Goal: Task Accomplishment & Management: Manage account settings

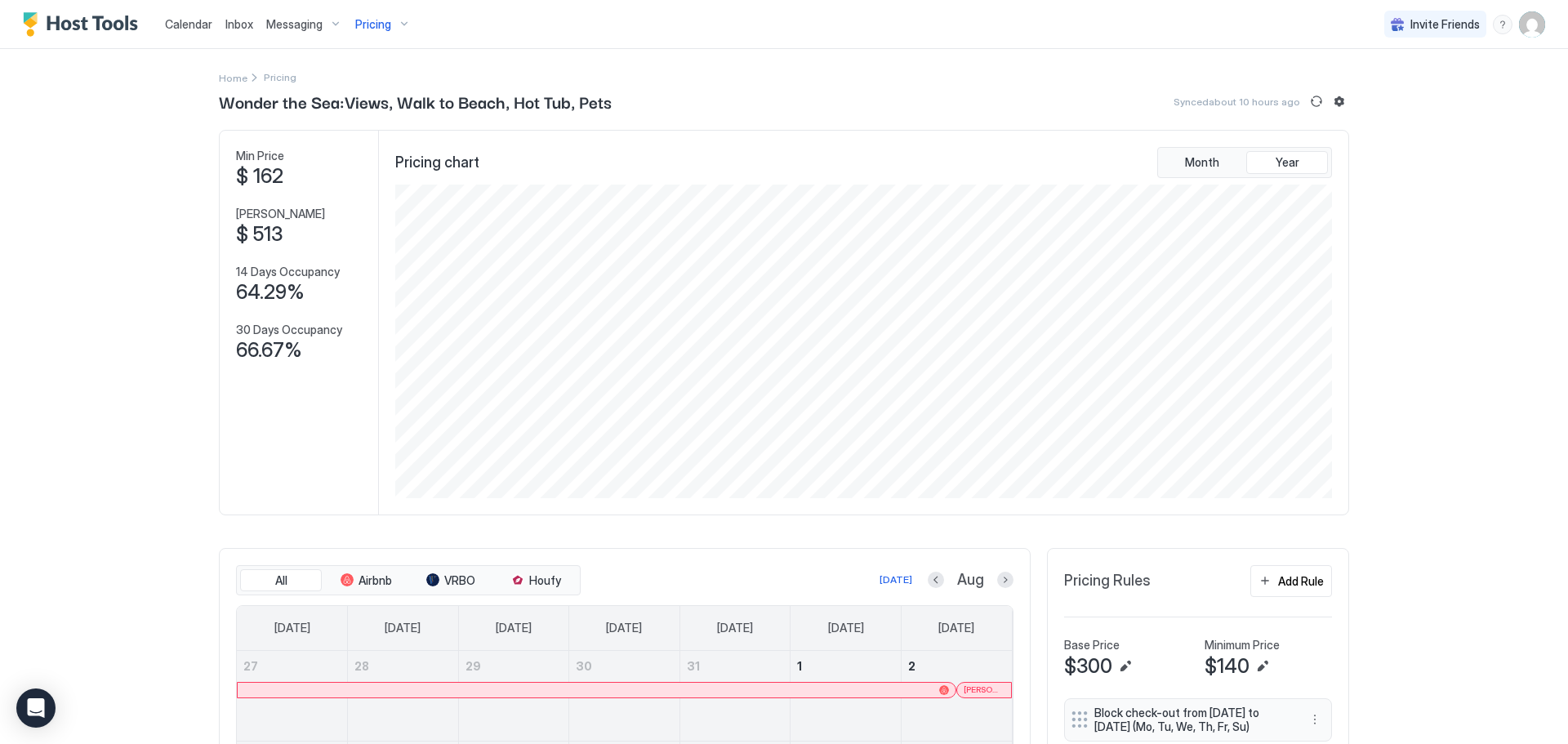
scroll to position [314, 940]
click at [1336, 99] on button "Listing settings" at bounding box center [1339, 101] width 19 height 19
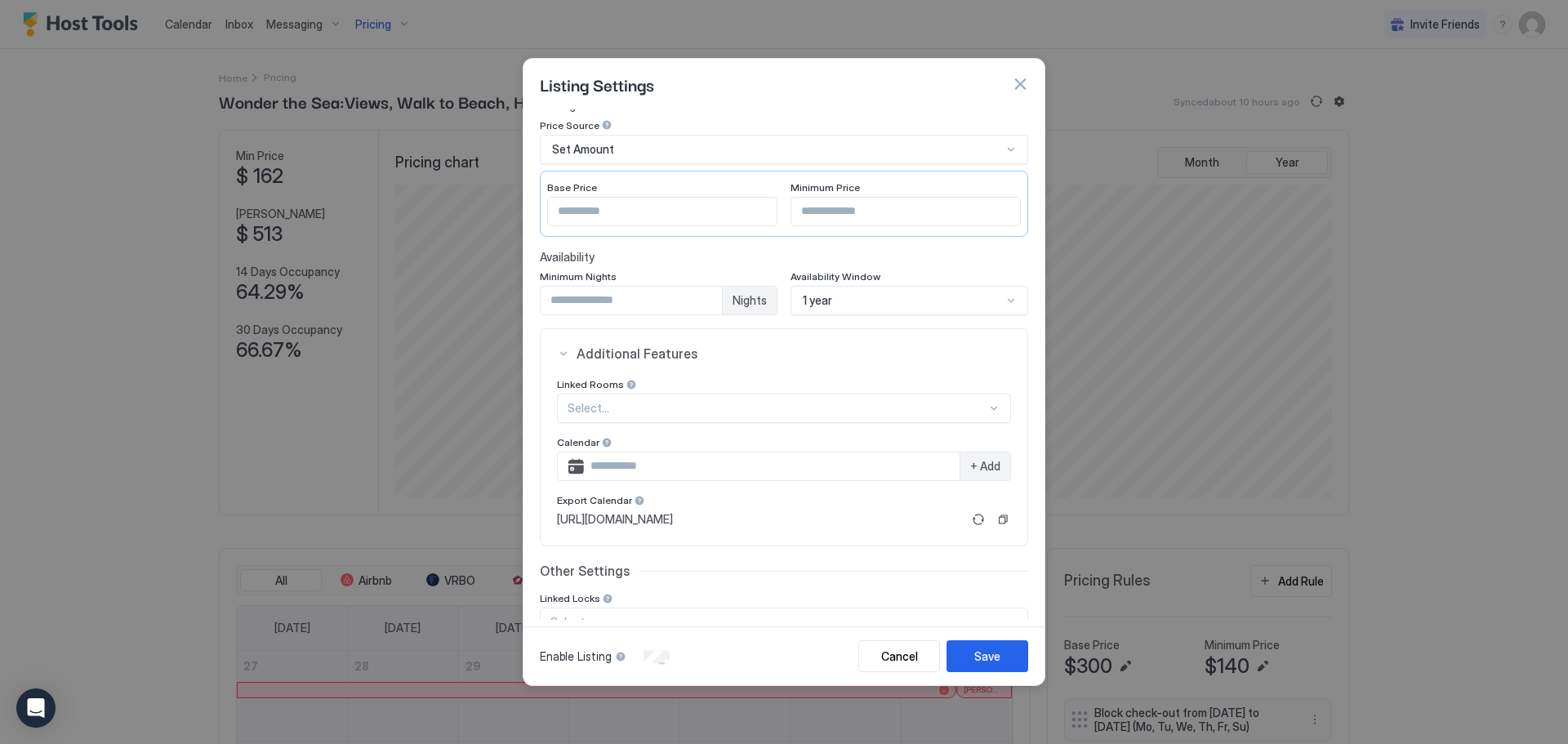
scroll to position [156, 0]
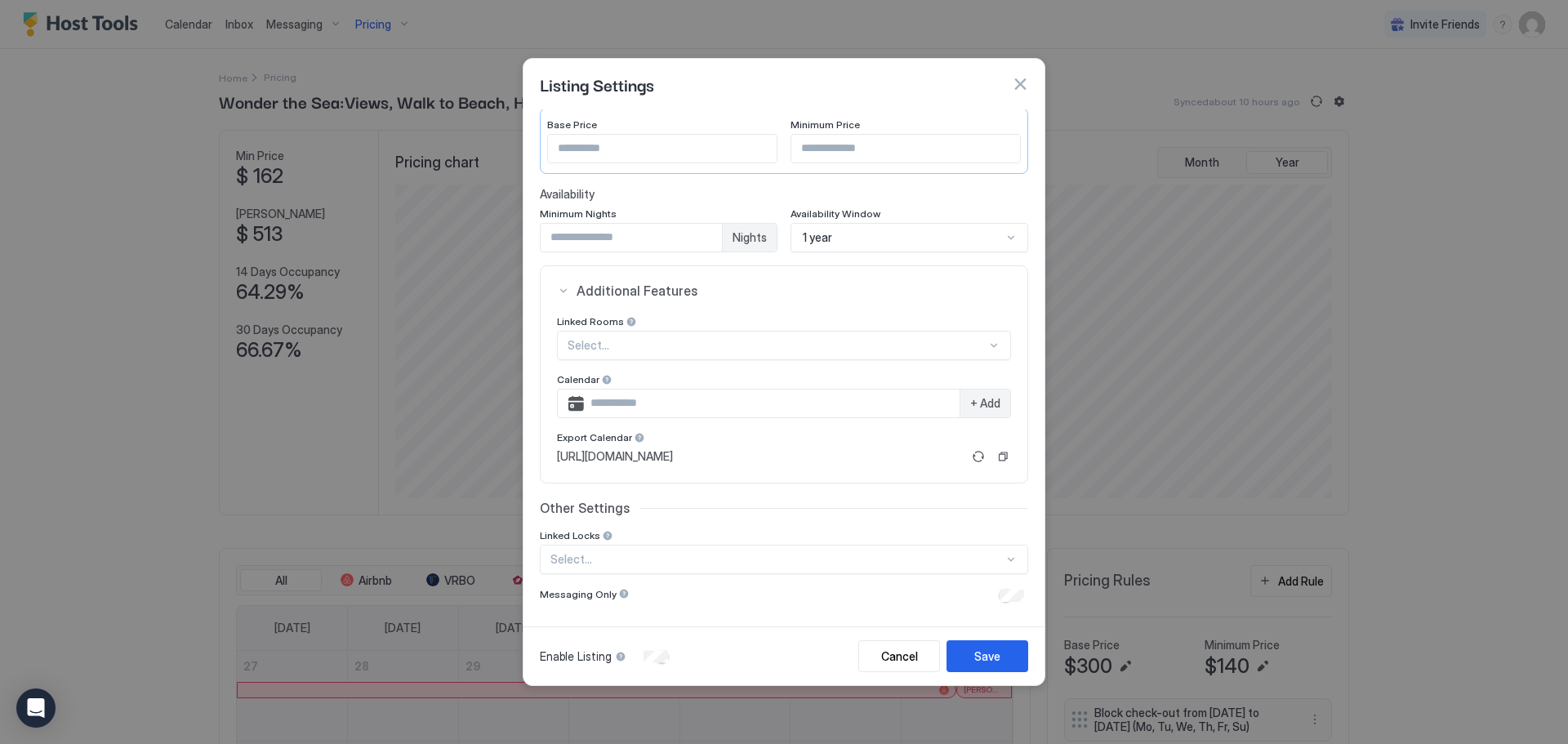
click at [645, 360] on div "Select..." at bounding box center [783, 345] width 454 height 30
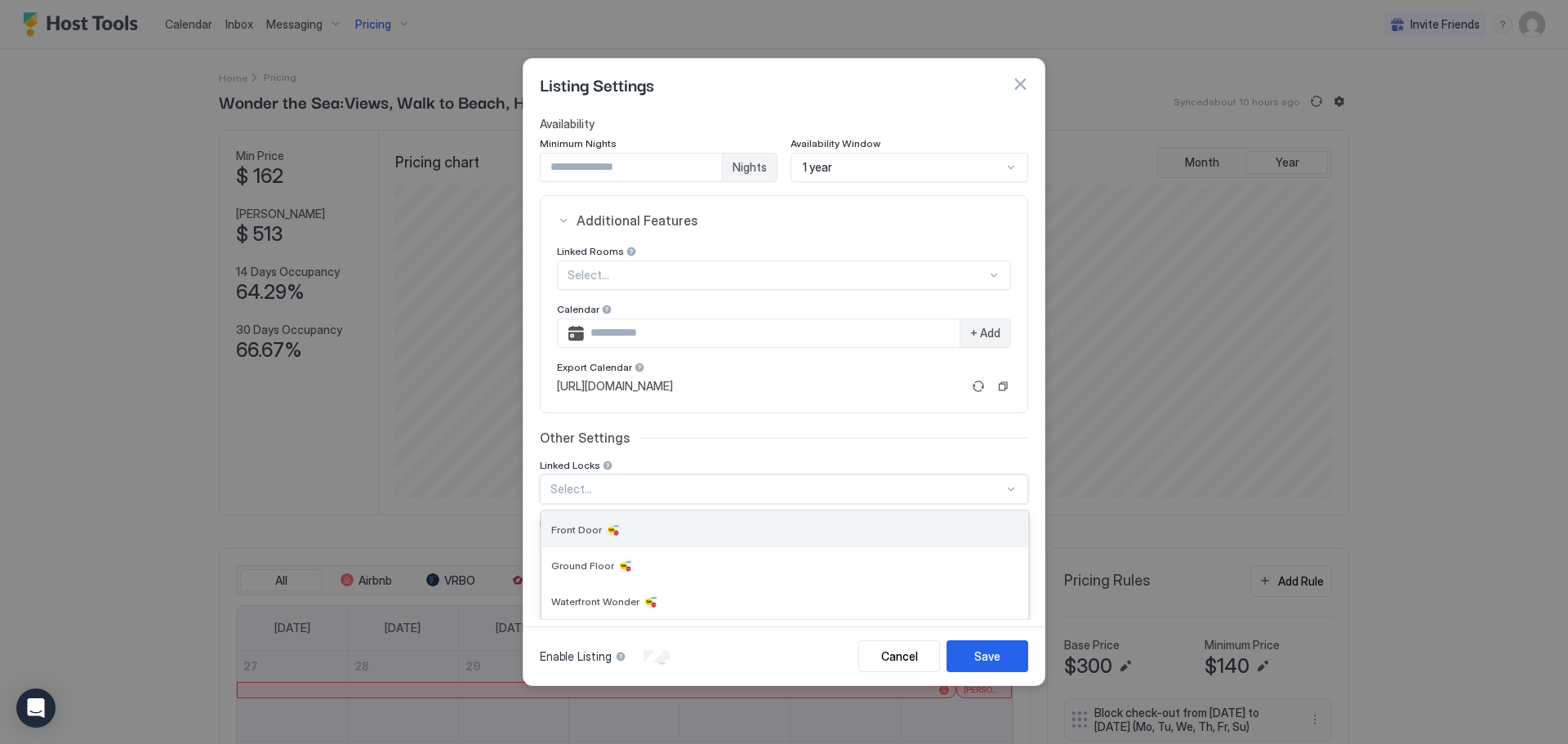
click at [645, 538] on div "Front Door" at bounding box center [784, 528] width 486 height 36
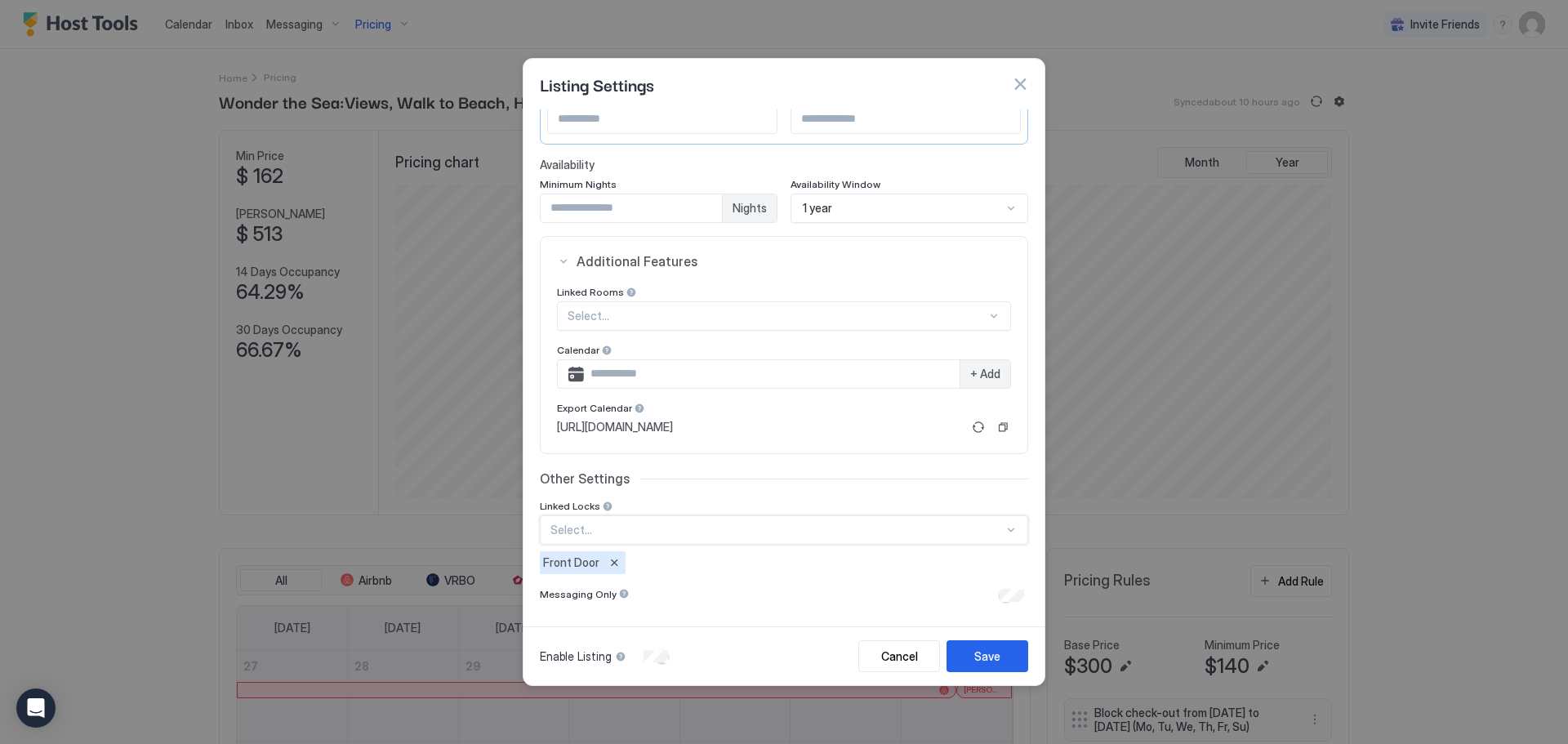
scroll to position [185, 0]
click at [672, 533] on div "Select..." at bounding box center [783, 529] width 488 height 30
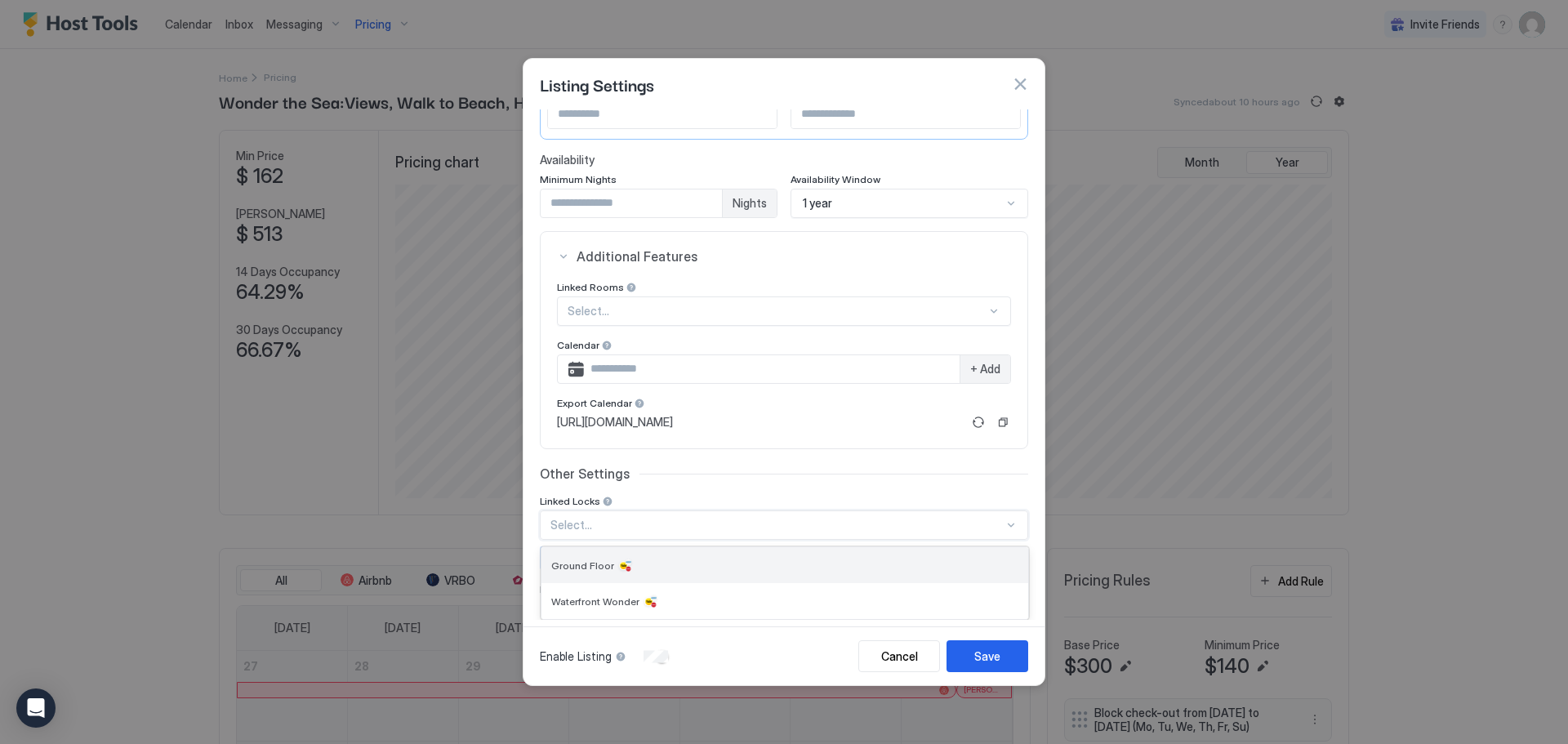
click at [665, 571] on div "Ground Floor" at bounding box center [785, 564] width 467 height 16
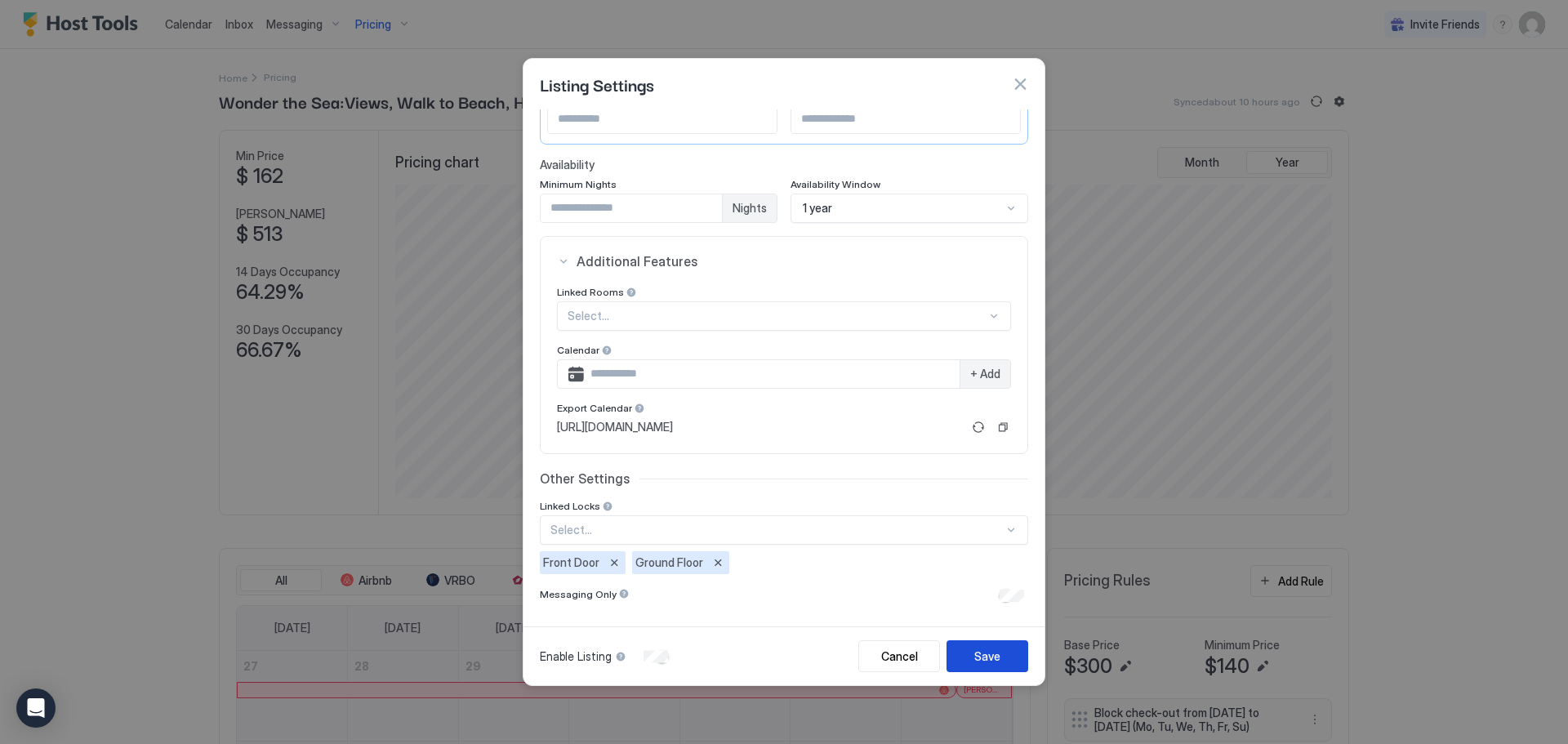
click at [976, 659] on div "Save" at bounding box center [987, 656] width 26 height 17
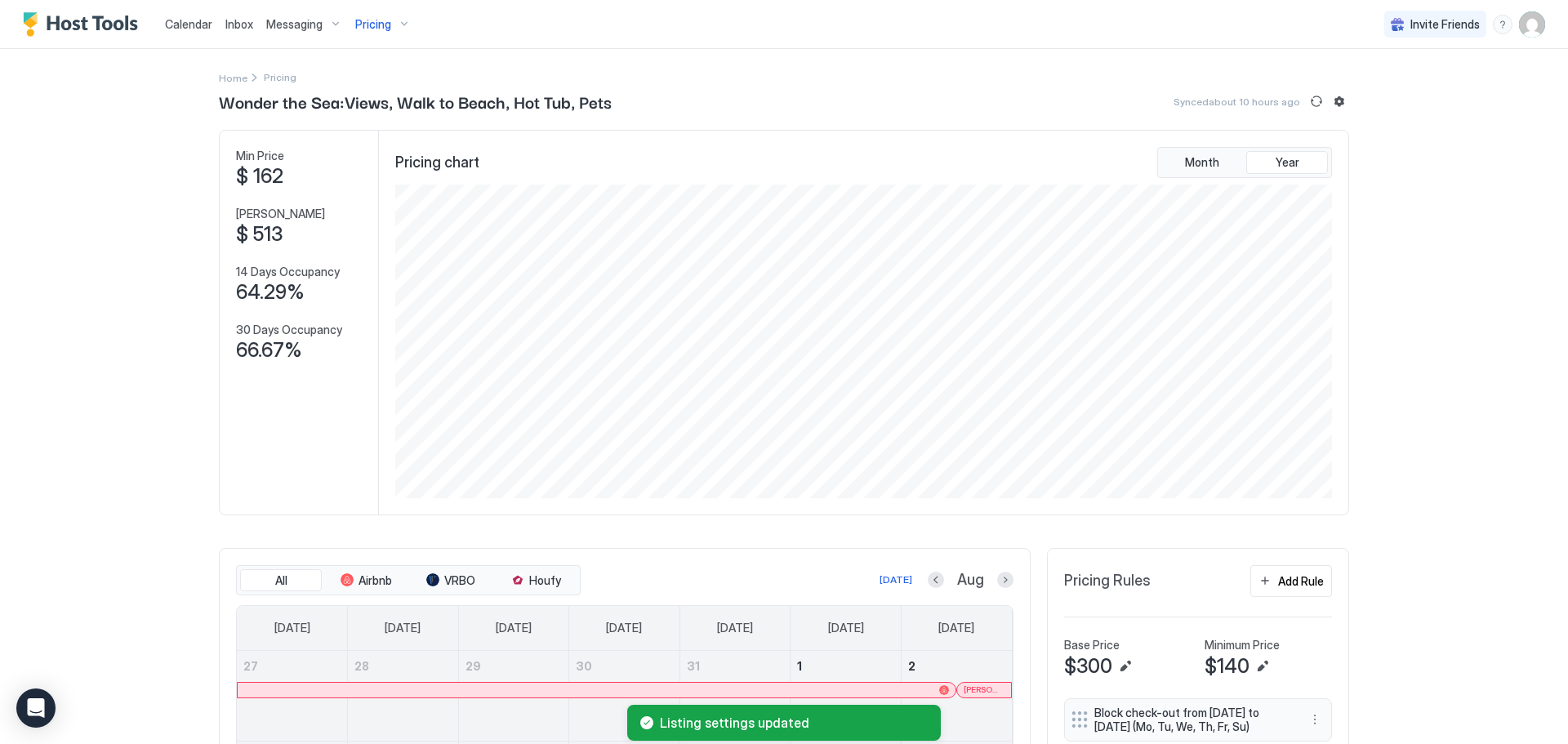
click at [282, 31] on span "Messaging" at bounding box center [294, 24] width 57 height 14
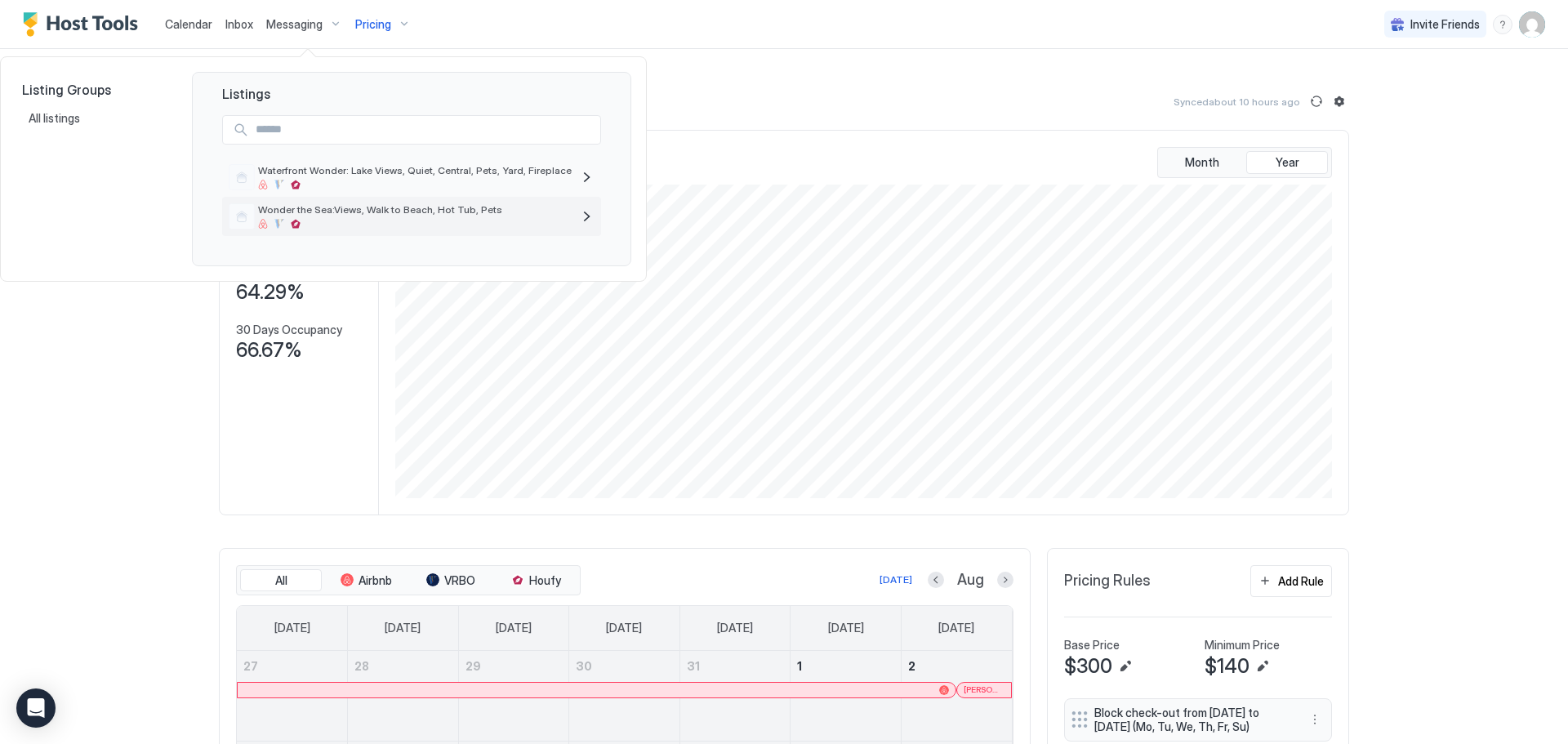
click at [353, 222] on div at bounding box center [414, 224] width 314 height 10
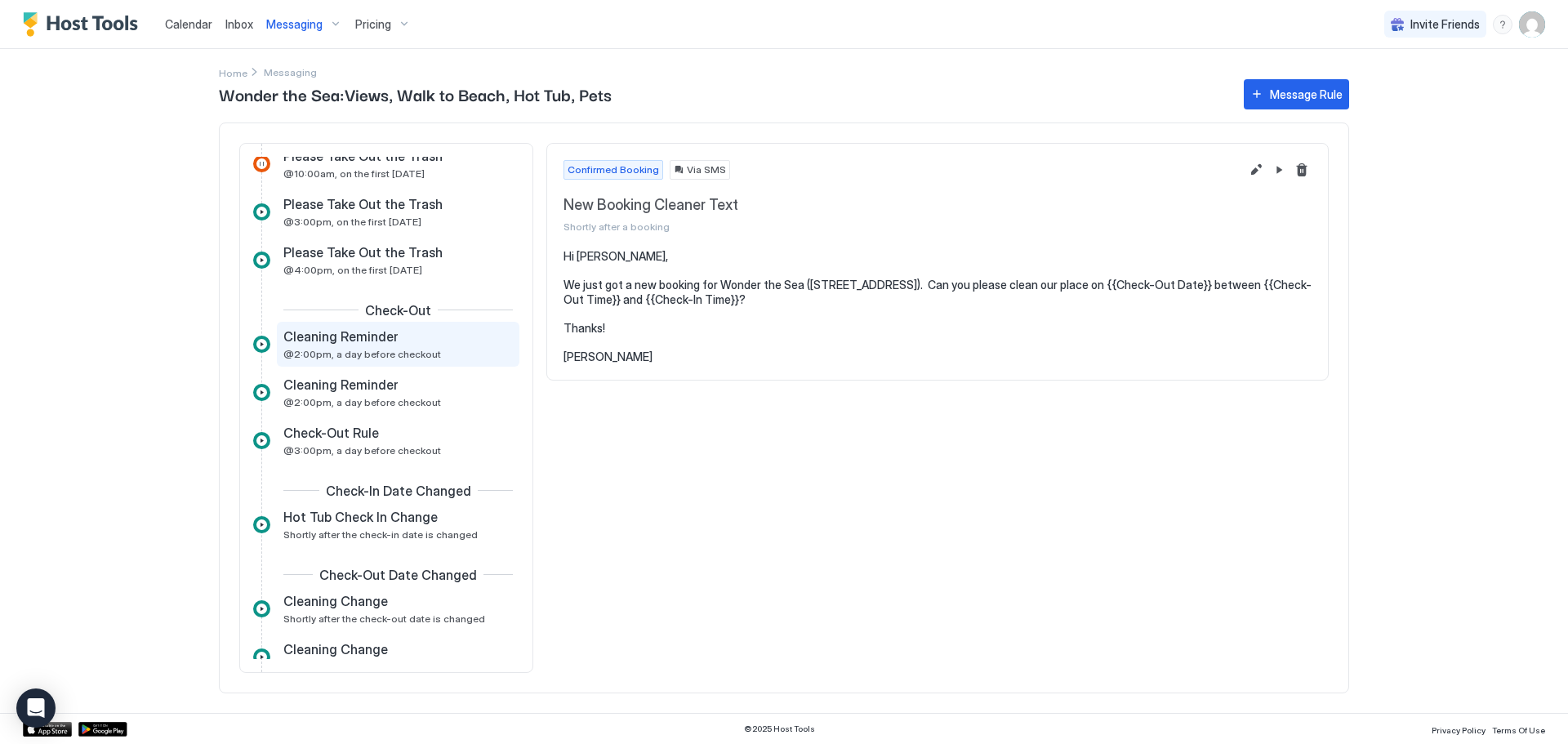
scroll to position [653, 0]
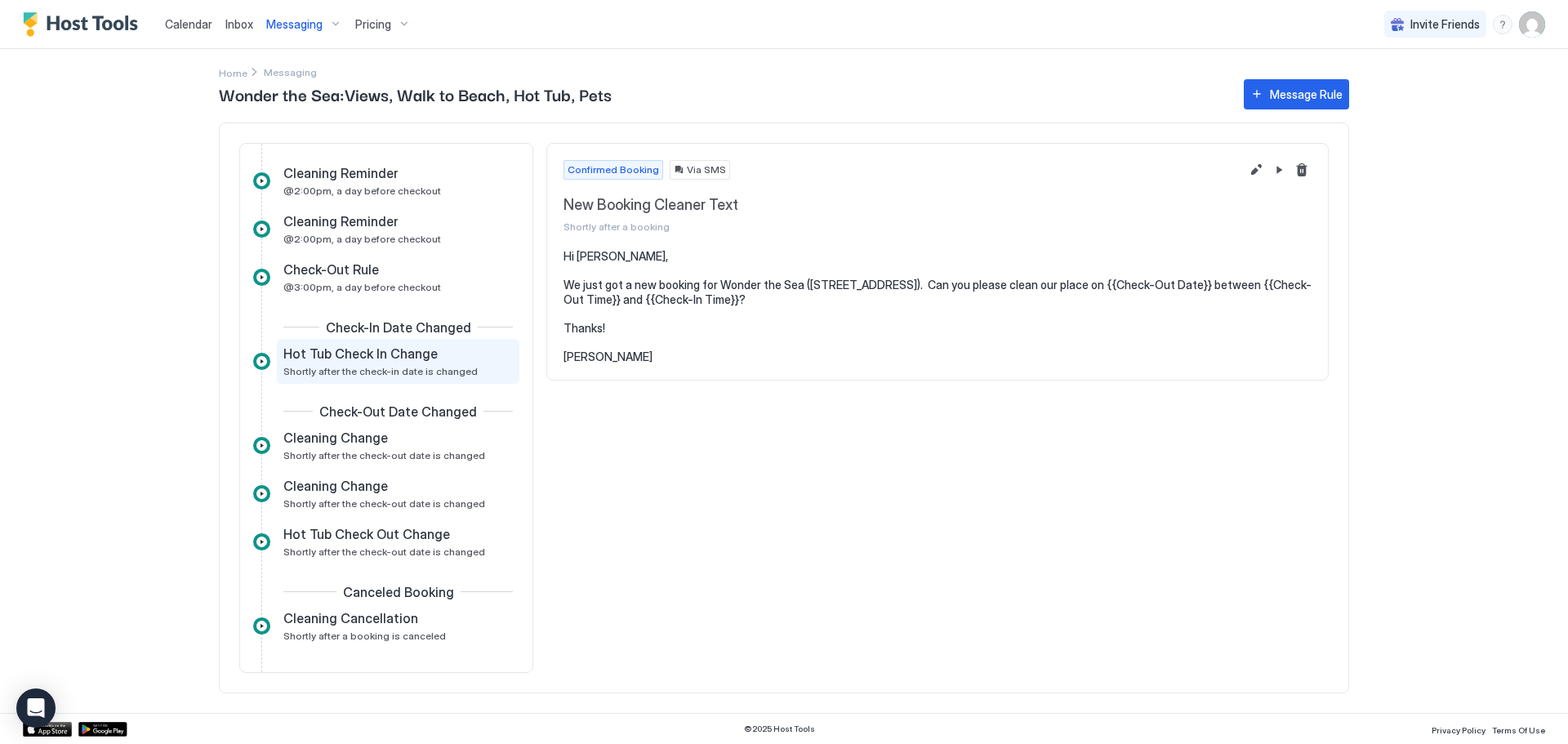
click at [403, 377] on div "Hot Tub Check In Change Shortly after the check-in date is changed" at bounding box center [397, 361] width 243 height 45
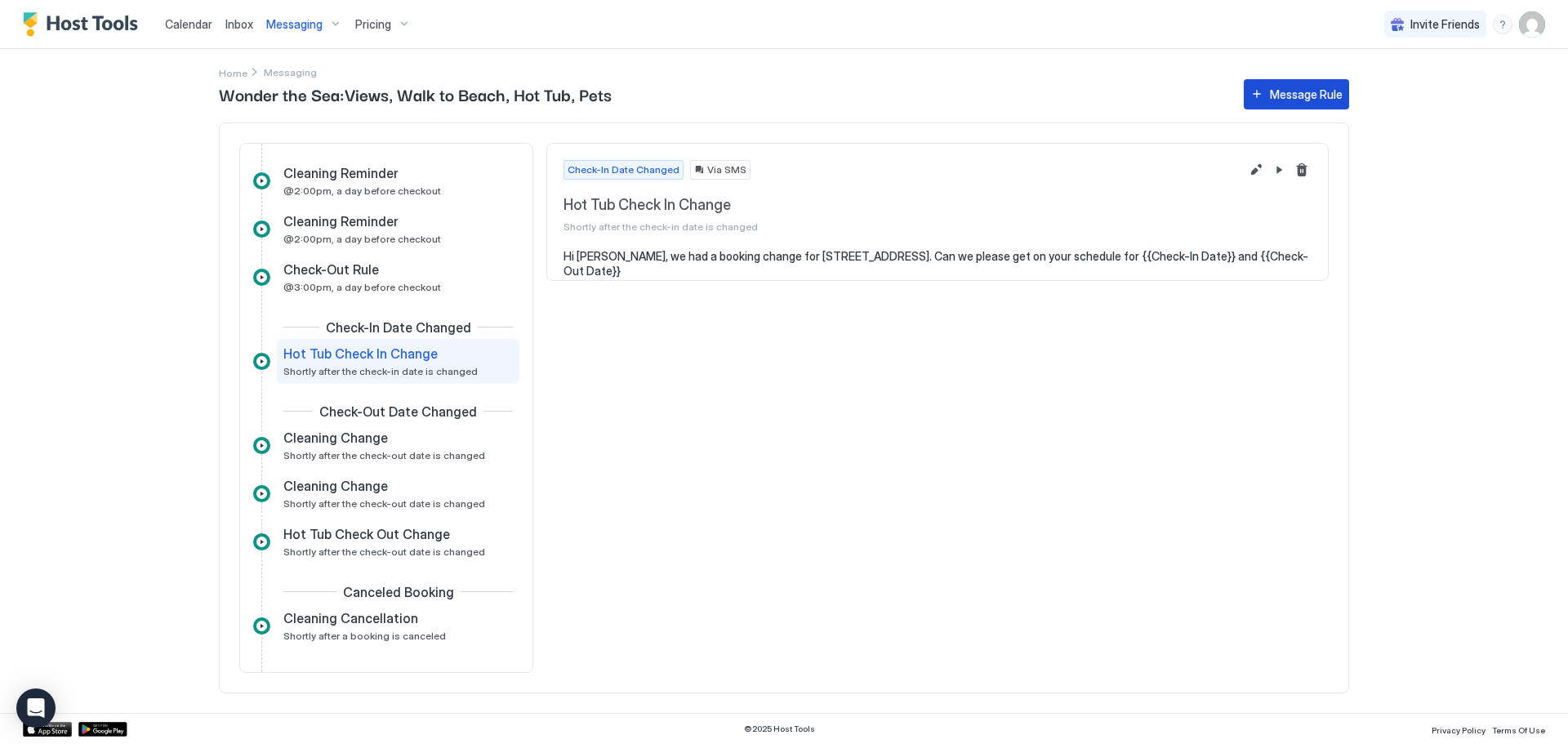
click at [1291, 101] on div "Message Rule" at bounding box center [1306, 94] width 73 height 17
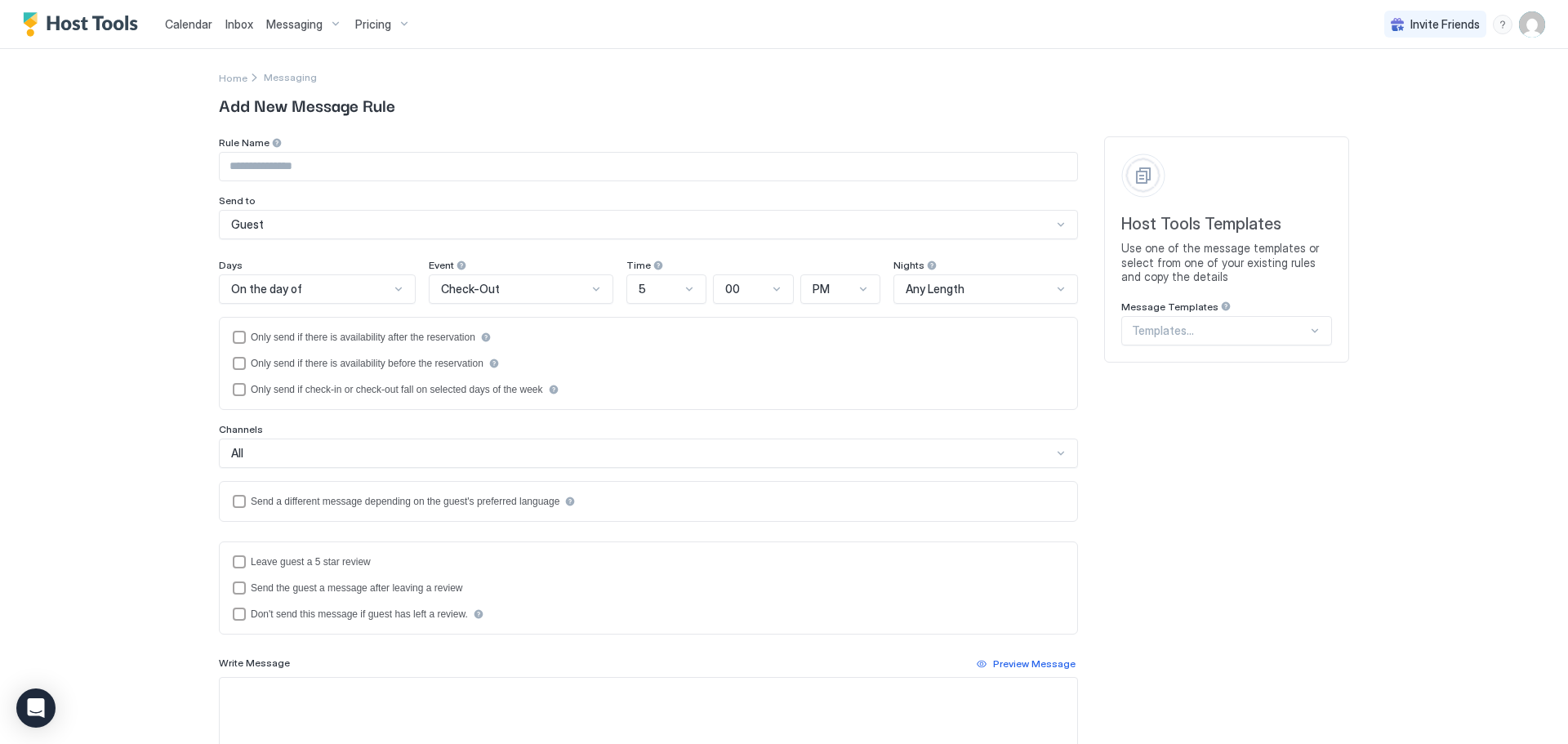
click at [369, 175] on input "Input Field" at bounding box center [649, 167] width 858 height 28
type input "**********"
click at [355, 224] on div "Guest" at bounding box center [641, 224] width 820 height 14
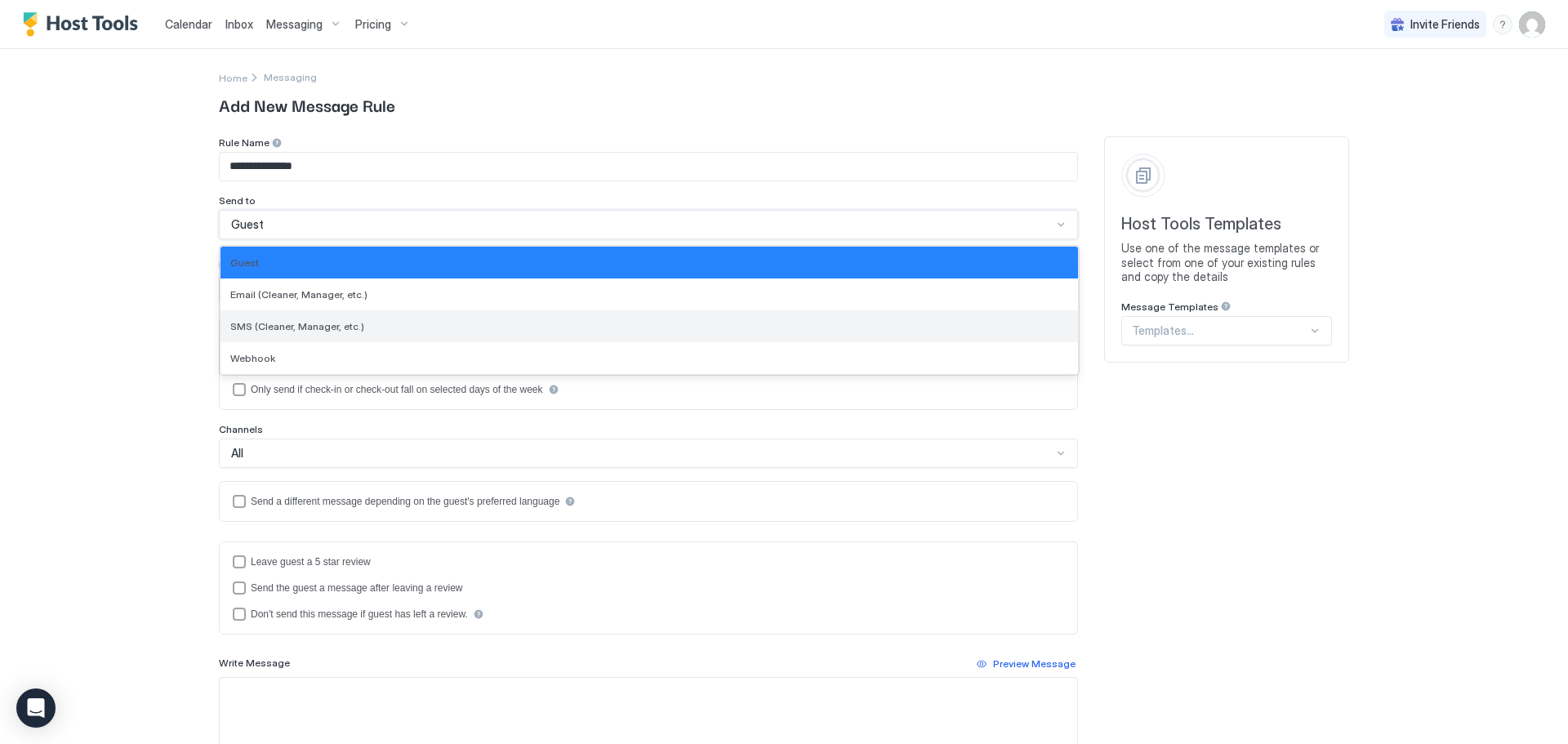
click at [334, 328] on span "SMS (Cleaner, Manager, etc.)" at bounding box center [297, 326] width 134 height 12
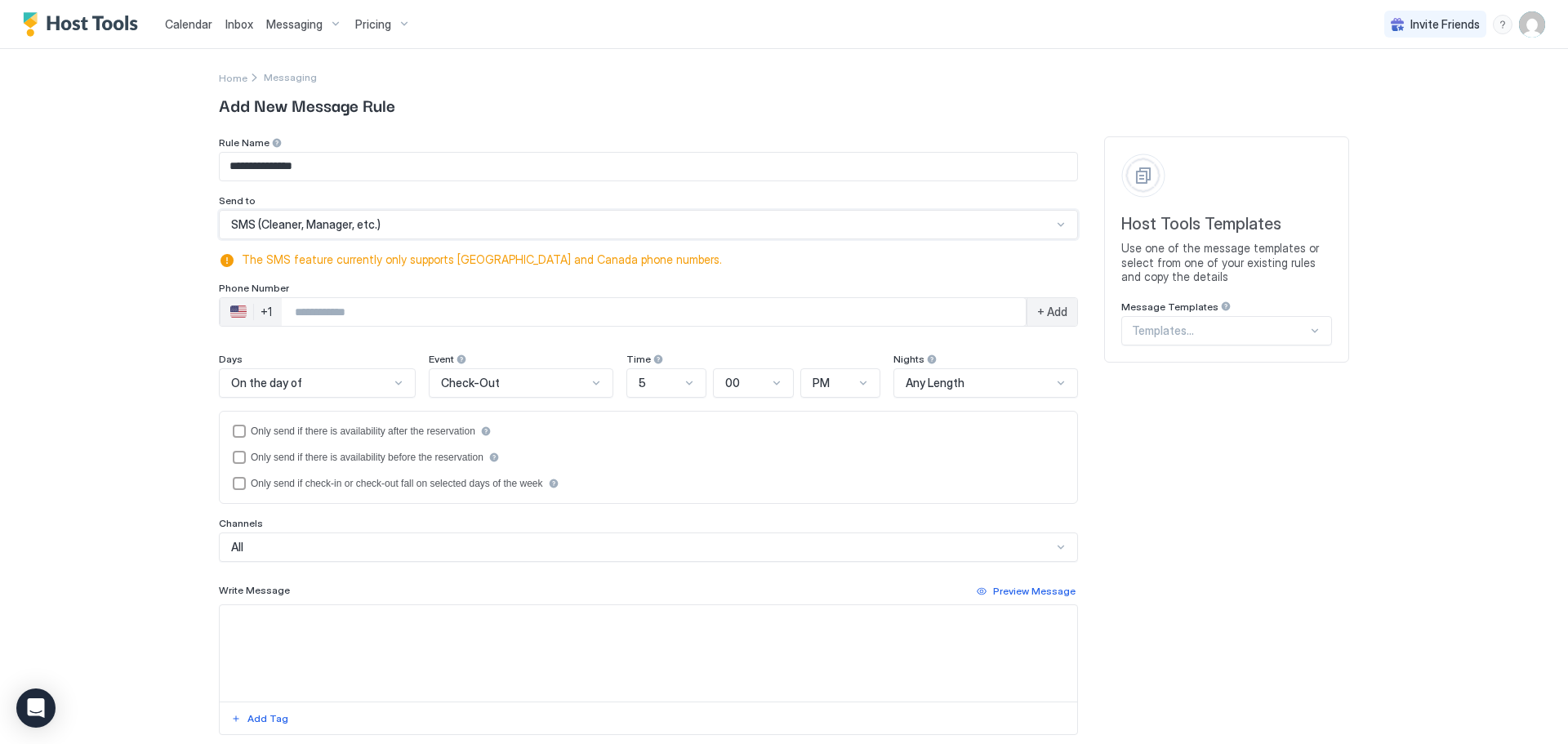
click at [325, 320] on input "Phone Number input" at bounding box center [654, 311] width 744 height 30
type input "**********"
click at [125, 402] on div "**********" at bounding box center [784, 372] width 1568 height 744
click at [250, 386] on span "On the day of" at bounding box center [266, 382] width 71 height 14
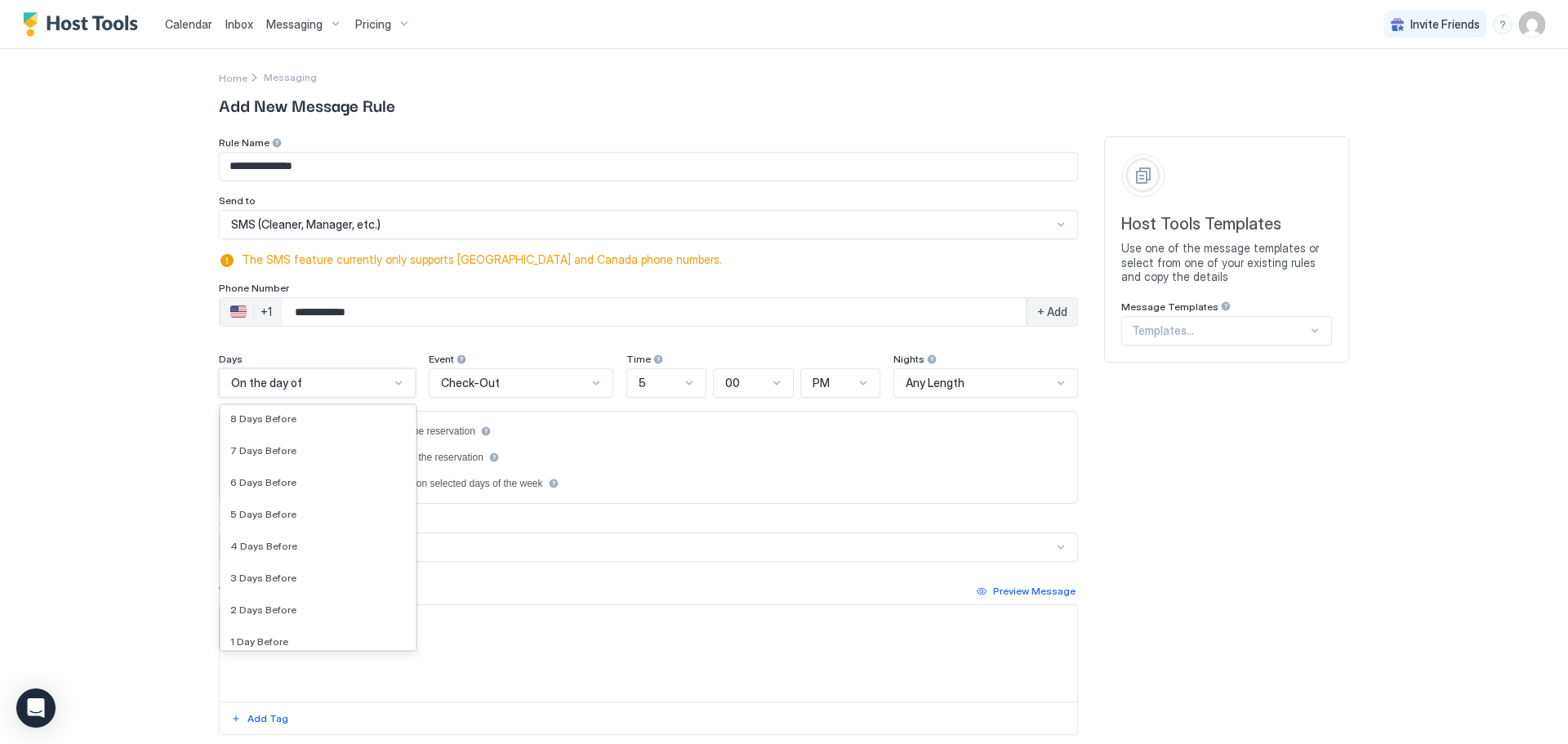
click at [250, 386] on span "On the day of" at bounding box center [266, 382] width 71 height 14
click at [500, 376] on div "Check-Out" at bounding box center [513, 382] width 146 height 14
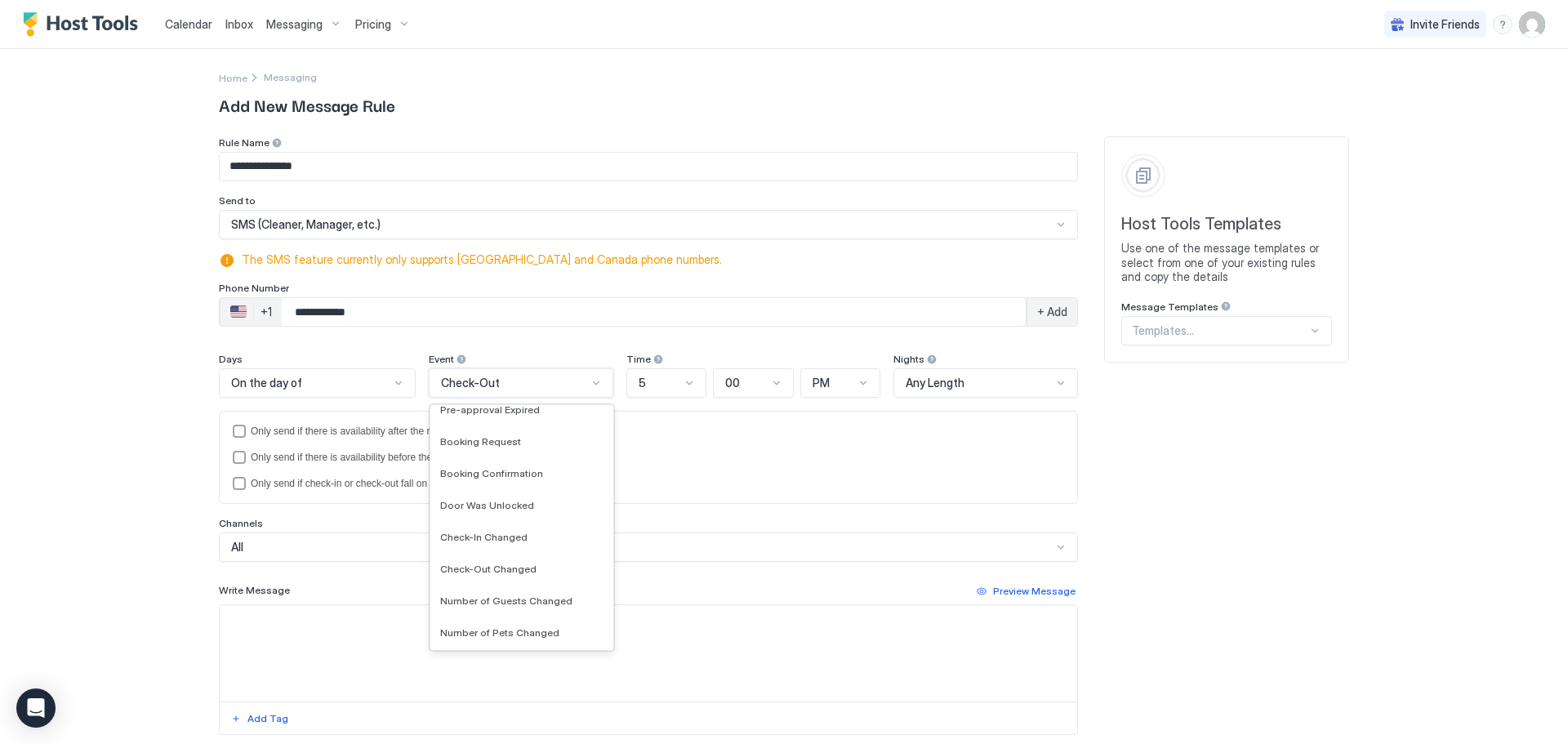
scroll to position [163, 0]
click at [514, 503] on div "Check-In Changed" at bounding box center [522, 512] width 183 height 32
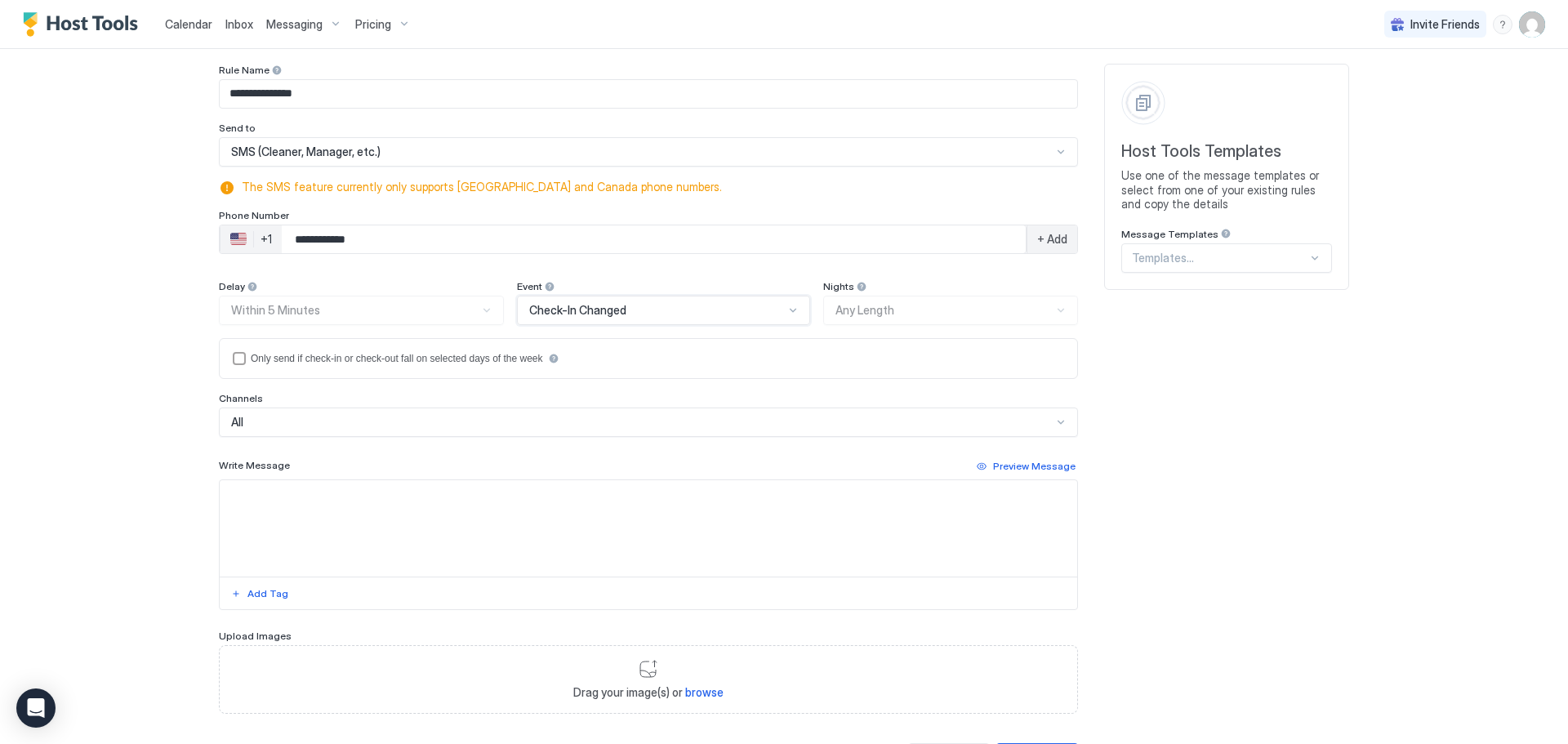
scroll to position [153, 0]
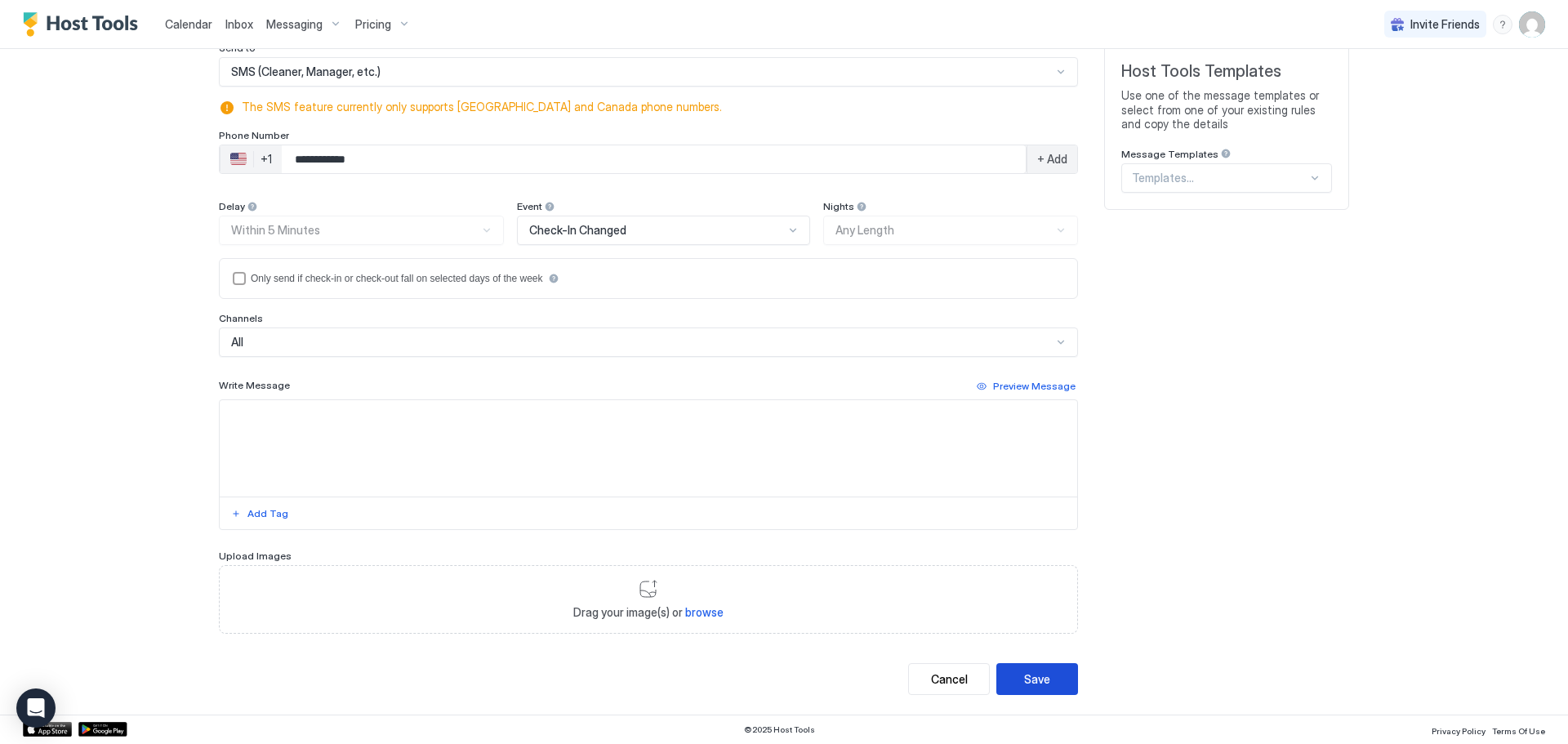
click at [1030, 676] on div "Save" at bounding box center [1037, 679] width 26 height 17
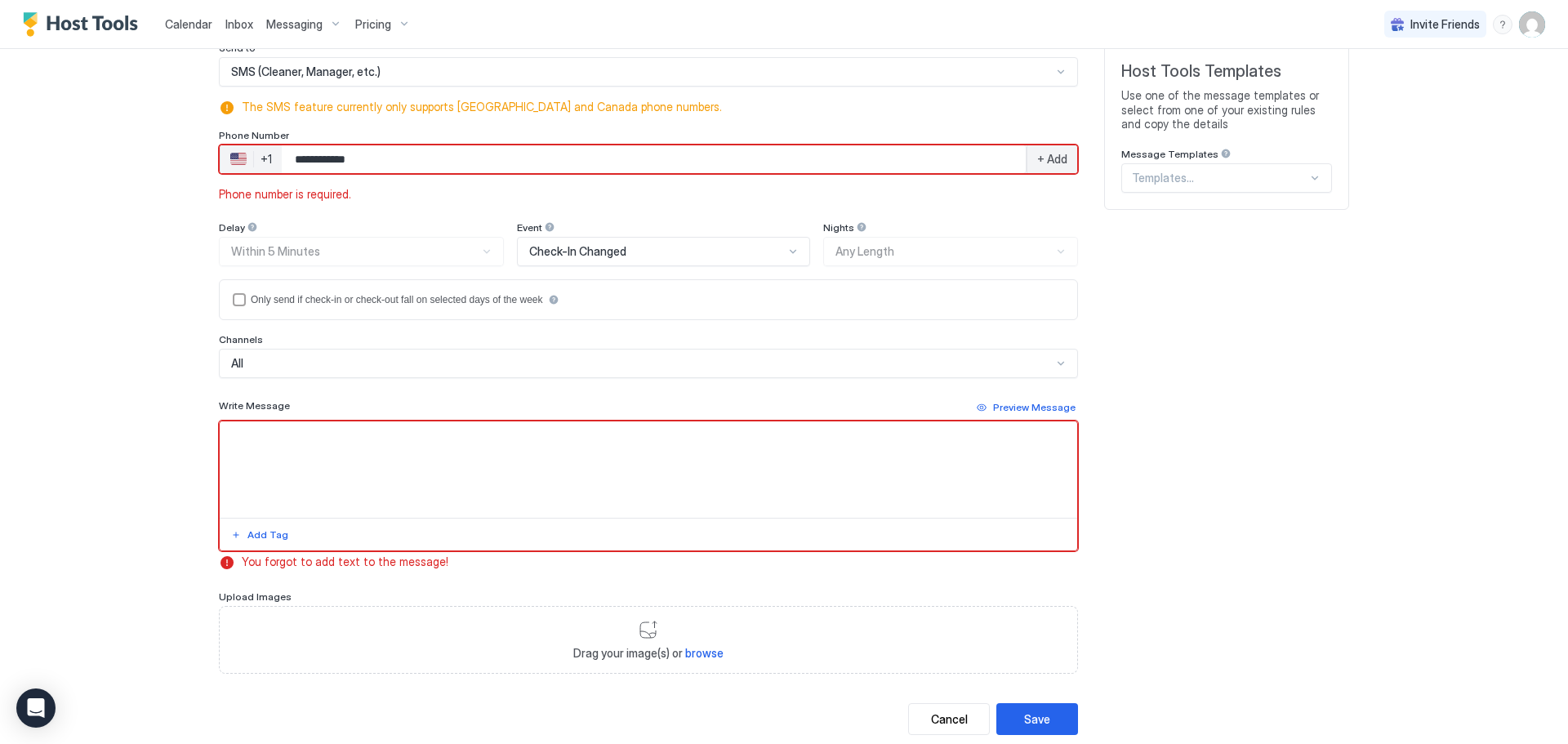
click at [417, 162] on input "**********" at bounding box center [654, 159] width 744 height 30
click at [1061, 162] on span "+ Add" at bounding box center [1052, 159] width 30 height 14
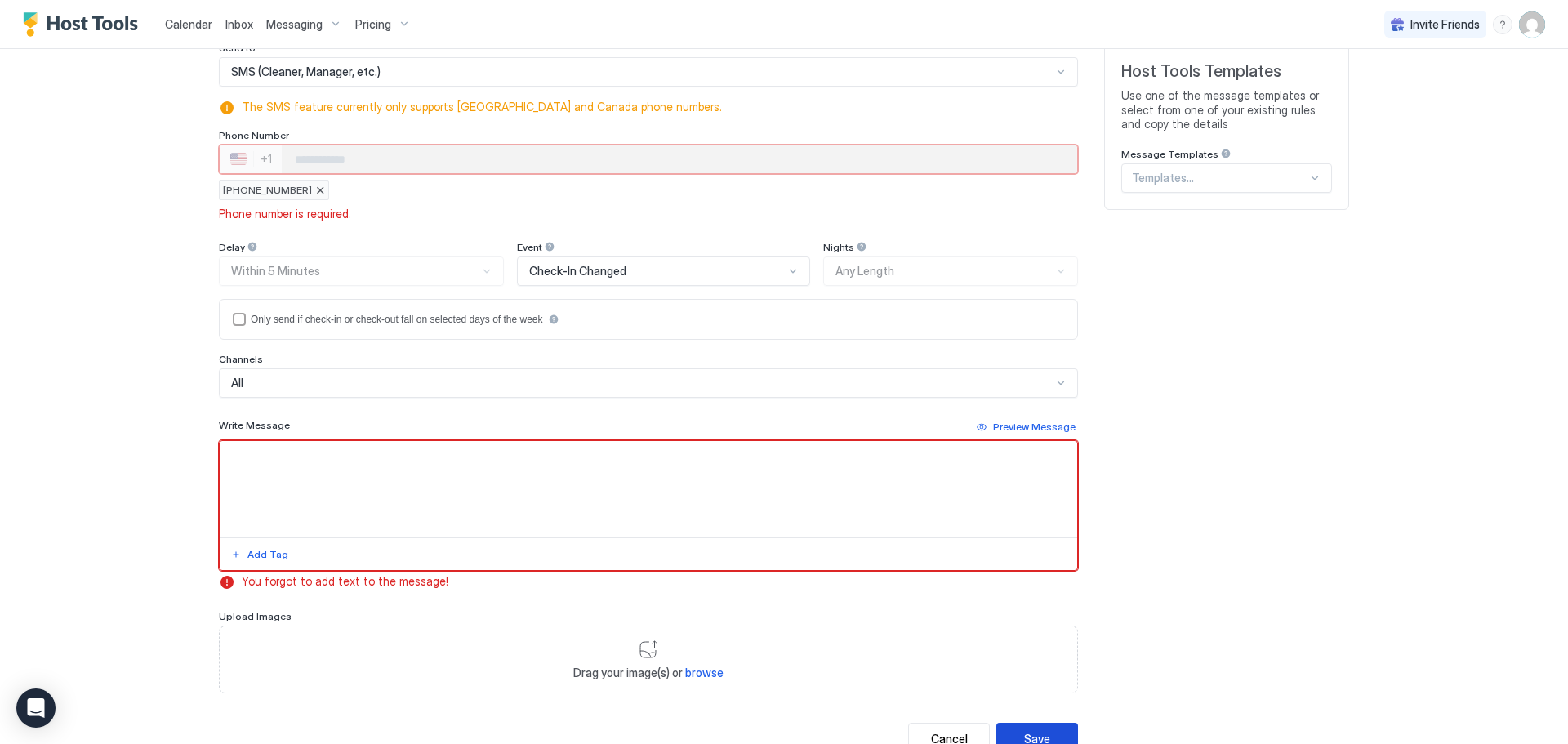
click at [1012, 726] on button "Save" at bounding box center [1037, 738] width 82 height 32
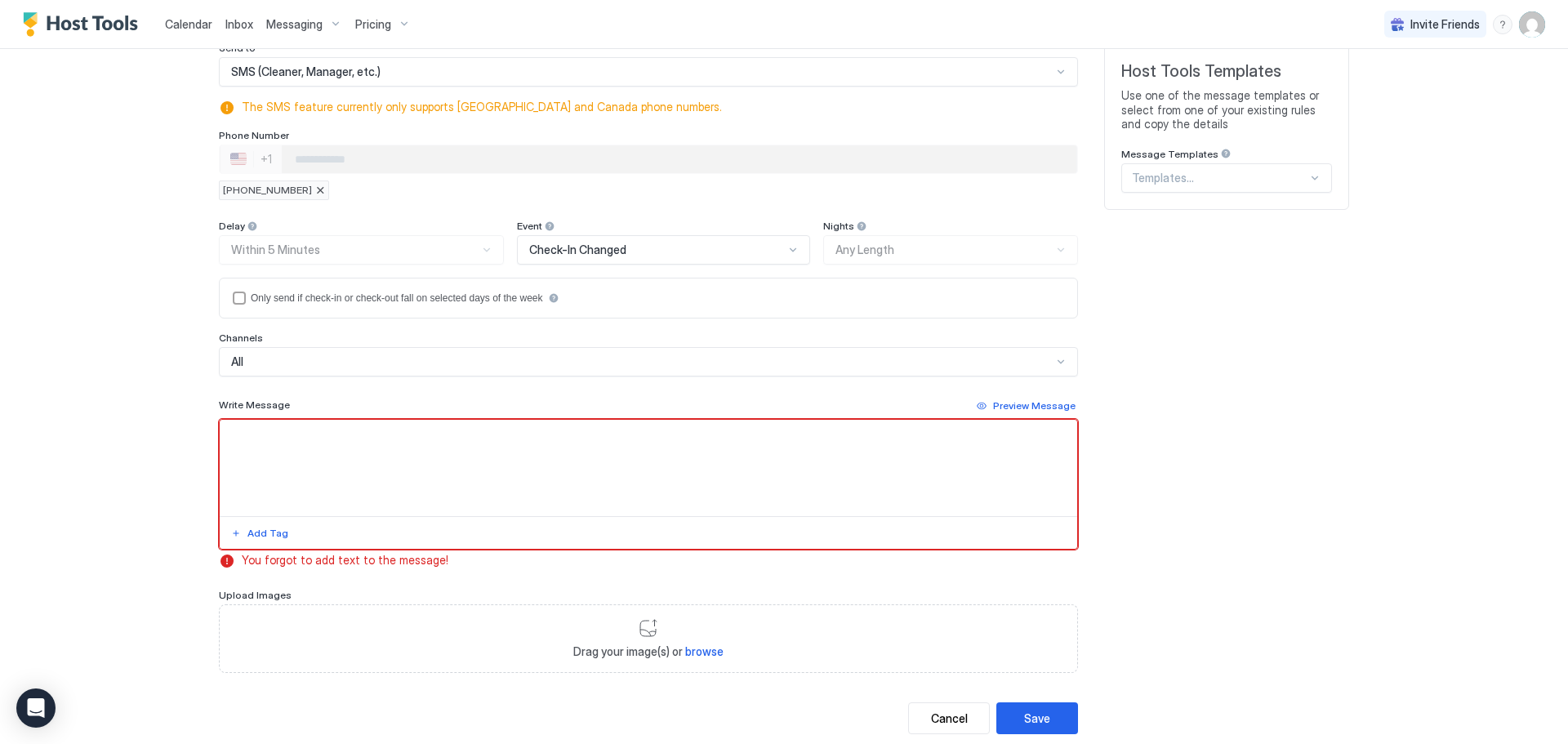
click at [558, 495] on textarea "Input Field" at bounding box center [649, 468] width 858 height 96
type textarea "*"
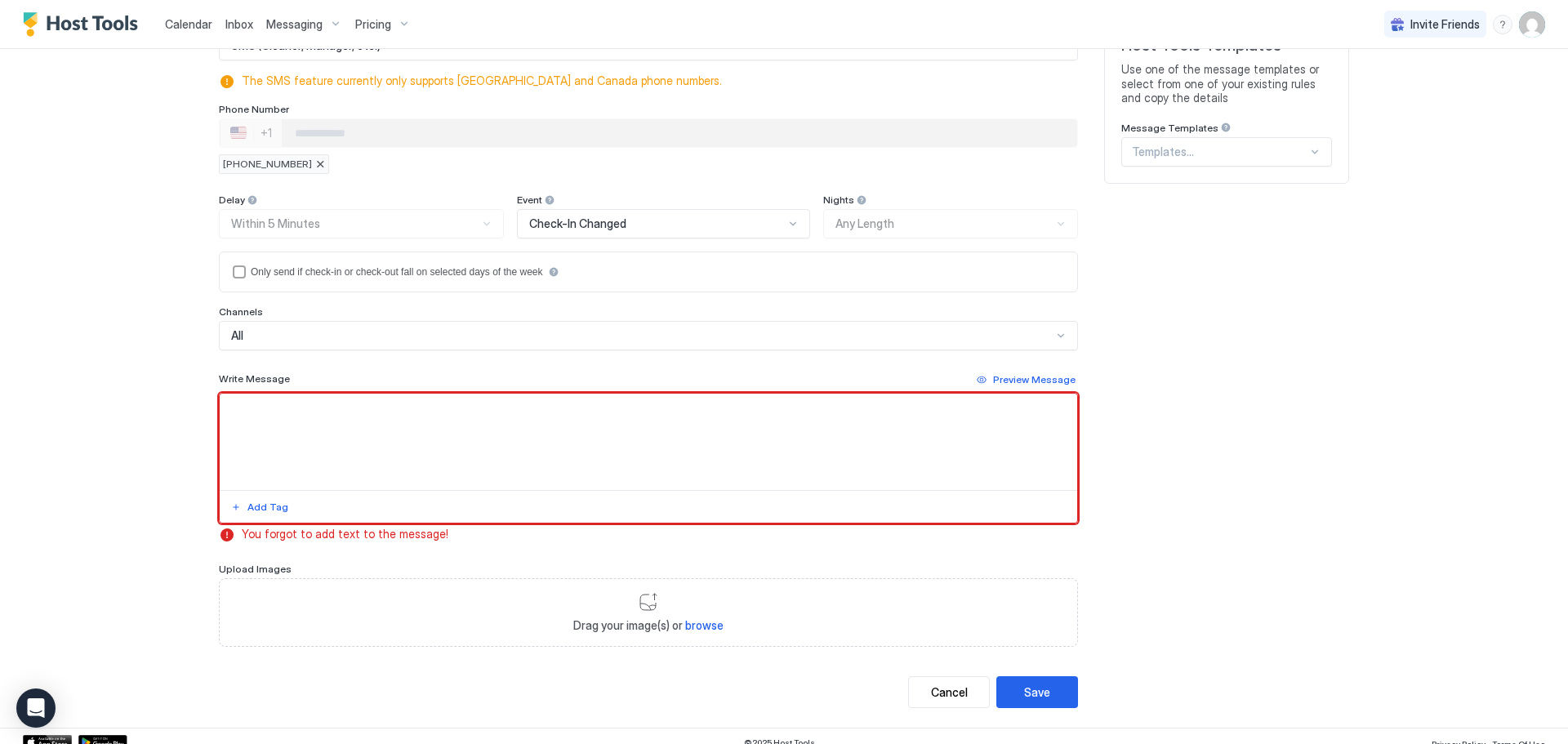
scroll to position [192, 0]
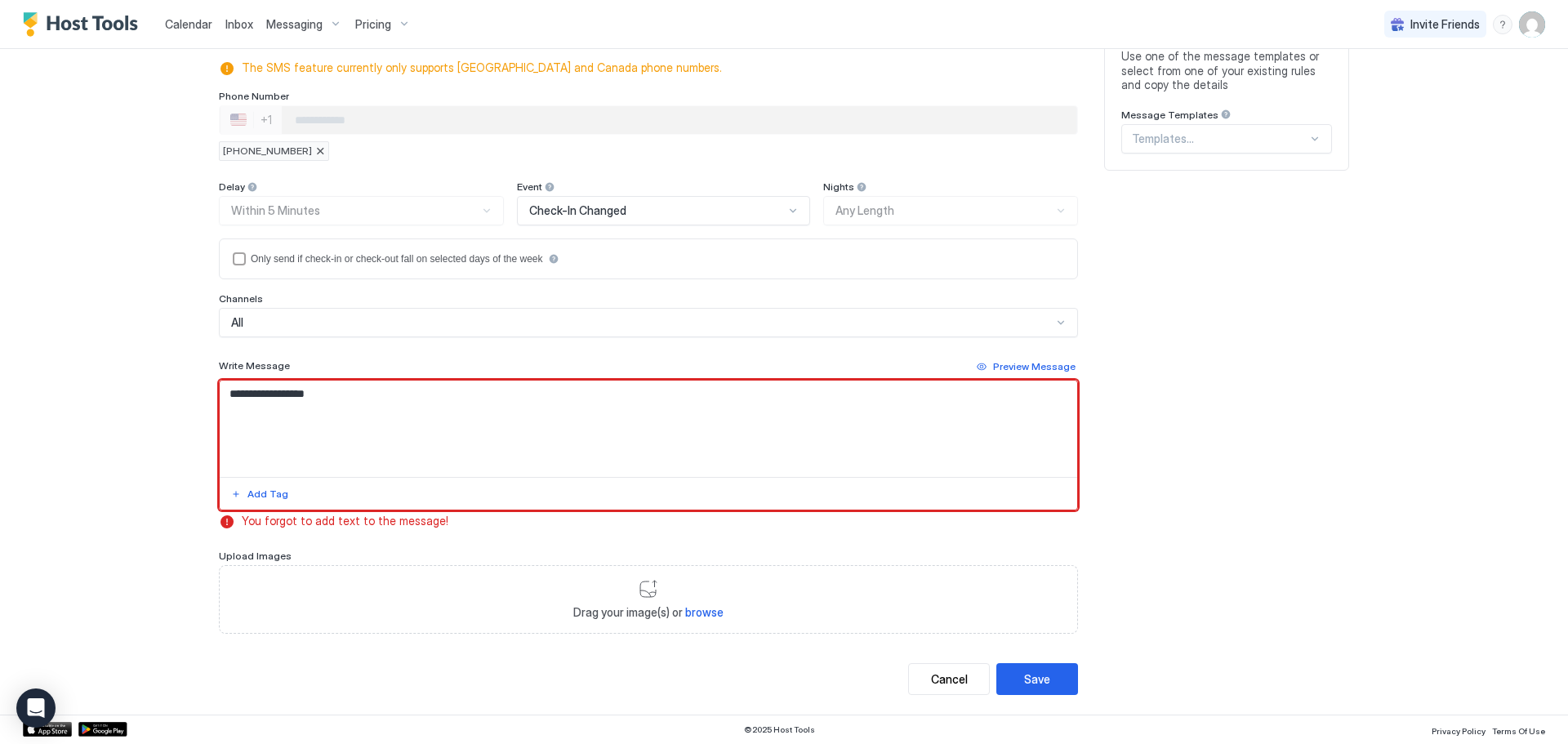
click at [663, 449] on textarea "**********" at bounding box center [649, 429] width 858 height 96
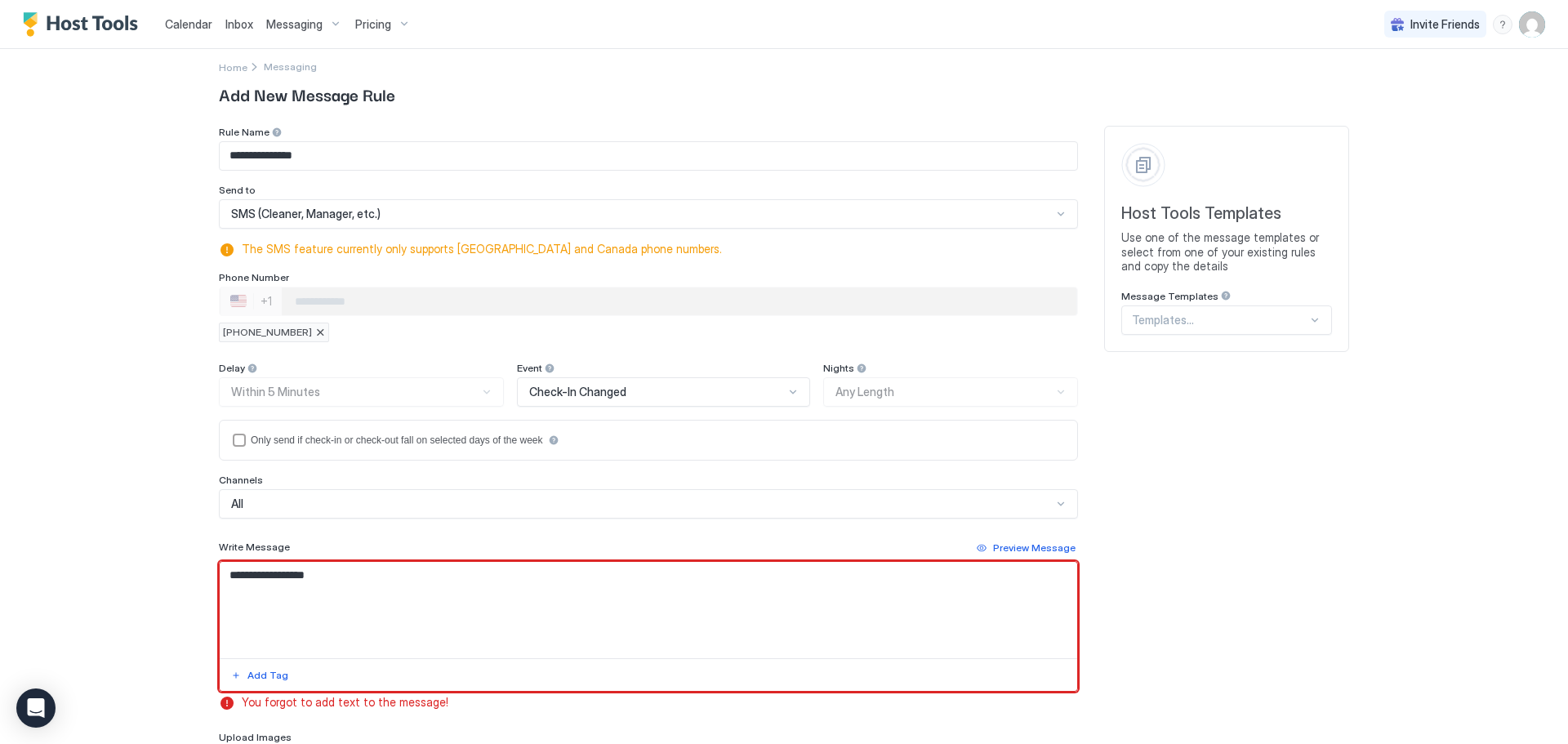
scroll to position [0, 0]
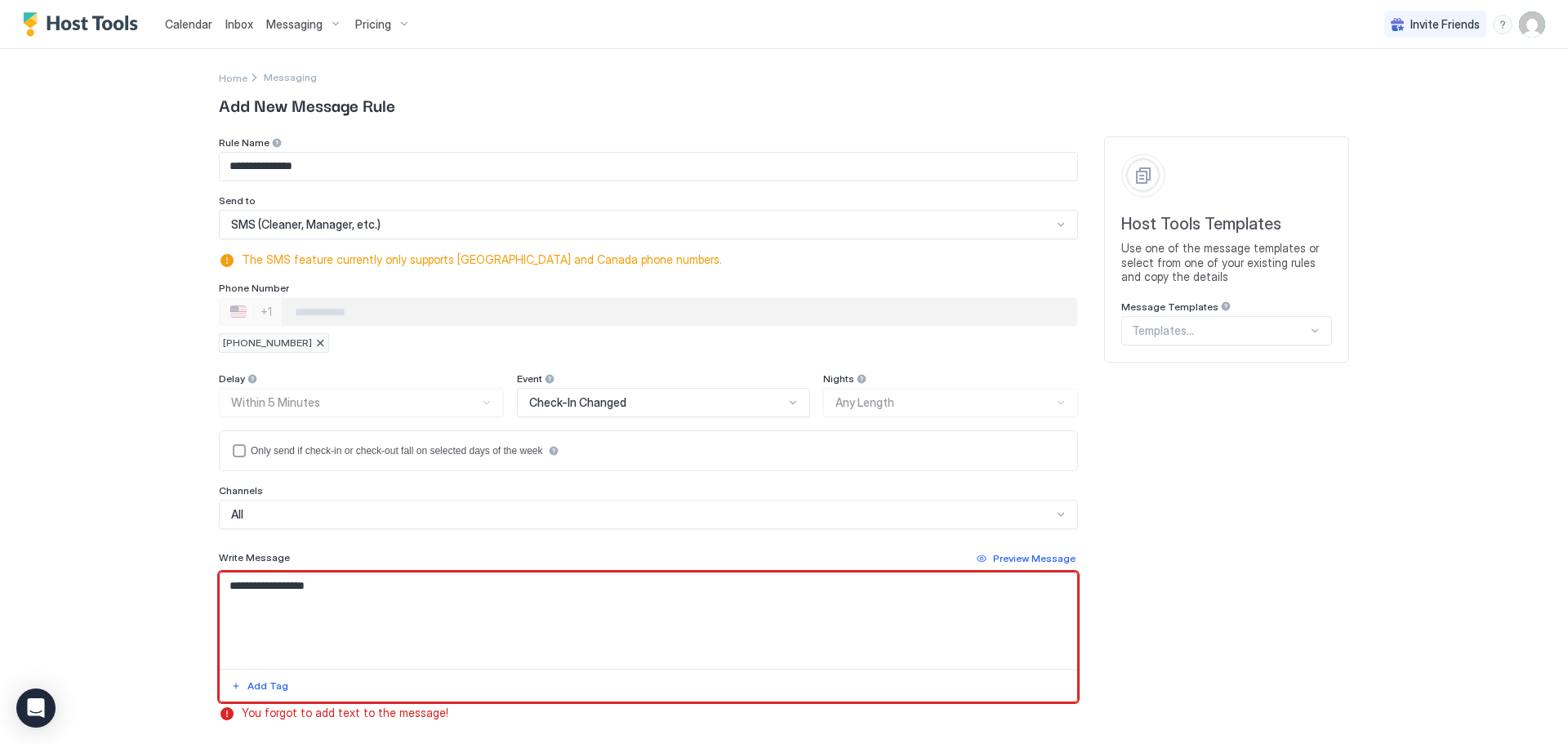
type textarea "**********"
click at [1247, 342] on div "Templates..." at bounding box center [1226, 331] width 211 height 30
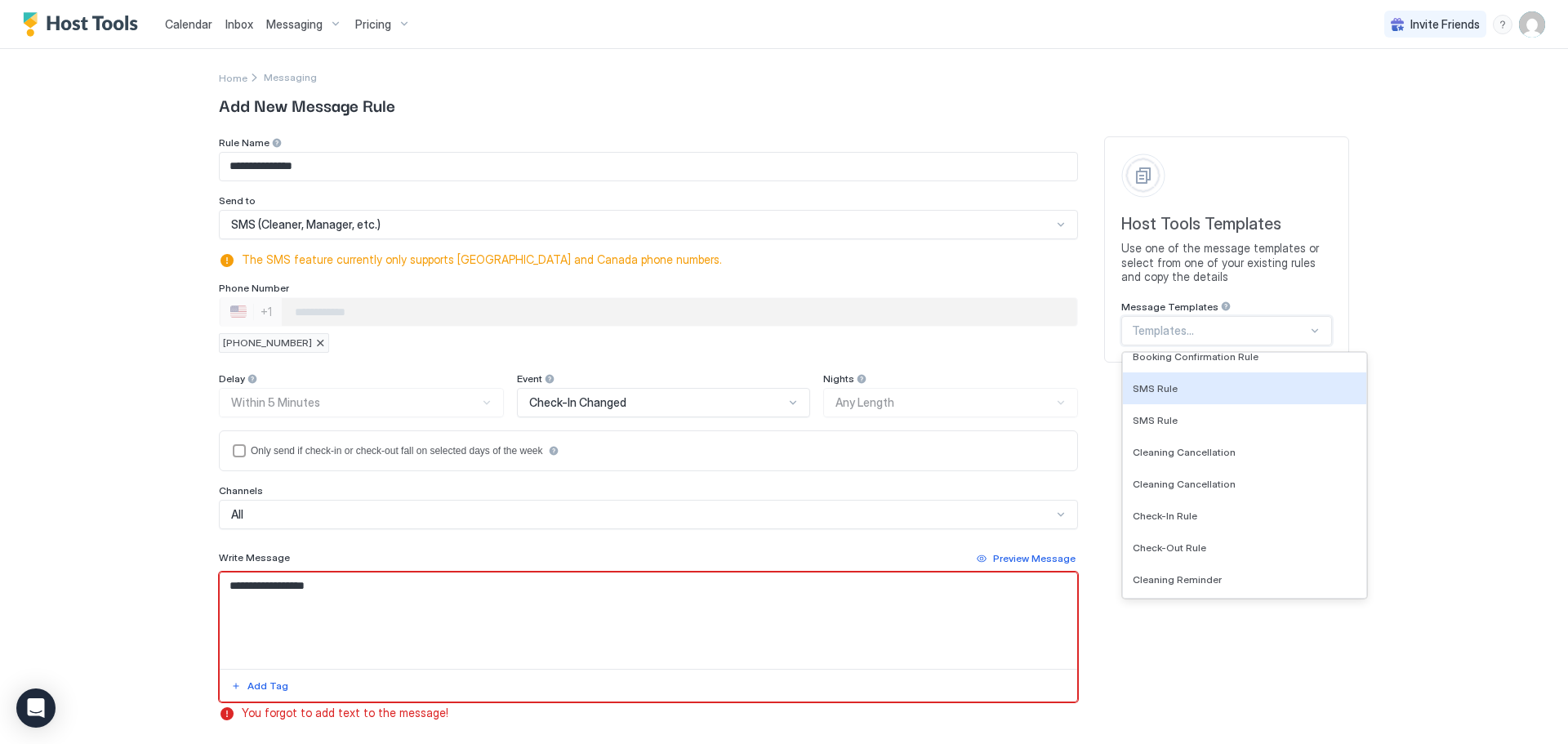
scroll to position [735, 0]
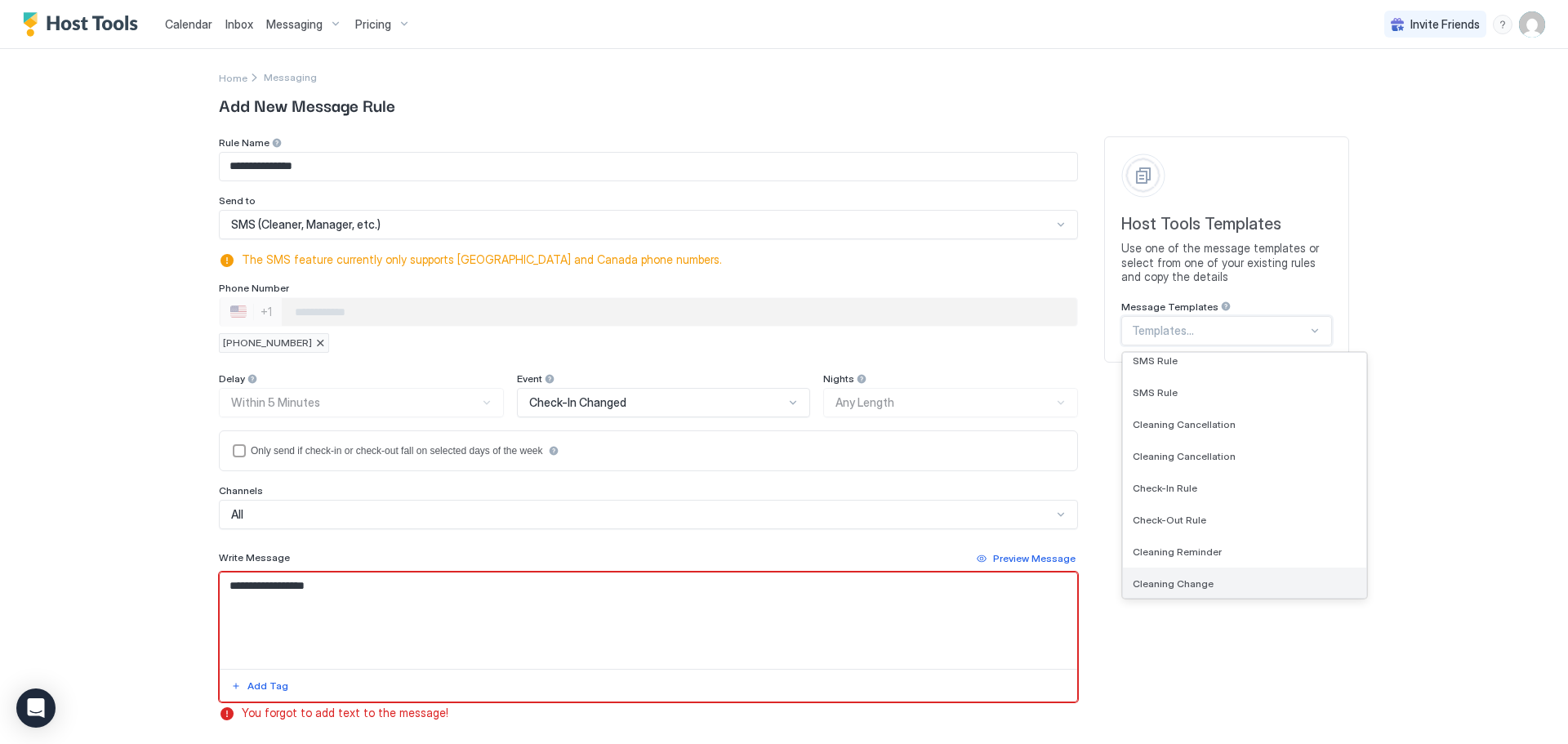
click at [1258, 580] on div "Cleaning Change" at bounding box center [1244, 583] width 224 height 12
type input "**********"
type textarea "**********"
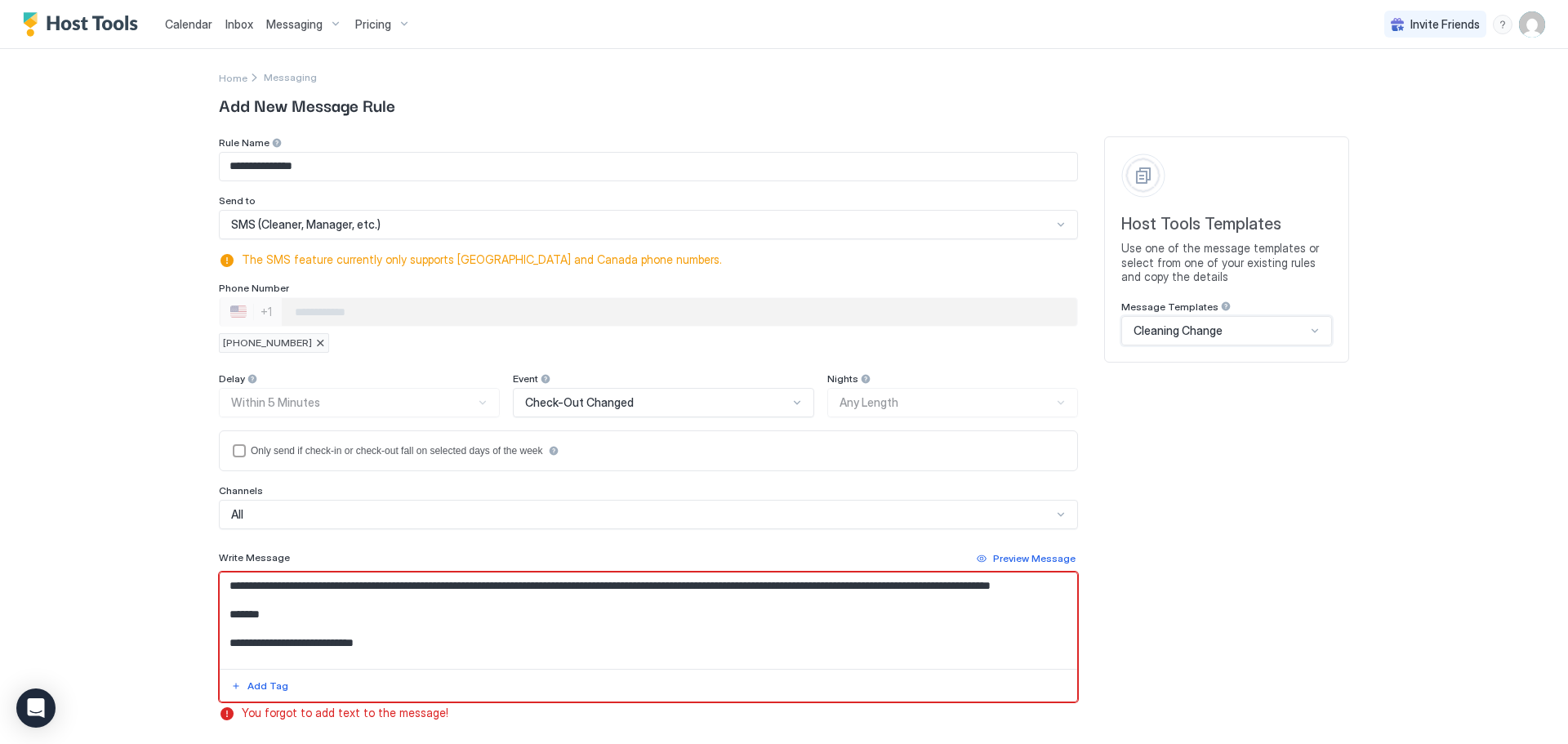
scroll to position [192, 0]
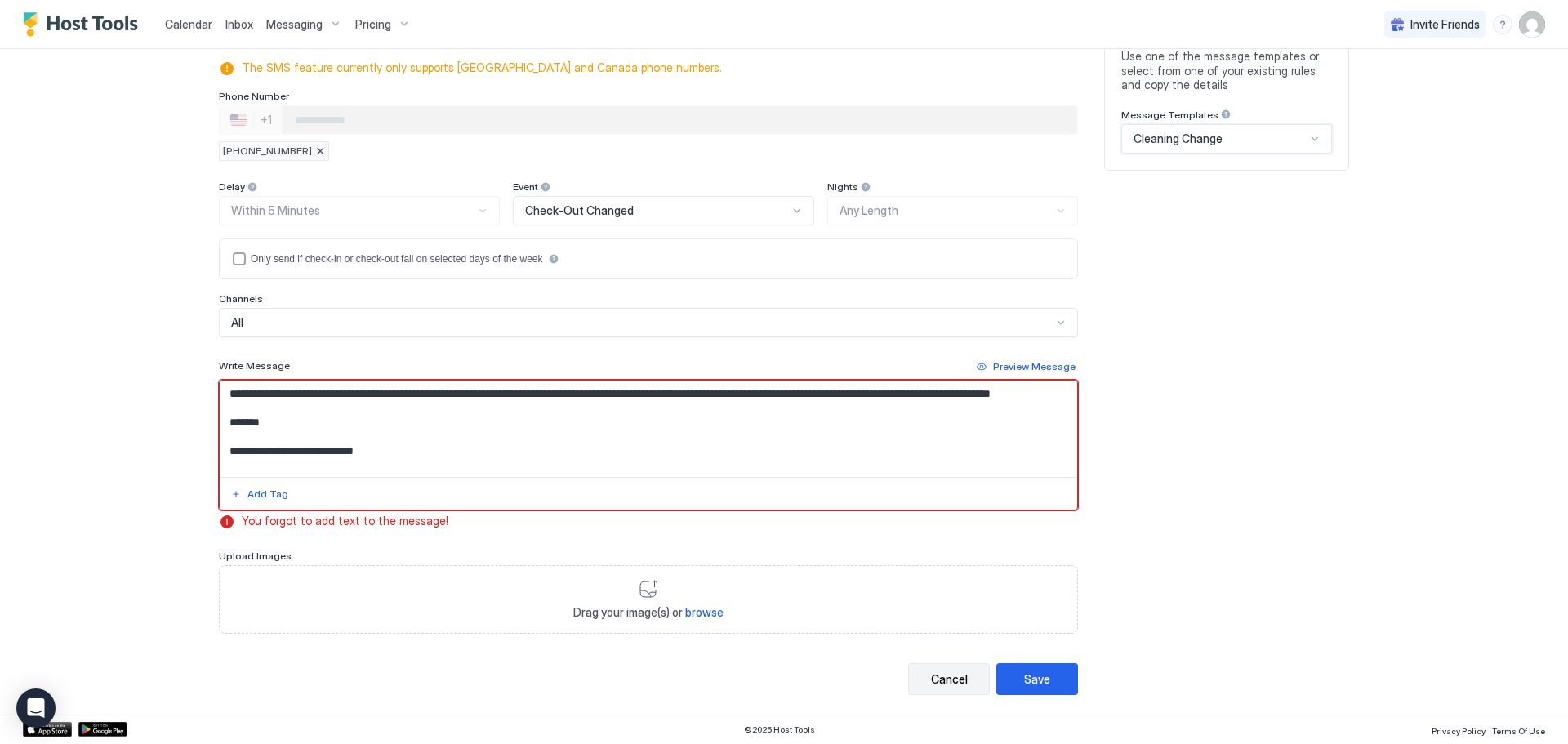
click at [918, 692] on button "Cancel" at bounding box center [949, 679] width 82 height 32
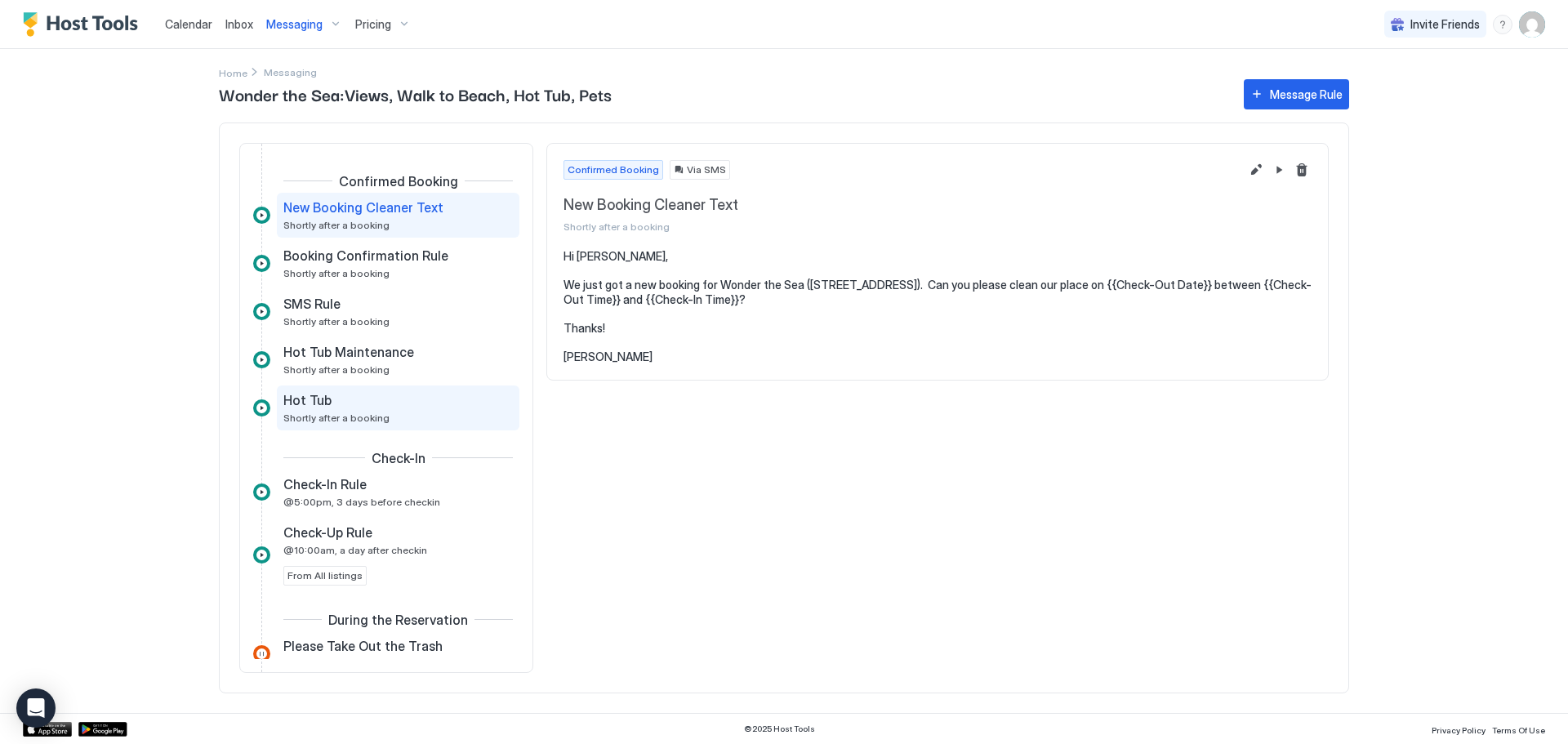
click at [382, 402] on div "Hot Tub" at bounding box center [387, 399] width 206 height 16
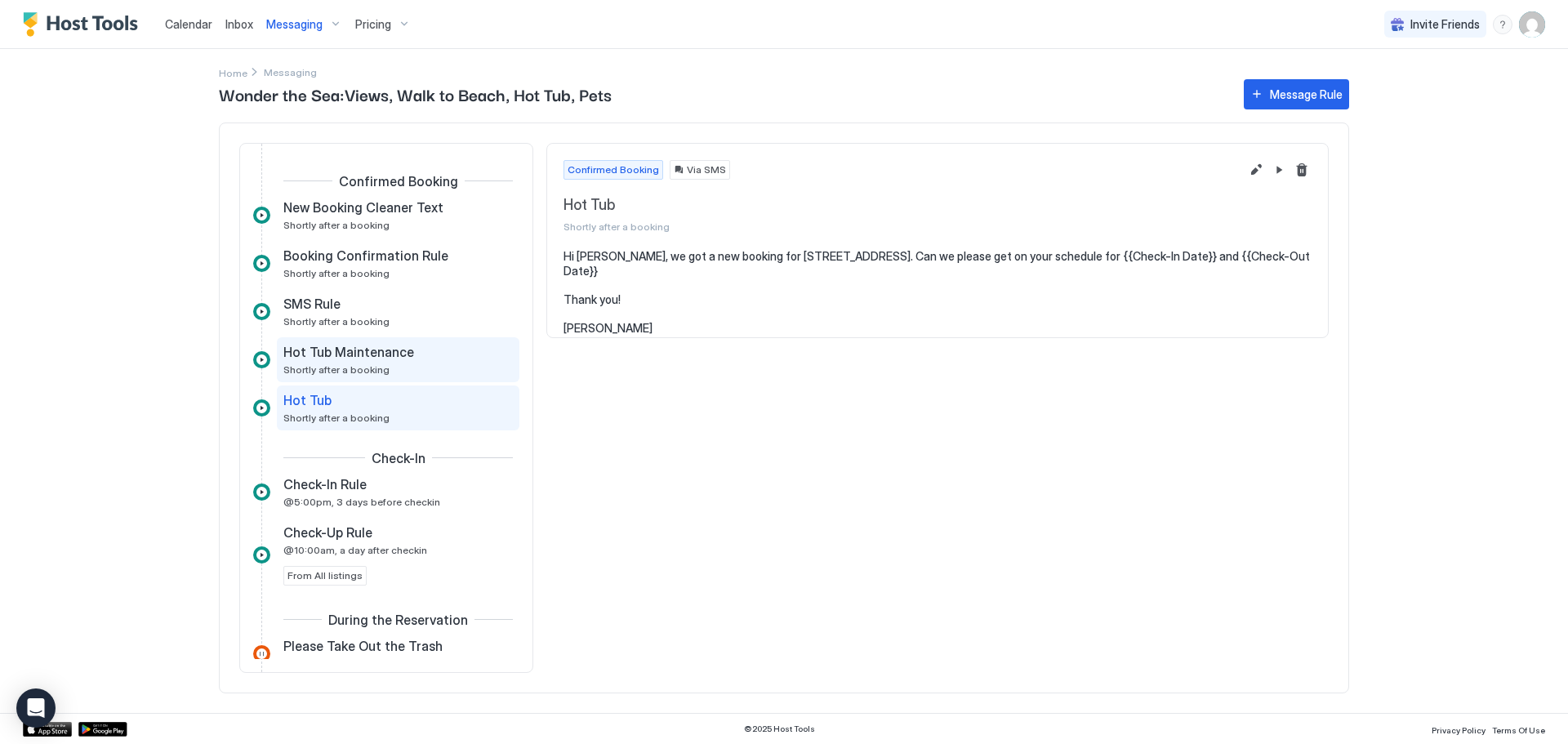
click at [403, 365] on div "Hot Tub Maintenance Shortly after a booking" at bounding box center [387, 359] width 206 height 32
click at [398, 390] on div "Hot Tub Shortly after a booking" at bounding box center [397, 408] width 243 height 45
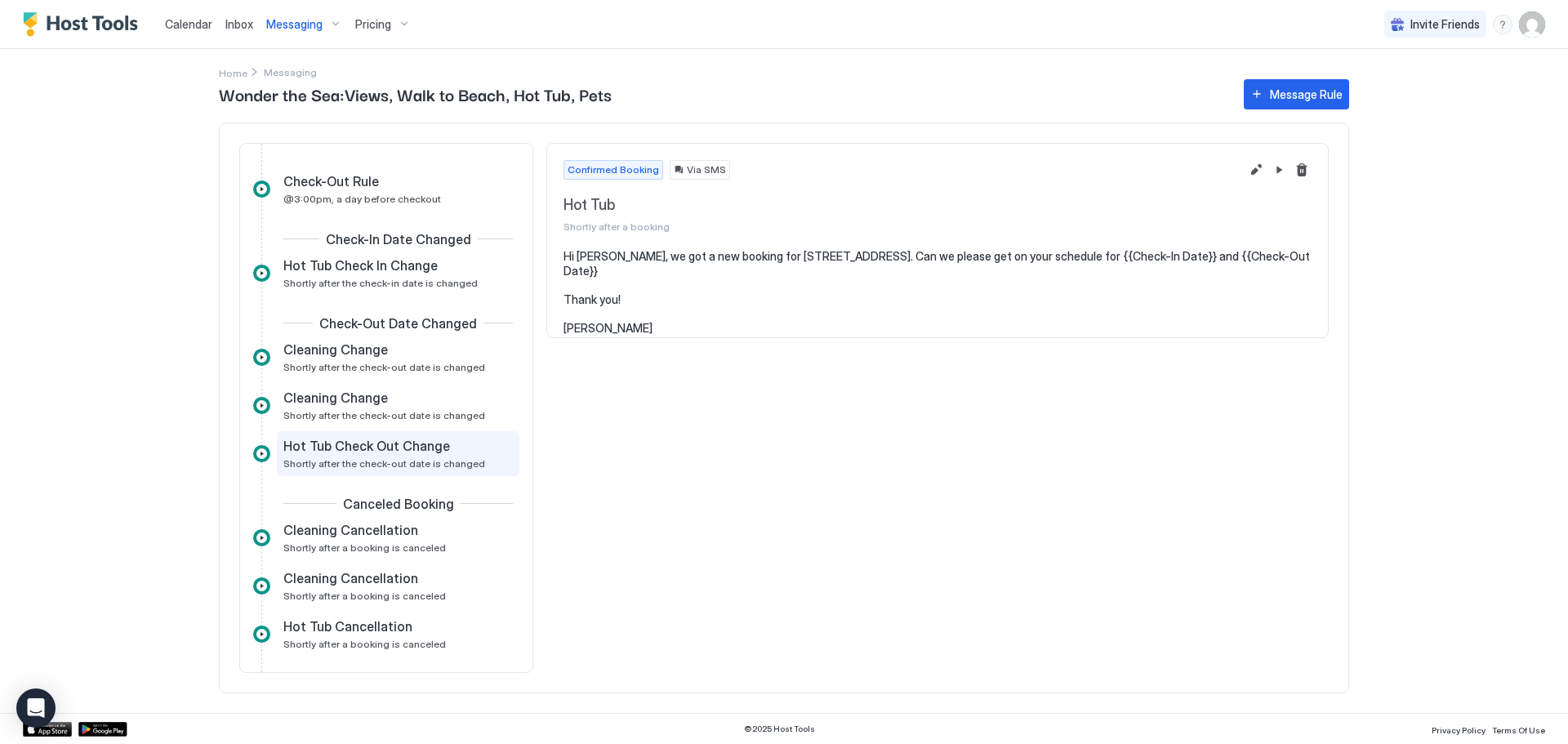
scroll to position [653, 0]
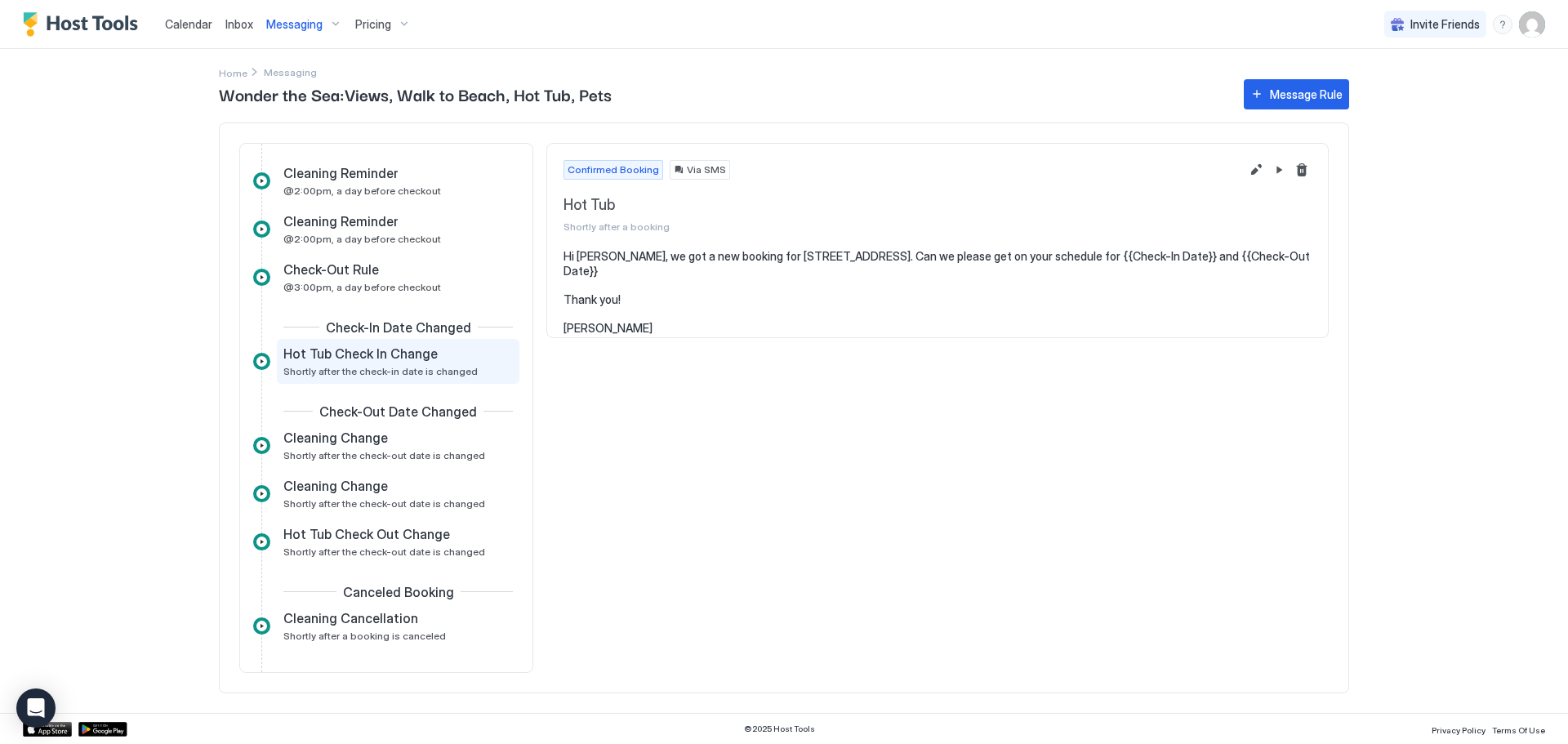
click at [409, 360] on span "Hot Tub Check In Change" at bounding box center [360, 353] width 154 height 16
click at [928, 269] on section "Hi Peter, we had a booking change for 1005 S. Topsail Drive. Can we please get …" at bounding box center [937, 271] width 781 height 45
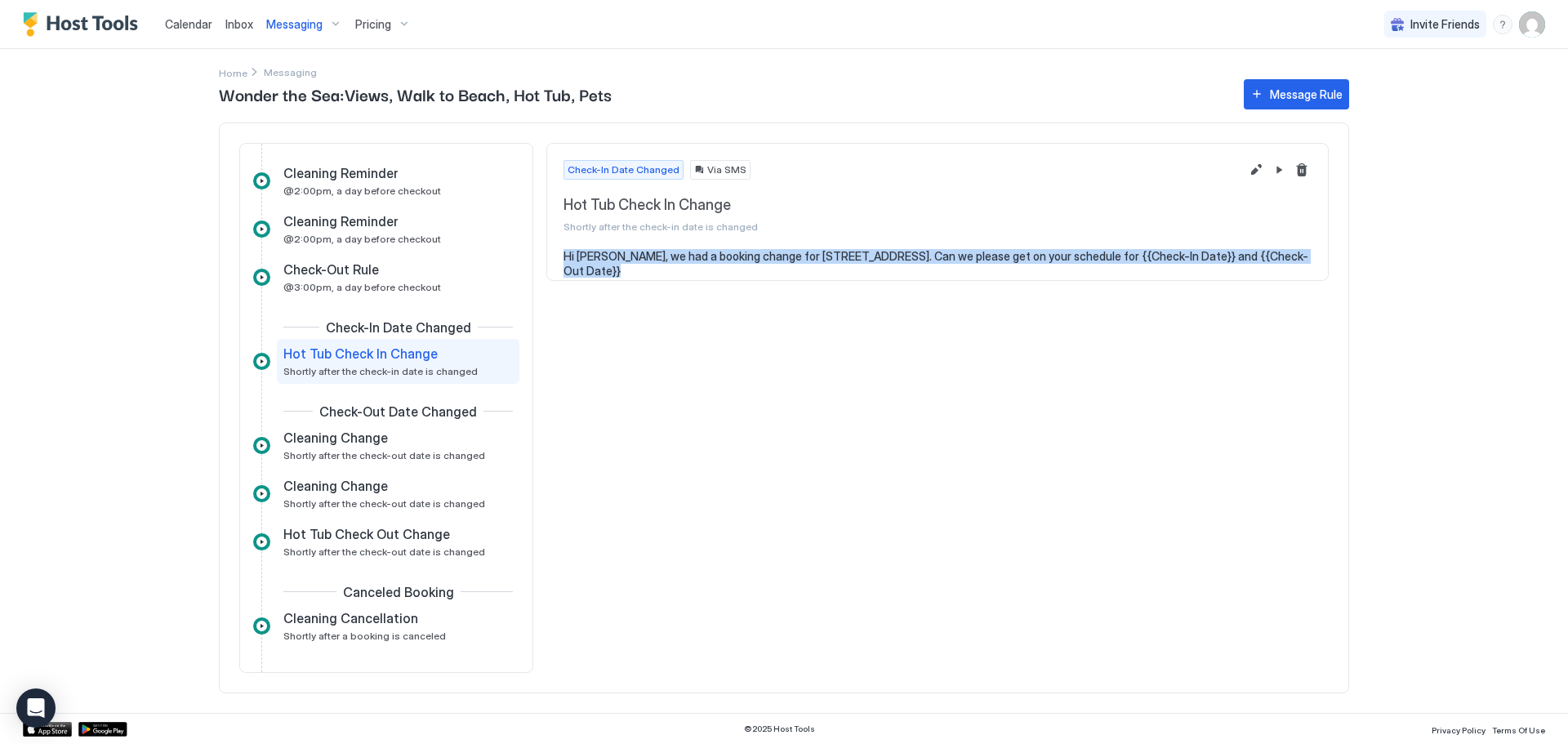
click at [927, 269] on section "Hi Peter, we had a booking change for 1005 S. Topsail Drive. Can we please get …" at bounding box center [937, 271] width 781 height 45
copy pre "Hi Peter, we had a booking change for 1005 S. Topsail Drive. Can we please get …"
click at [1342, 96] on button "Message Rule" at bounding box center [1296, 95] width 106 height 30
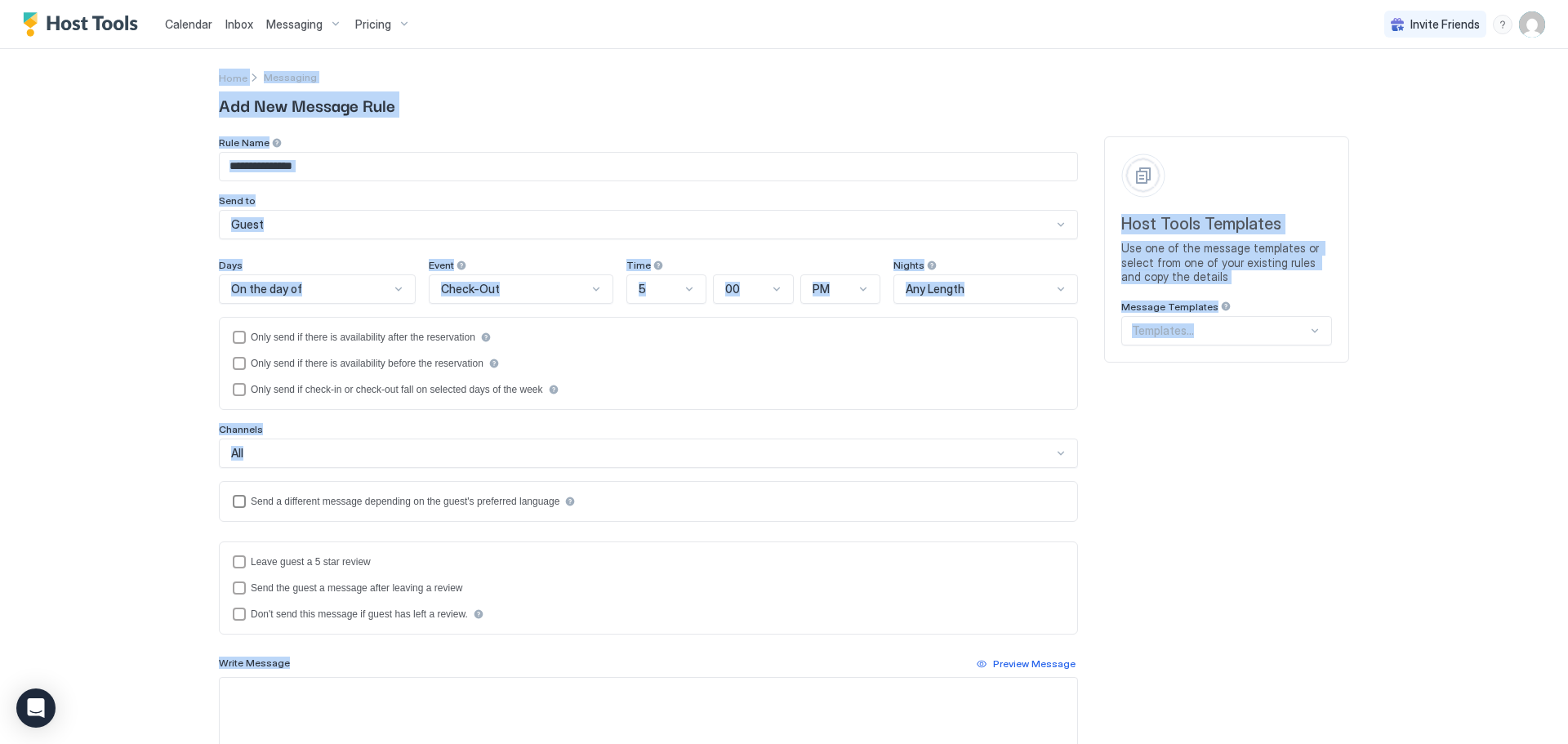
click at [372, 506] on div "Send a different message depending on the guest's preferred language" at bounding box center [404, 501] width 309 height 12
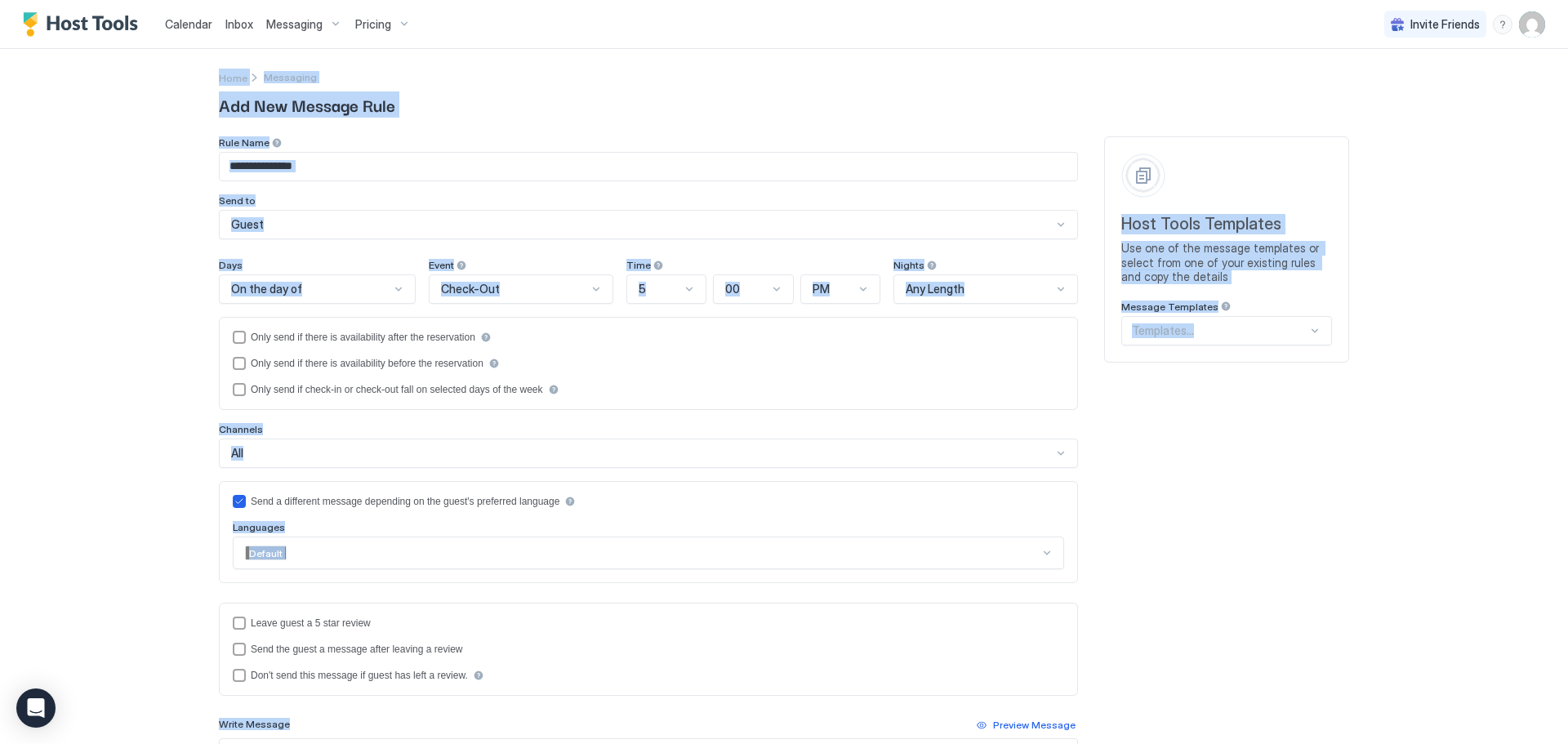
drag, startPoint x: 329, startPoint y: 489, endPoint x: 330, endPoint y: 504, distance: 15.0
click at [330, 490] on div "Send a different message depending on the guest's preferred language Languages …" at bounding box center [649, 532] width 859 height 102
click at [328, 396] on div "Send a different message depending on the guest's preferred language Languages …" at bounding box center [648, 363] width 831 height 65
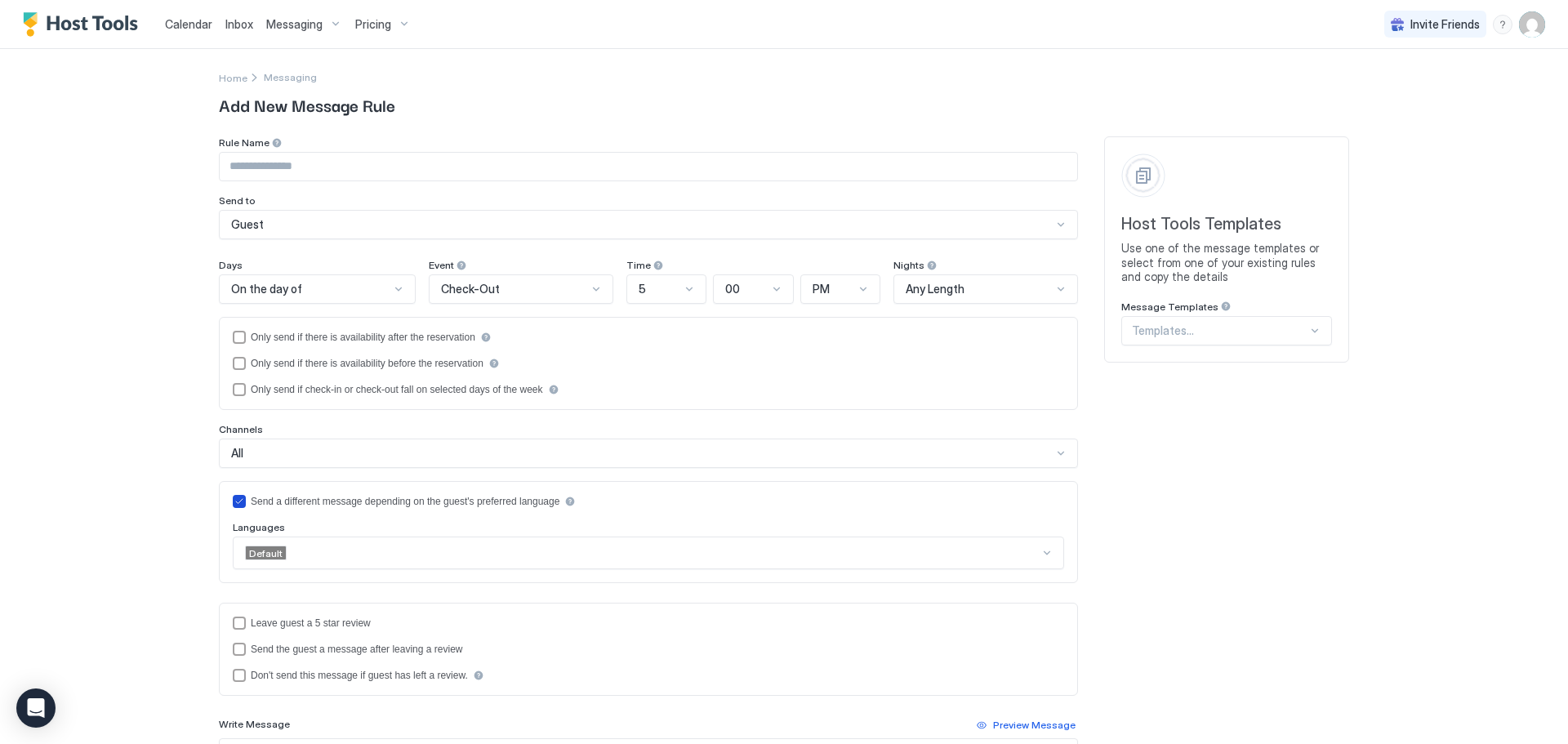
click at [343, 497] on div "Send a different message depending on the guest's preferred language" at bounding box center [404, 501] width 309 height 12
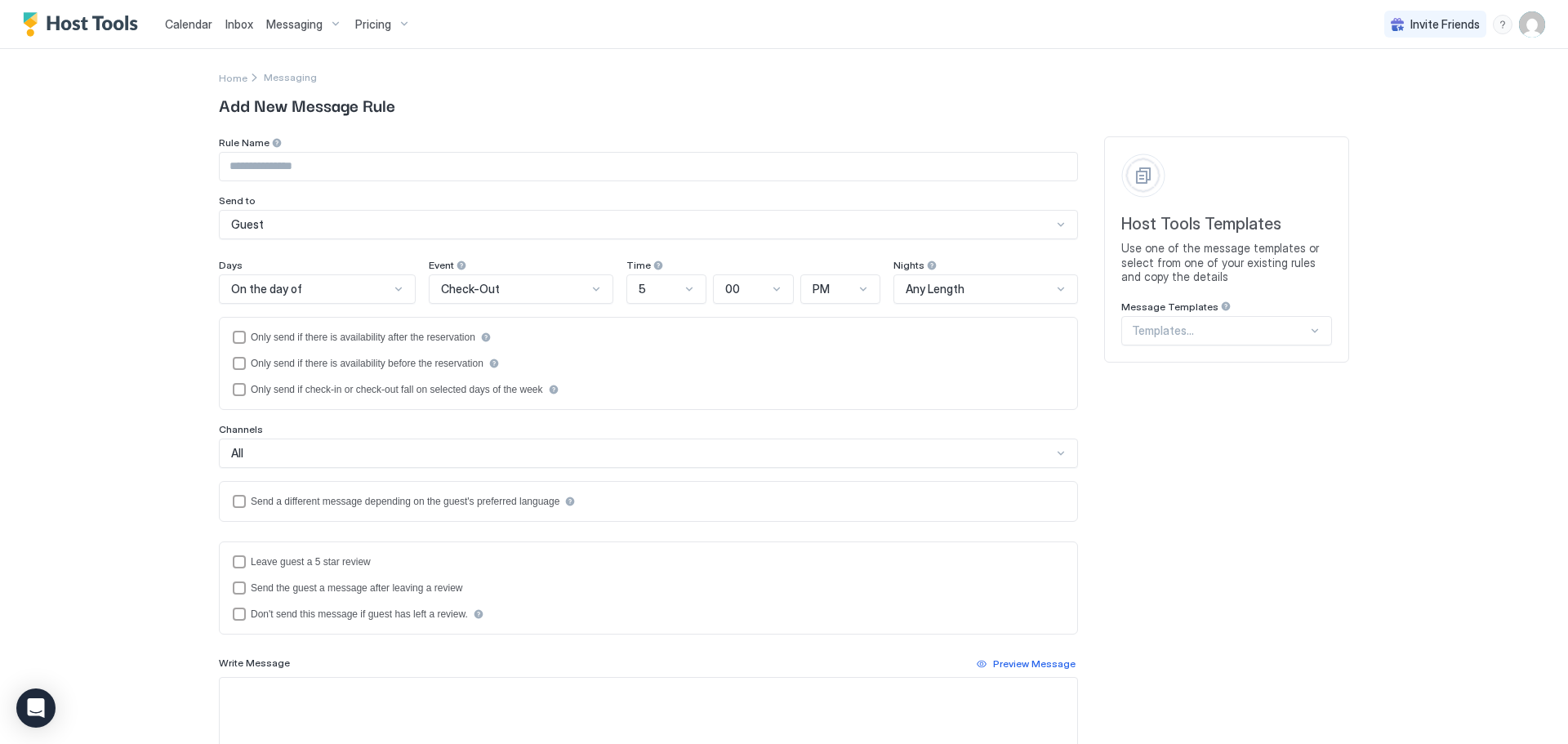
click at [310, 232] on div "Guest" at bounding box center [649, 224] width 859 height 30
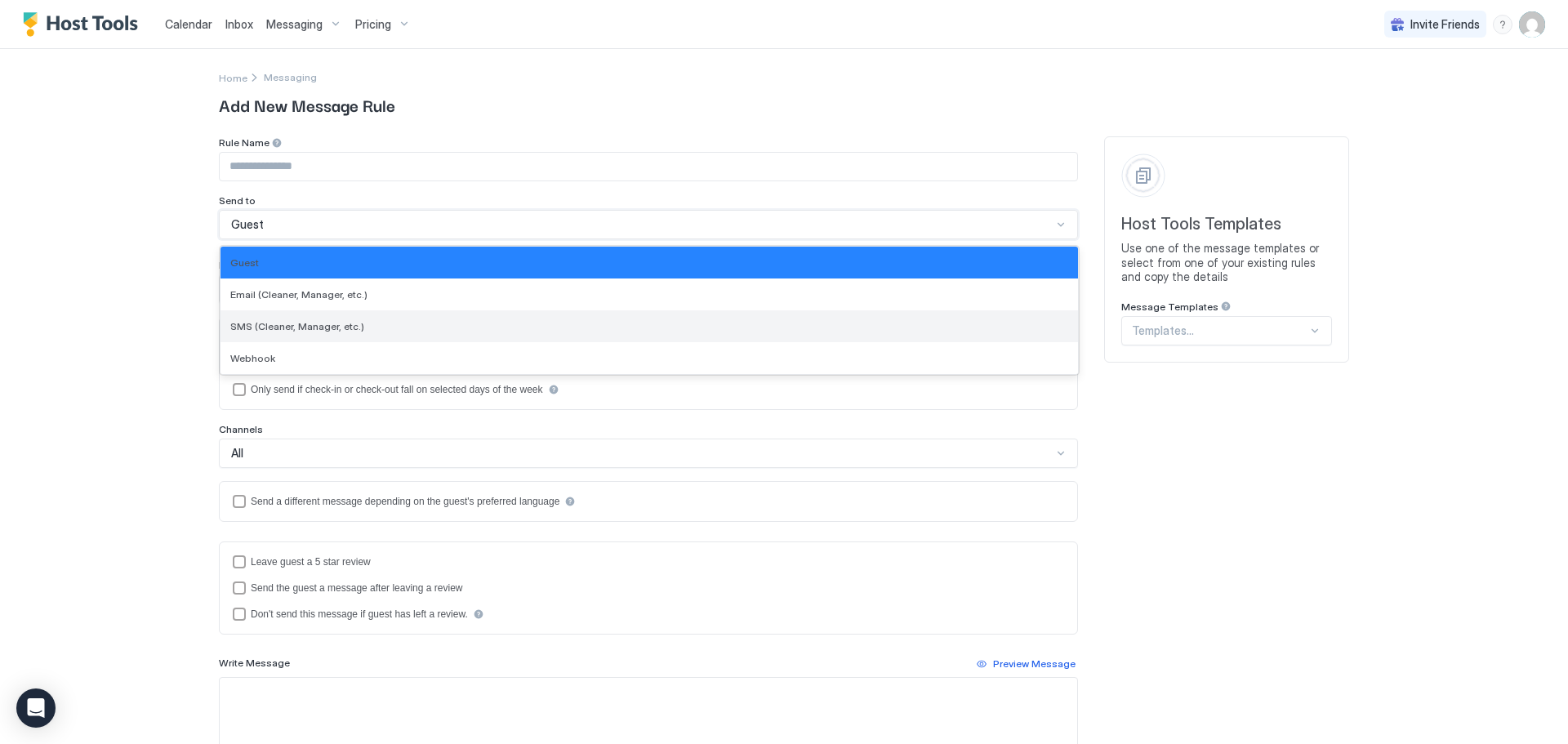
click at [313, 322] on span "SMS (Cleaner, Manager, etc.)" at bounding box center [297, 326] width 134 height 12
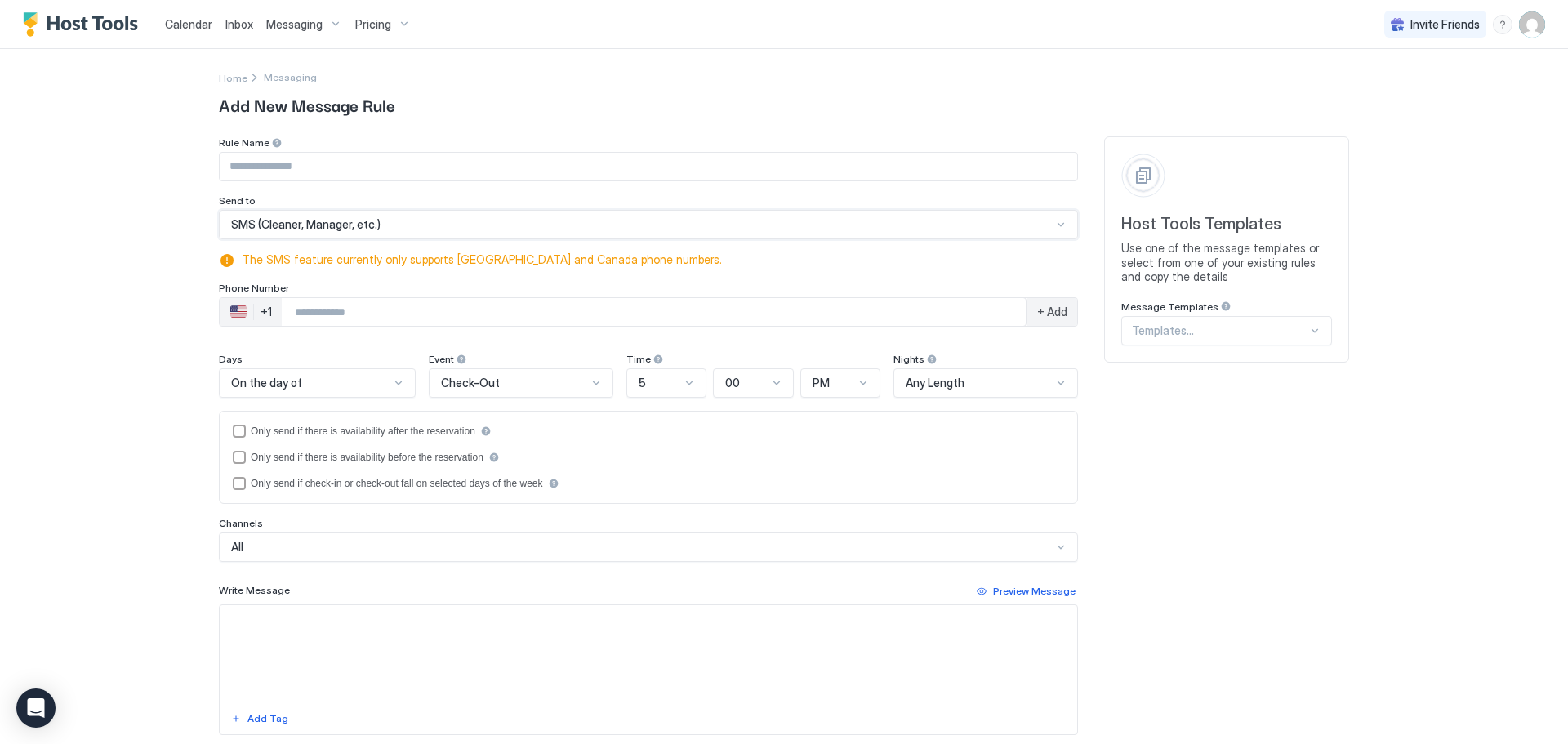
click at [305, 176] on input "Input Field" at bounding box center [649, 167] width 858 height 28
type input "**********"
click at [332, 307] on input "Phone Number input" at bounding box center [654, 311] width 744 height 30
type input "**********"
click at [1037, 317] on span "+ Add" at bounding box center [1052, 311] width 30 height 14
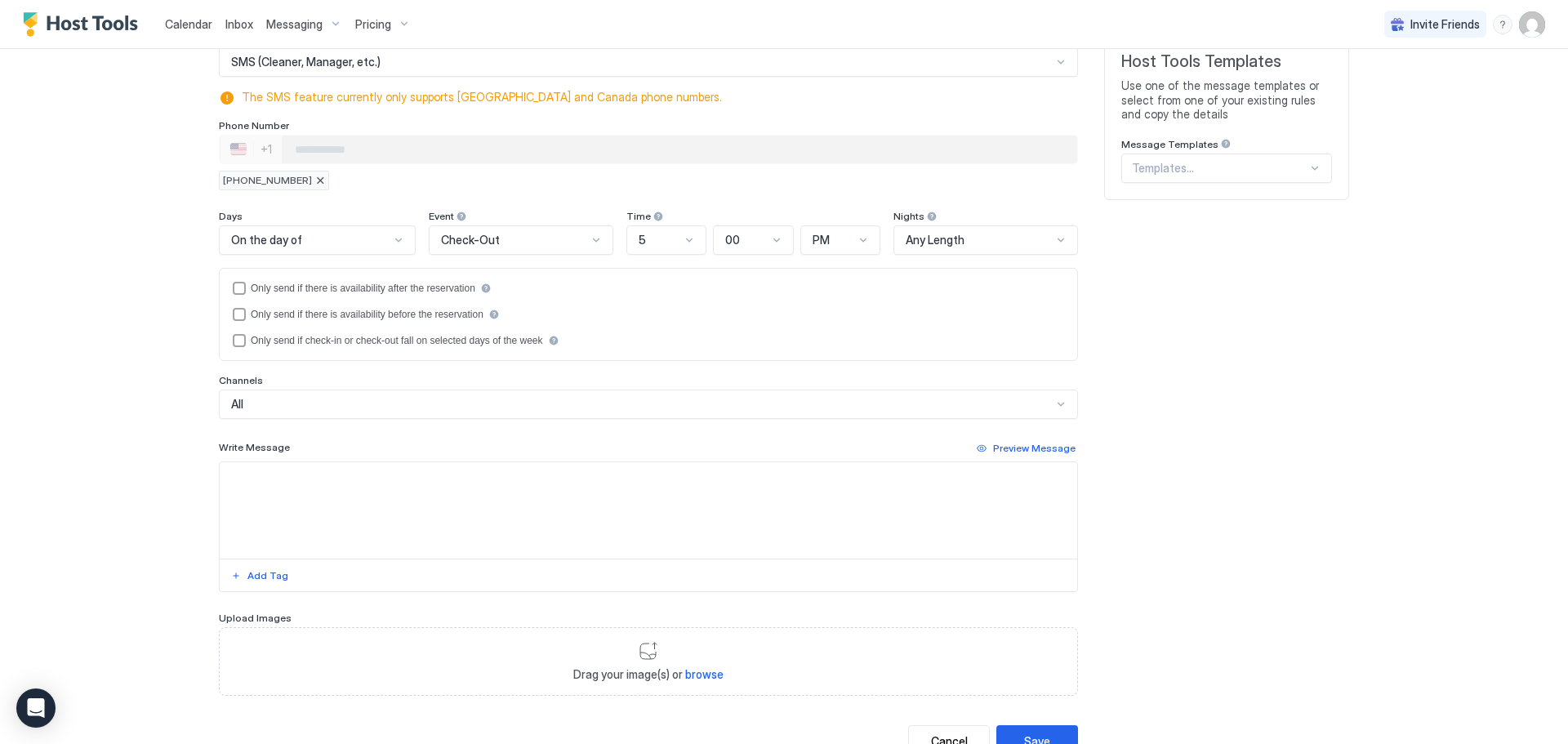
scroll to position [163, 0]
click at [354, 502] on textarea "Input Field" at bounding box center [649, 510] width 858 height 96
paste textarea "**********"
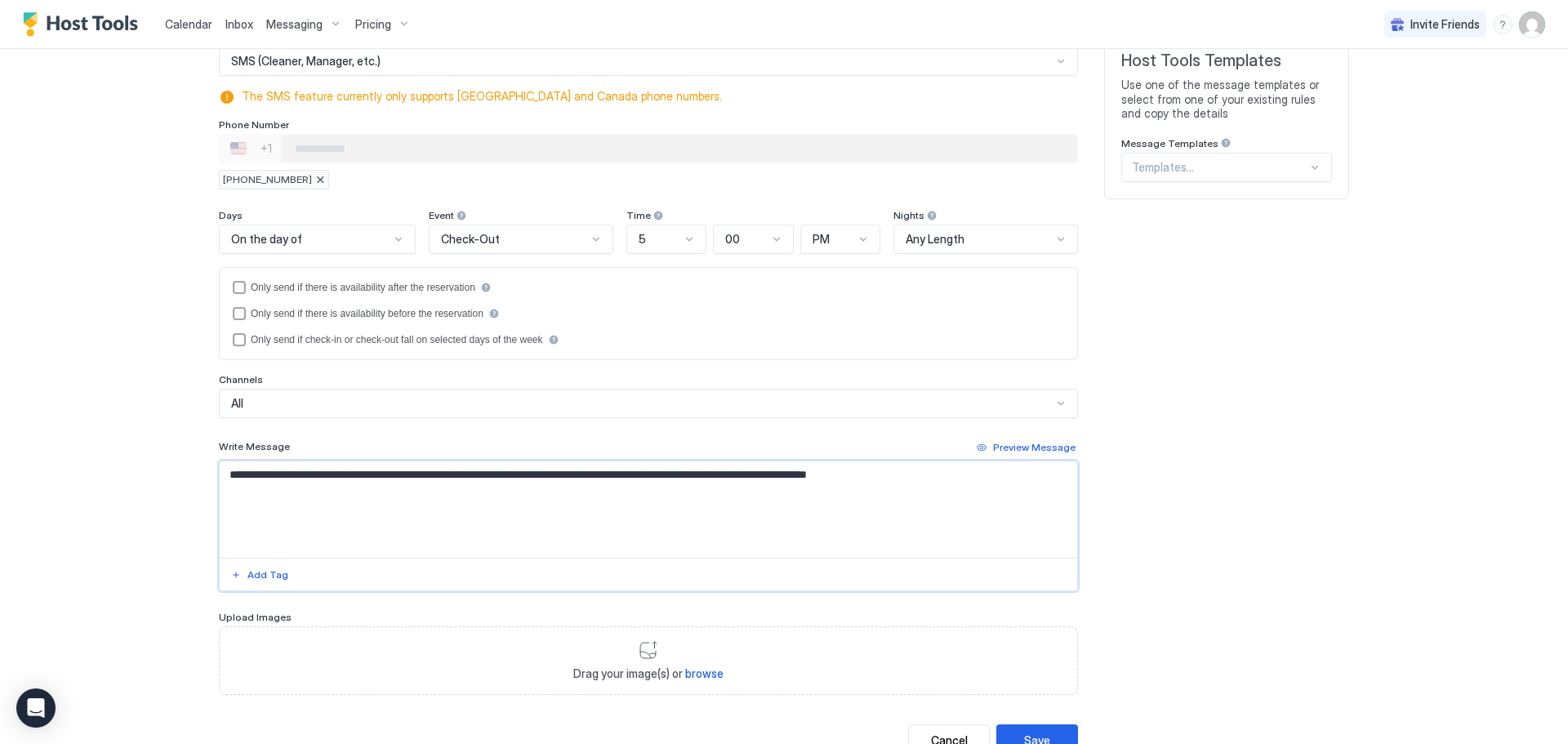
click at [241, 478] on textarea "**********" at bounding box center [649, 510] width 858 height 96
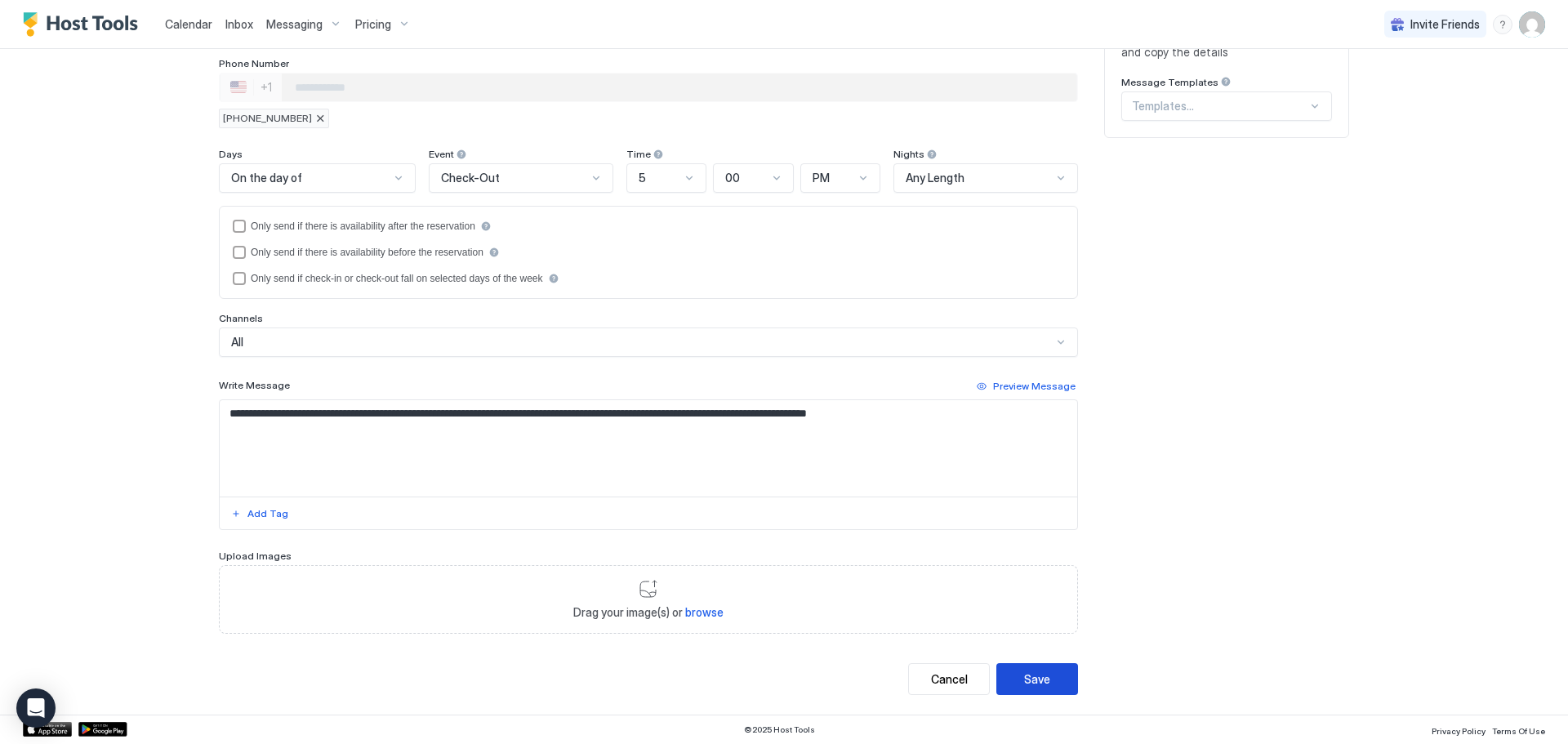
click at [1033, 684] on div "Save" at bounding box center [1037, 679] width 26 height 17
type textarea "**********"
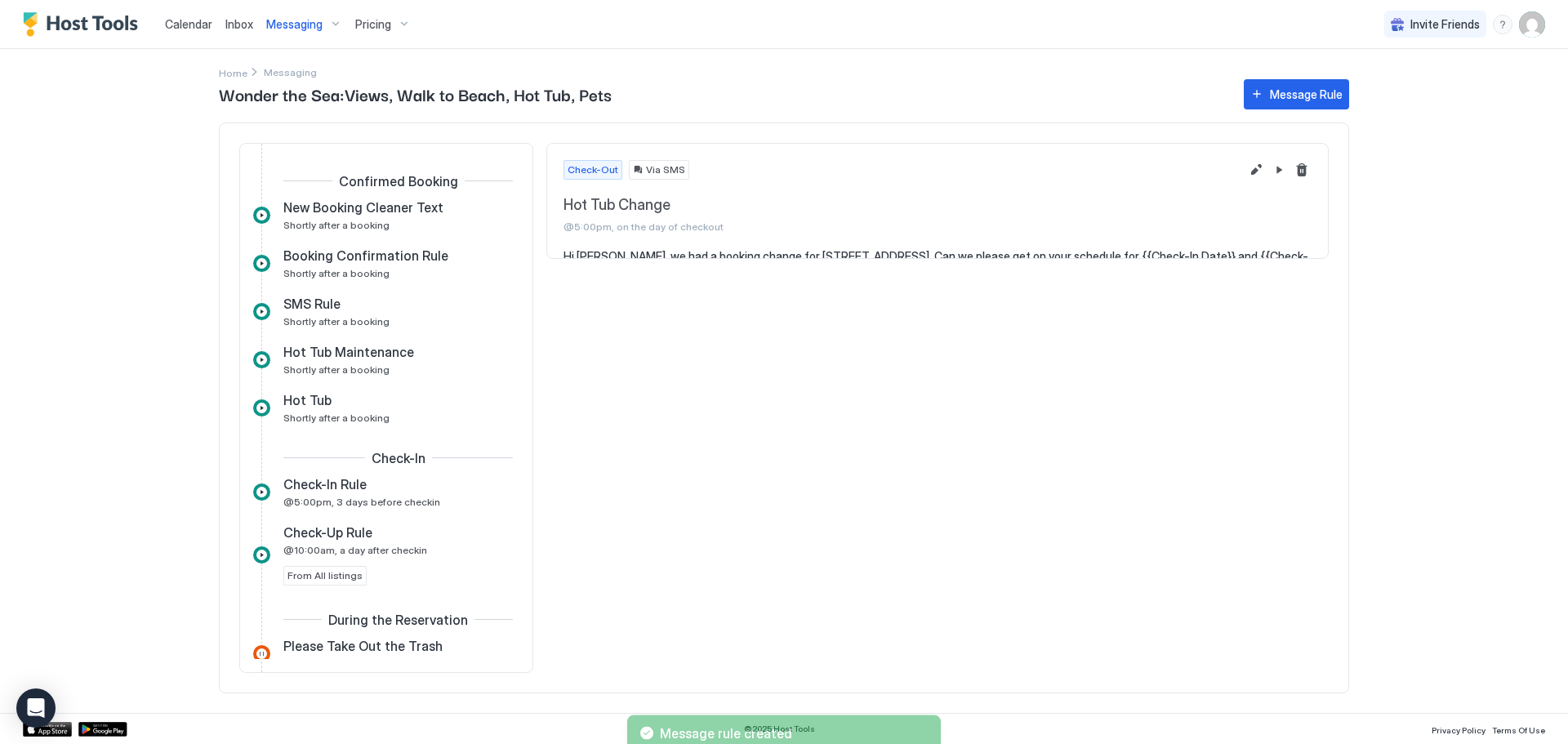
scroll to position [571, 0]
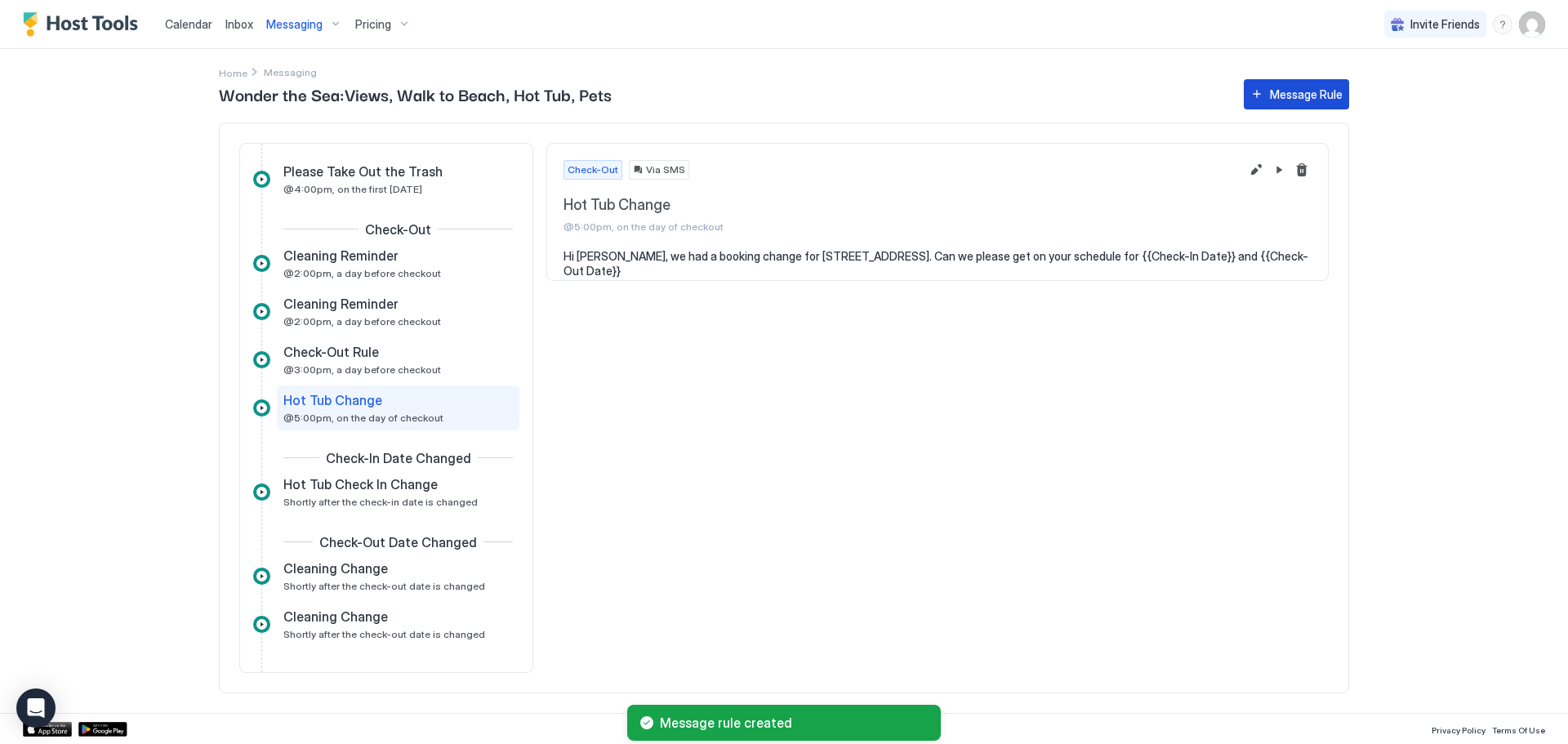
click at [1302, 101] on div "Message Rule" at bounding box center [1306, 94] width 73 height 17
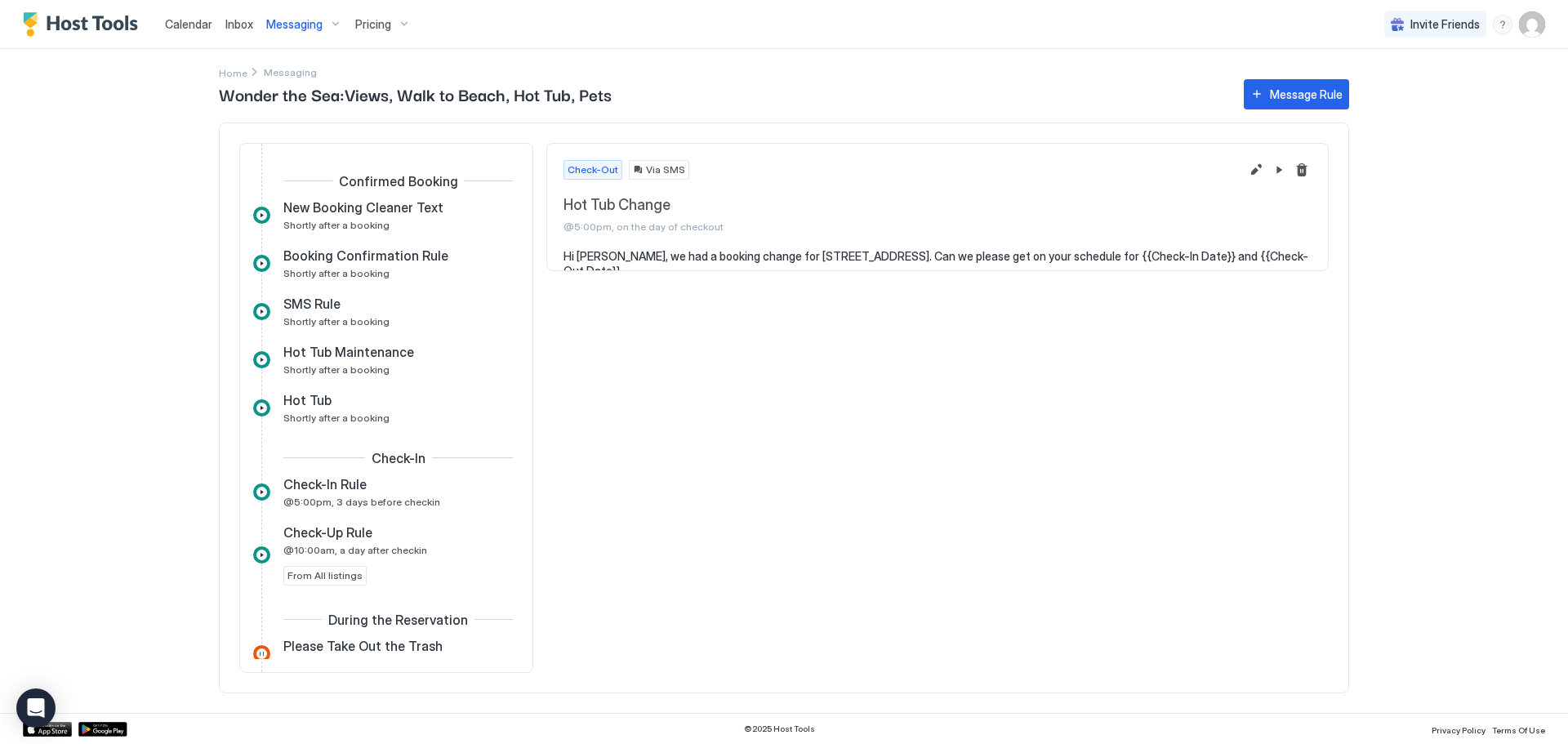
scroll to position [571, 0]
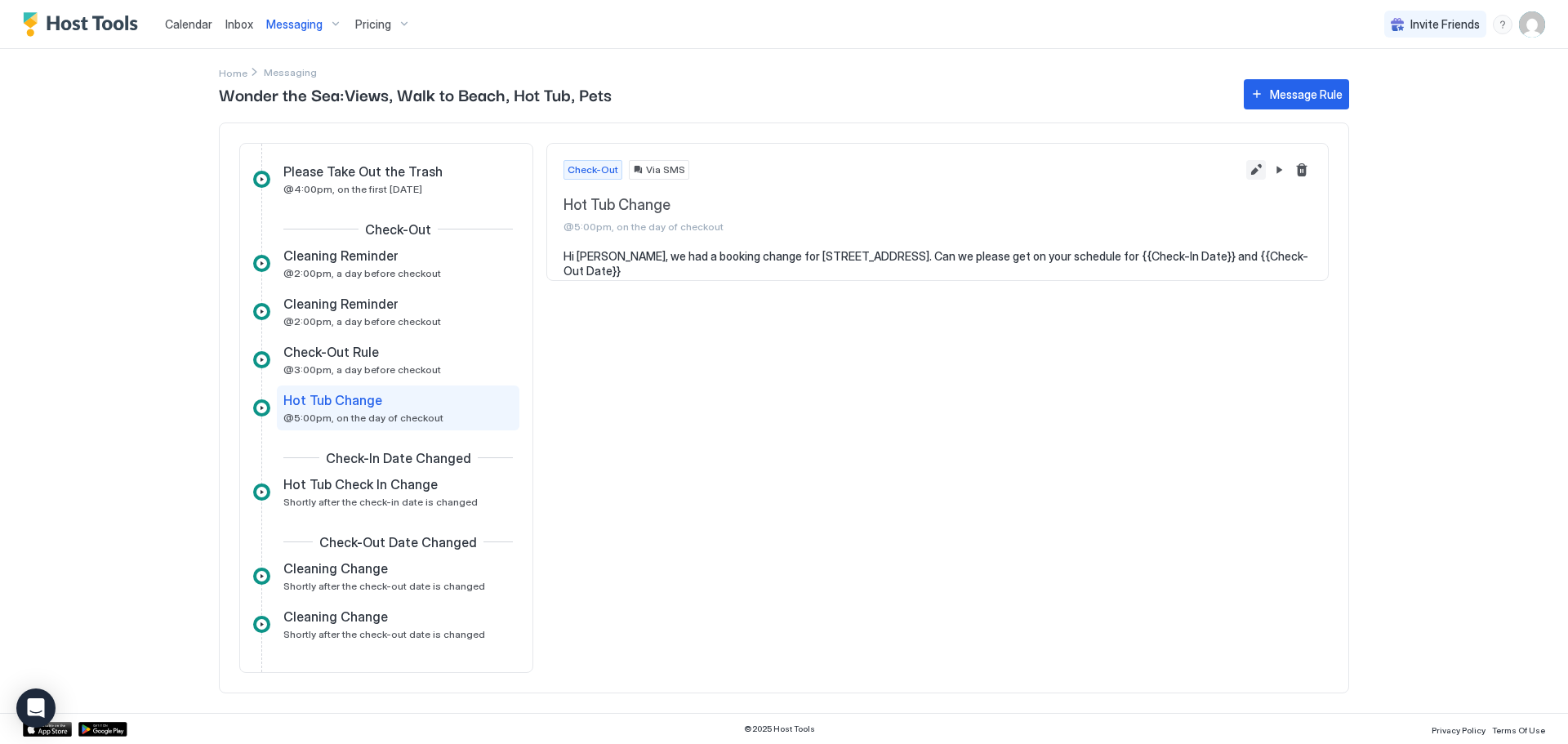
click at [1261, 177] on button "Edit message rule" at bounding box center [1255, 169] width 19 height 19
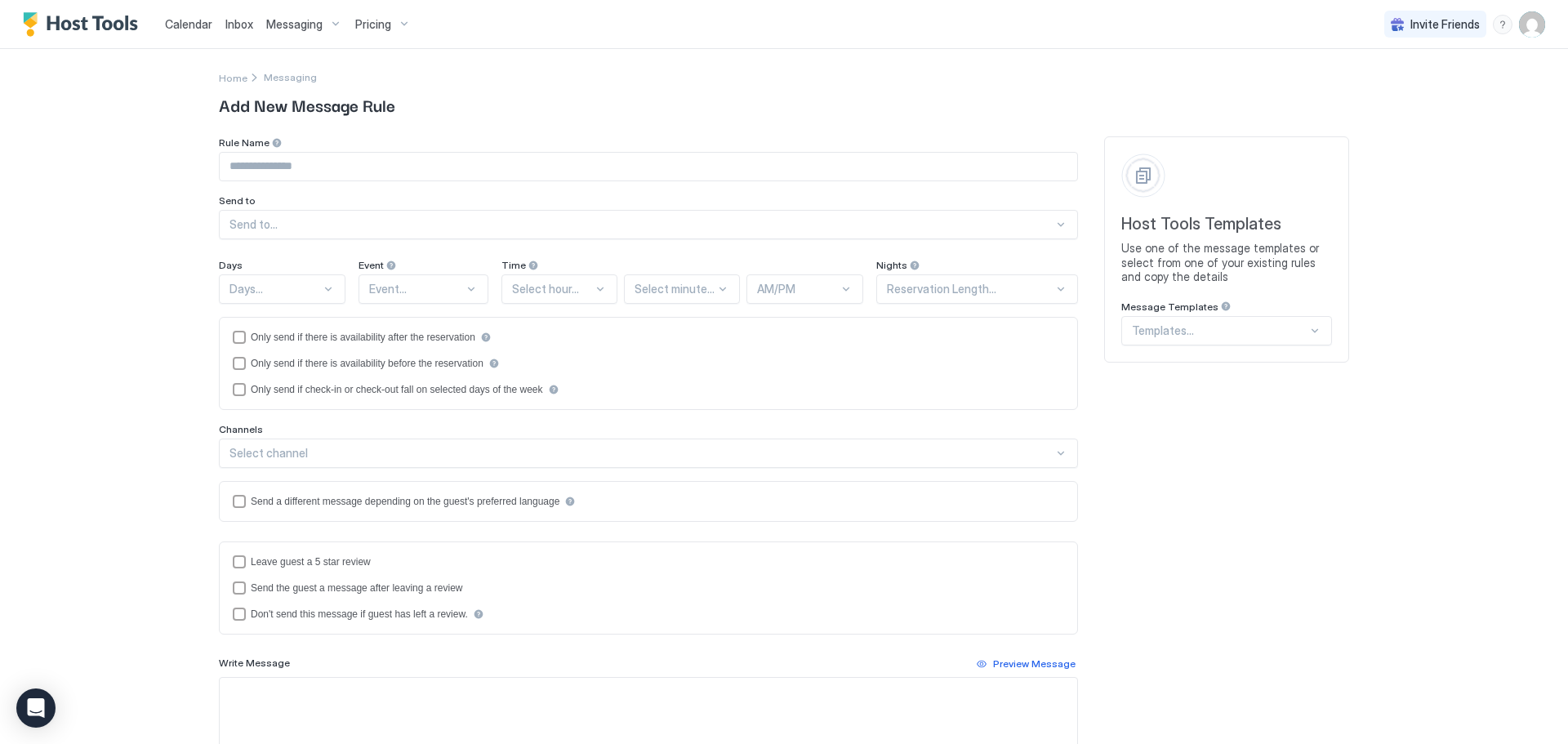
type input "**********"
type textarea "**********"
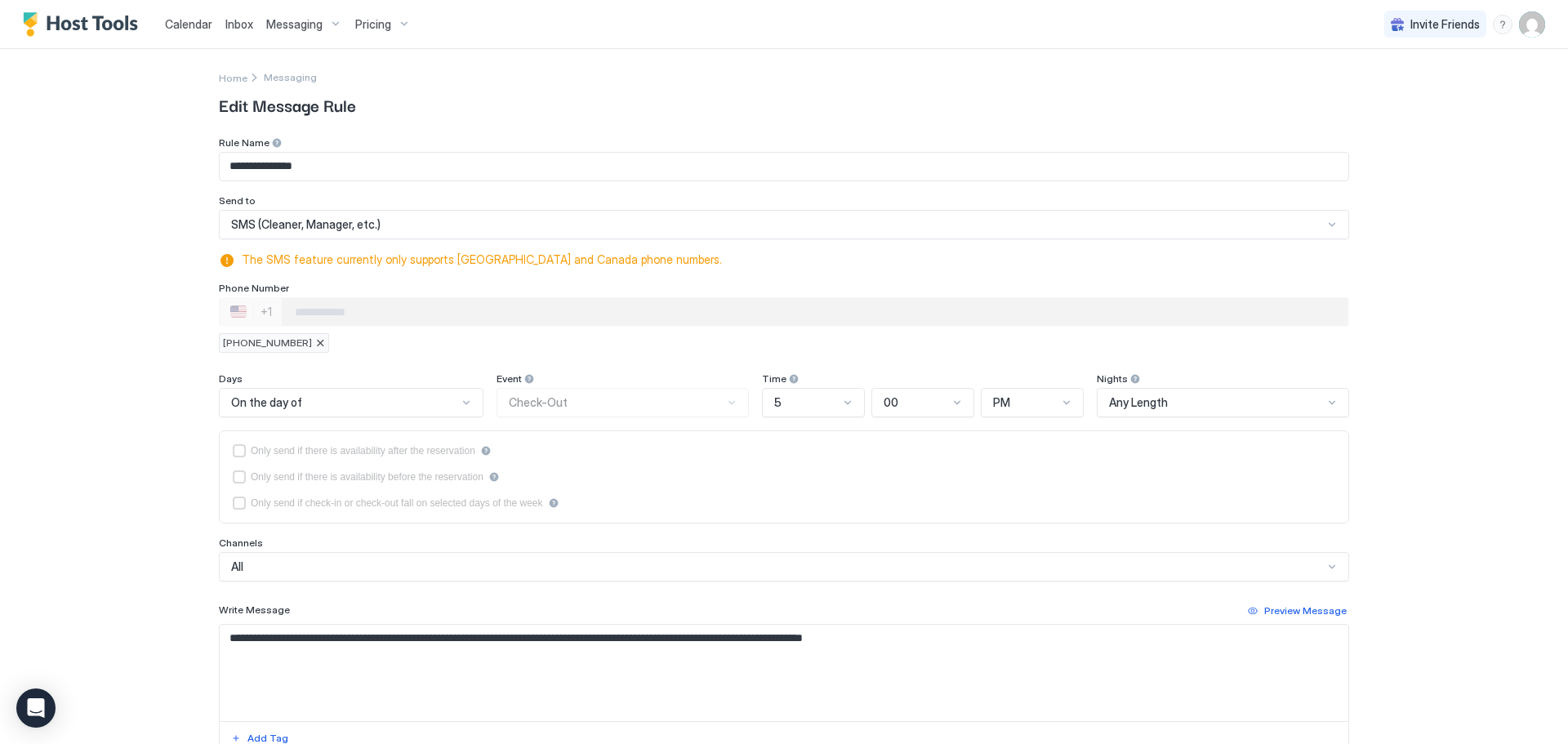
click at [603, 409] on div "Event Check-Out" at bounding box center [622, 394] width 252 height 45
click at [620, 402] on div "Event Check-Out" at bounding box center [622, 394] width 252 height 45
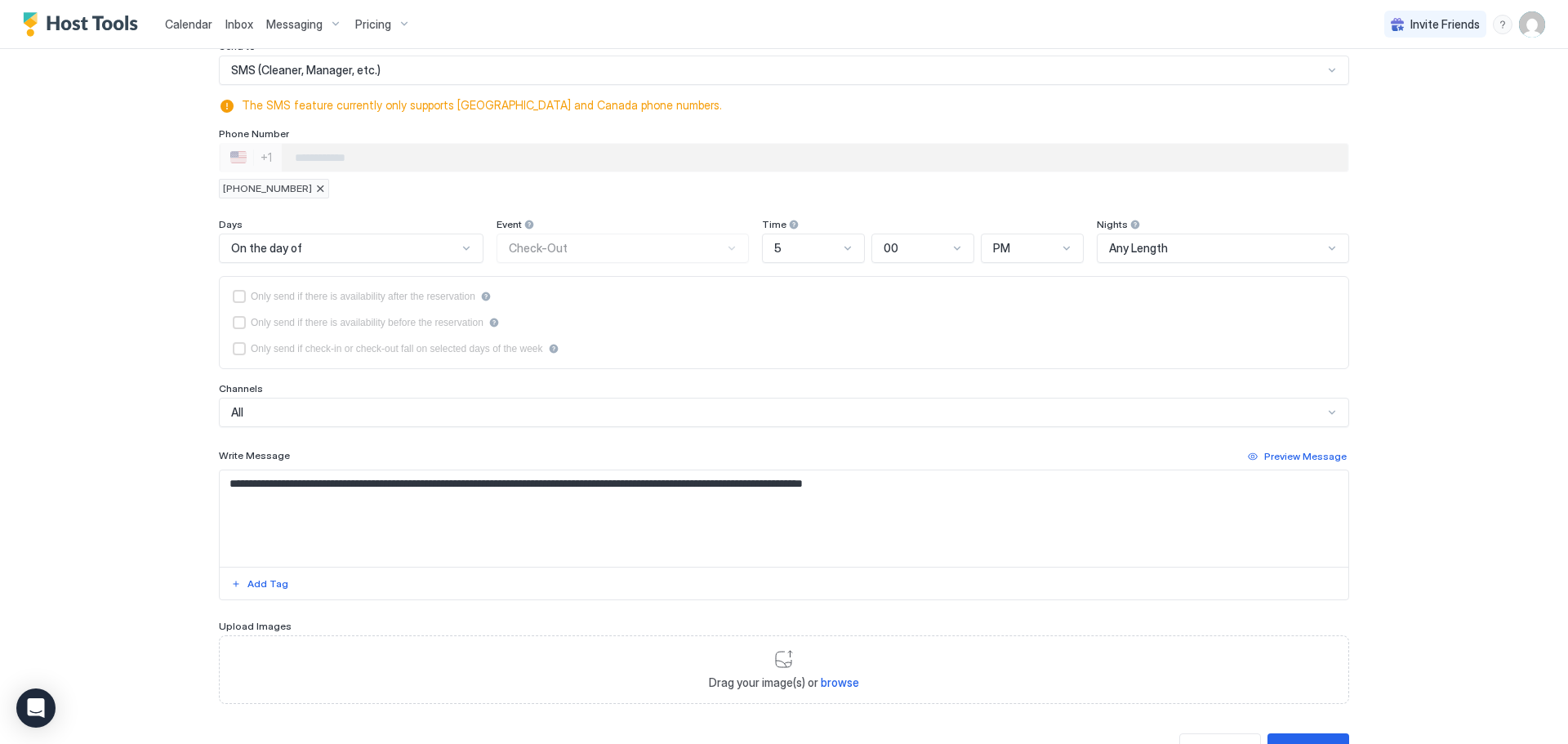
scroll to position [163, 0]
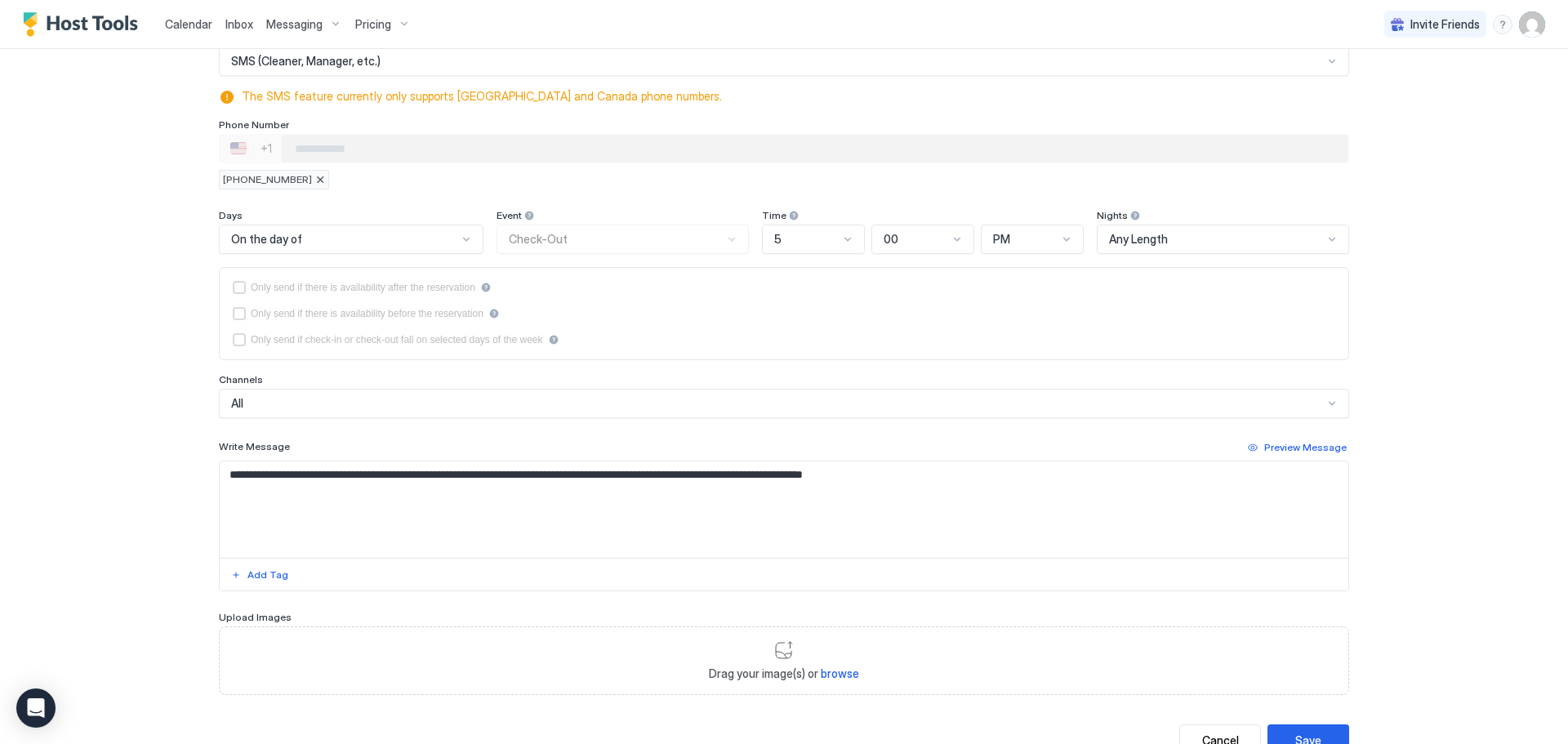
click at [582, 241] on div "Event Check-Out" at bounding box center [622, 231] width 252 height 45
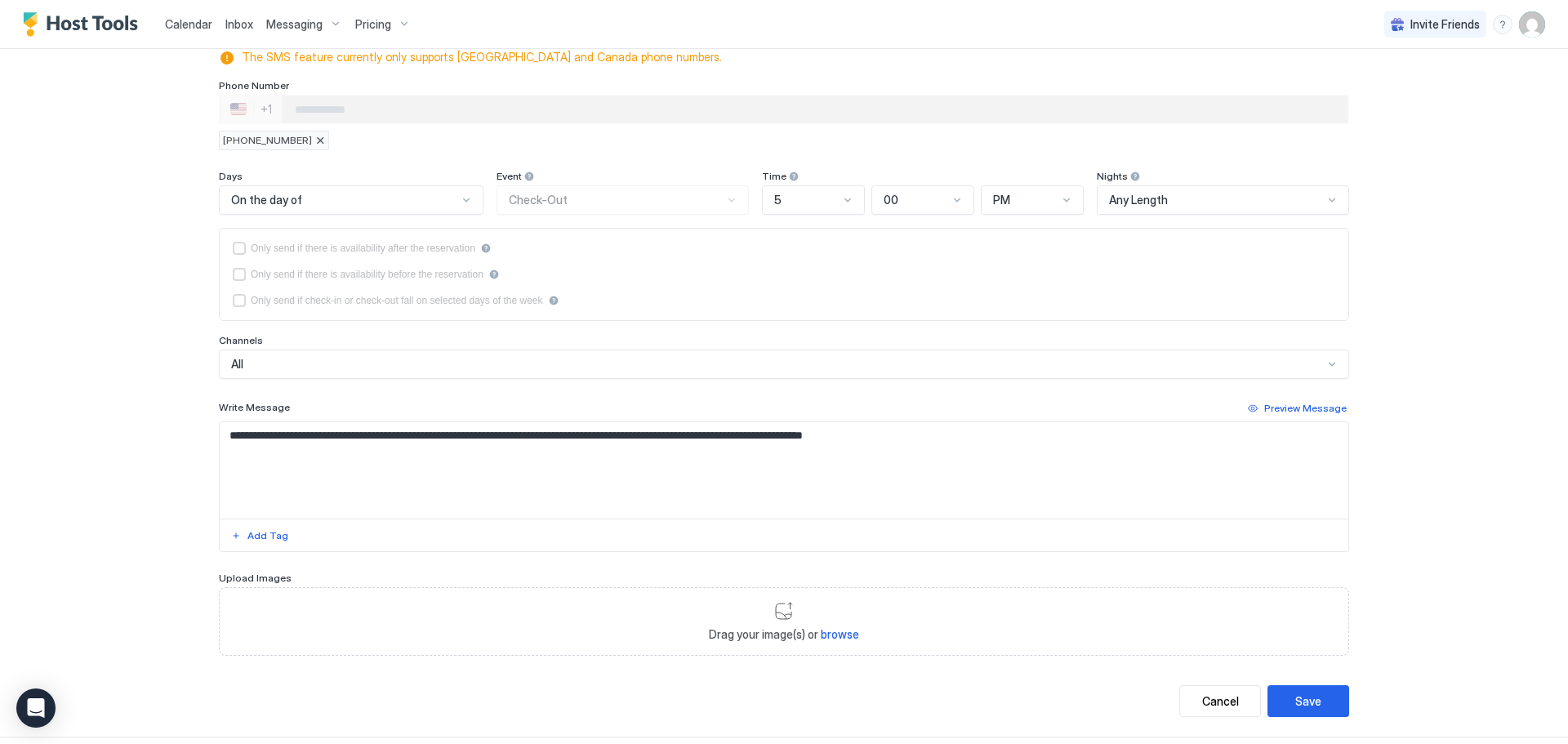
scroll to position [225, 0]
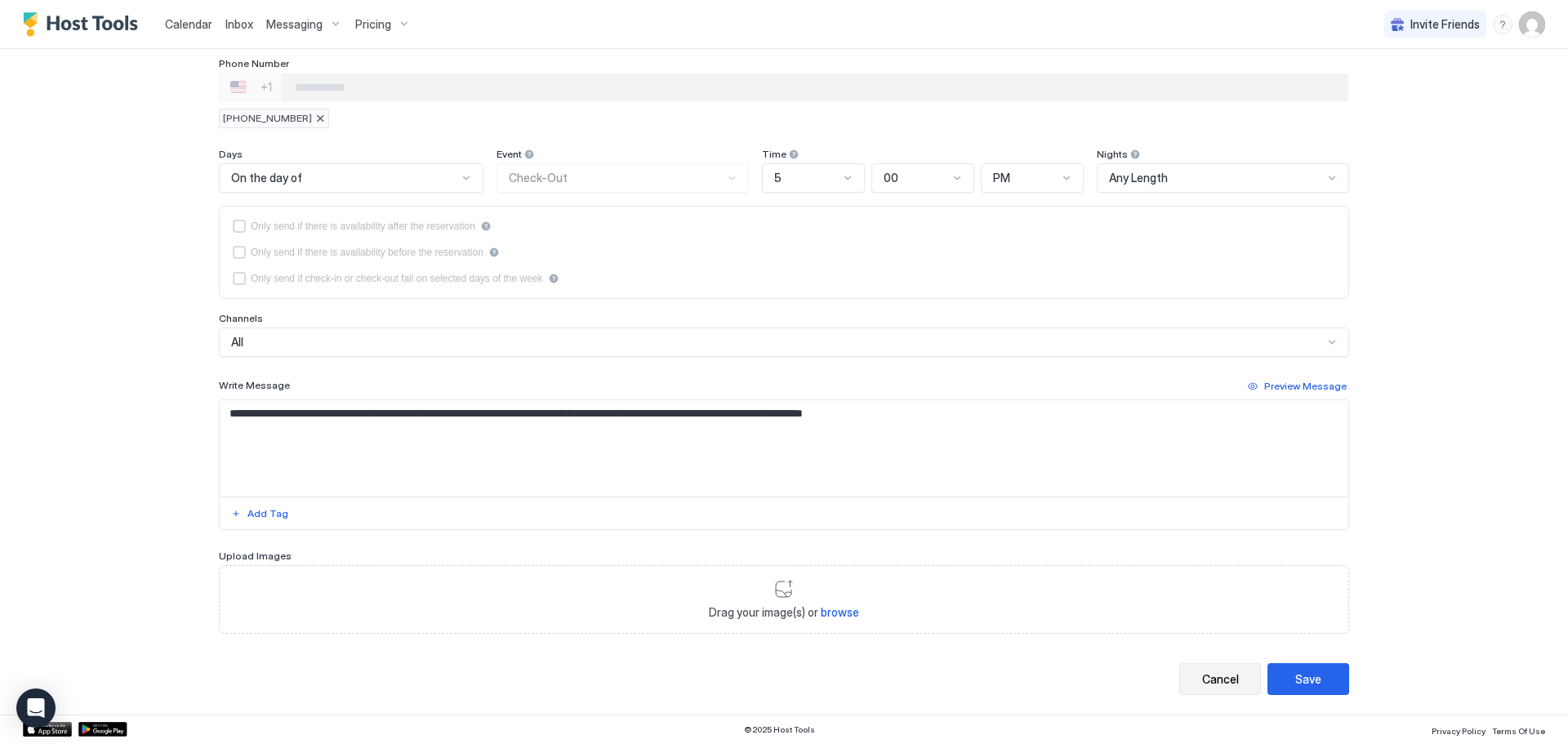
click at [1227, 672] on div "Cancel" at bounding box center [1220, 679] width 36 height 17
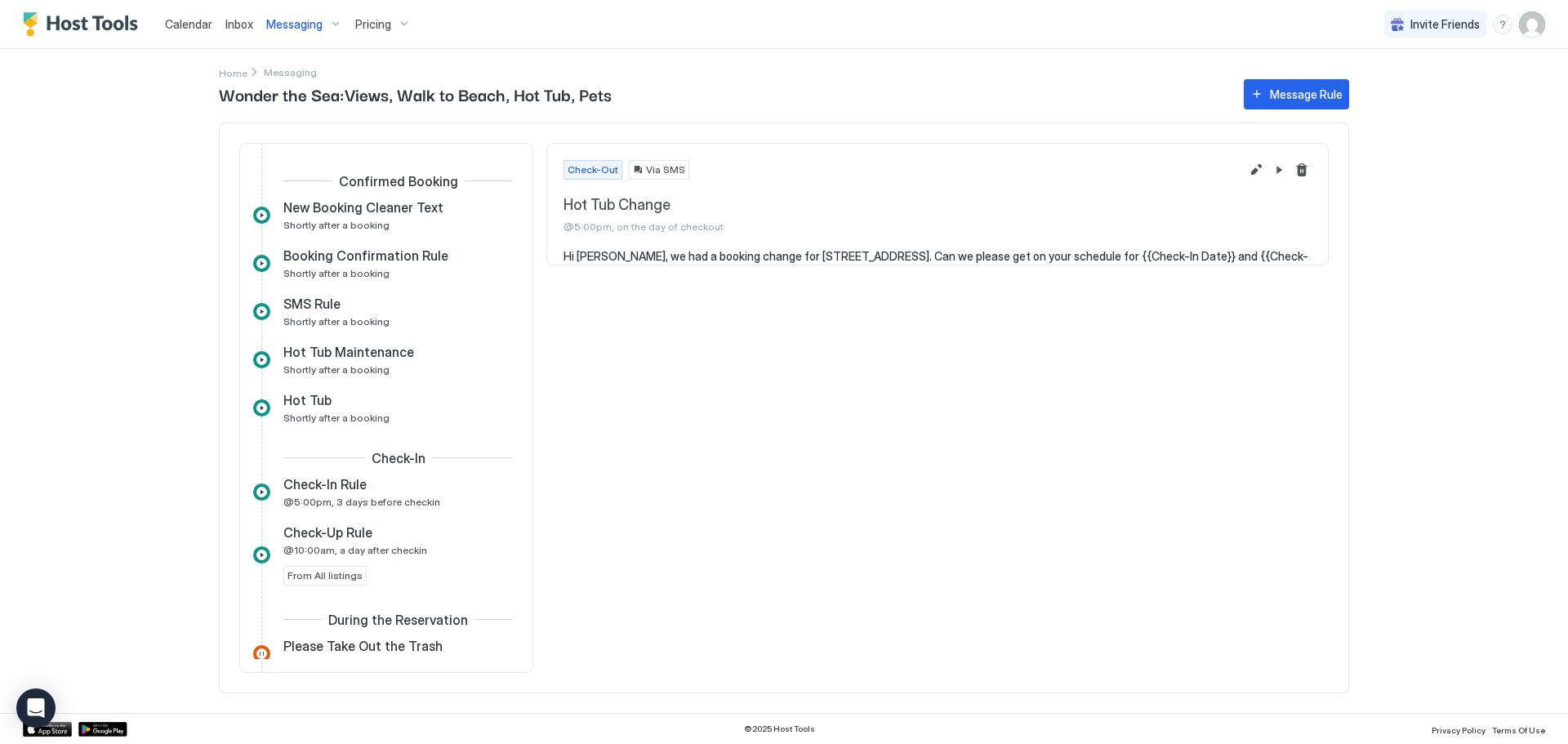
scroll to position [571, 0]
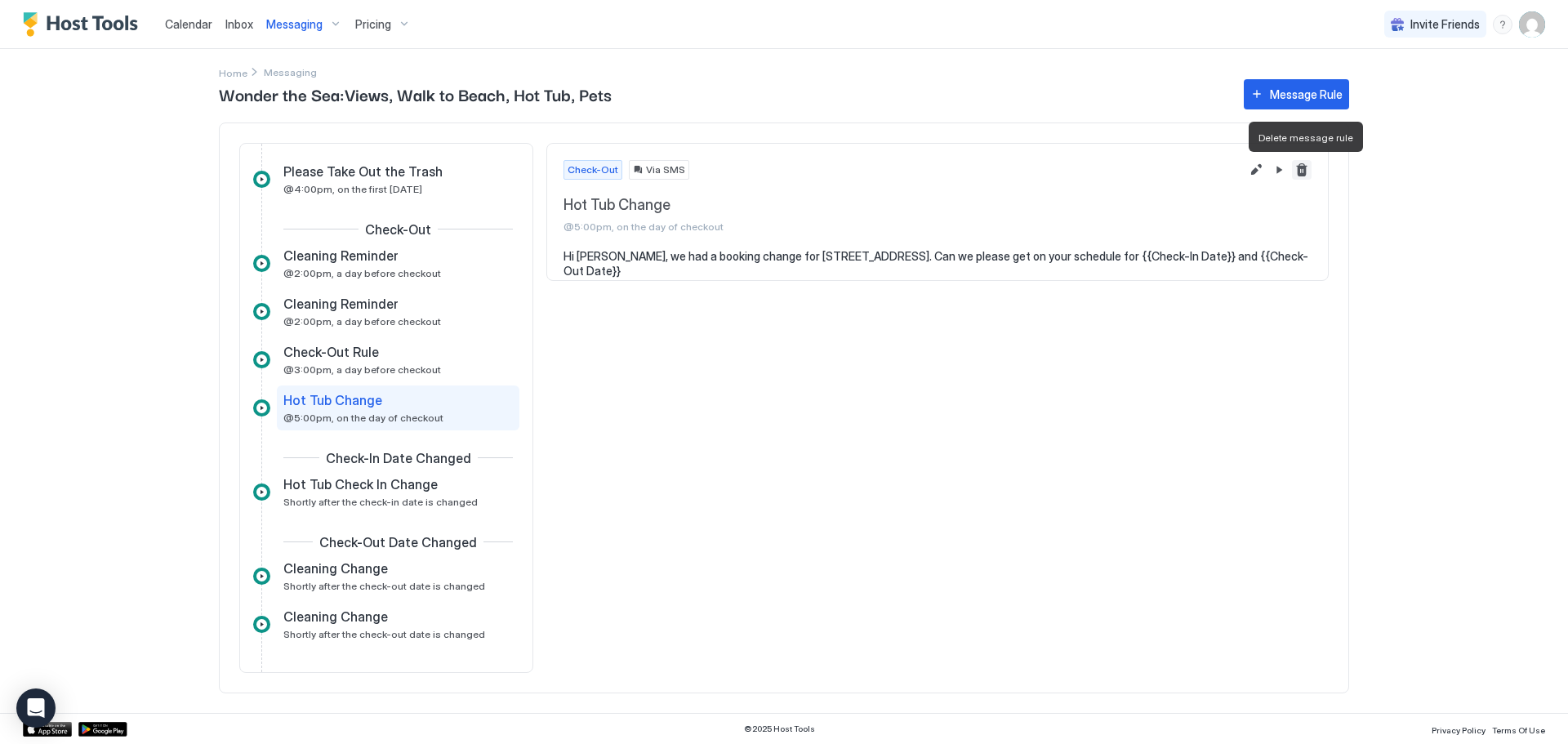
click at [1297, 178] on button "Delete message rule" at bounding box center [1301, 169] width 19 height 19
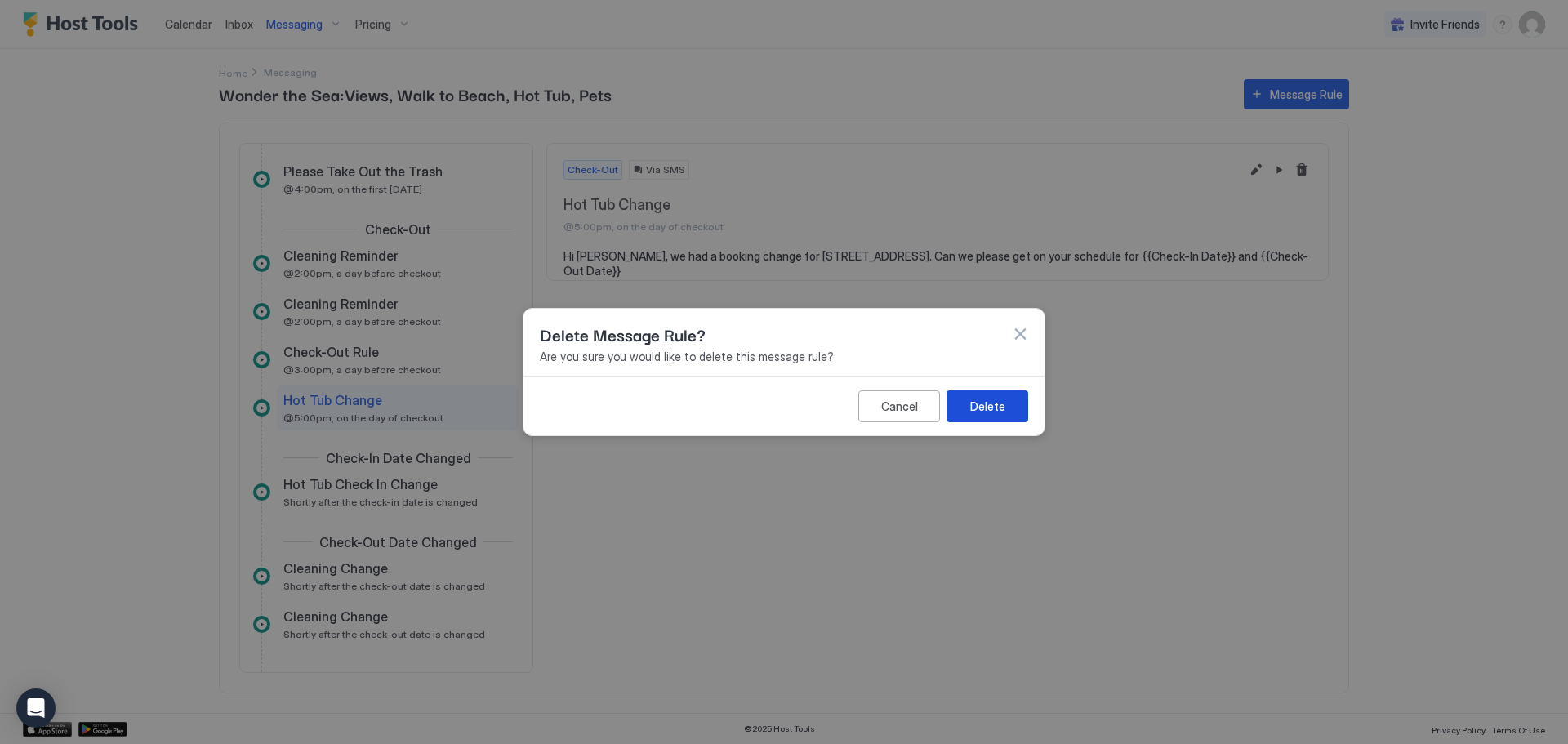
click at [988, 406] on div "Delete" at bounding box center [988, 406] width 36 height 17
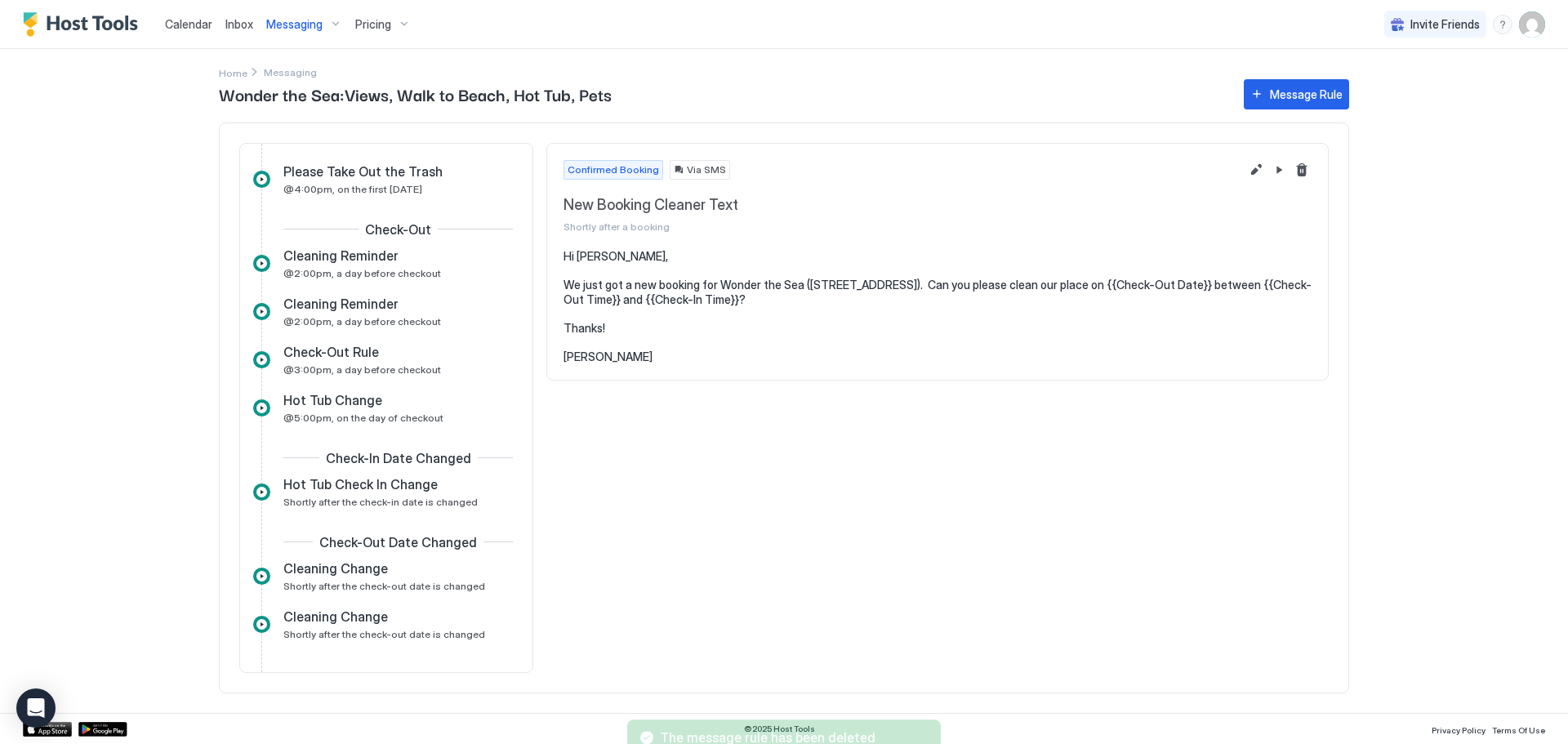
scroll to position [0, 0]
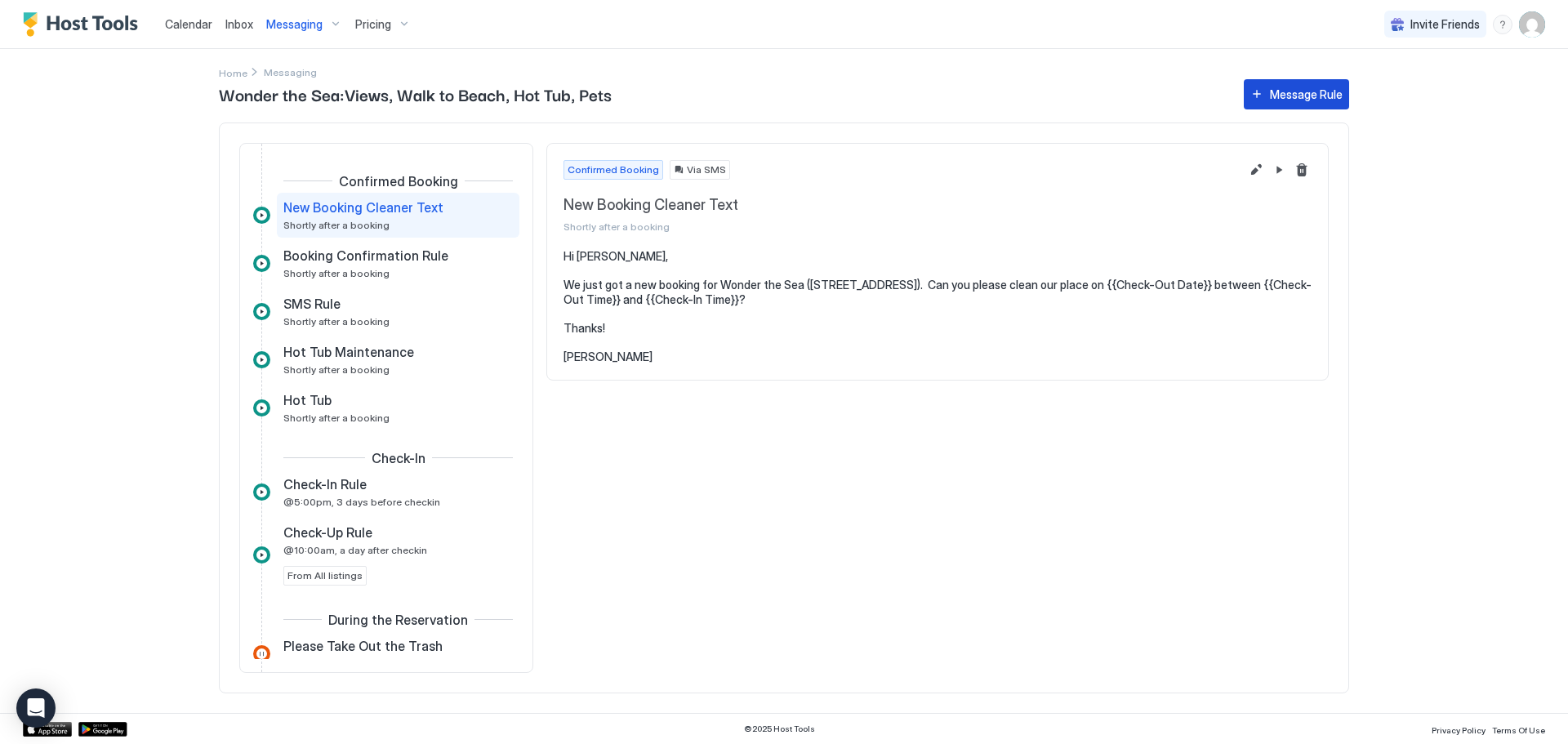
click at [1286, 106] on button "Message Rule" at bounding box center [1296, 95] width 106 height 30
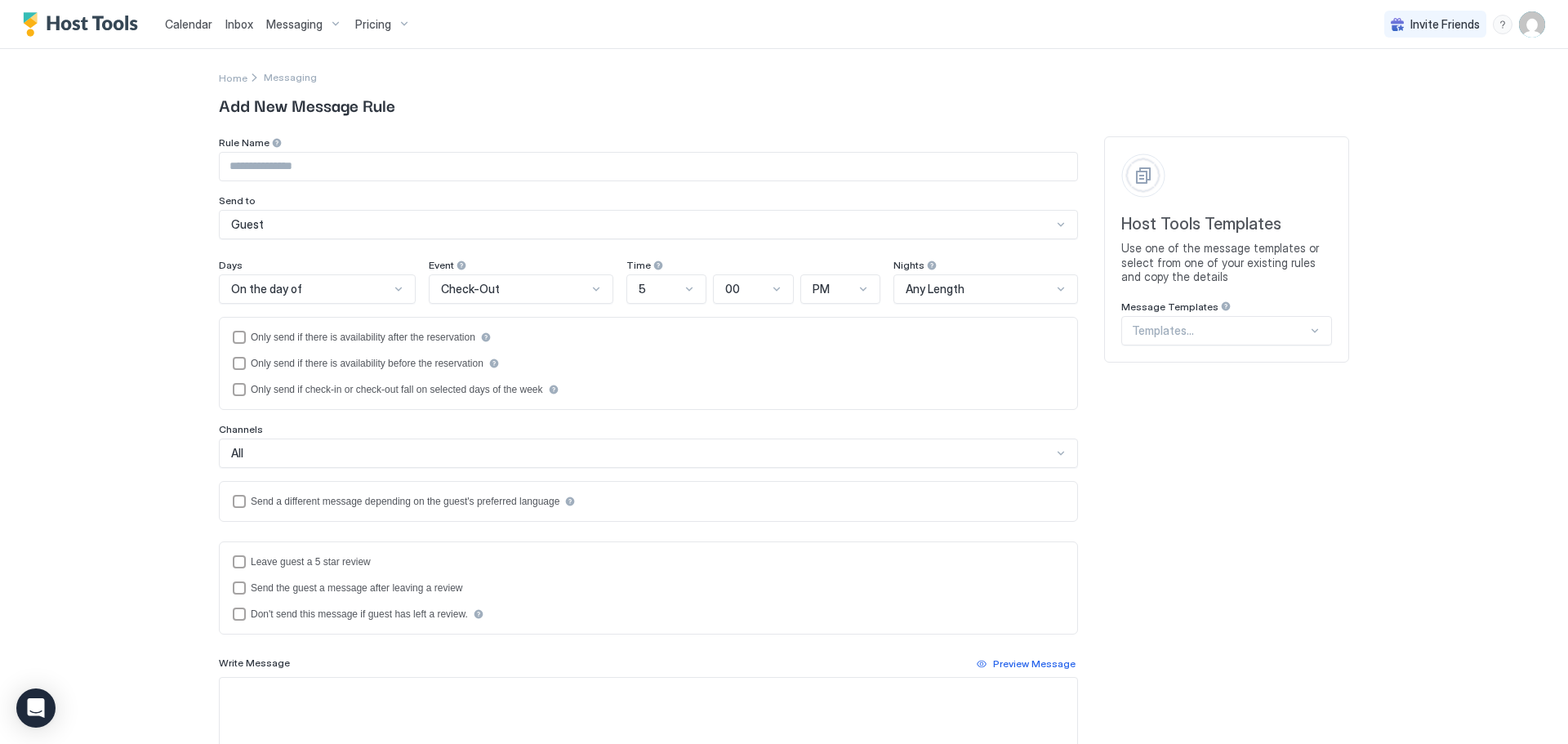
click at [317, 156] on input "Input Field" at bounding box center [649, 167] width 858 height 28
type input "**********"
click at [532, 282] on div "Check-Out" at bounding box center [513, 288] width 146 height 14
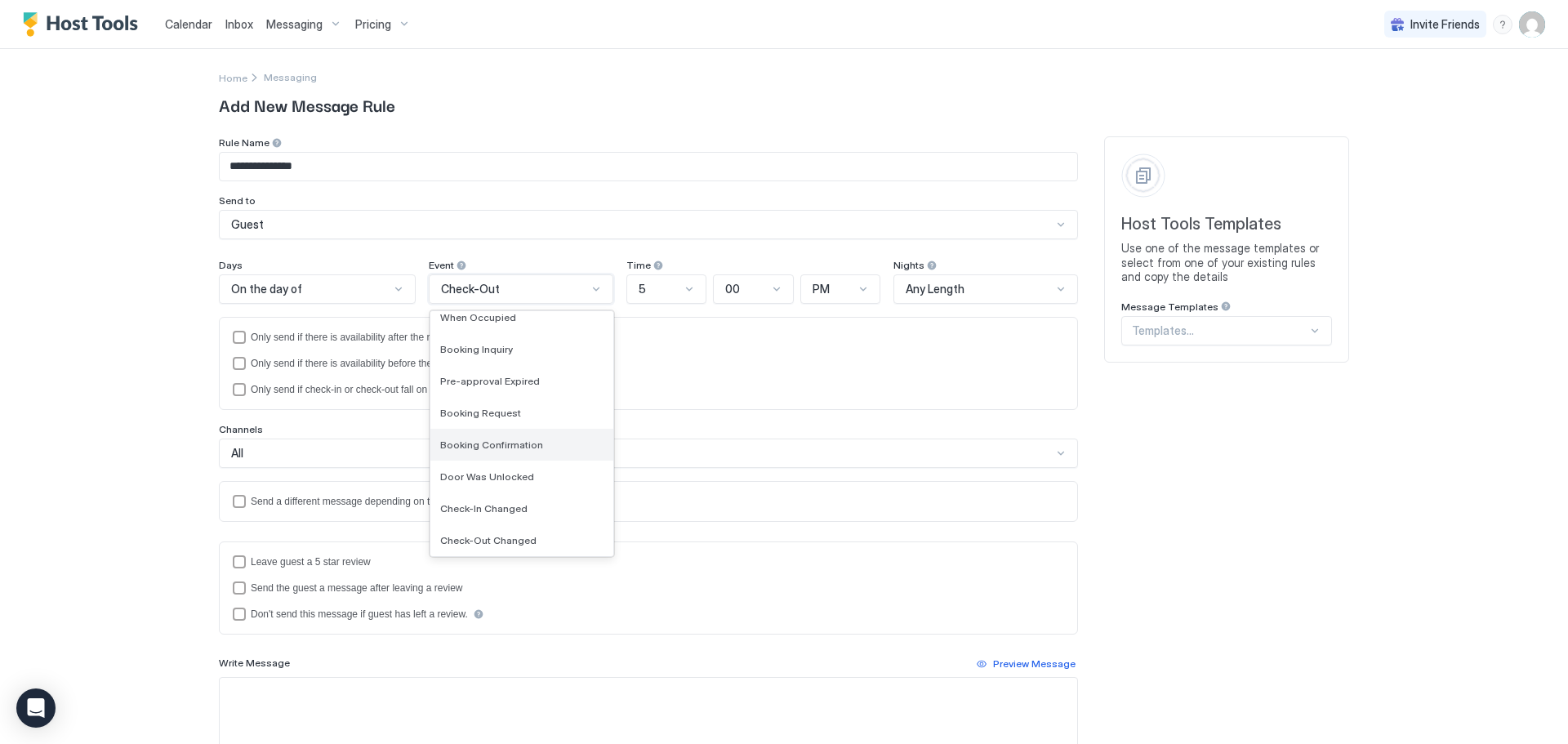
scroll to position [169, 0]
click at [537, 413] on div "Check-In Changed" at bounding box center [521, 413] width 163 height 12
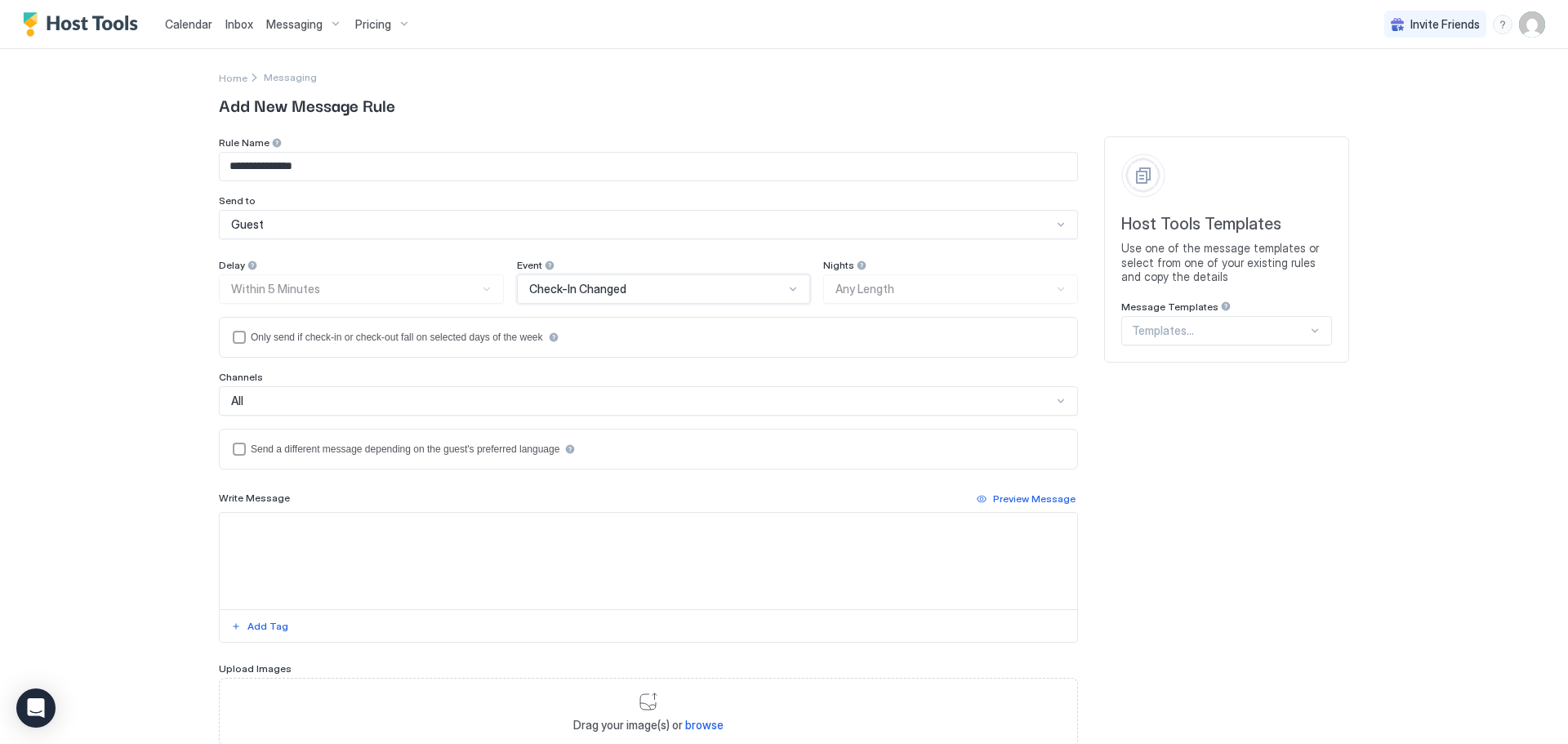
click at [321, 222] on div "Guest" at bounding box center [641, 224] width 820 height 14
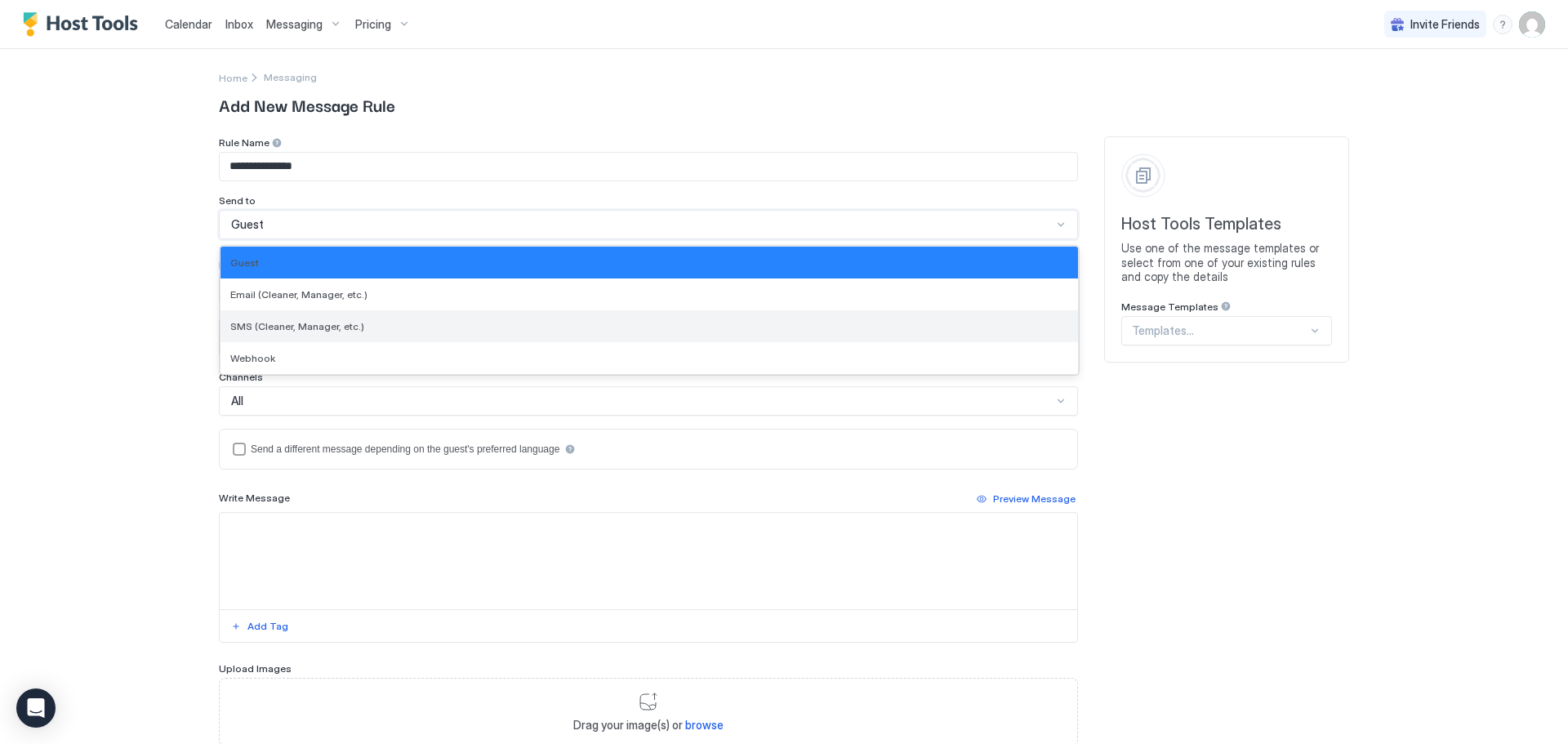
click at [321, 321] on span "SMS (Cleaner, Manager, etc.)" at bounding box center [297, 326] width 134 height 12
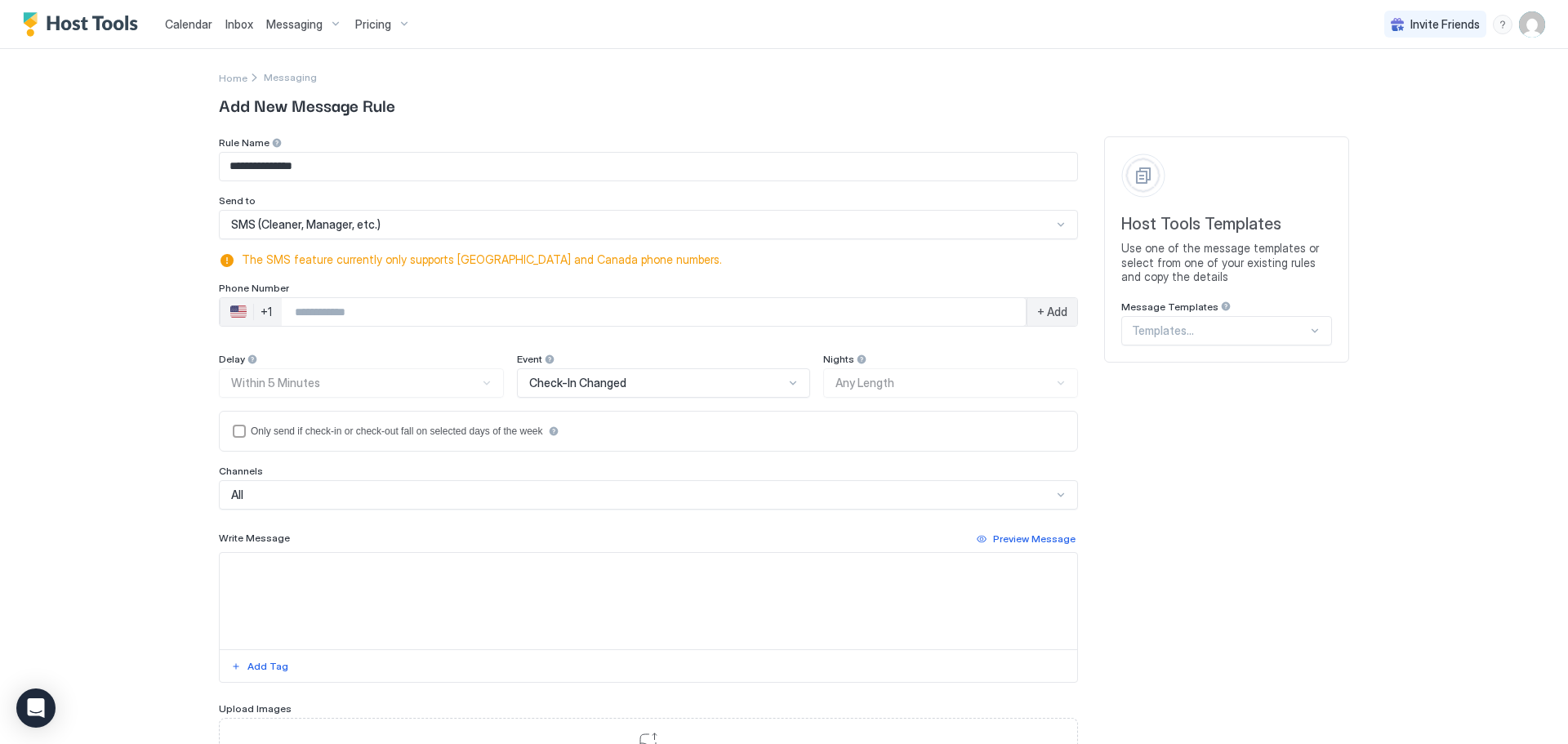
click at [373, 304] on input "Phone Number input" at bounding box center [654, 311] width 744 height 30
type input "**********"
click at [1065, 326] on div "**********" at bounding box center [649, 311] width 859 height 30
click at [1055, 312] on span "+ Add" at bounding box center [1052, 311] width 30 height 14
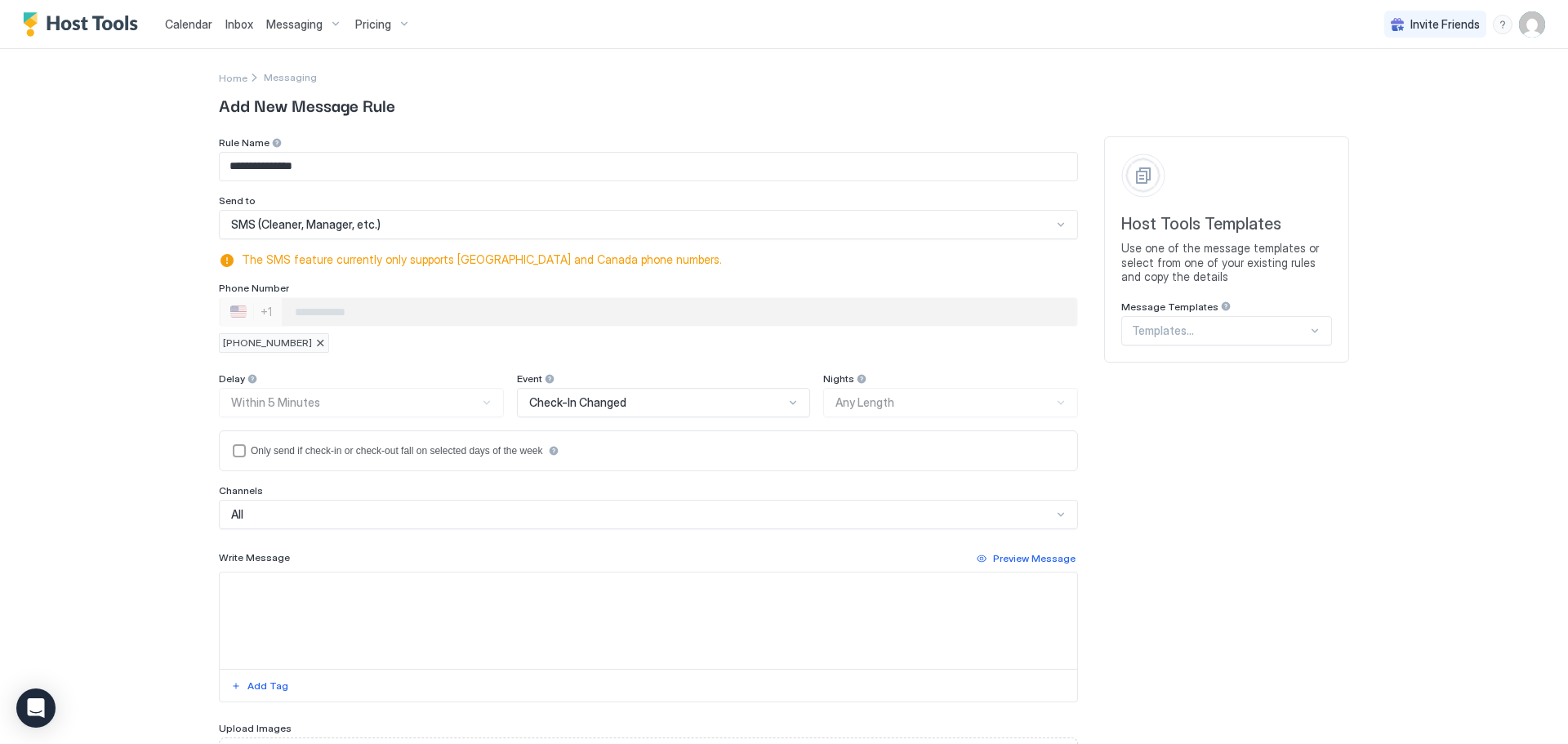
click at [306, 602] on textarea "Input Field" at bounding box center [649, 621] width 858 height 96
paste textarea "**********"
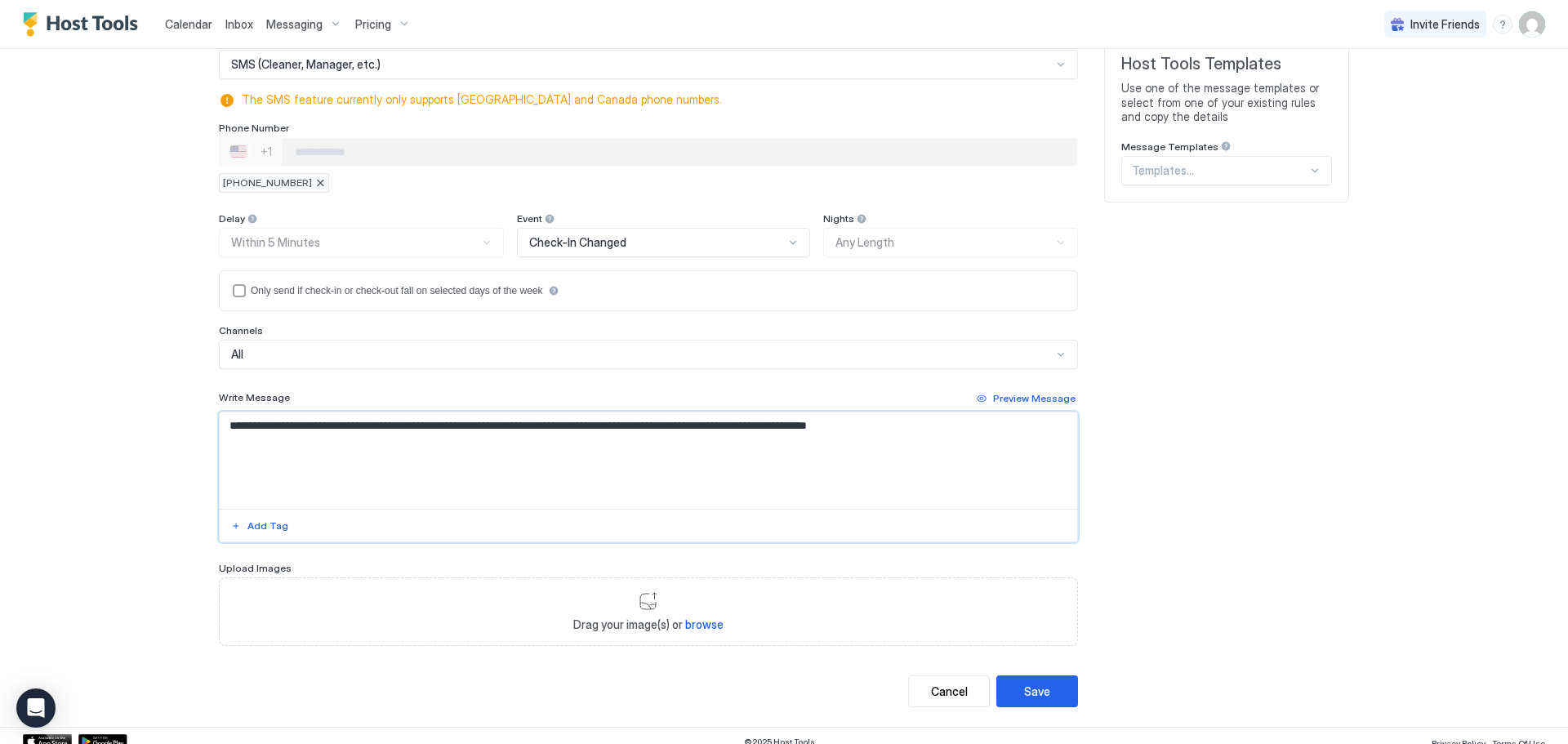
scroll to position [172, 0]
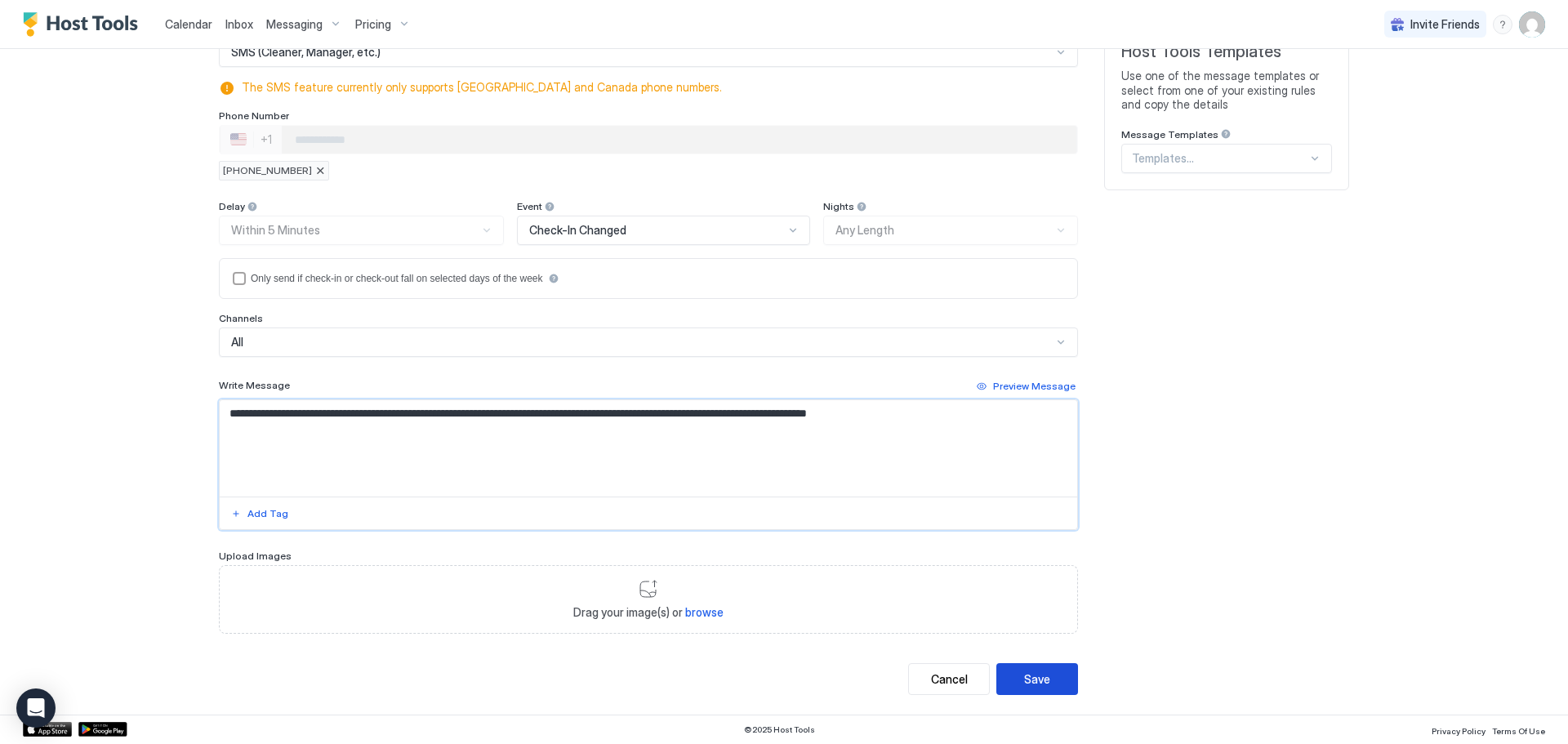
click at [1006, 676] on button "Save" at bounding box center [1037, 679] width 82 height 32
type textarea "**********"
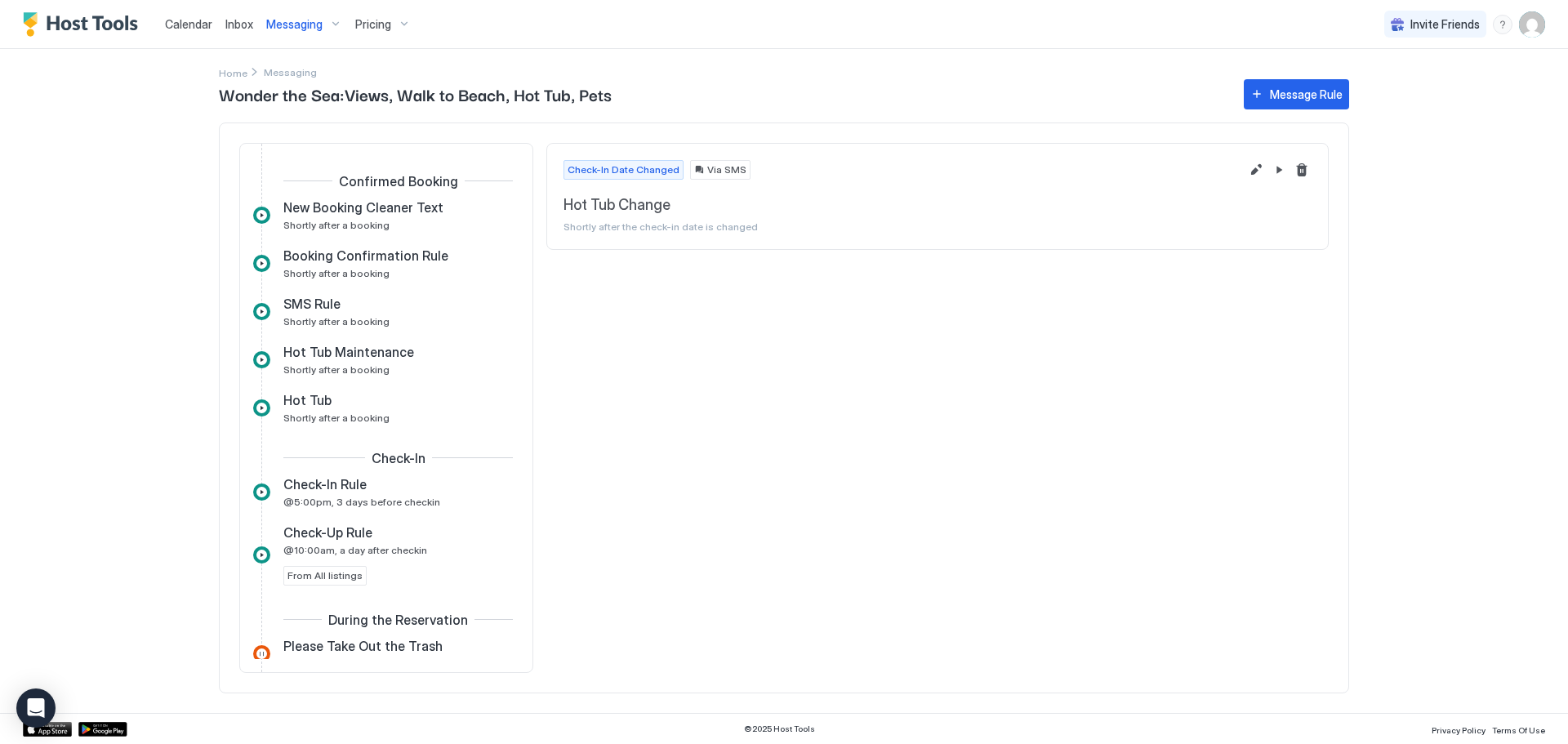
scroll to position [654, 0]
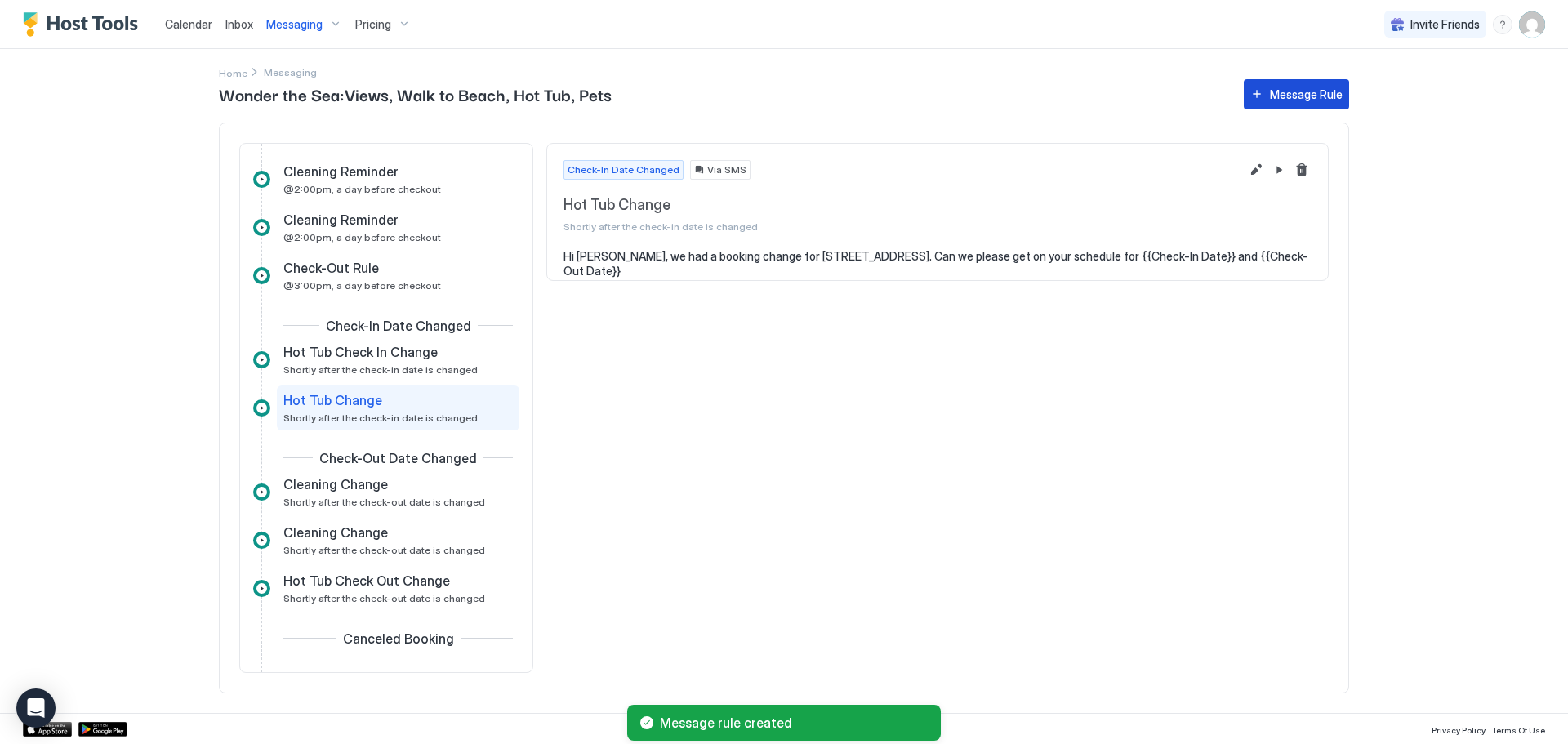
click at [1294, 95] on div "Message Rule" at bounding box center [1306, 94] width 73 height 17
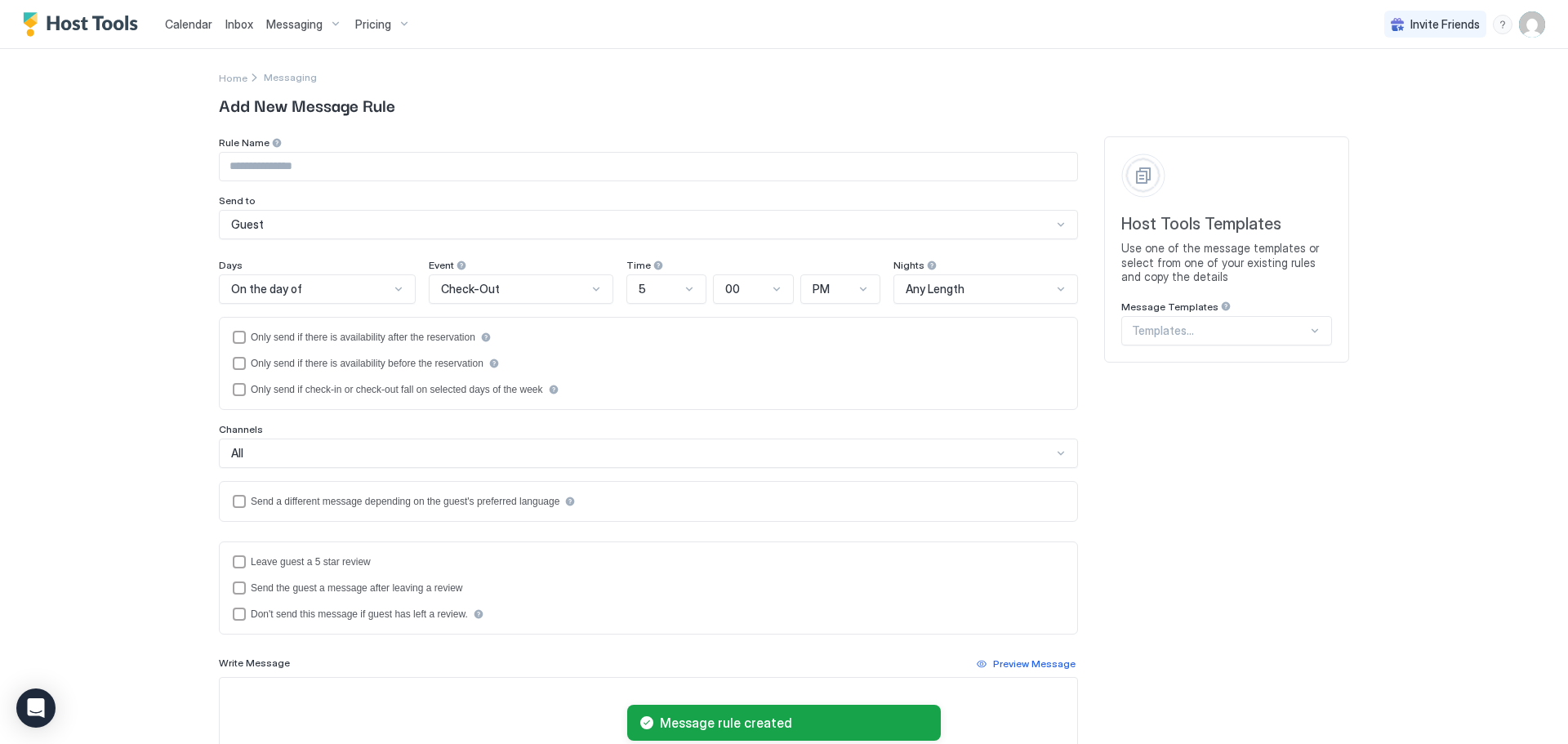
click at [367, 226] on div "Guest" at bounding box center [641, 224] width 820 height 14
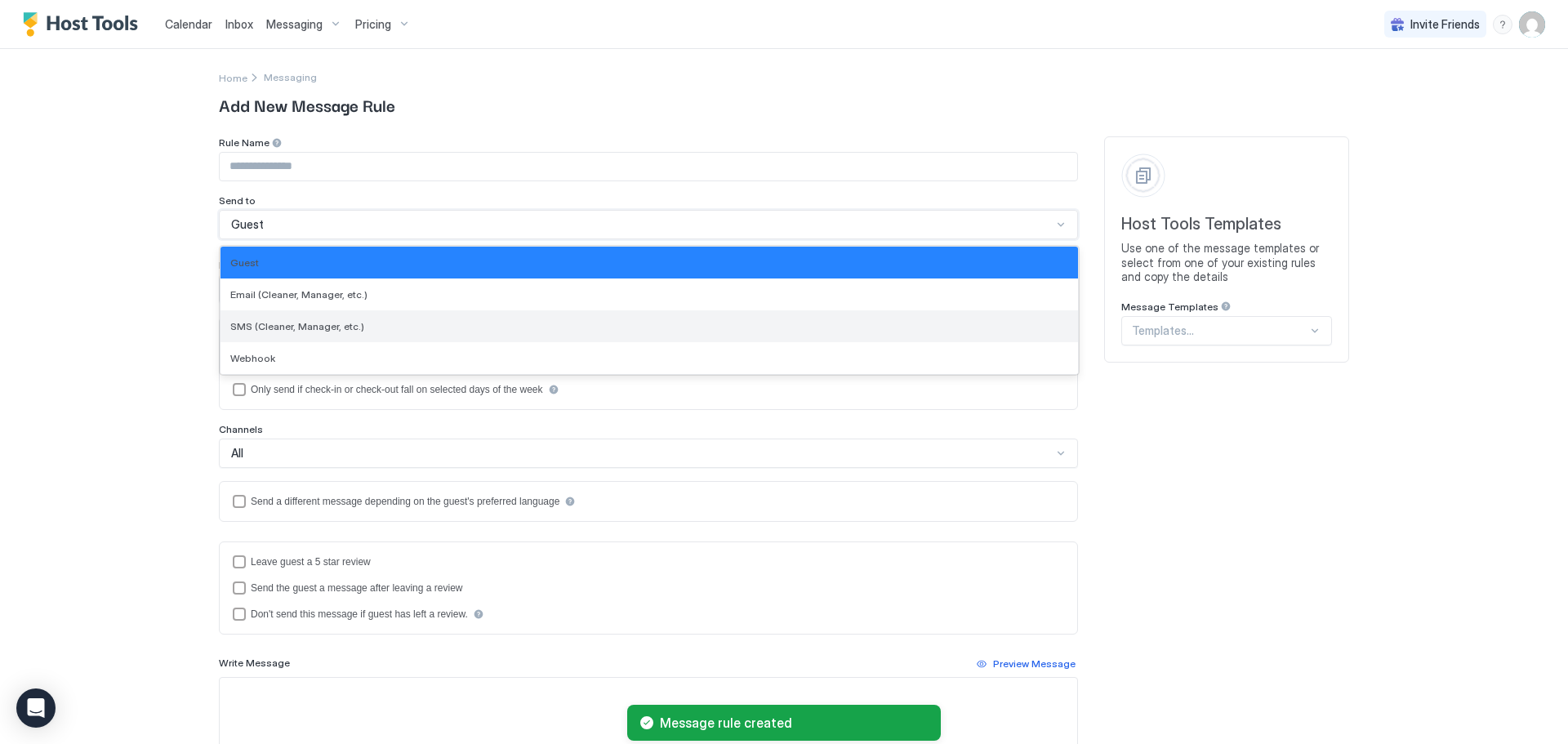
click at [330, 317] on div "SMS (Cleaner, Manager, etc.)" at bounding box center [650, 326] width 858 height 32
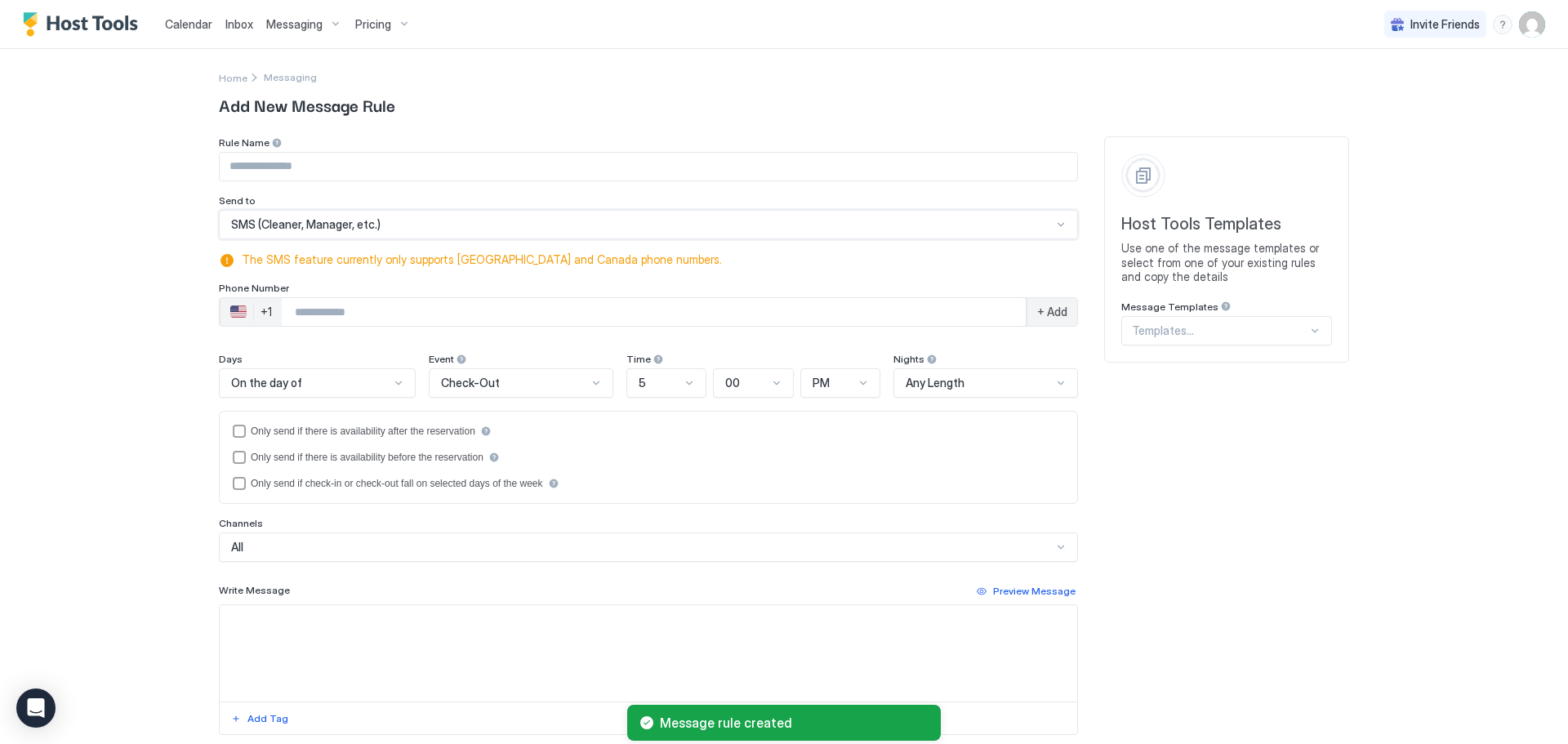
click at [320, 310] on input "Phone Number input" at bounding box center [654, 311] width 744 height 30
type input "**********"
click at [1053, 315] on span "+ Add" at bounding box center [1052, 311] width 30 height 14
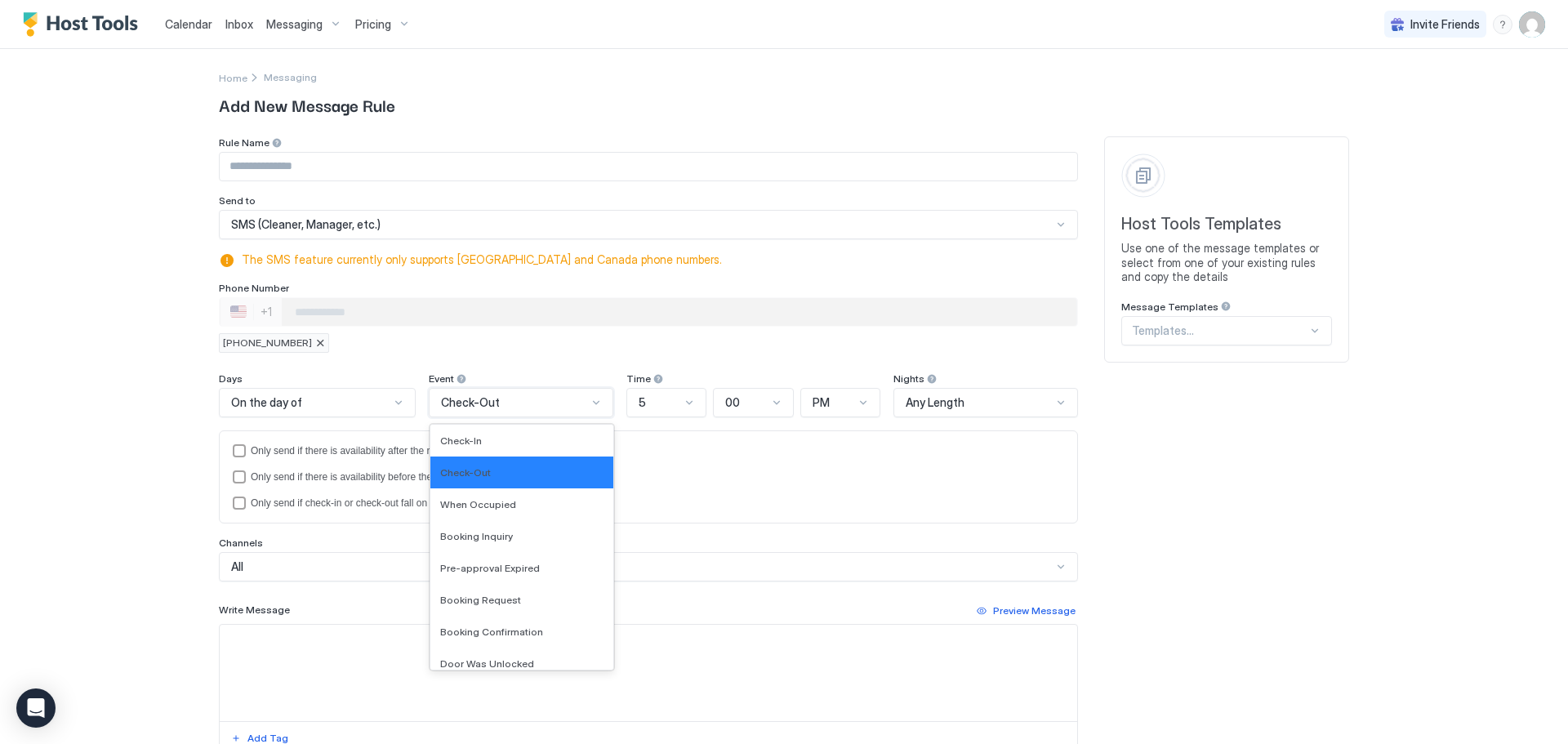
click at [484, 398] on span "Check-Out" at bounding box center [470, 402] width 59 height 14
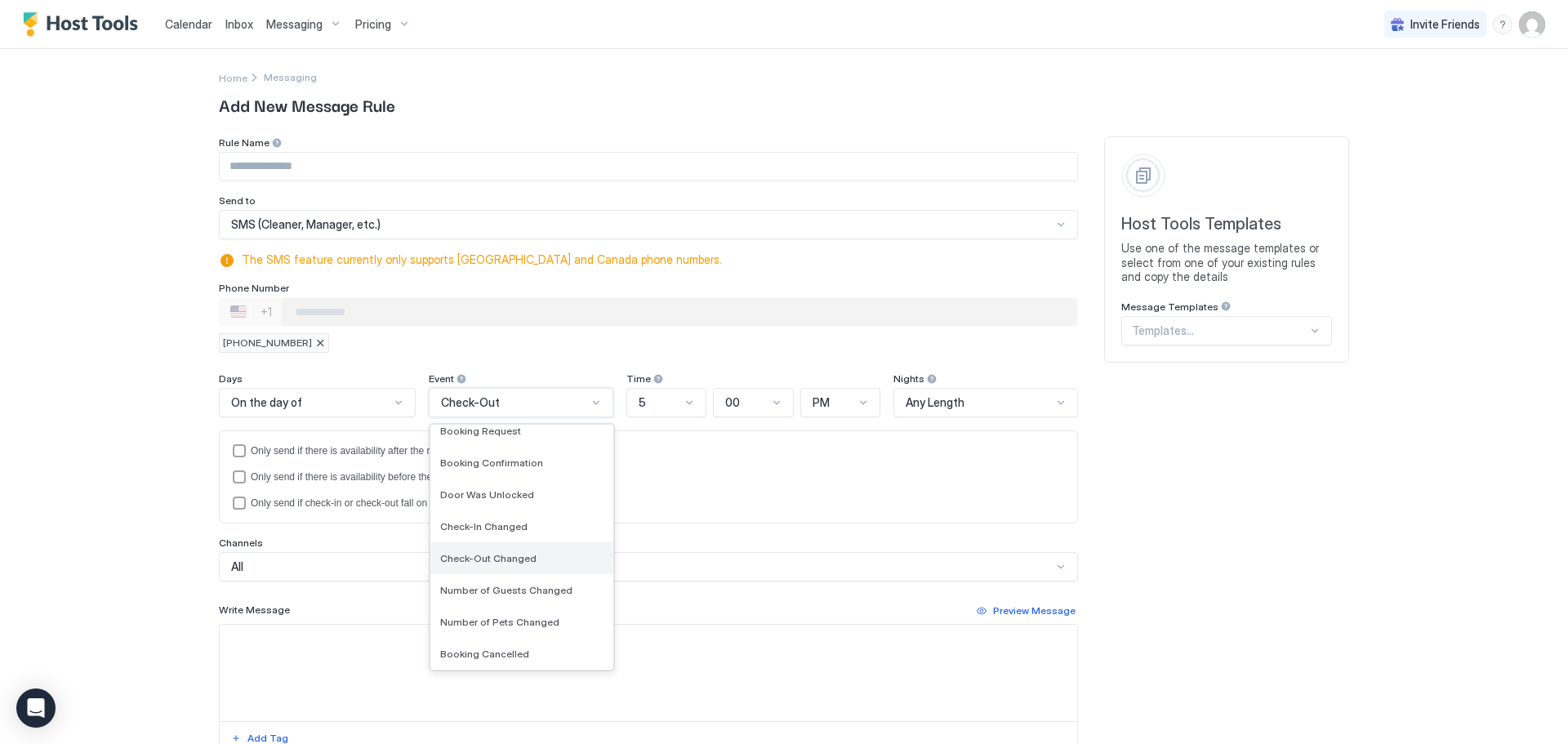
click at [514, 552] on span "Check-Out Changed" at bounding box center [488, 558] width 96 height 12
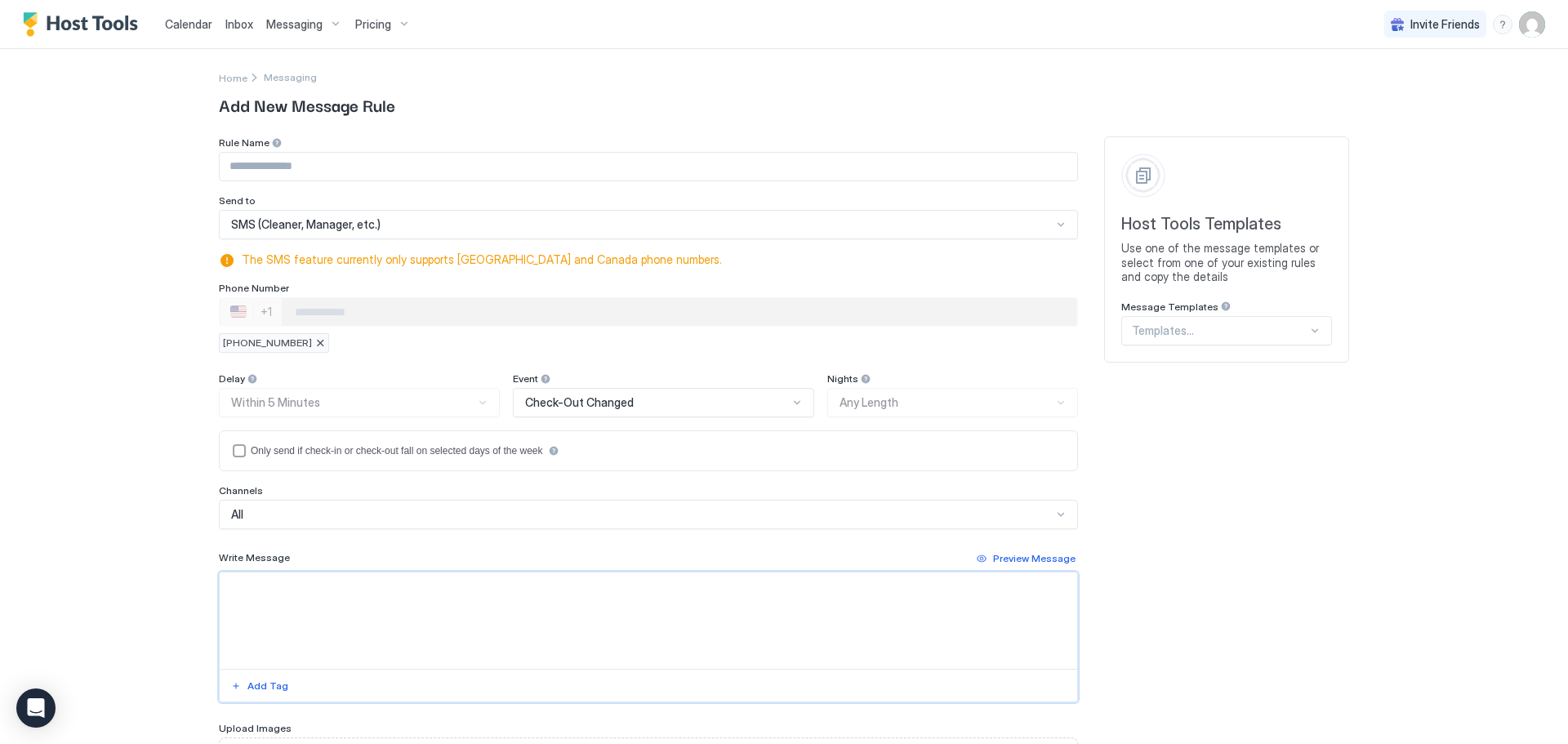
click at [328, 615] on textarea "Input Field" at bounding box center [649, 621] width 858 height 96
paste textarea "**********"
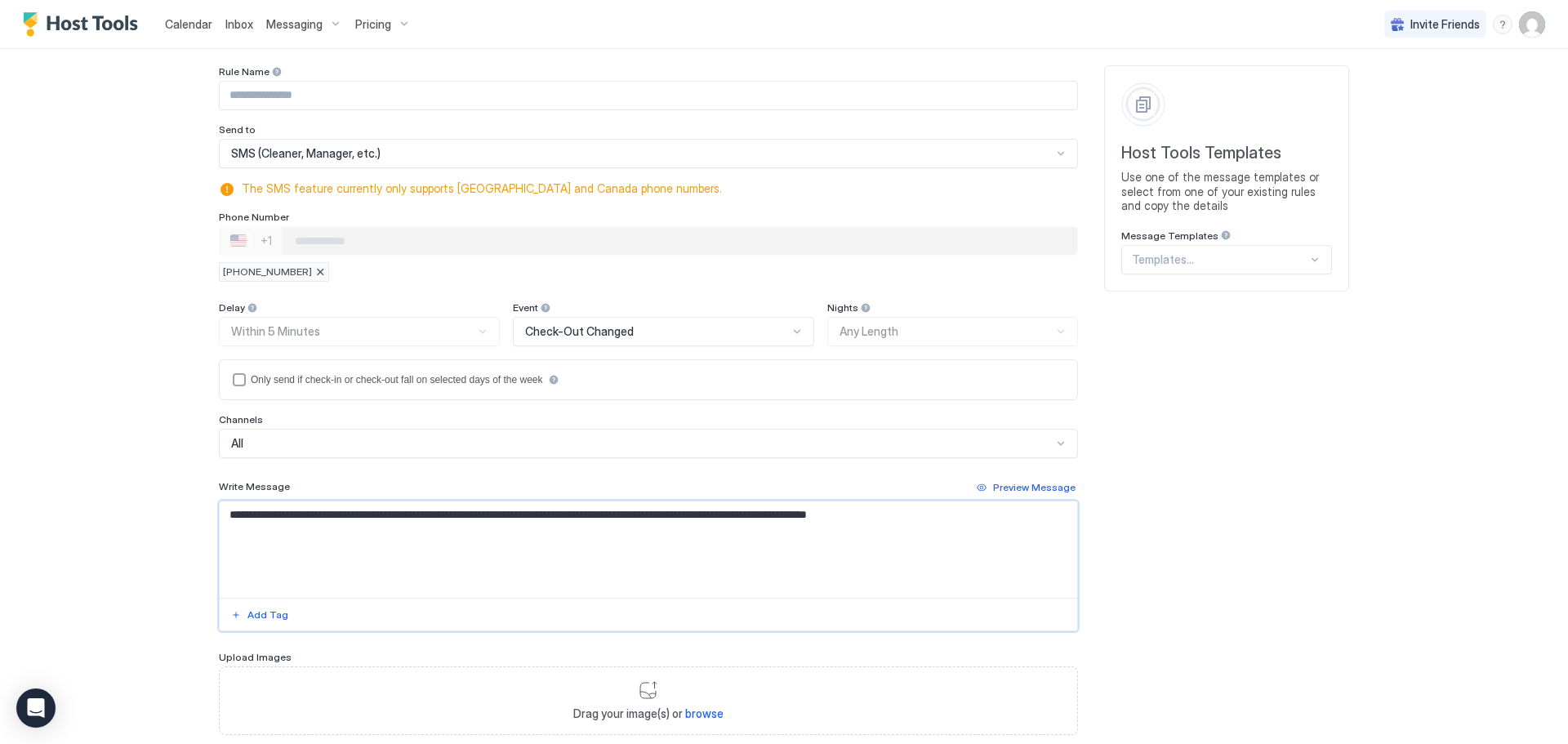
scroll to position [172, 0]
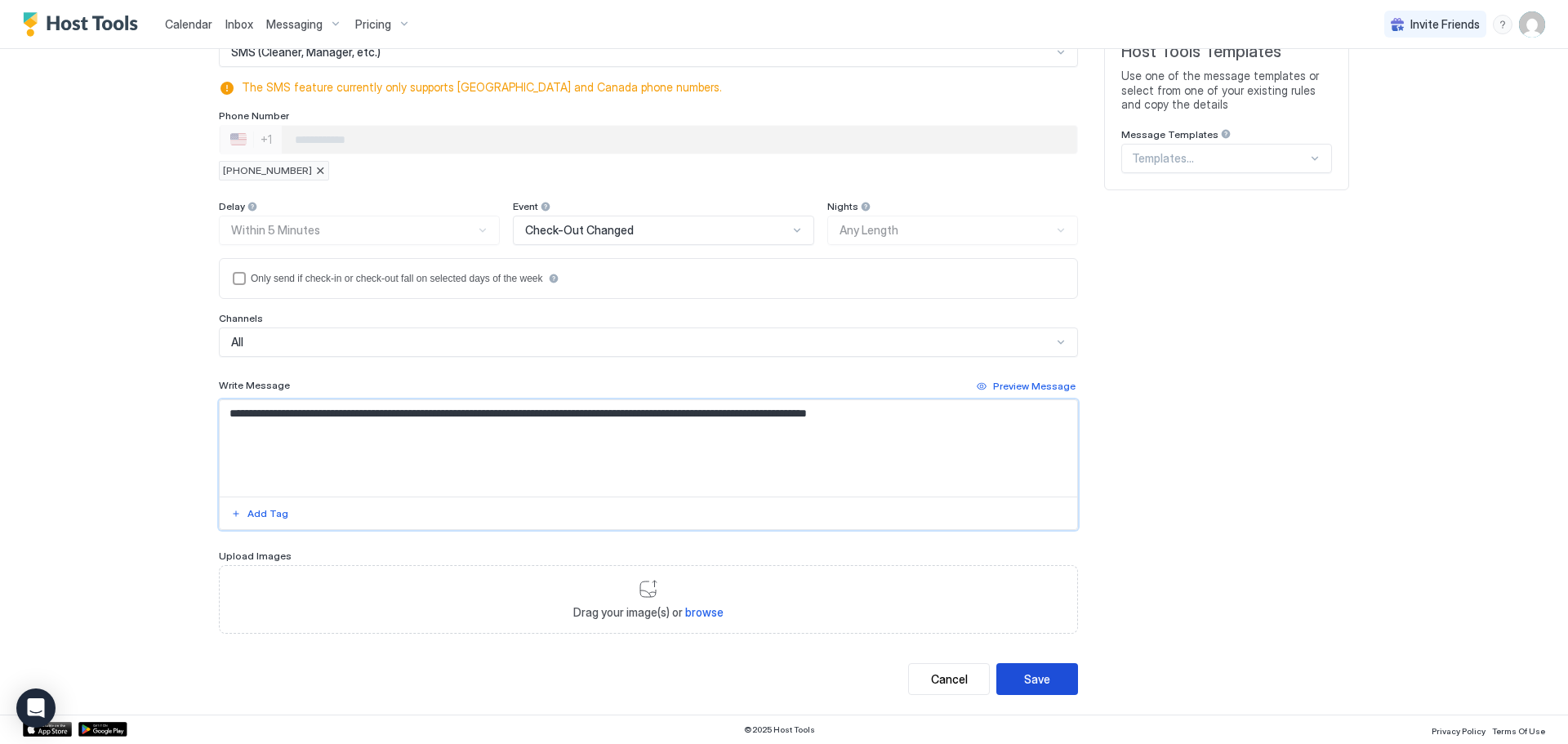
type textarea "**********"
click at [1000, 667] on button "Save" at bounding box center [1037, 679] width 82 height 32
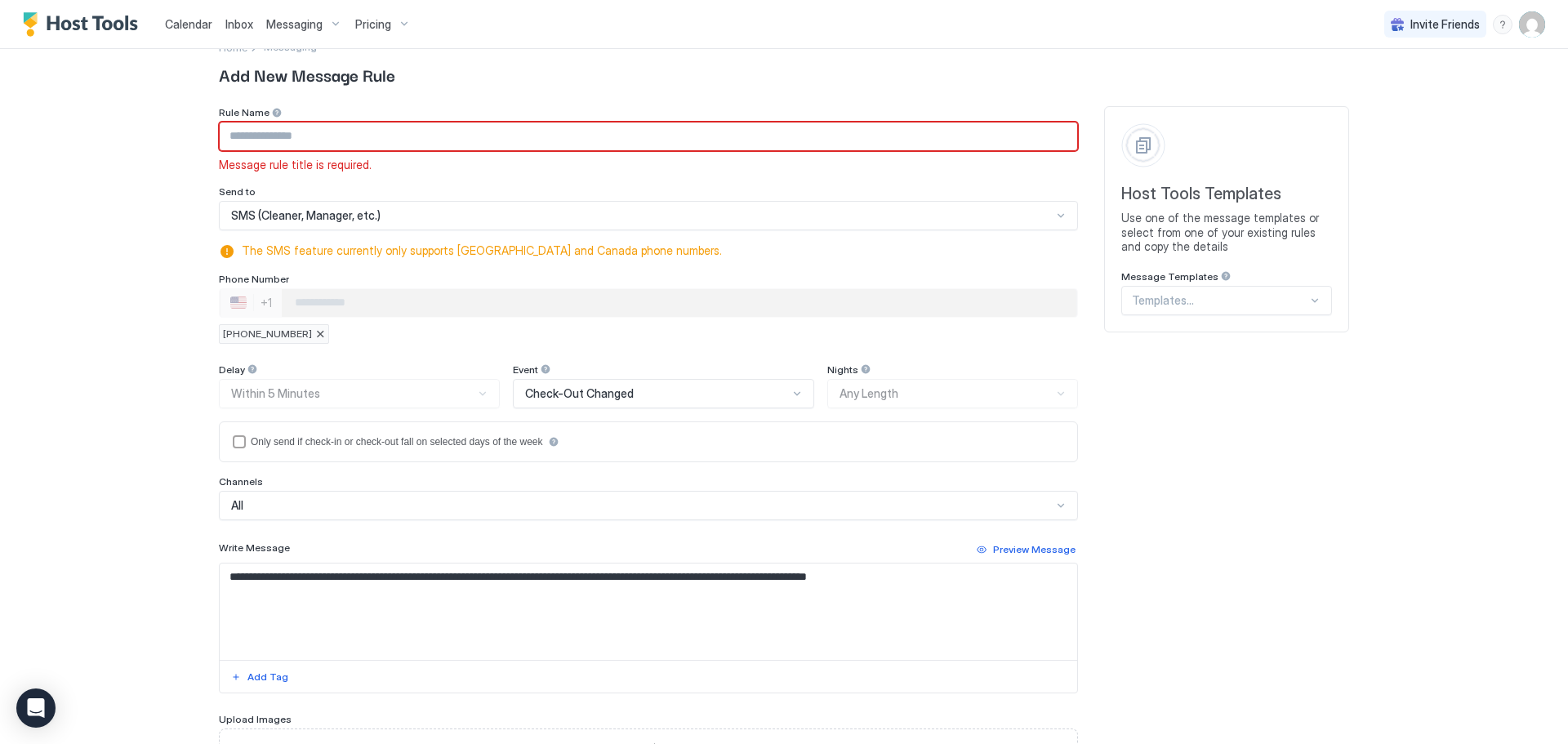
scroll to position [30, 0]
click at [433, 134] on input "Input Field" at bounding box center [649, 137] width 858 height 28
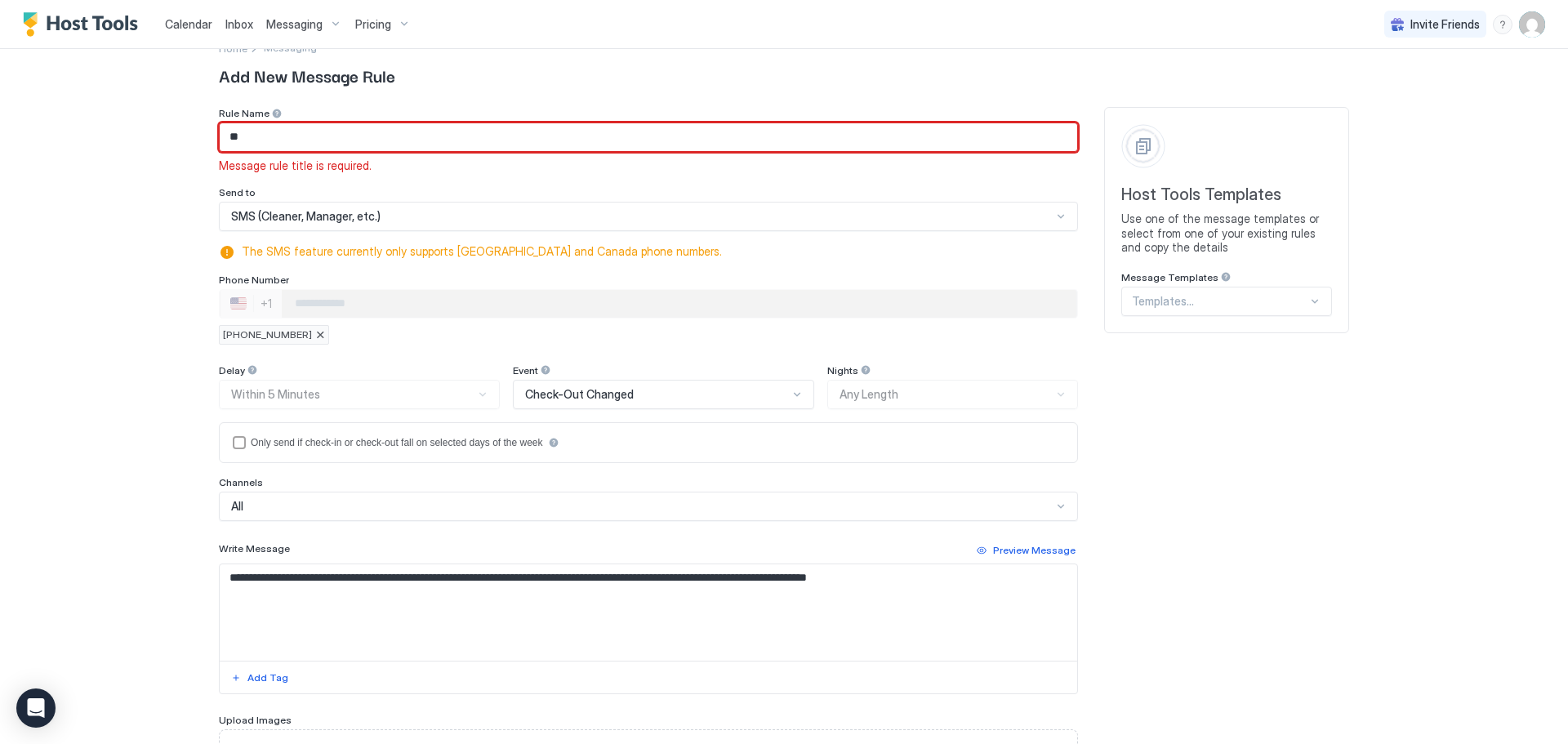
type input "*"
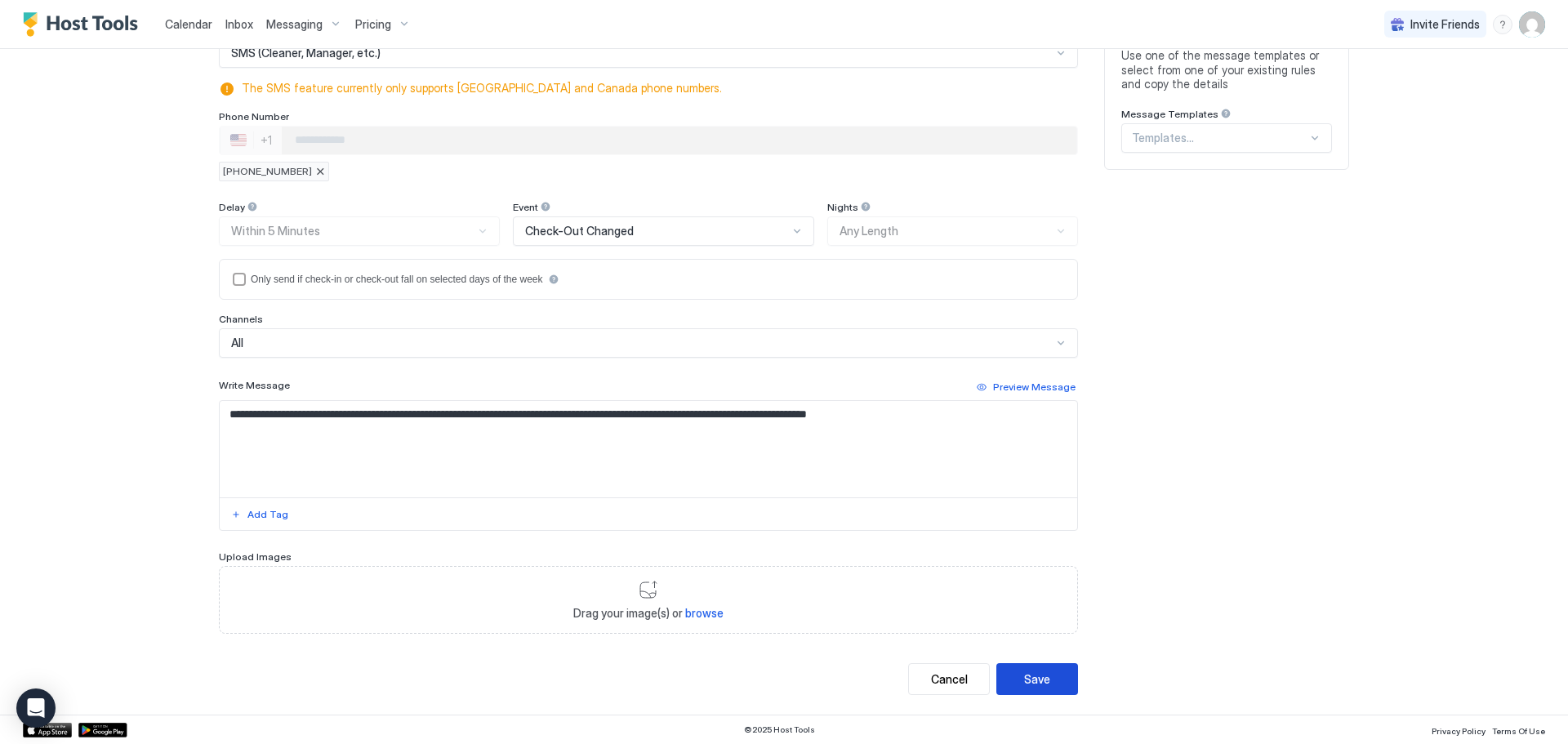
type input "**********"
click at [1037, 690] on button "Save" at bounding box center [1037, 679] width 82 height 32
type textarea "**********"
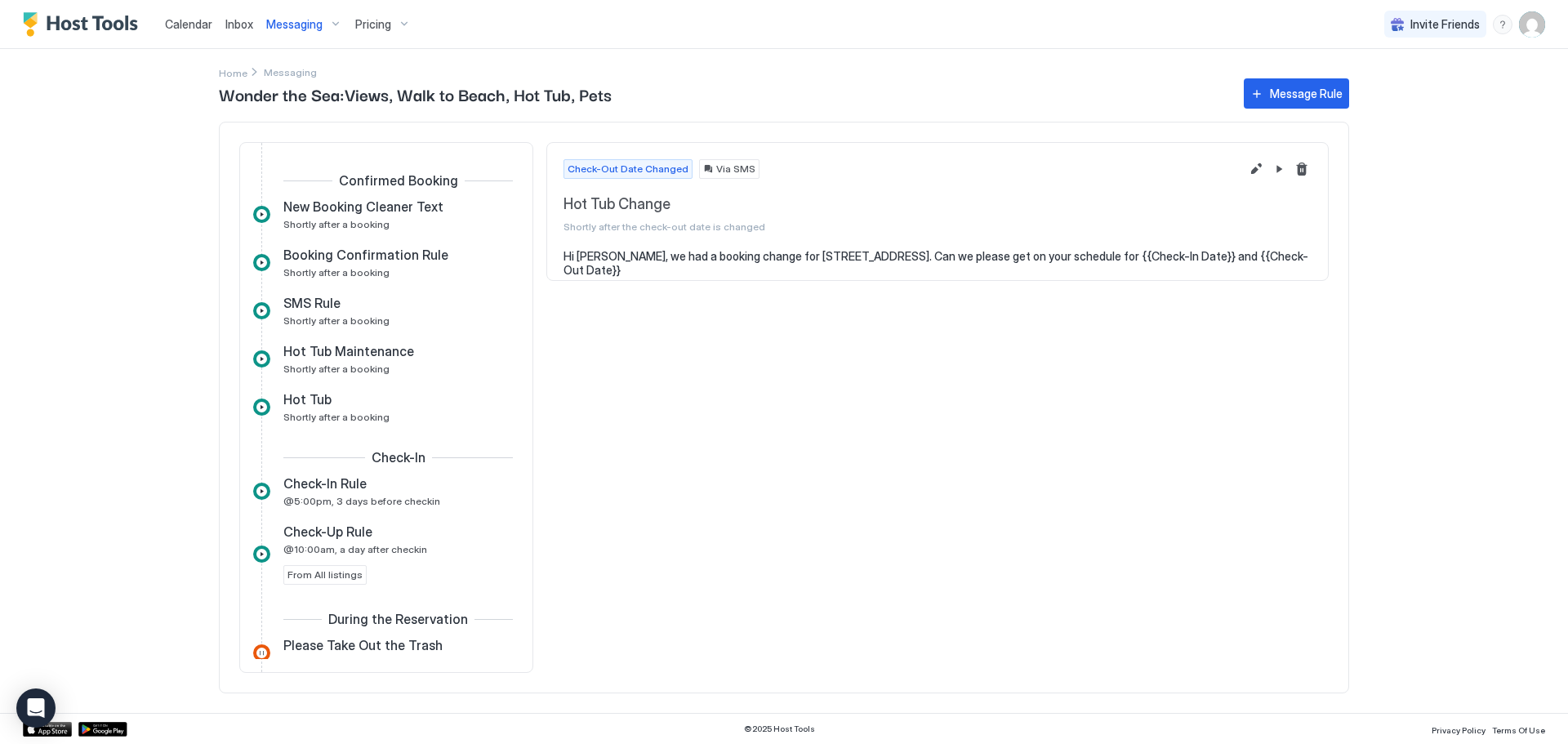
click at [285, 34] on div "Messaging" at bounding box center [304, 25] width 89 height 28
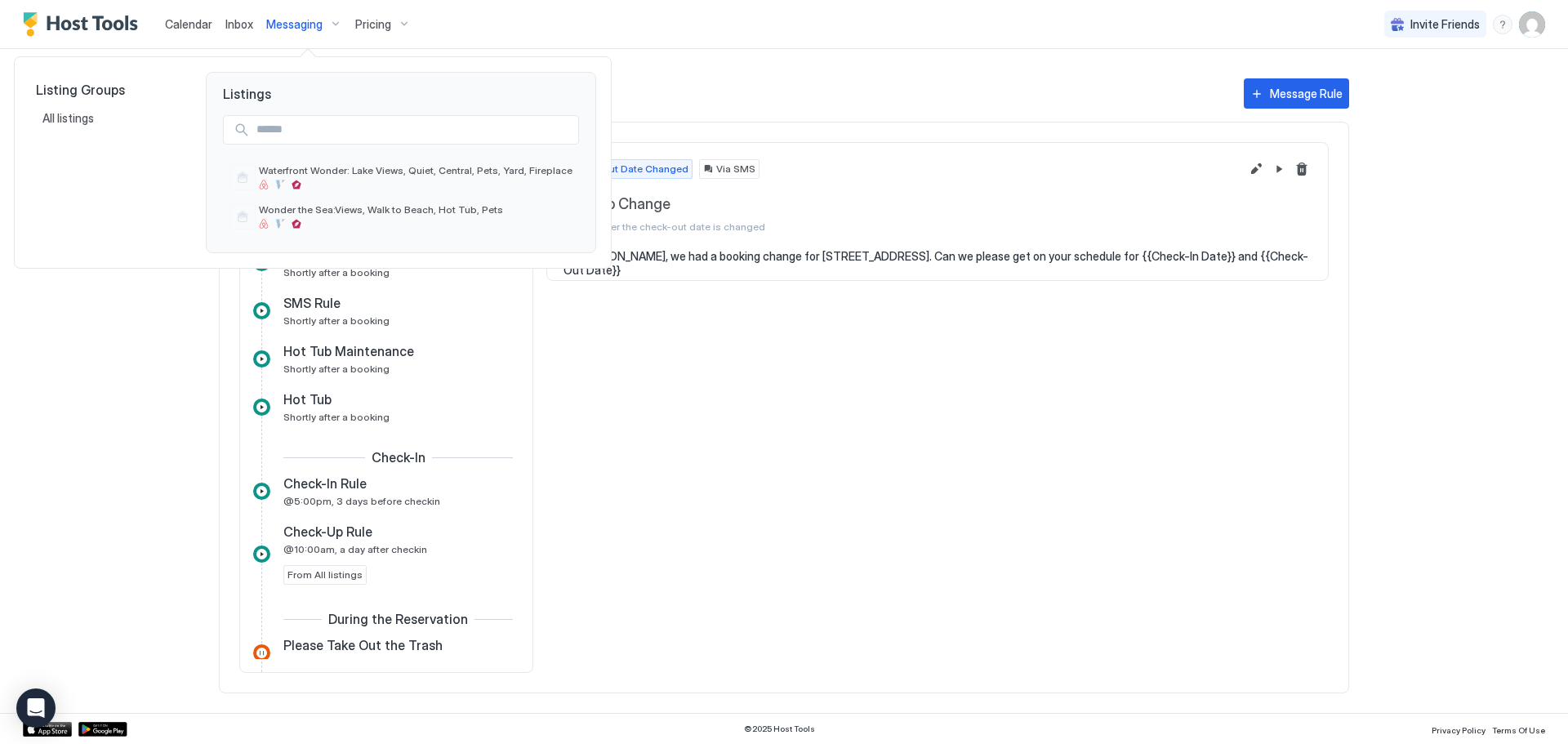
click at [185, 30] on div at bounding box center [784, 372] width 1568 height 744
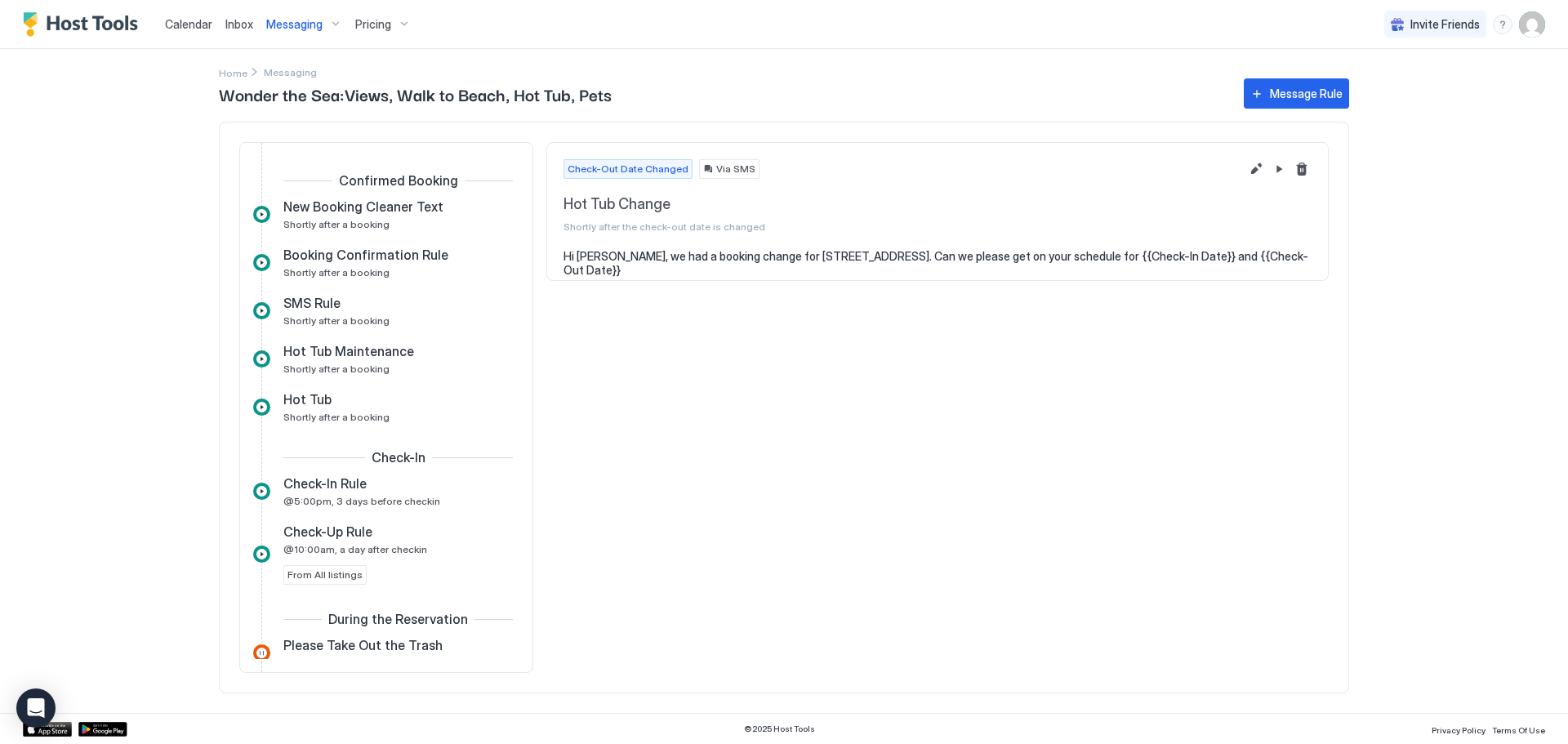
click at [280, 29] on span "Messaging" at bounding box center [294, 24] width 57 height 14
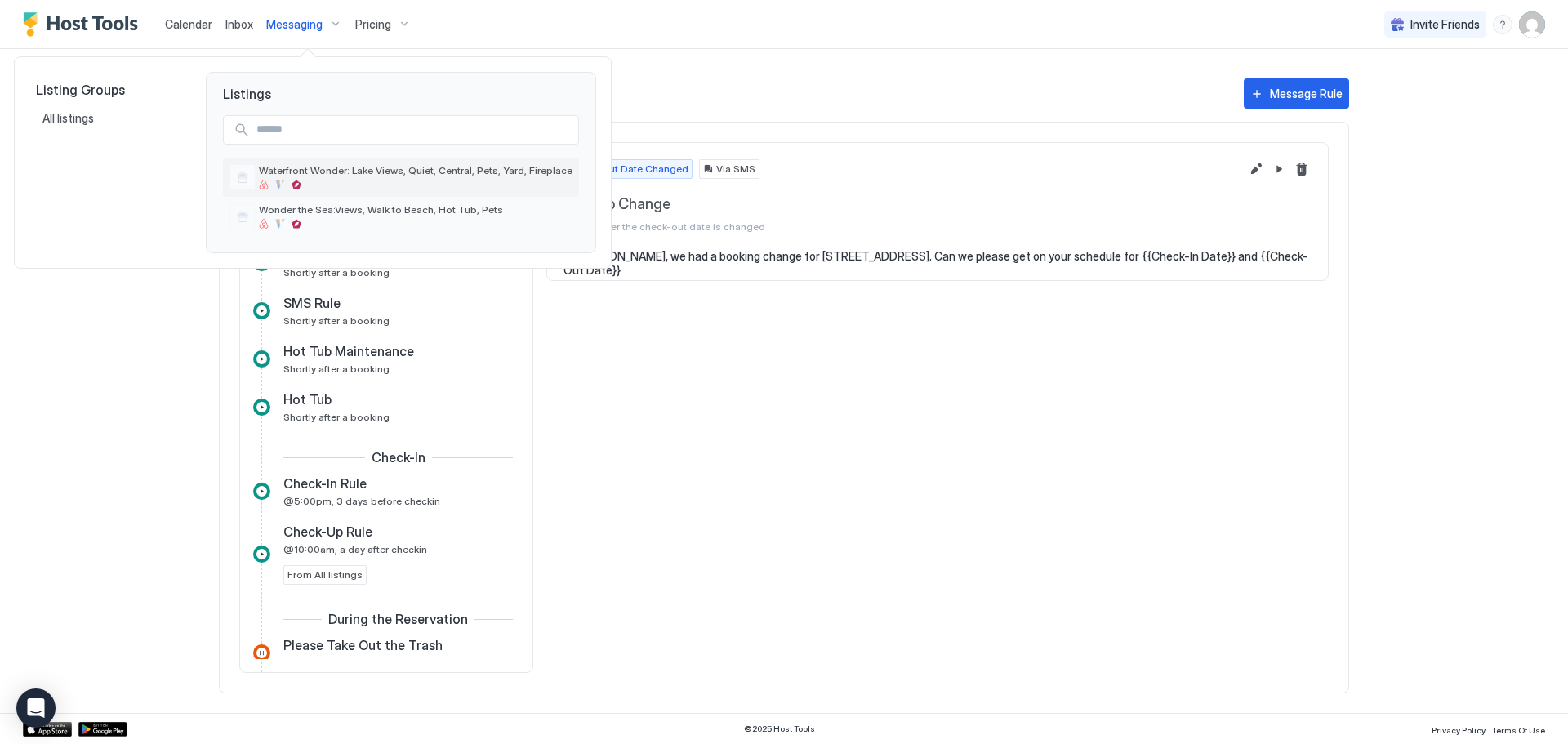
click at [418, 195] on div "Waterfront Wonder: Lake Views, Quiet, Central, Pets, Yard, Fireplace" at bounding box center [401, 177] width 356 height 39
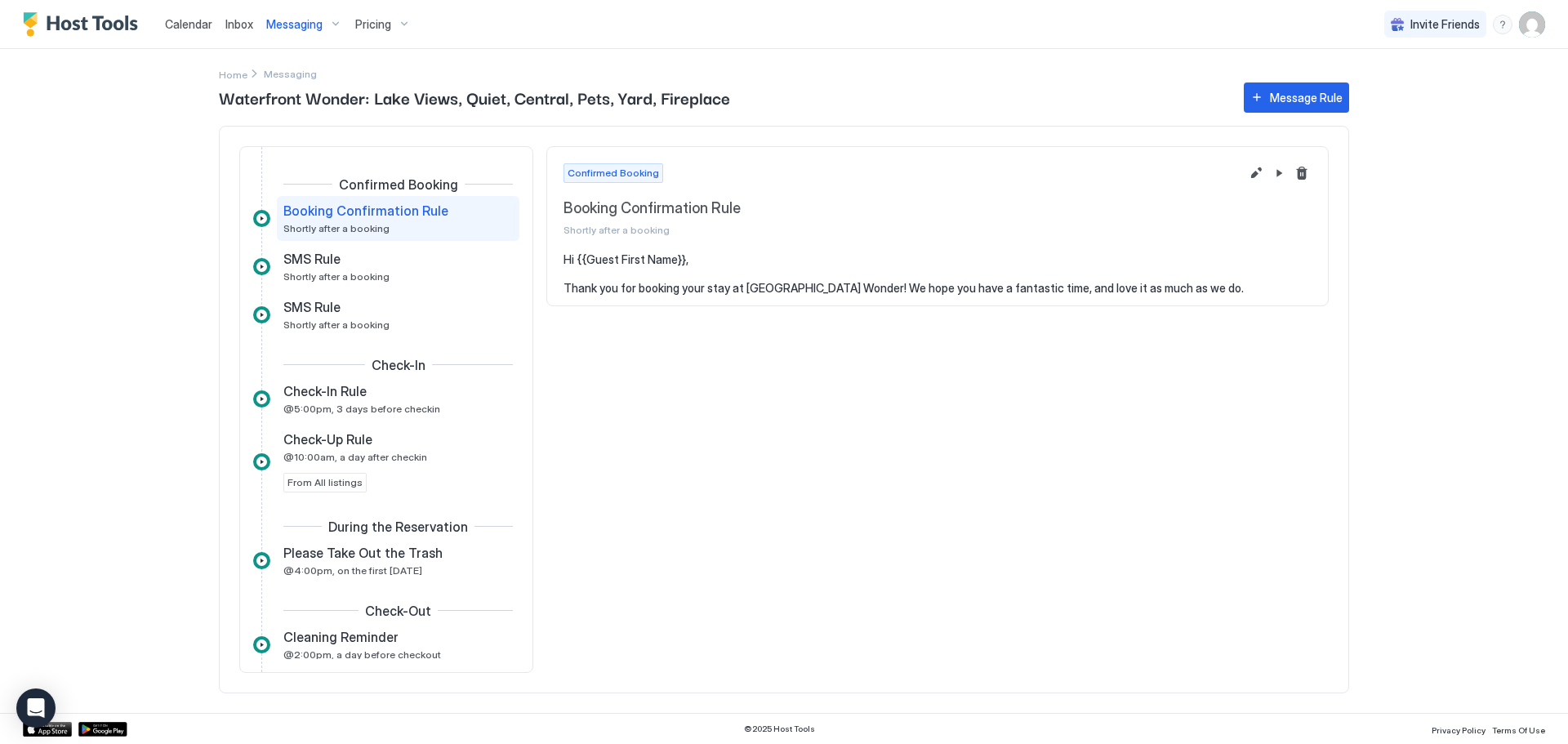
click at [413, 212] on span "Booking Confirmation Rule" at bounding box center [365, 210] width 165 height 16
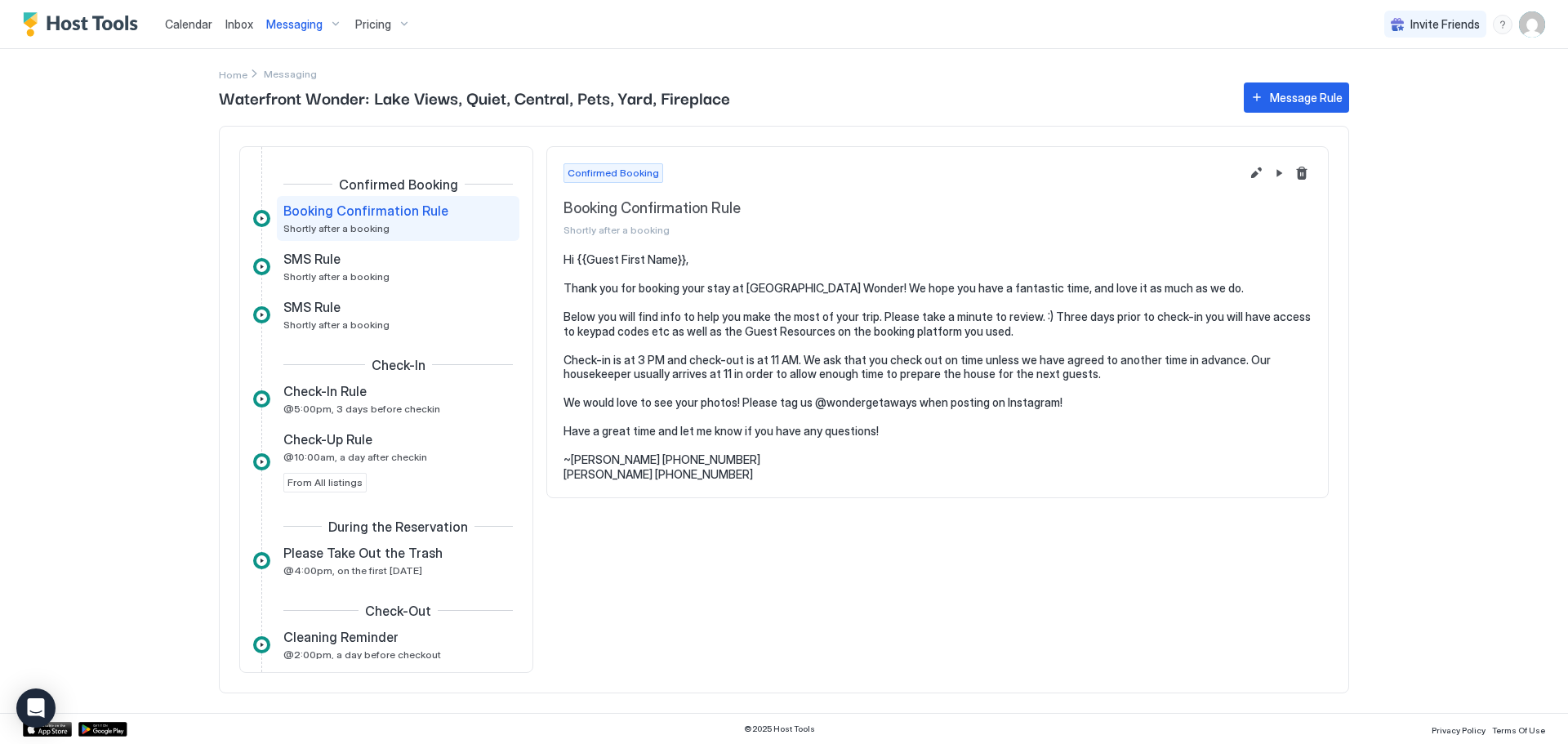
click at [288, 28] on span "Messaging" at bounding box center [294, 24] width 57 height 14
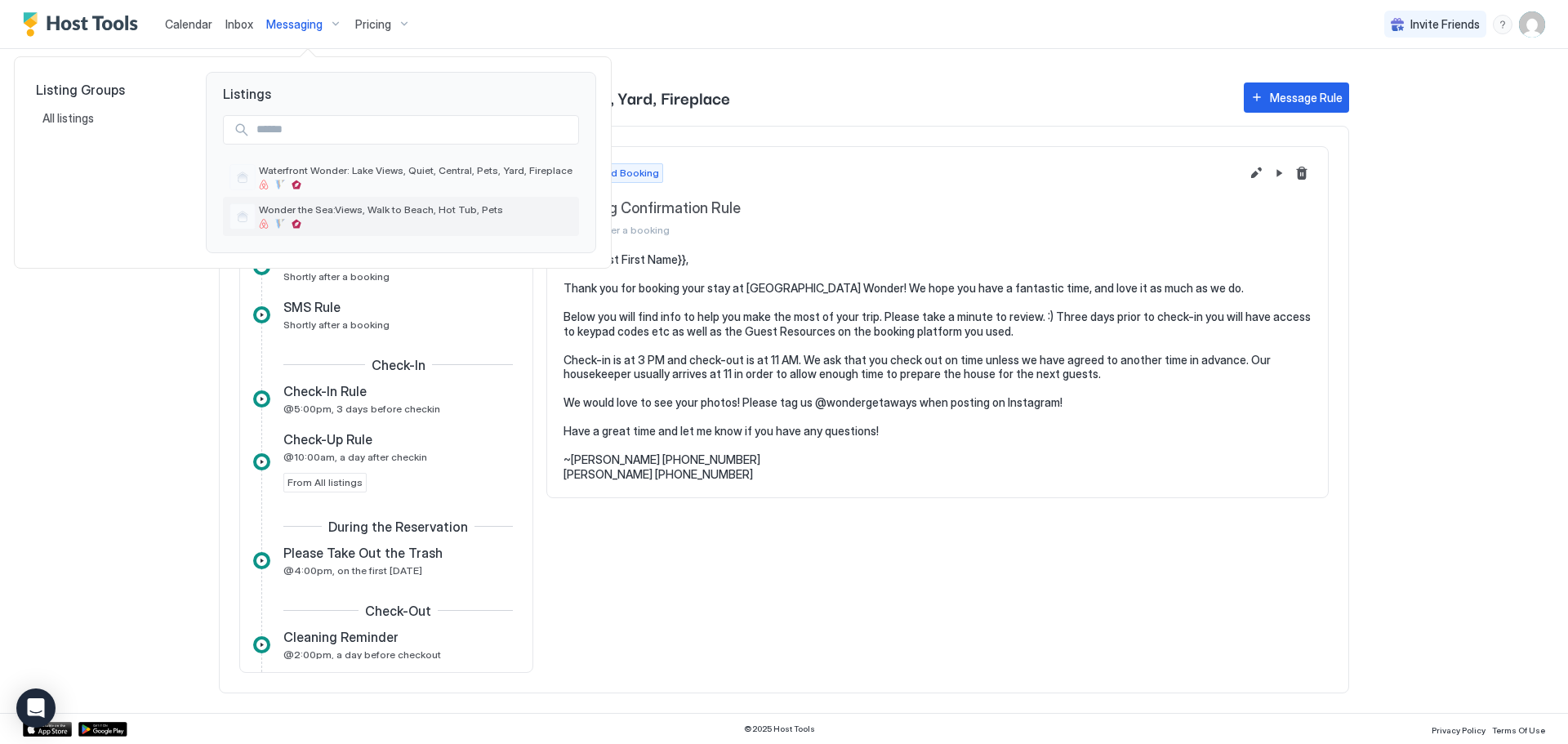
click at [319, 201] on div "Wonder the Sea:Views, Walk to Beach, Hot Tub, Pets" at bounding box center [401, 216] width 356 height 39
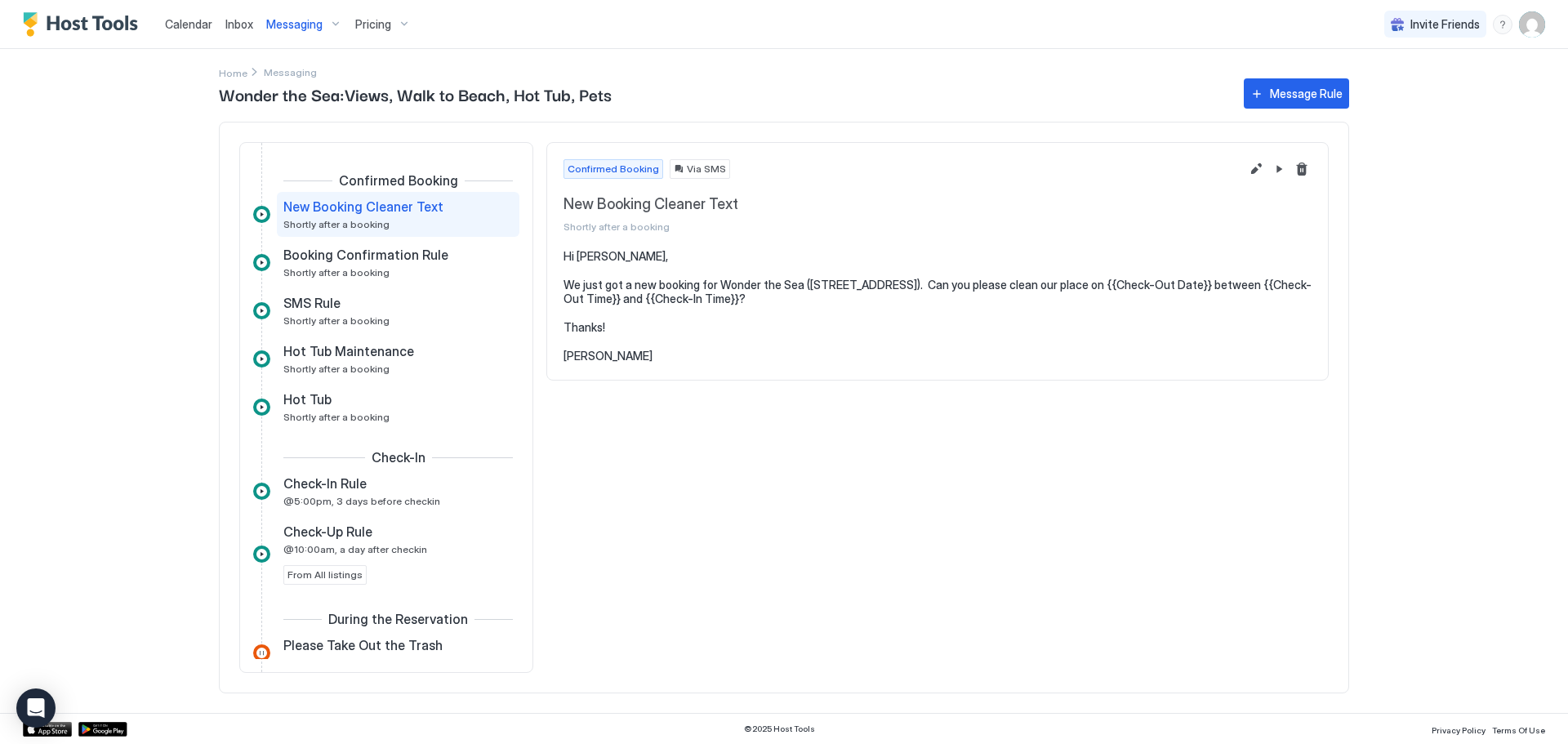
click at [175, 16] on link "Calendar" at bounding box center [189, 24] width 47 height 17
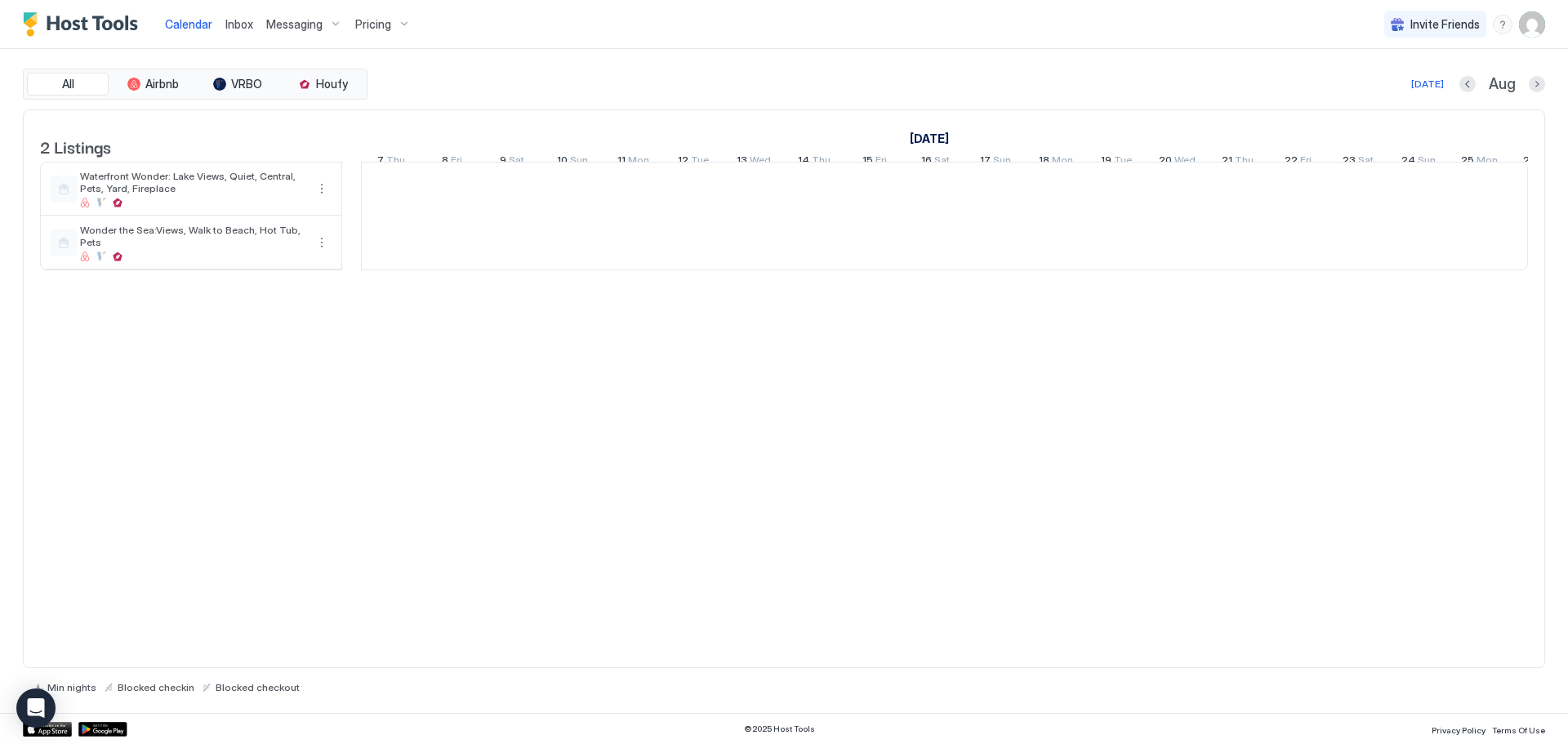
scroll to position [0, 907]
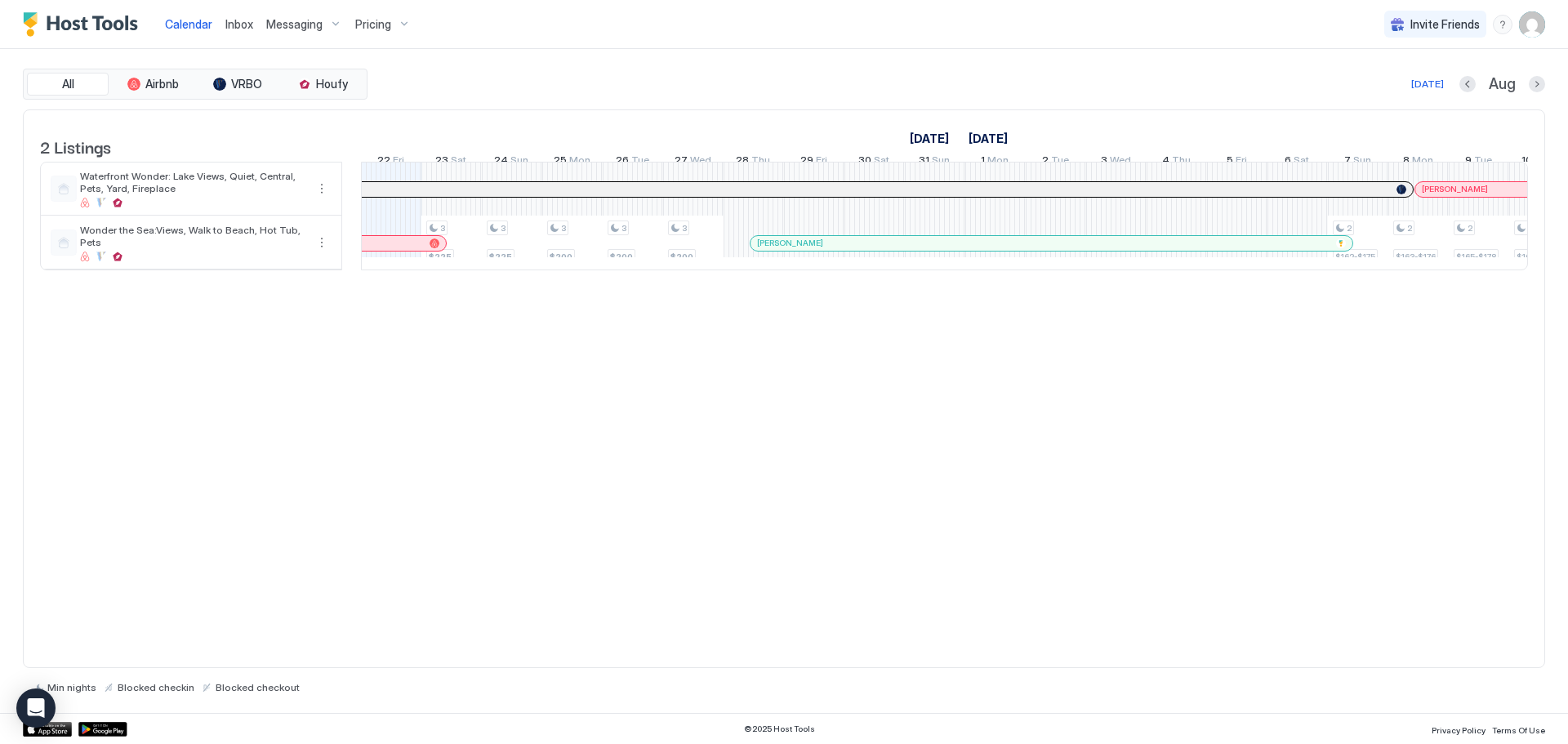
click at [0, 0] on div at bounding box center [0, 0] width 0 height 0
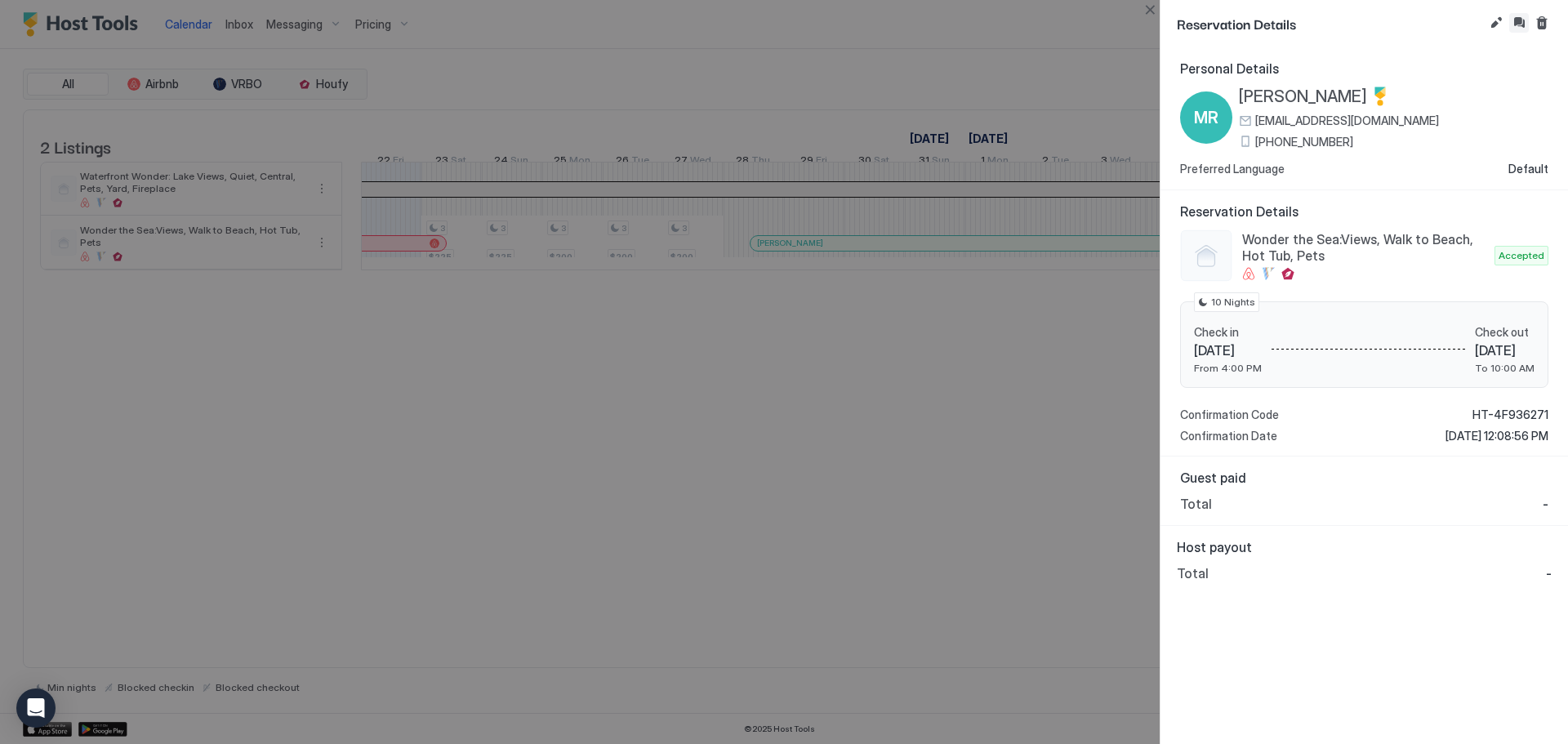
click at [1513, 25] on button "Inbox" at bounding box center [1518, 22] width 19 height 19
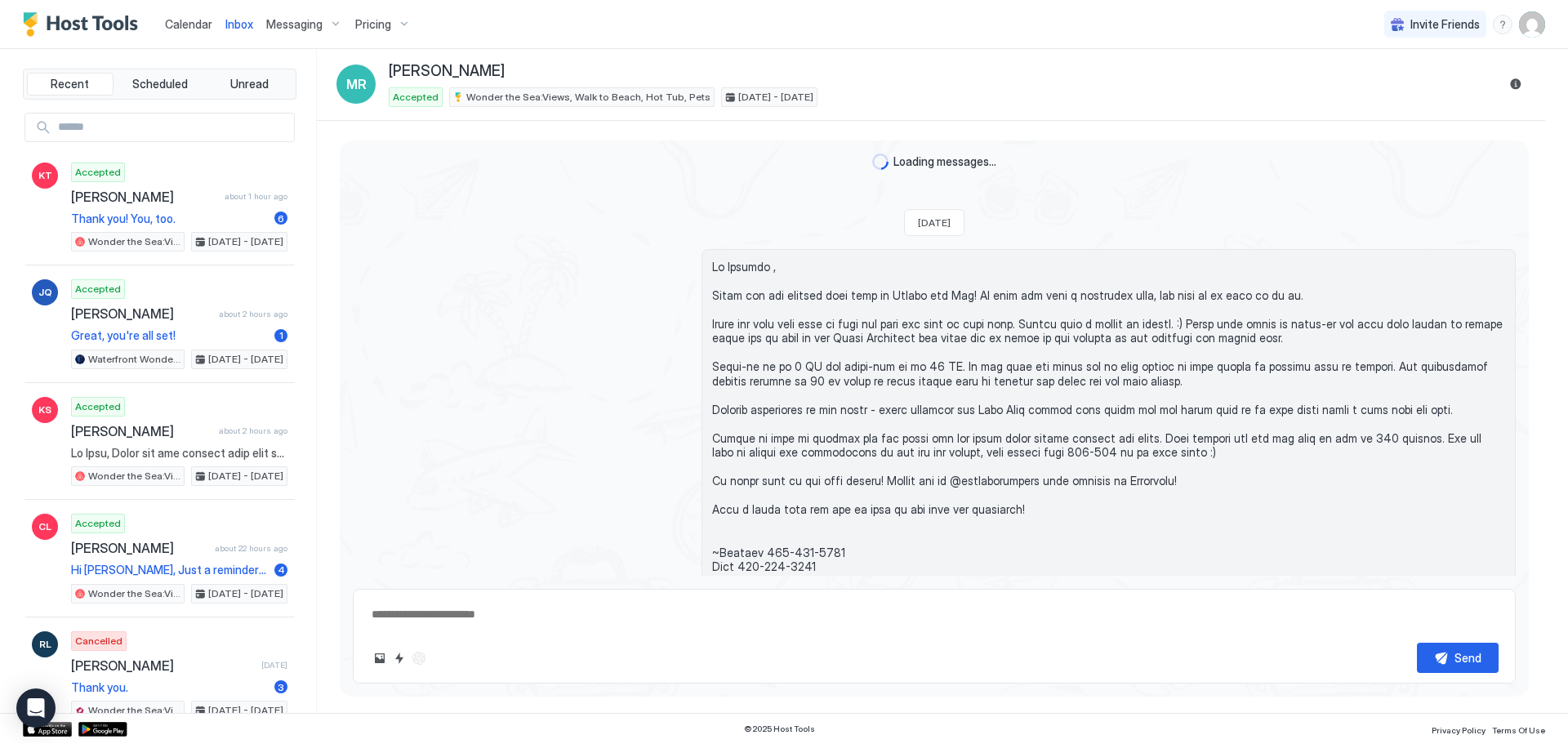
scroll to position [60, 0]
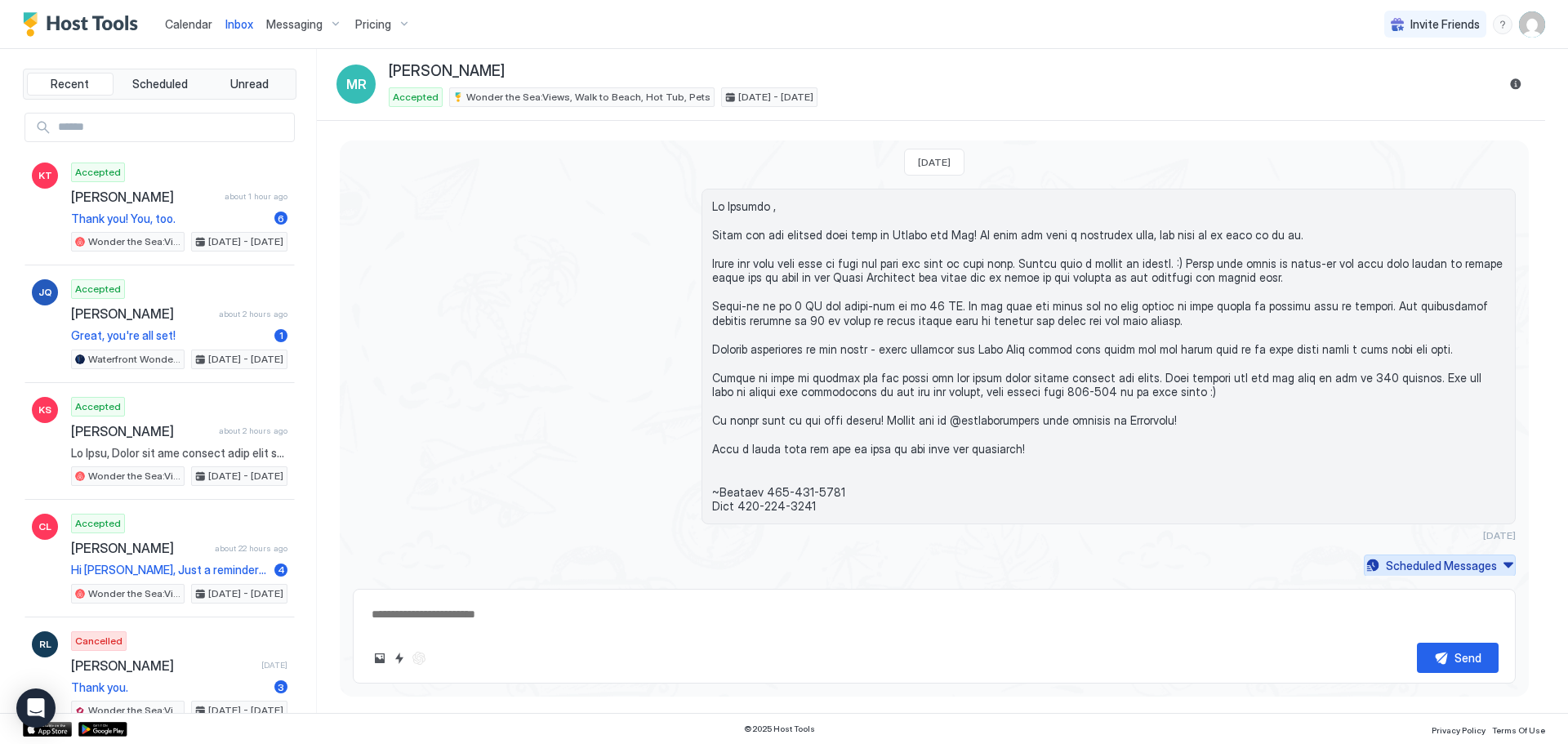
click at [1406, 569] on div "Scheduled Messages" at bounding box center [1440, 565] width 111 height 17
type textarea "*"
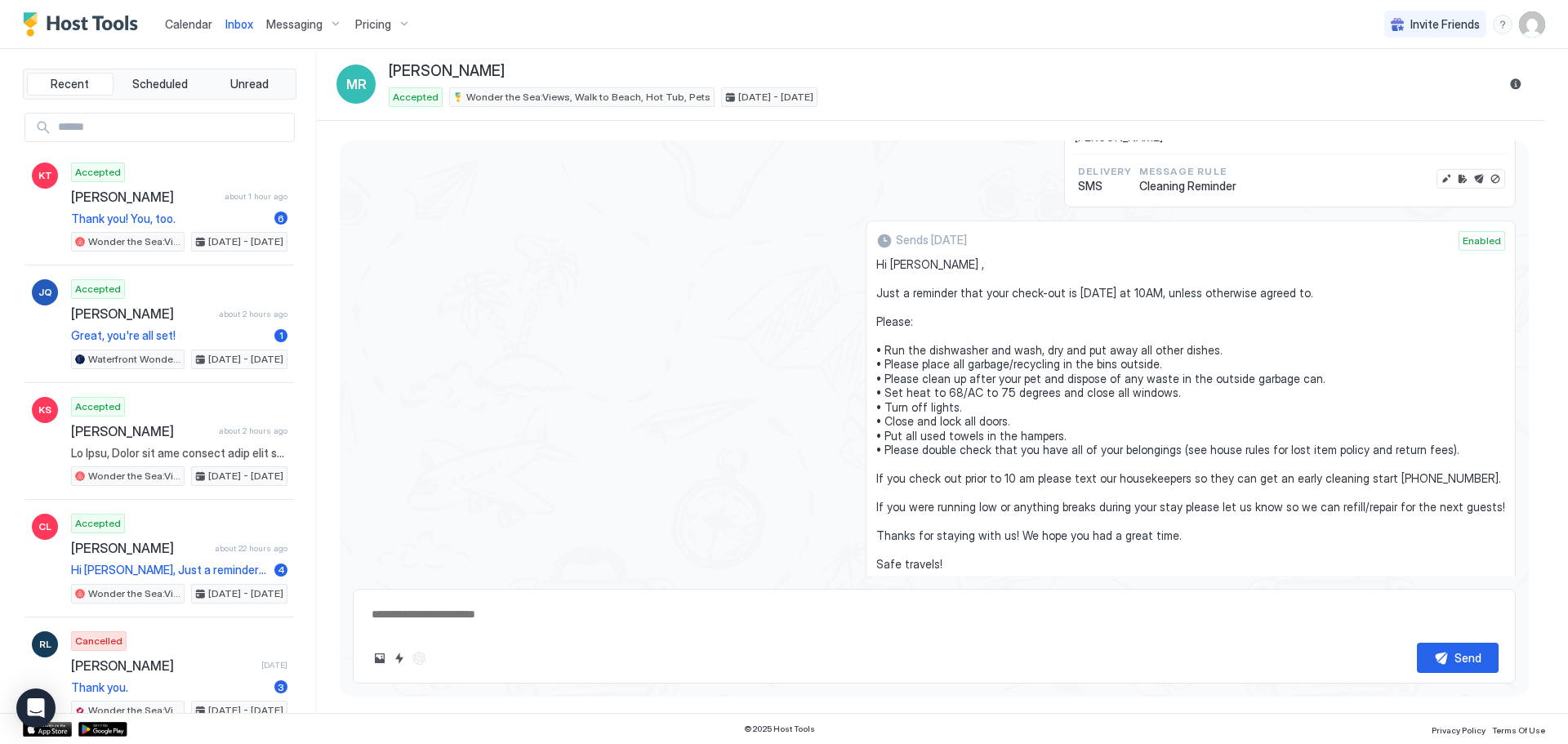
scroll to position [2189, 0]
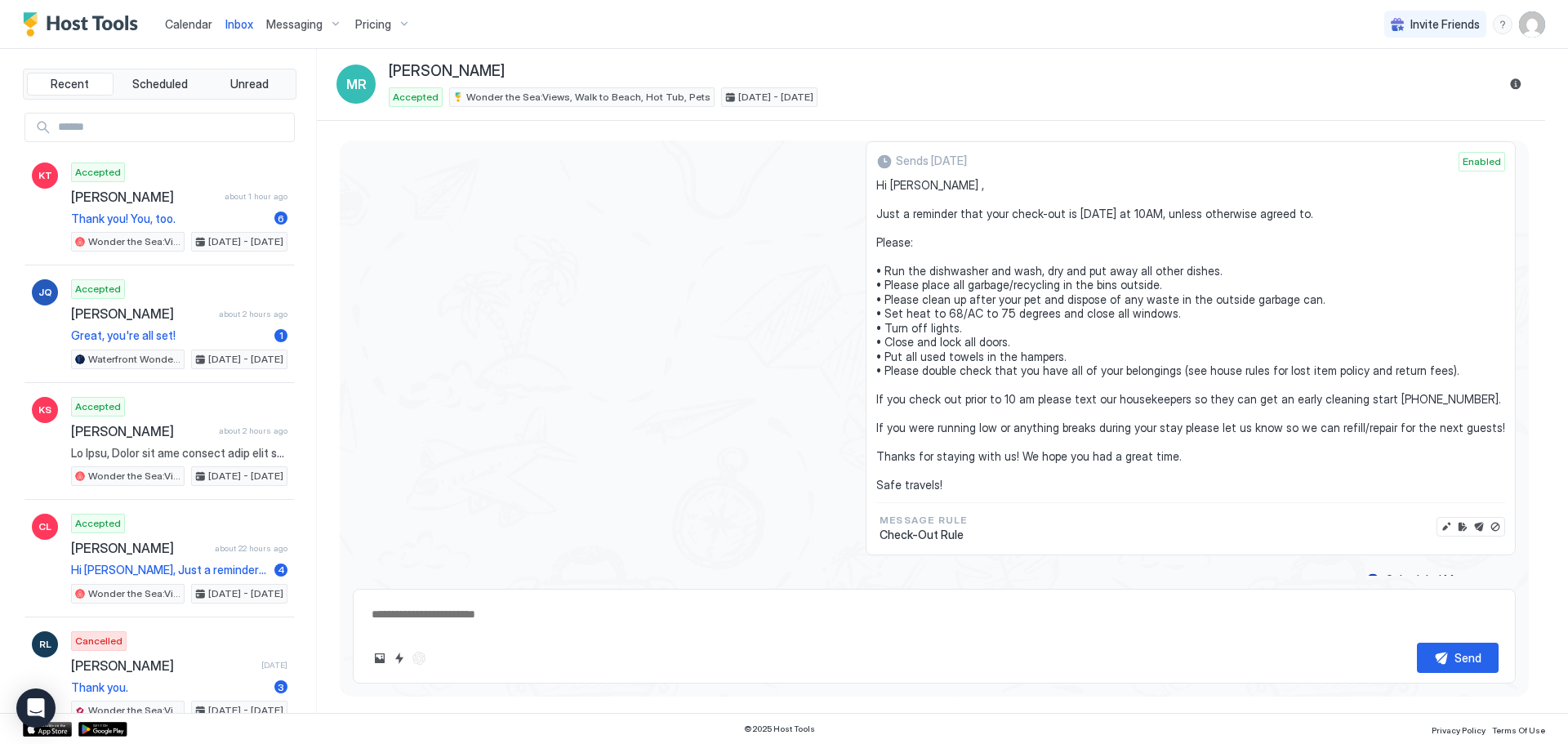
click at [600, 423] on div "Sends in 15 days Enabled Hi Melissa , Just a reminder that your check-out is to…" at bounding box center [934, 348] width 1163 height 414
click at [329, 35] on div "Messaging" at bounding box center [304, 25] width 89 height 28
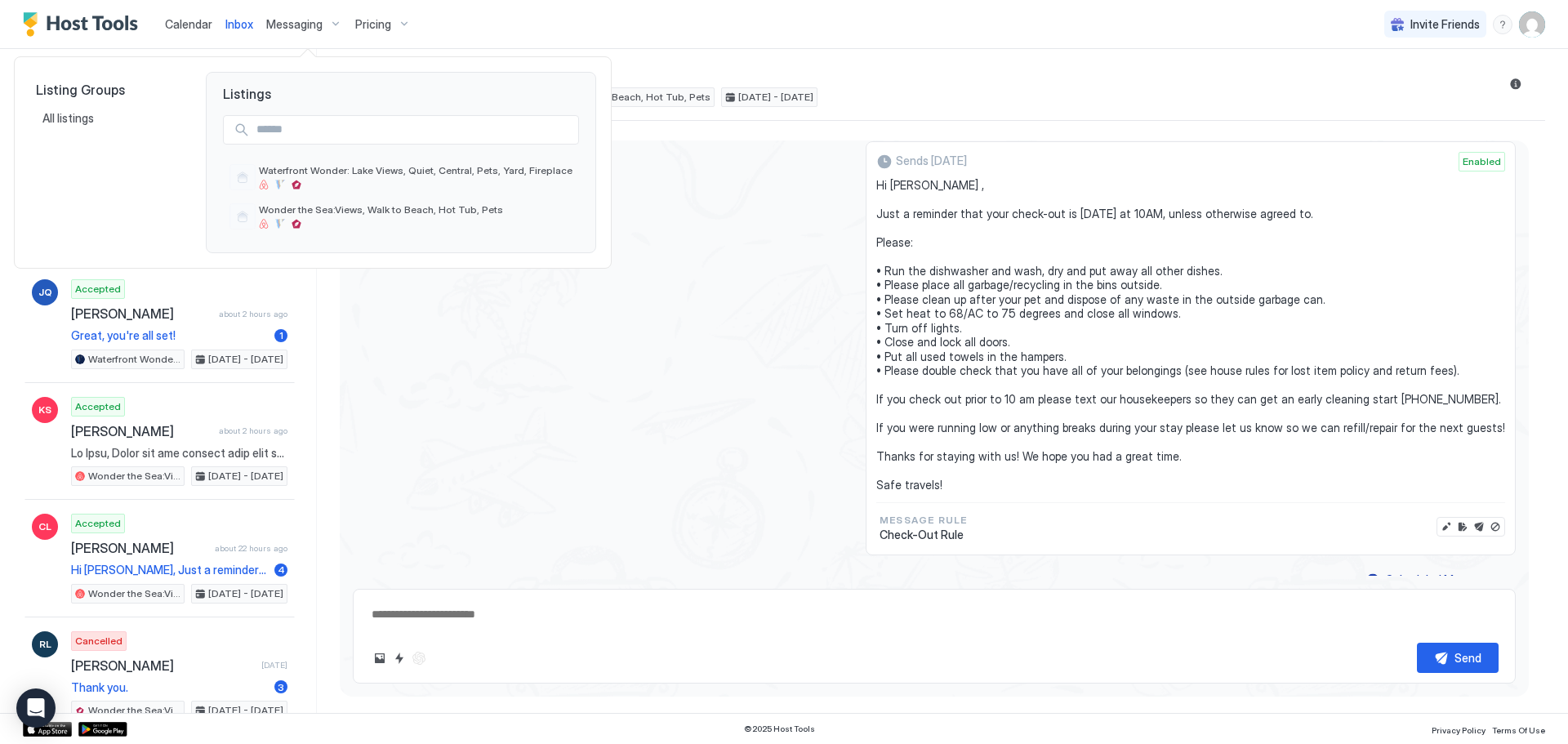
click at [291, 24] on div at bounding box center [784, 372] width 1568 height 744
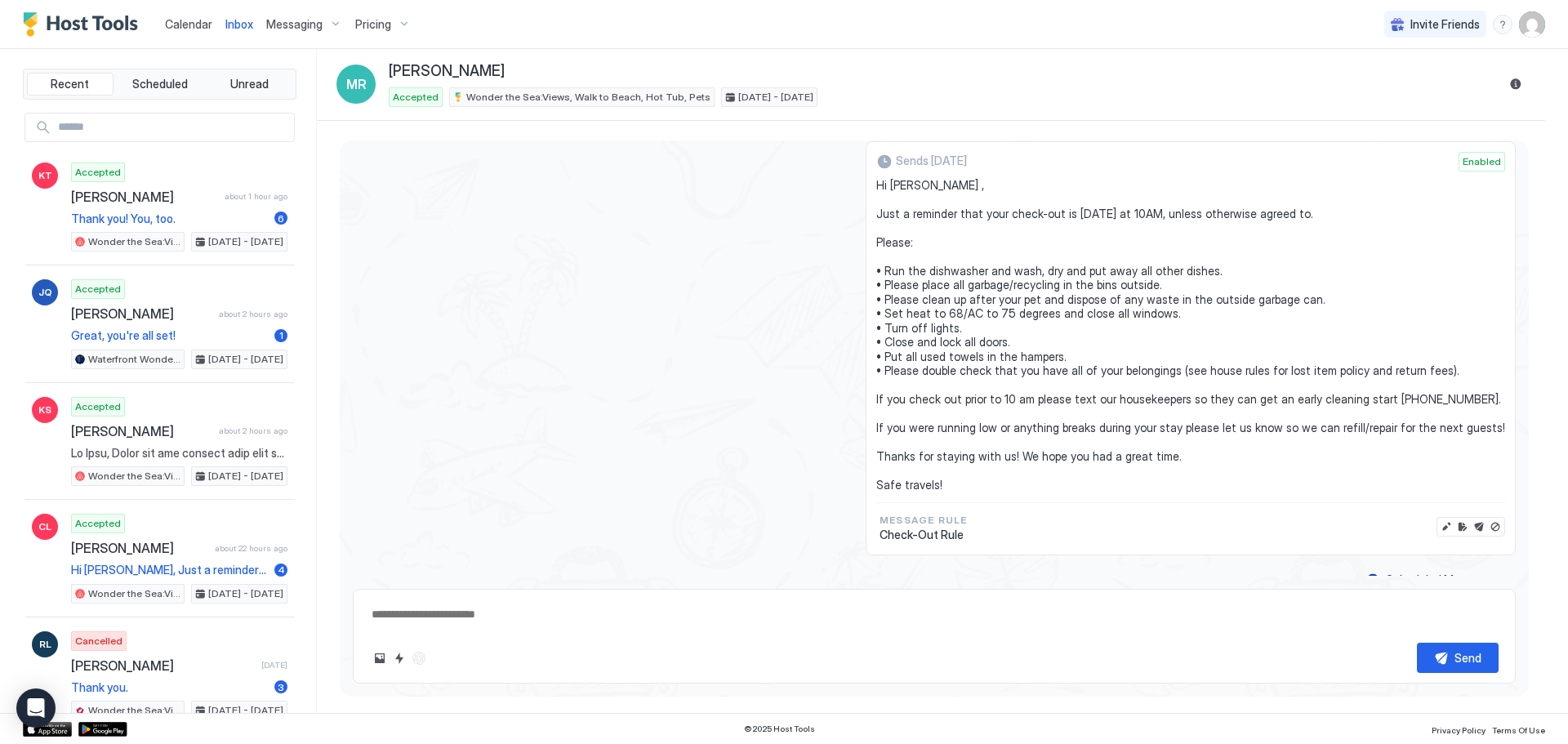
click at [291, 24] on span "Messaging" at bounding box center [294, 24] width 57 height 14
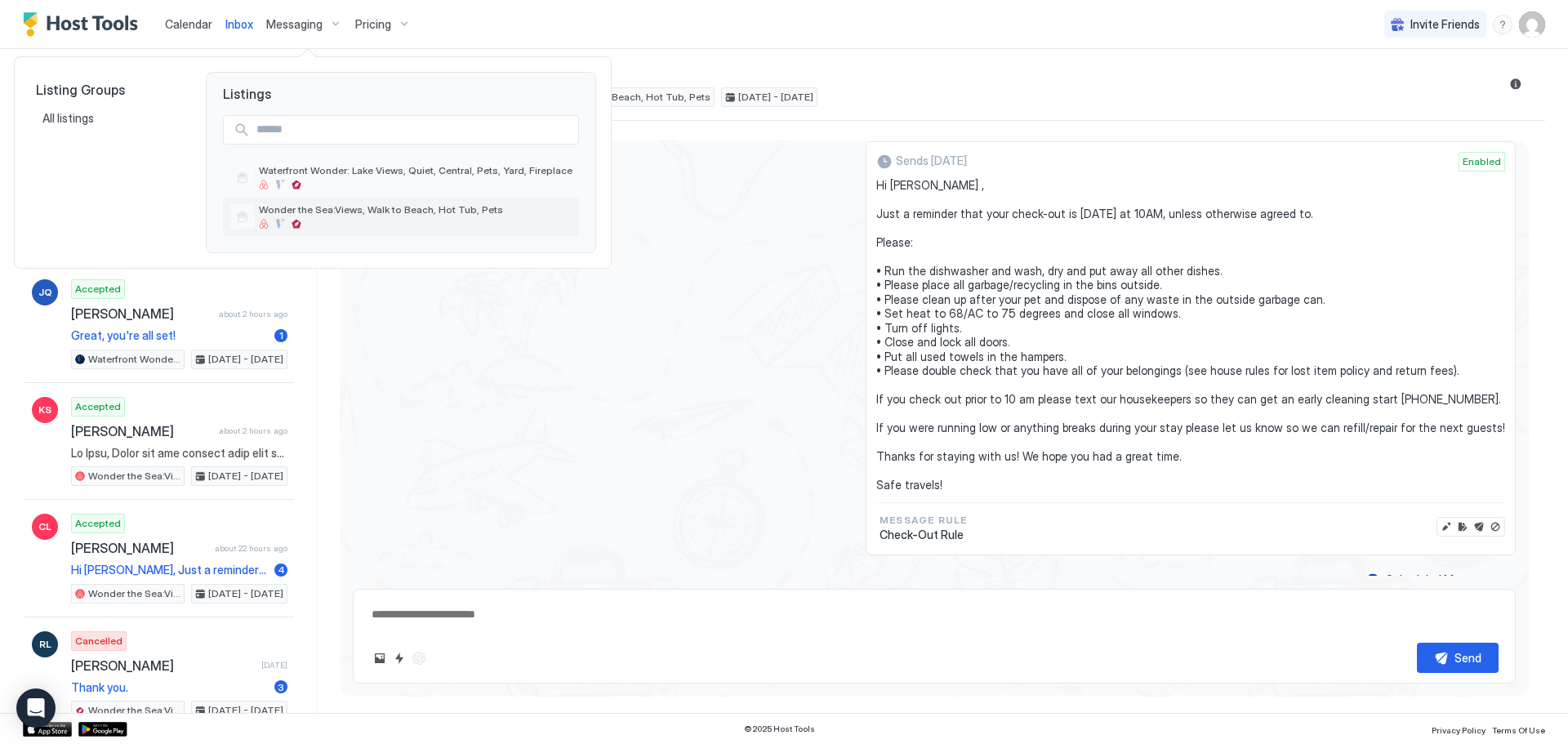
click at [331, 210] on span "Wonder the Sea:Views, Walk to Beach, Hot Tub, Pets" at bounding box center [415, 209] width 314 height 12
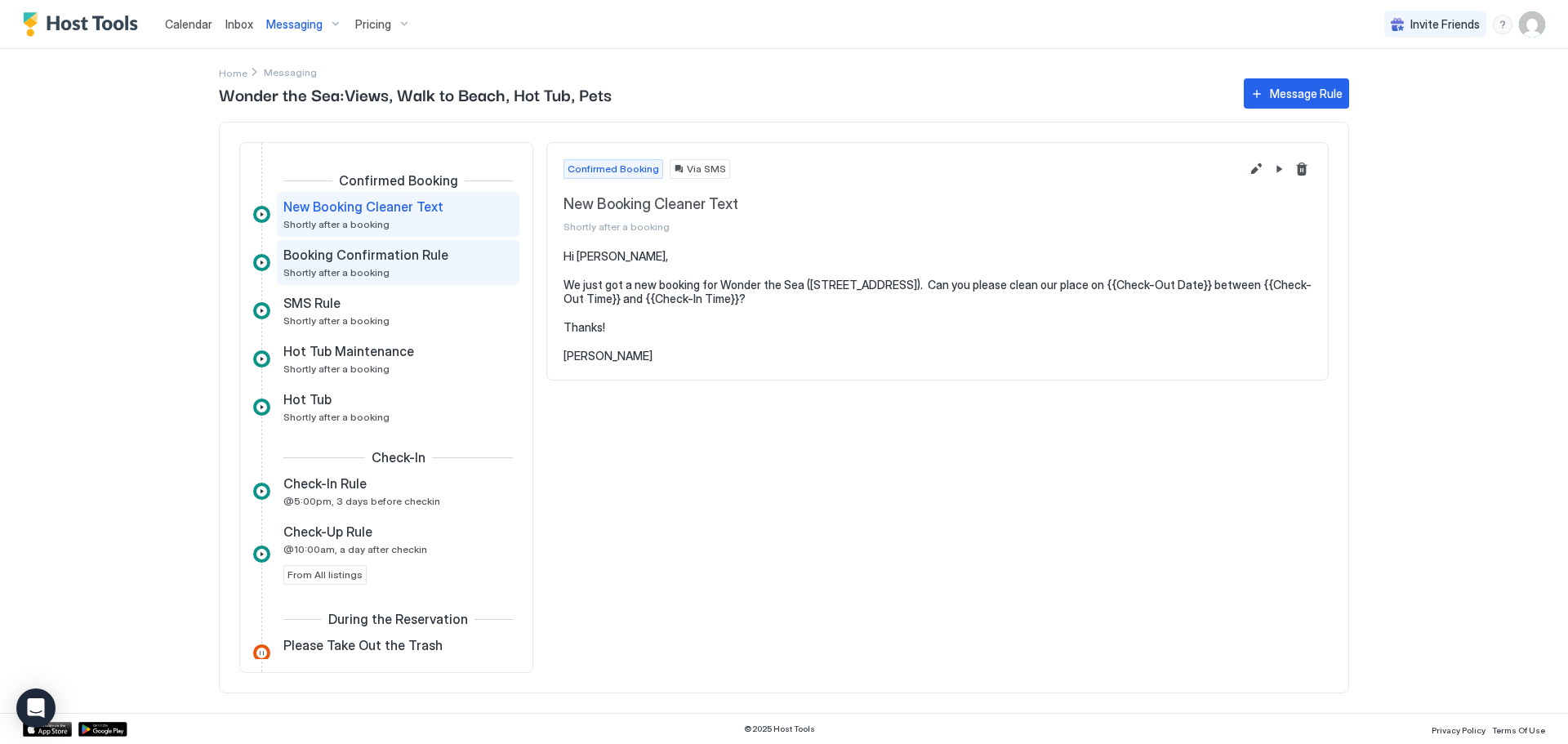
click at [389, 257] on span "Booking Confirmation Rule" at bounding box center [365, 254] width 165 height 16
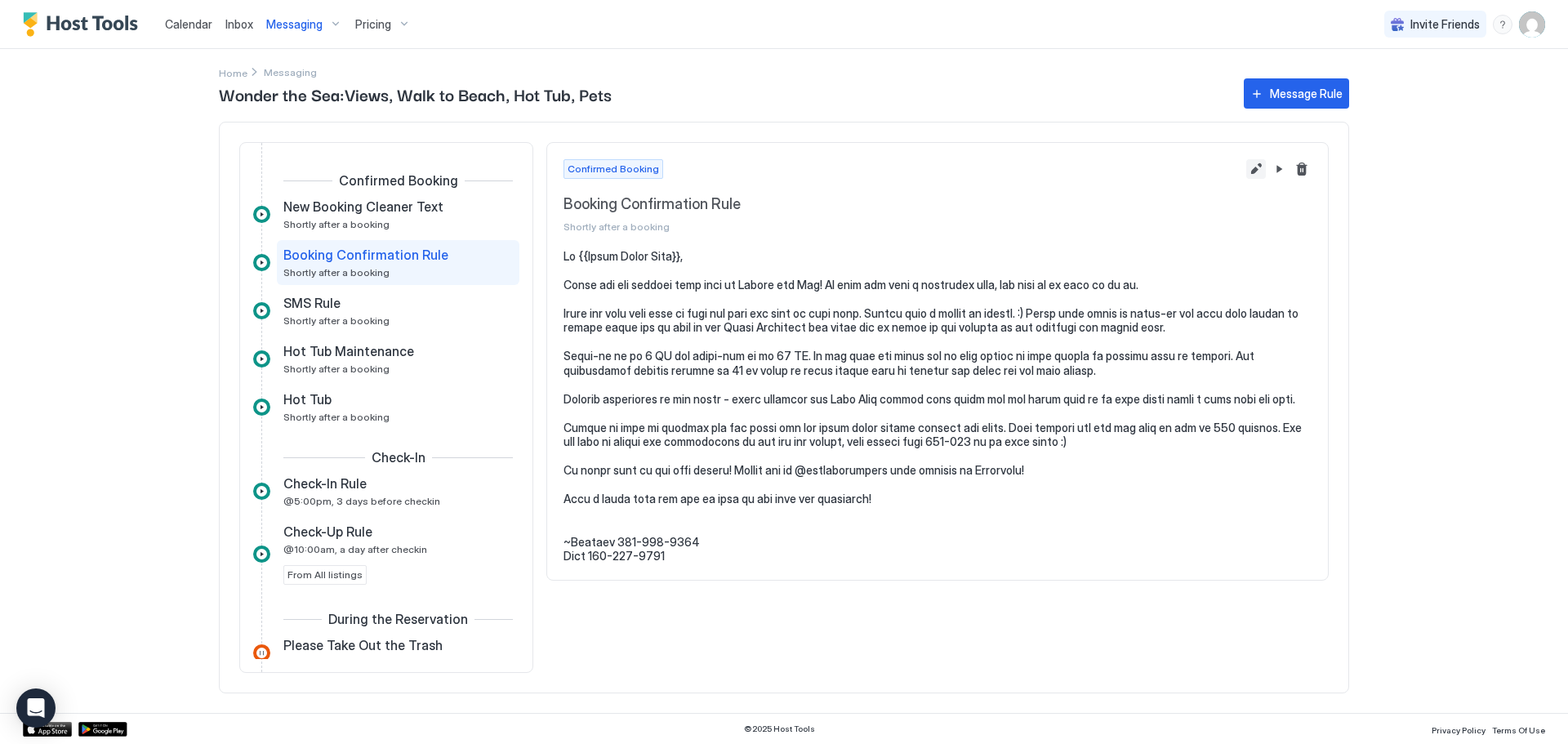
click at [1253, 172] on button "Edit message rule" at bounding box center [1255, 168] width 19 height 19
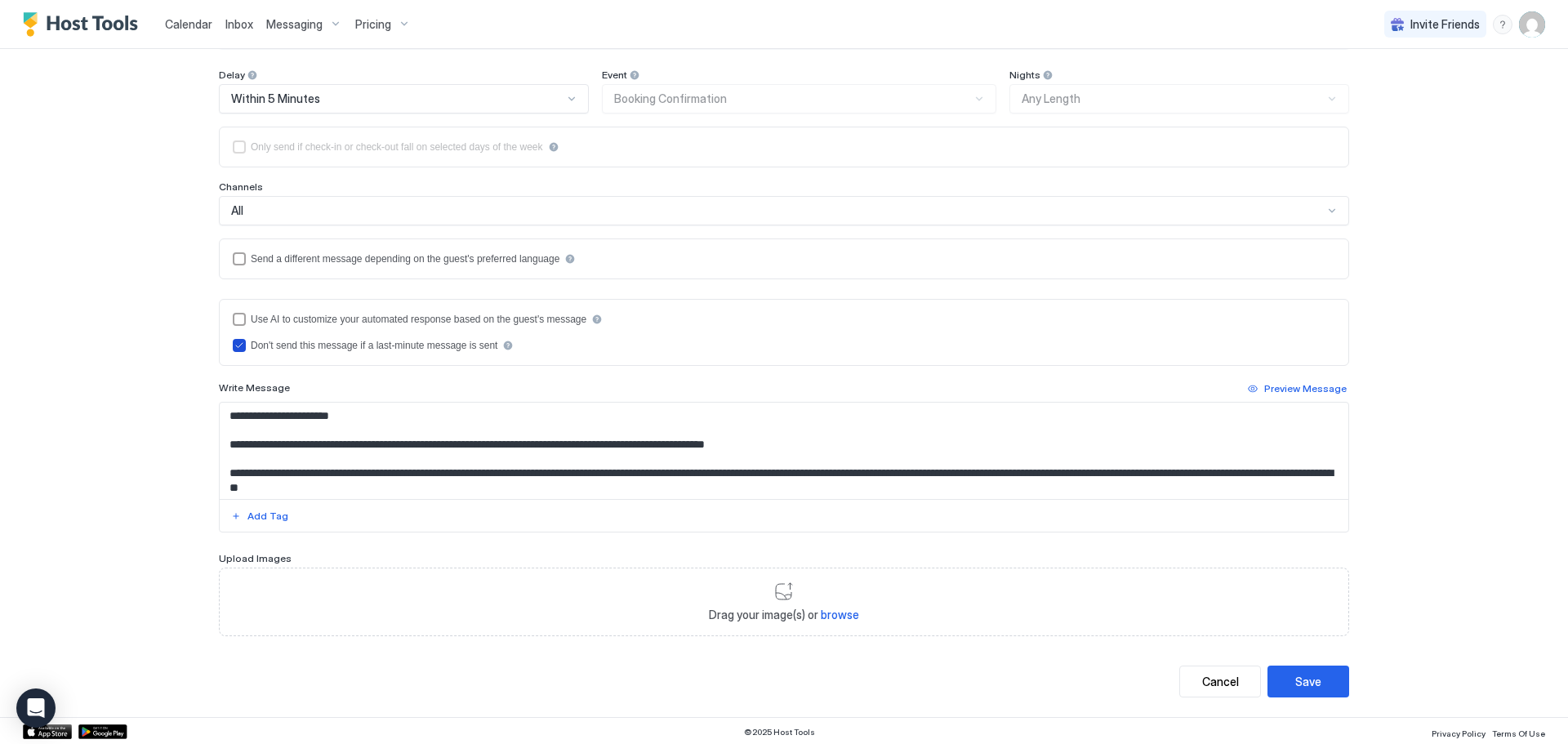
scroll to position [193, 0]
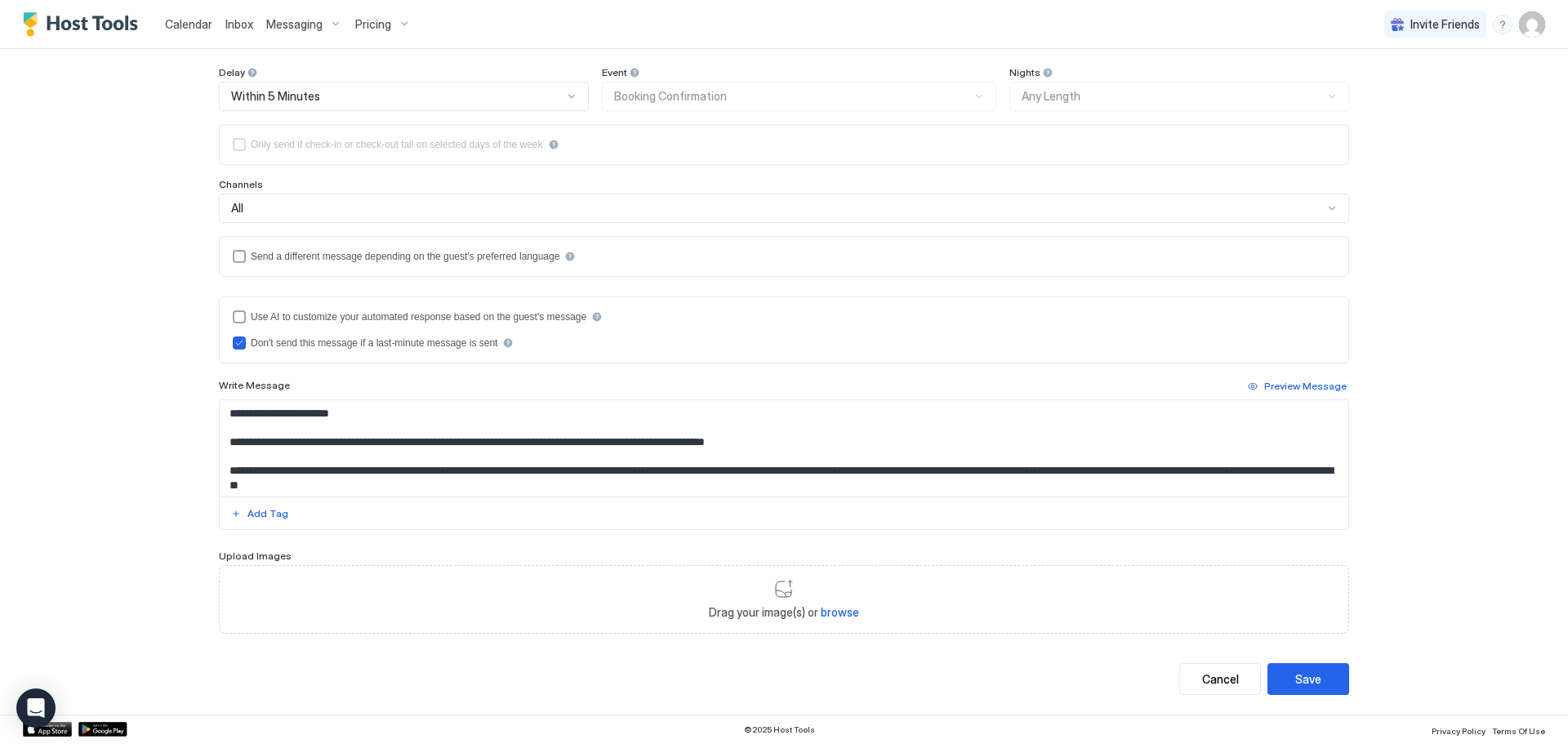
click at [859, 472] on textarea "Input Field" at bounding box center [784, 448] width 1128 height 96
click at [695, 471] on textarea "Input Field" at bounding box center [784, 448] width 1128 height 96
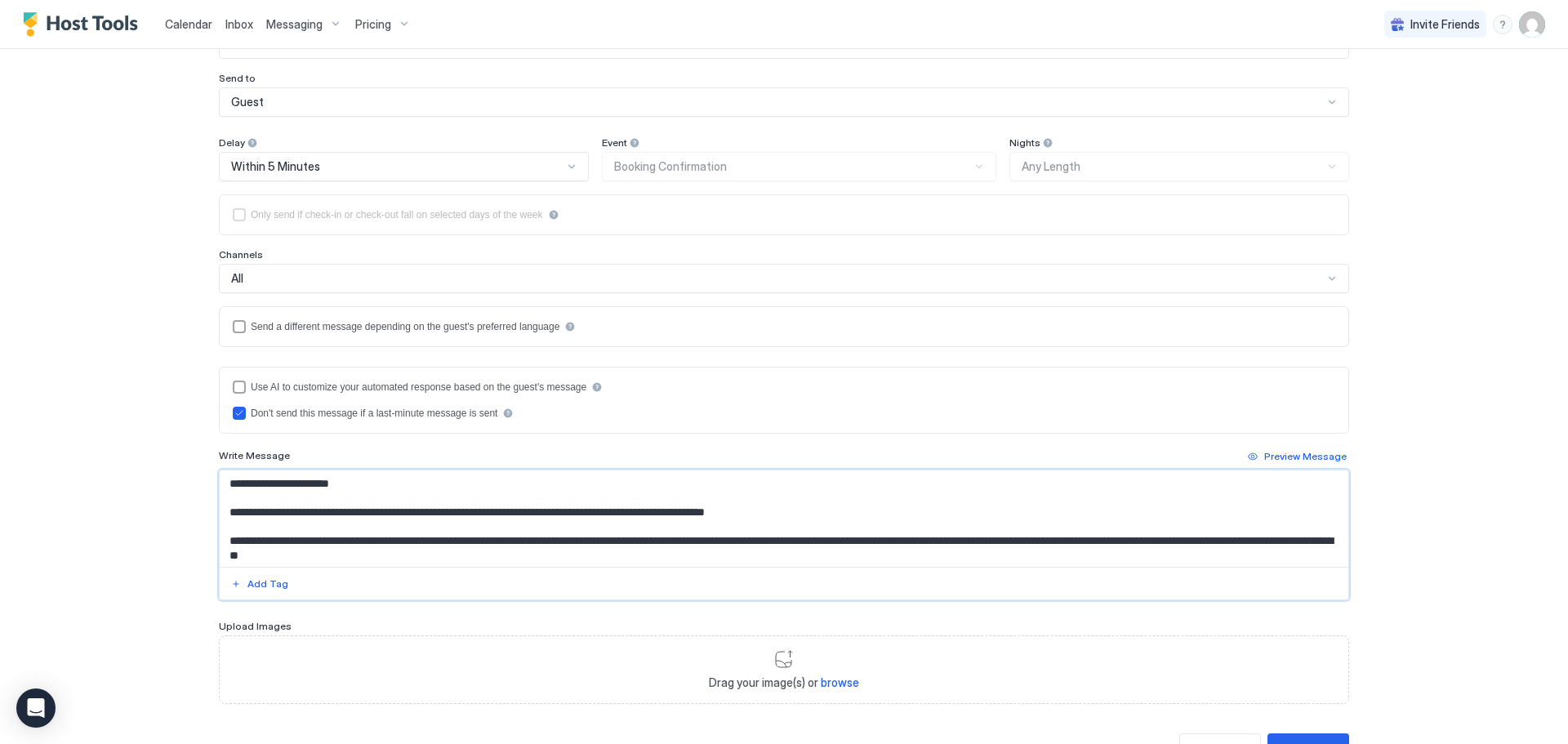
scroll to position [0, 0]
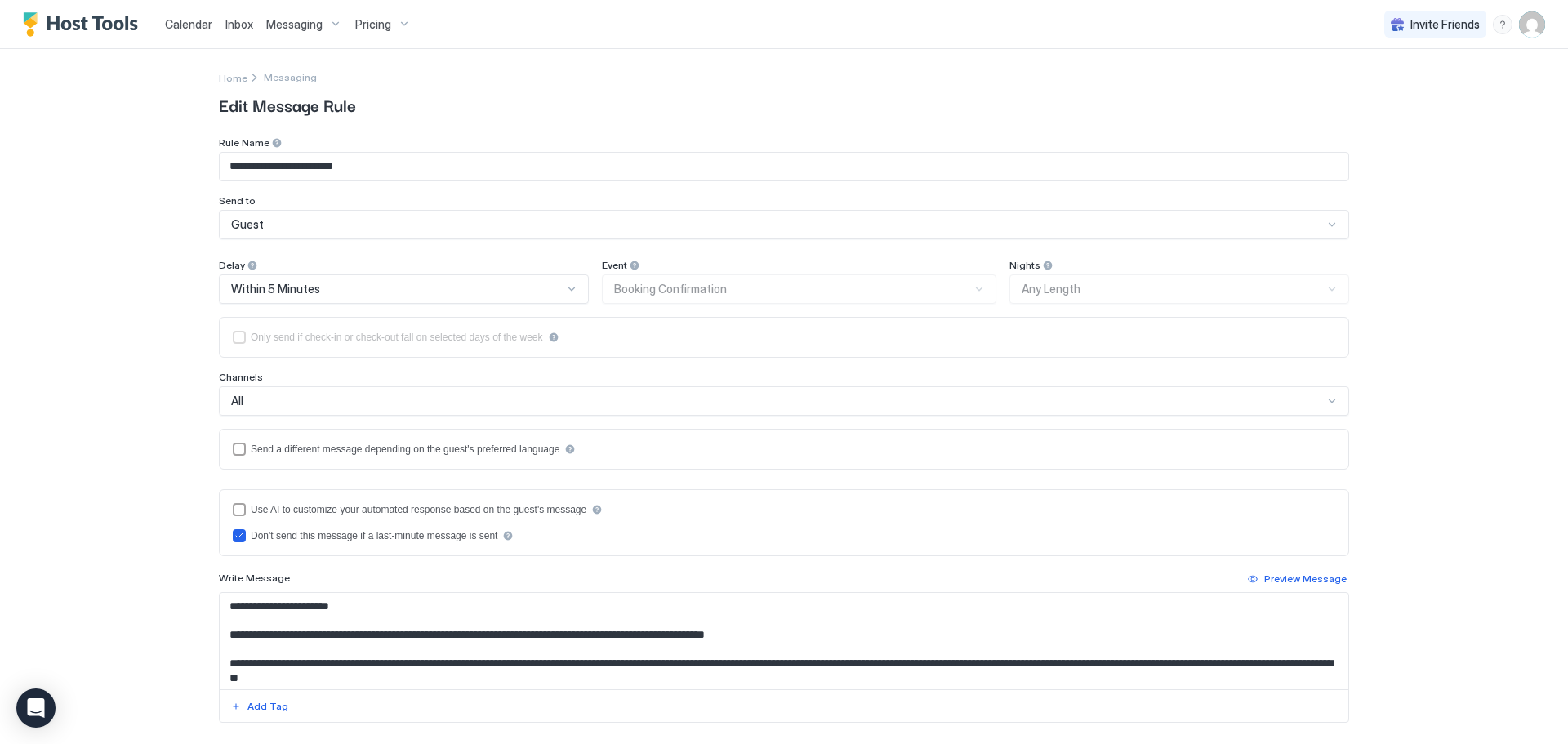
click at [1529, 27] on img "User profile" at bounding box center [1532, 25] width 26 height 26
click at [1453, 86] on div "Settings" at bounding box center [1435, 92] width 255 height 29
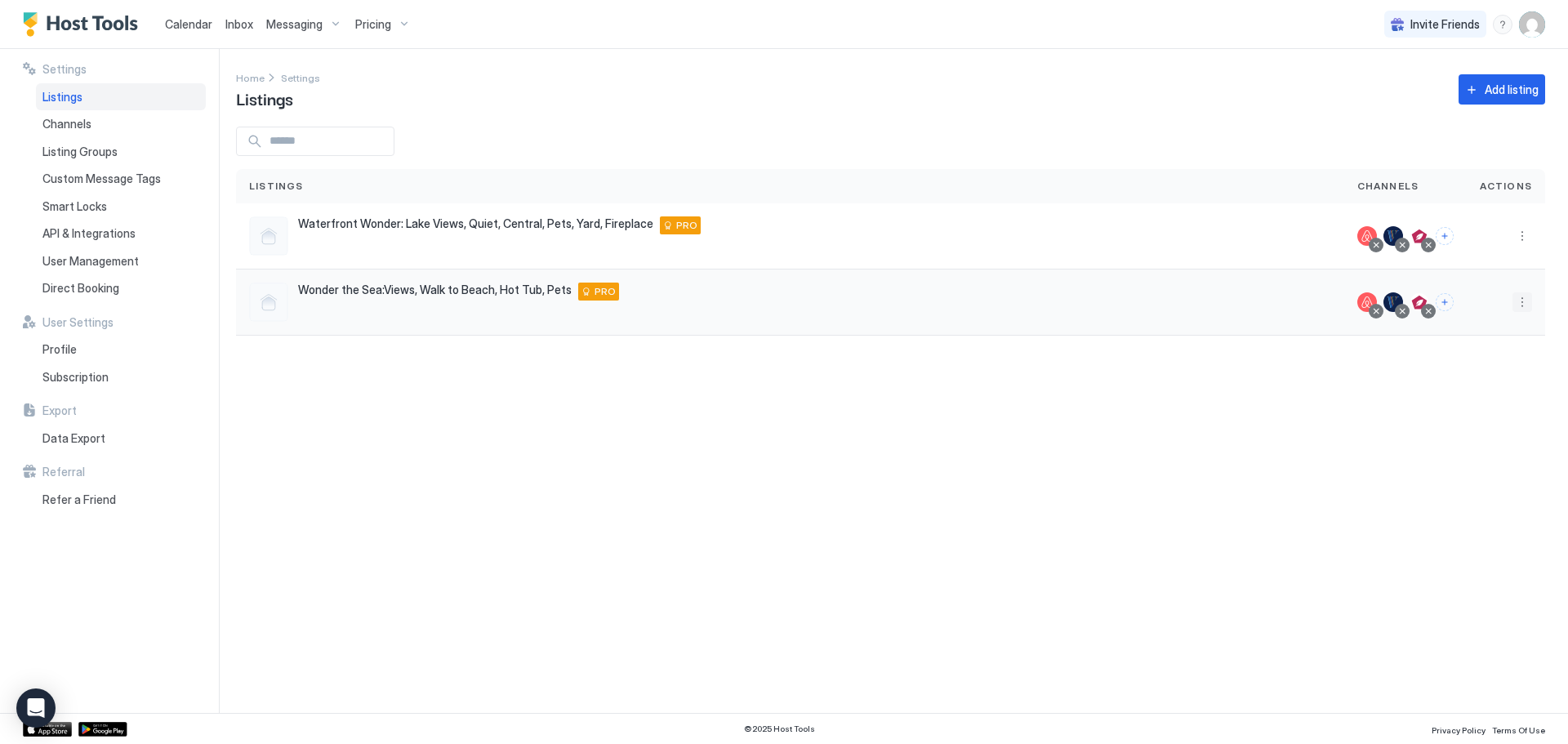
click at [1521, 309] on button "More options" at bounding box center [1521, 302] width 19 height 19
click at [1499, 370] on div "Listing Settings" at bounding box center [1480, 378] width 112 height 26
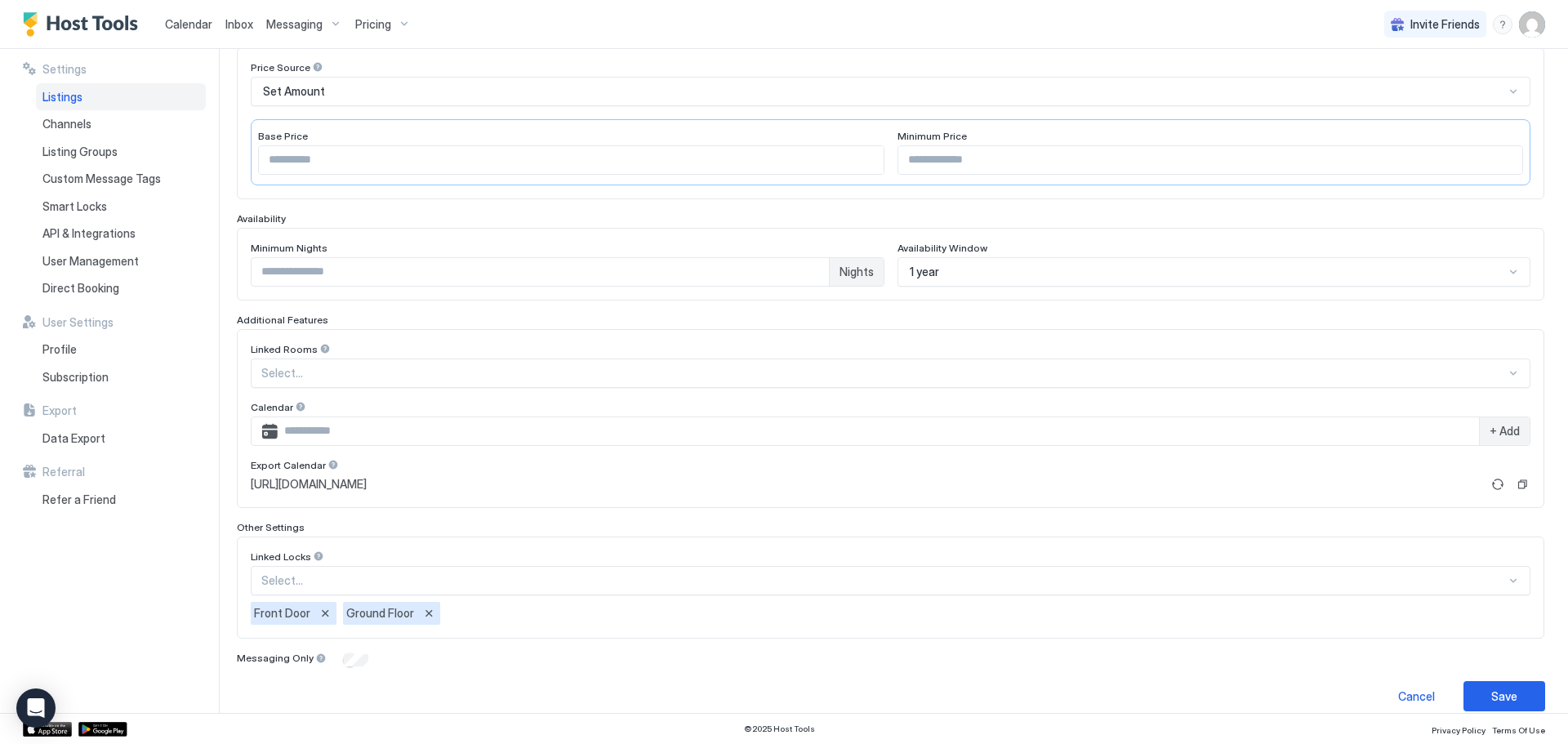
scroll to position [298, 0]
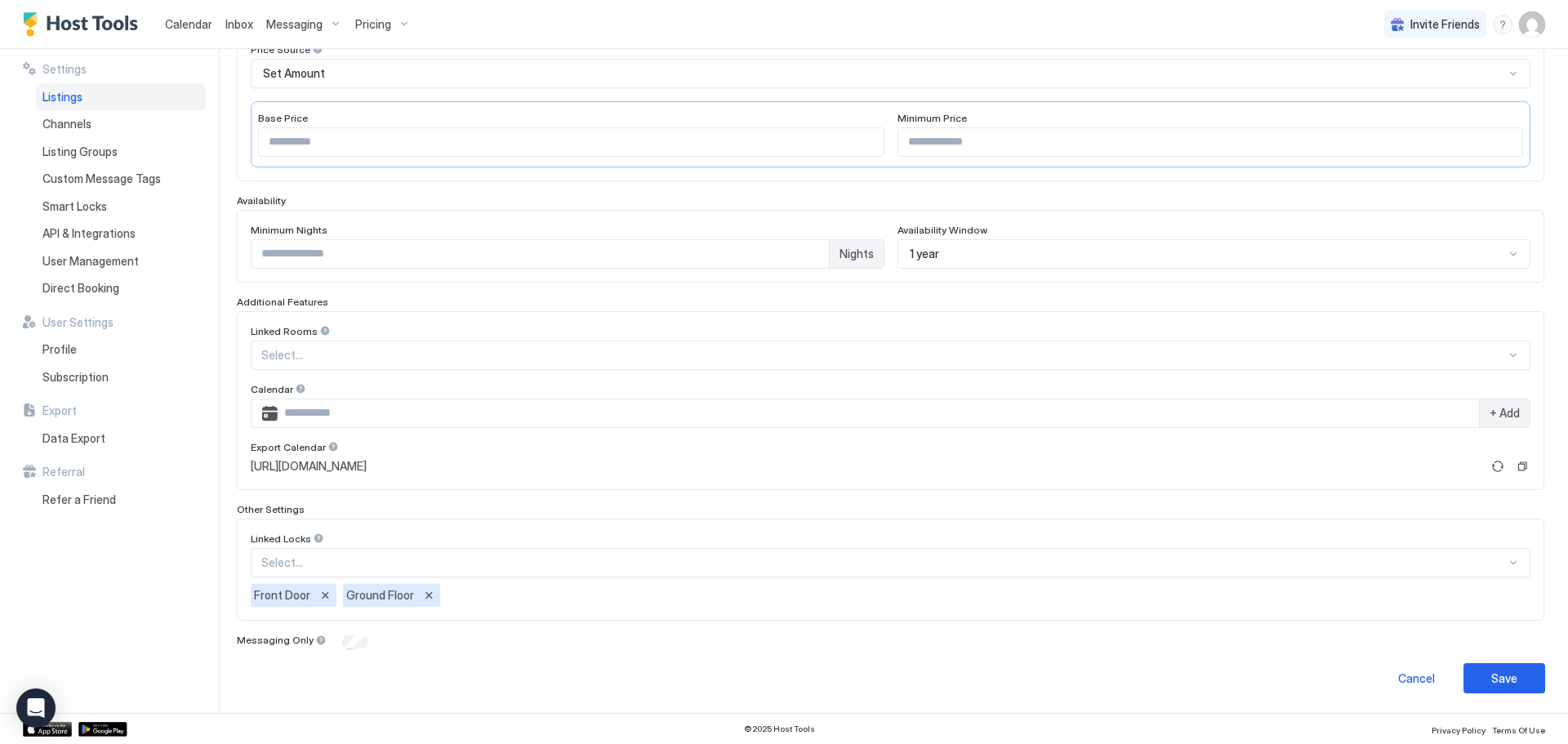
click at [432, 363] on div at bounding box center [883, 354] width 1244 height 14
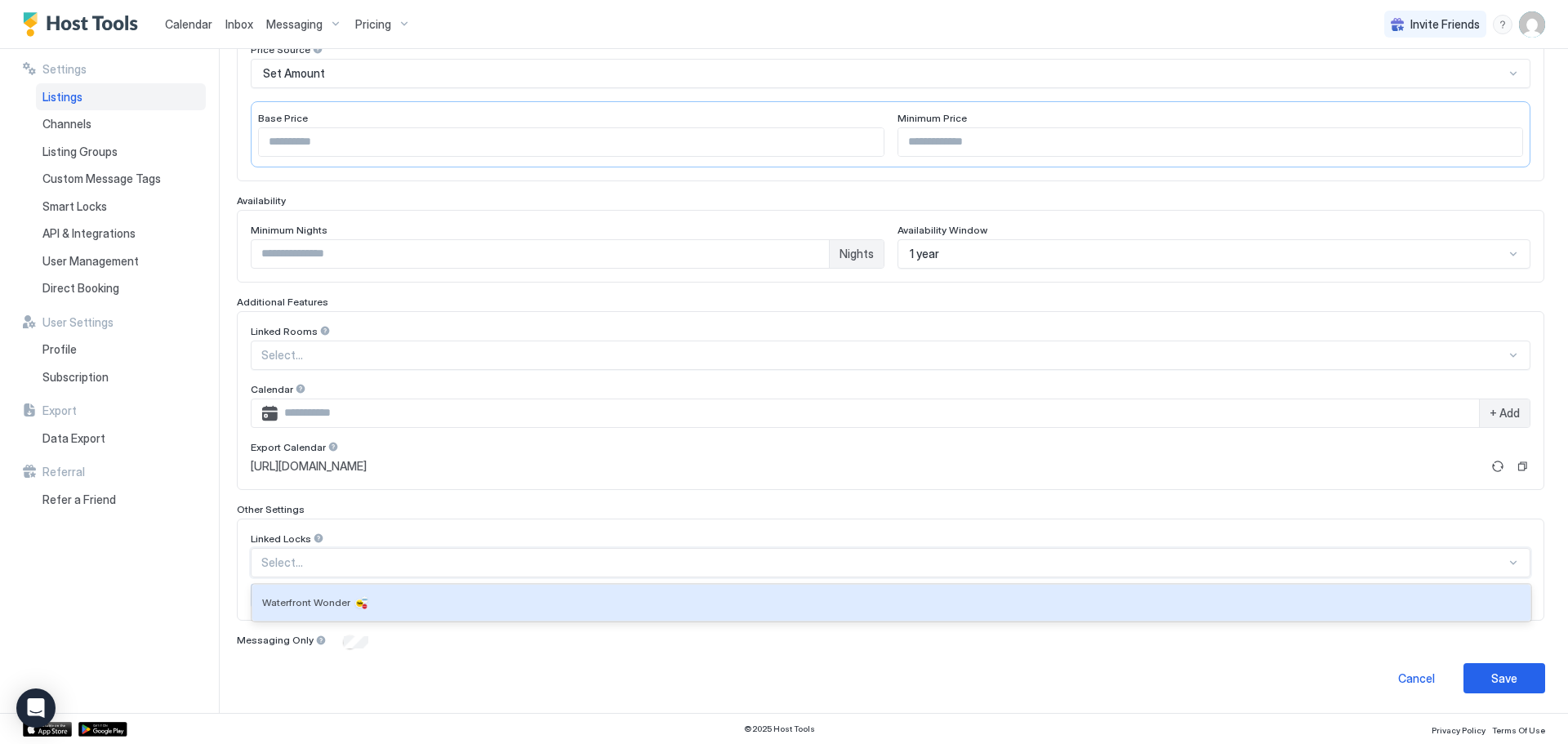
click at [176, 603] on div "Settings Listings Channels Listing Groups Custom Message Tags Smart Locks API &…" at bounding box center [121, 380] width 196 height 664
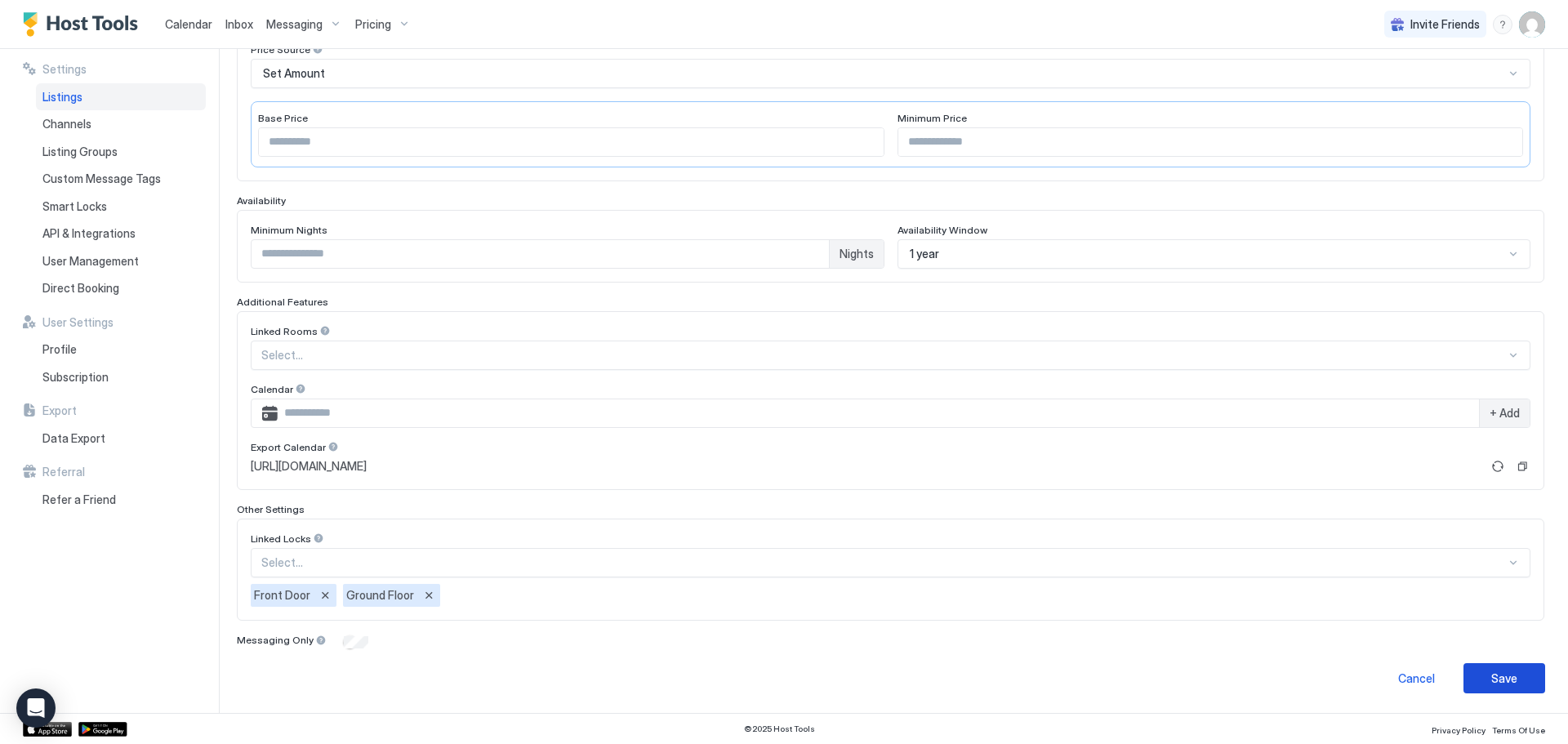
click at [1516, 688] on button "Save" at bounding box center [1504, 678] width 82 height 30
click at [1491, 680] on div "Save" at bounding box center [1504, 678] width 26 height 17
click at [102, 211] on span "Smart Locks" at bounding box center [74, 206] width 64 height 14
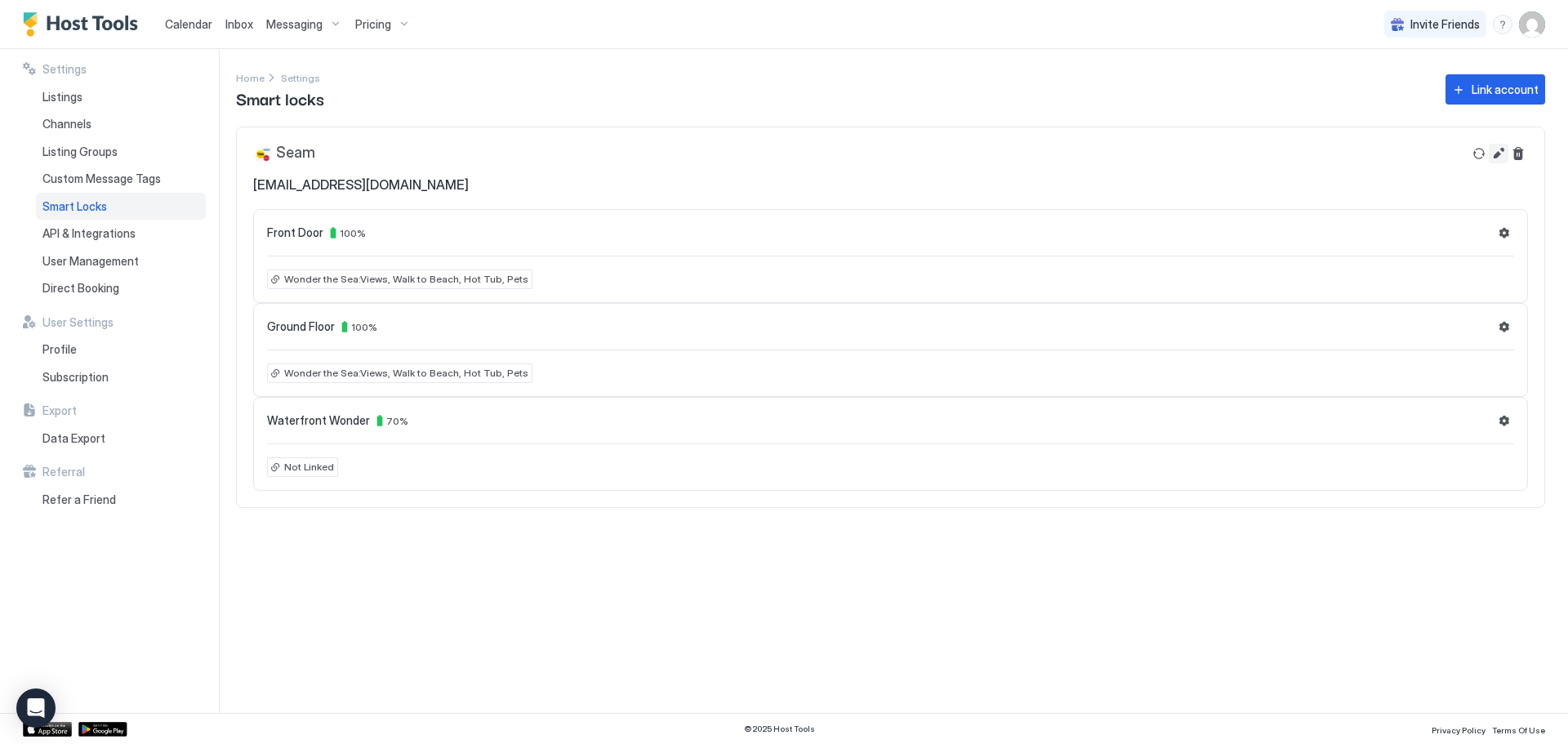
click at [1499, 157] on button "Edit" at bounding box center [1498, 153] width 19 height 19
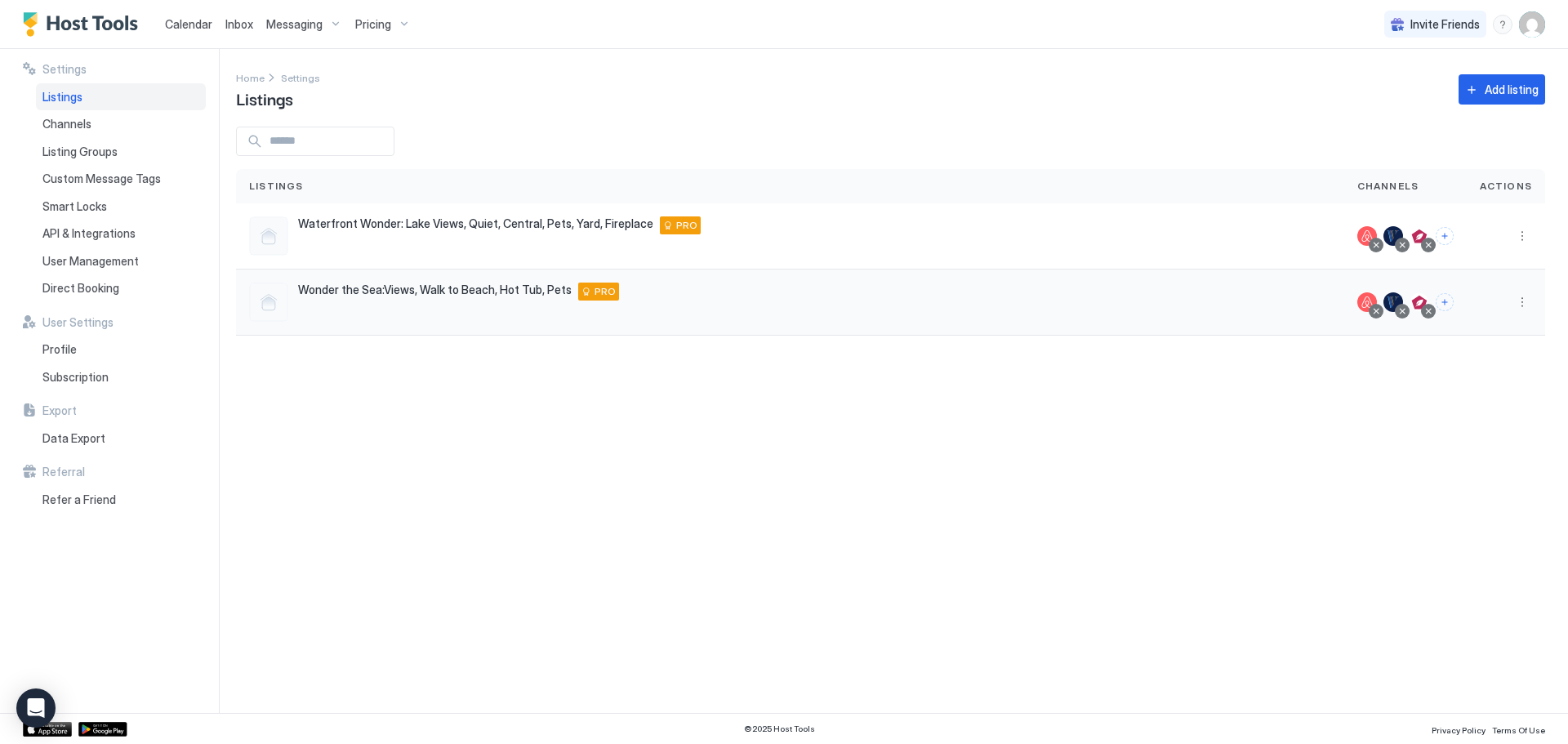
click at [358, 292] on span "Wonder the Sea:Views, Walk to Beach, Hot Tub, Pets" at bounding box center [434, 289] width 273 height 14
click at [86, 206] on span "Smart Locks" at bounding box center [74, 206] width 64 height 14
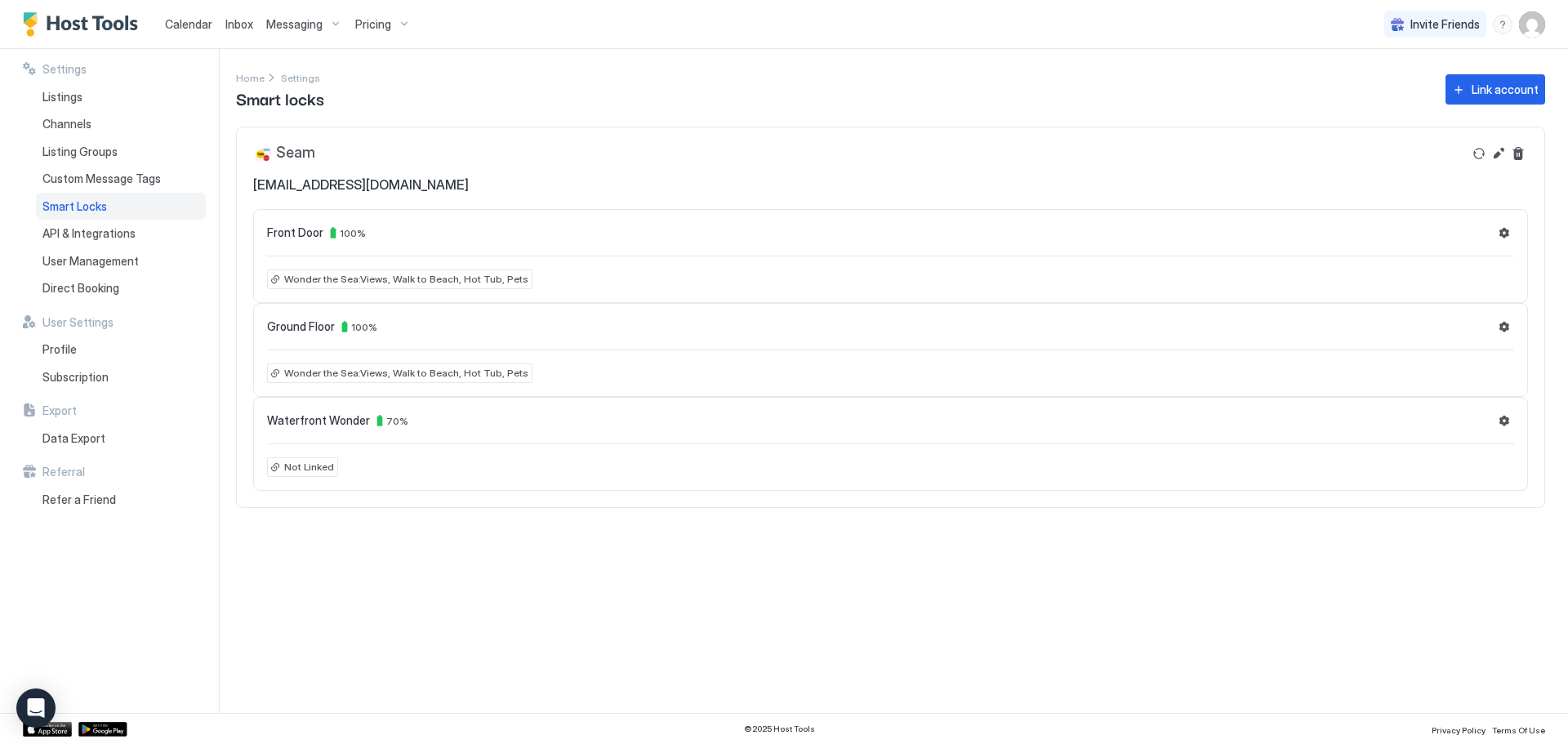
click at [477, 278] on span "Wonder the Sea:Views, Walk to Beach, Hot Tub, Pets" at bounding box center [406, 279] width 244 height 14
click at [678, 225] on div at bounding box center [784, 372] width 1568 height 744
click at [275, 37] on div "Messaging" at bounding box center [304, 25] width 89 height 28
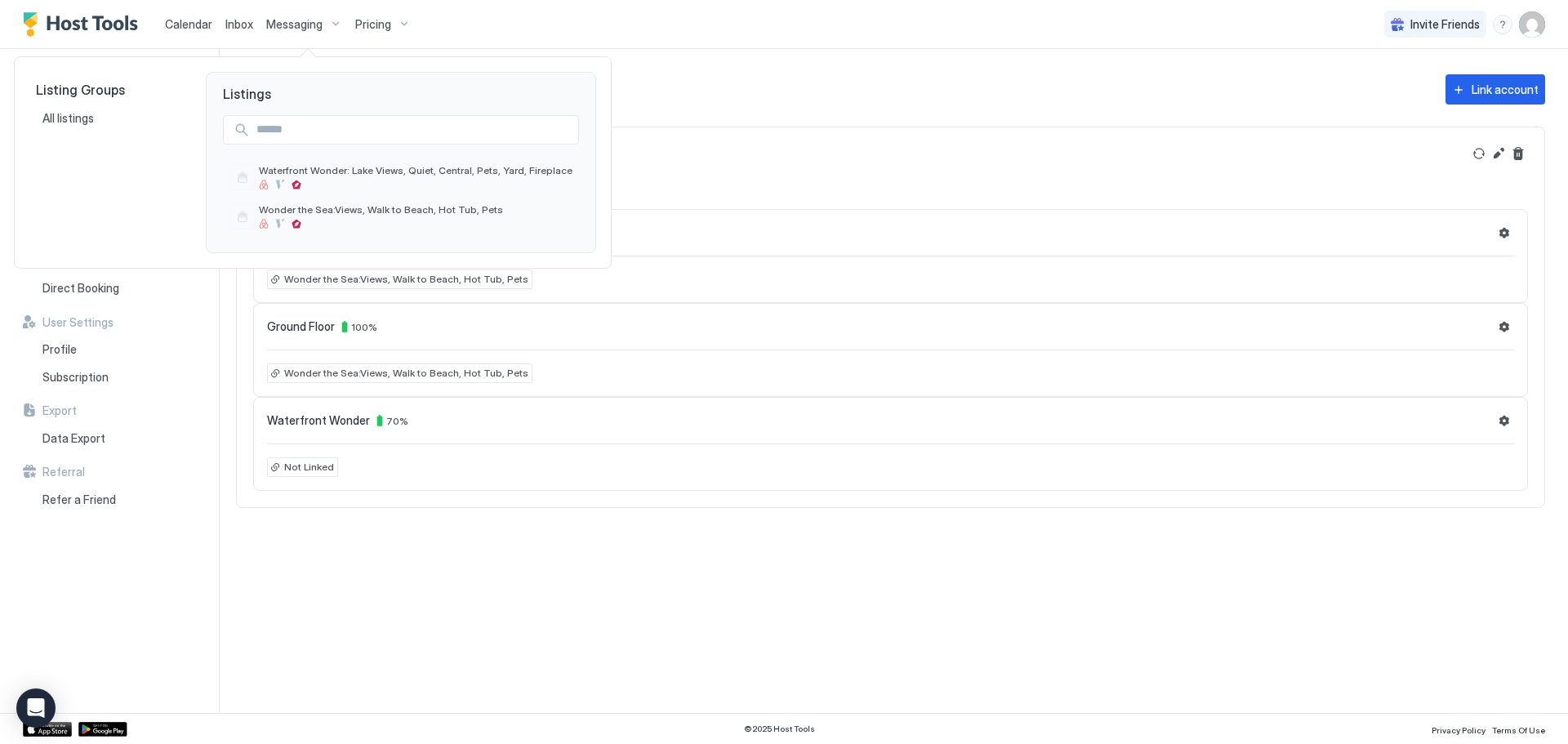
drag, startPoint x: 220, startPoint y: 31, endPoint x: 182, endPoint y: 21, distance: 39.3
click at [217, 30] on div at bounding box center [784, 372] width 1568 height 744
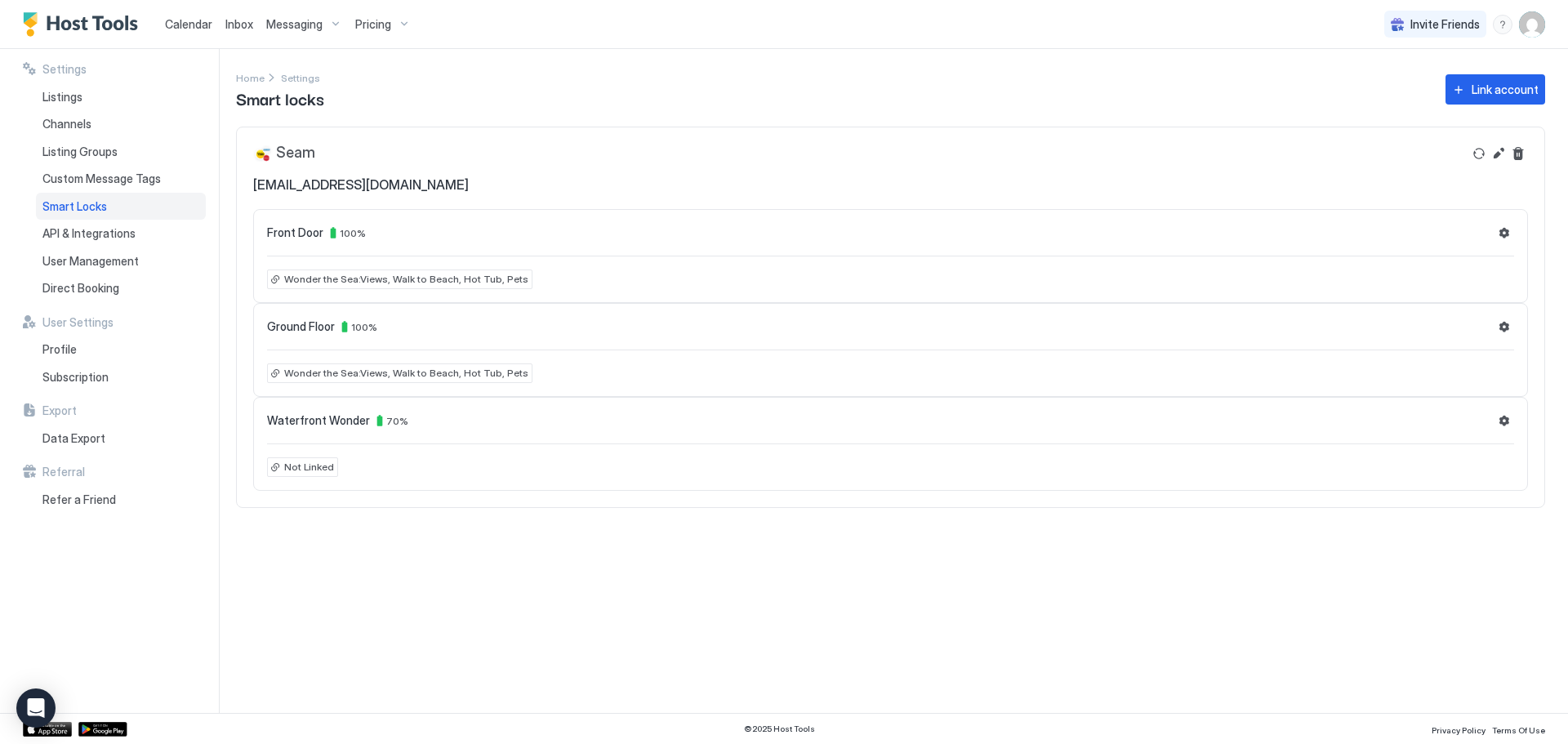
click at [182, 21] on span "Calendar" at bounding box center [189, 24] width 47 height 14
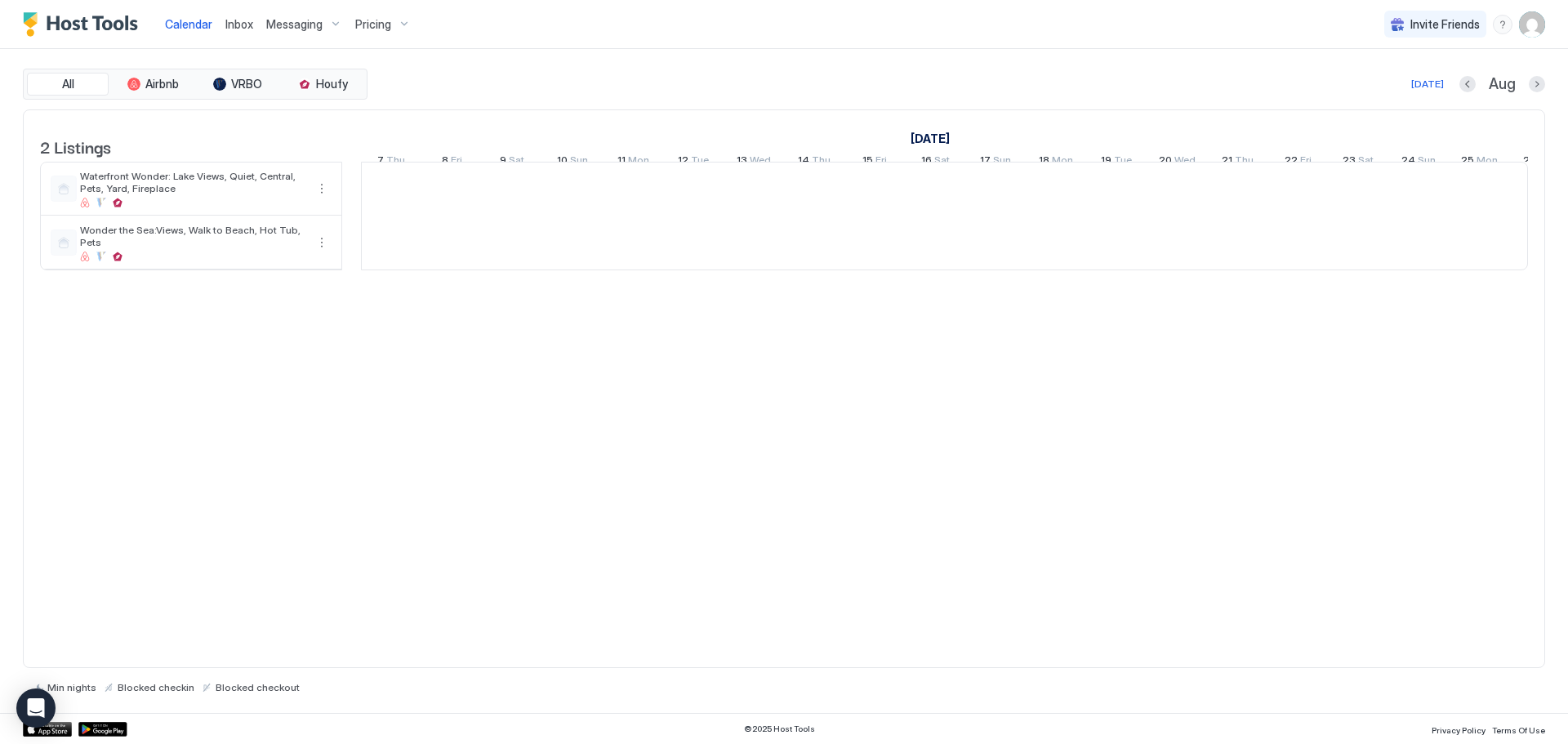
scroll to position [0, 907]
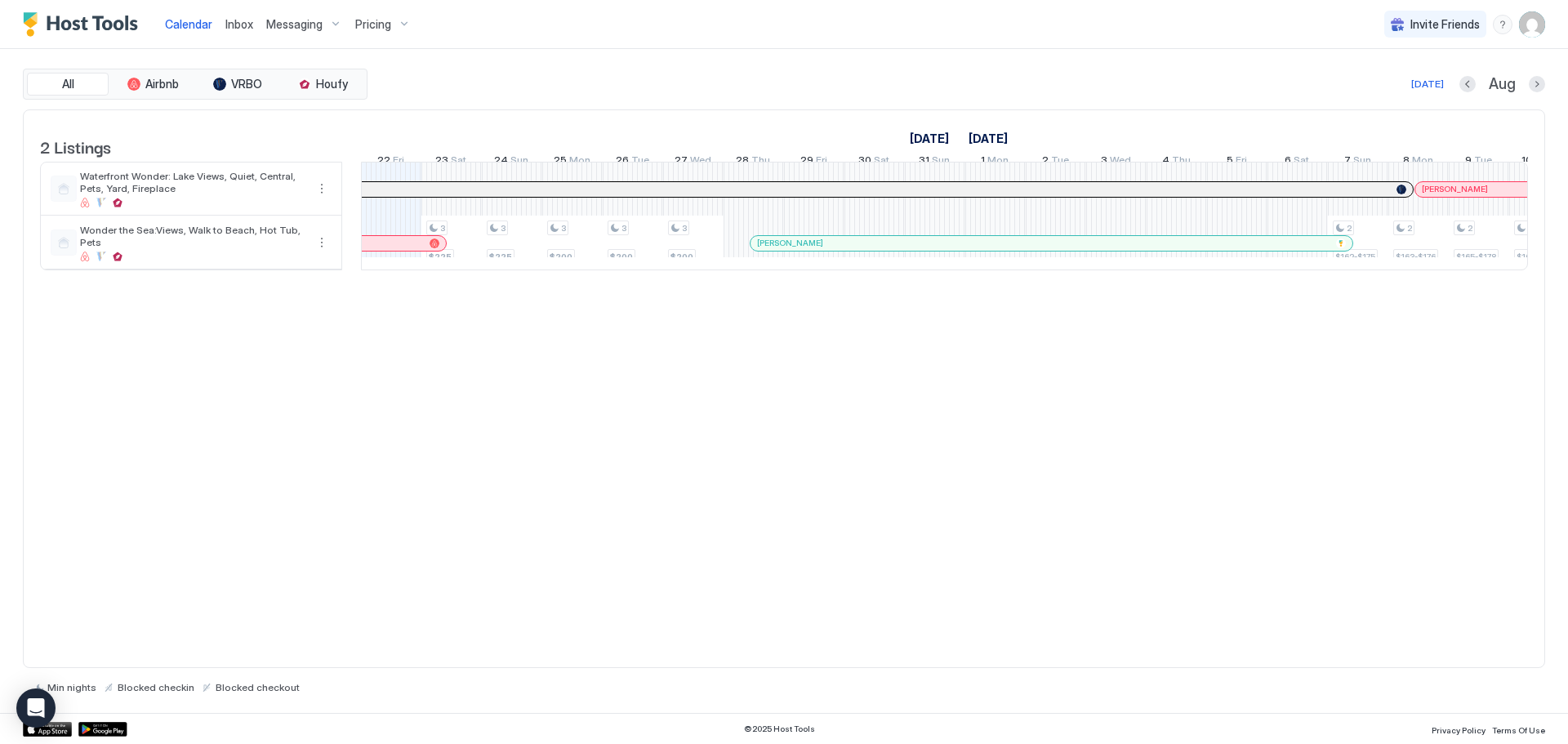
click at [294, 23] on span "Messaging" at bounding box center [294, 24] width 57 height 14
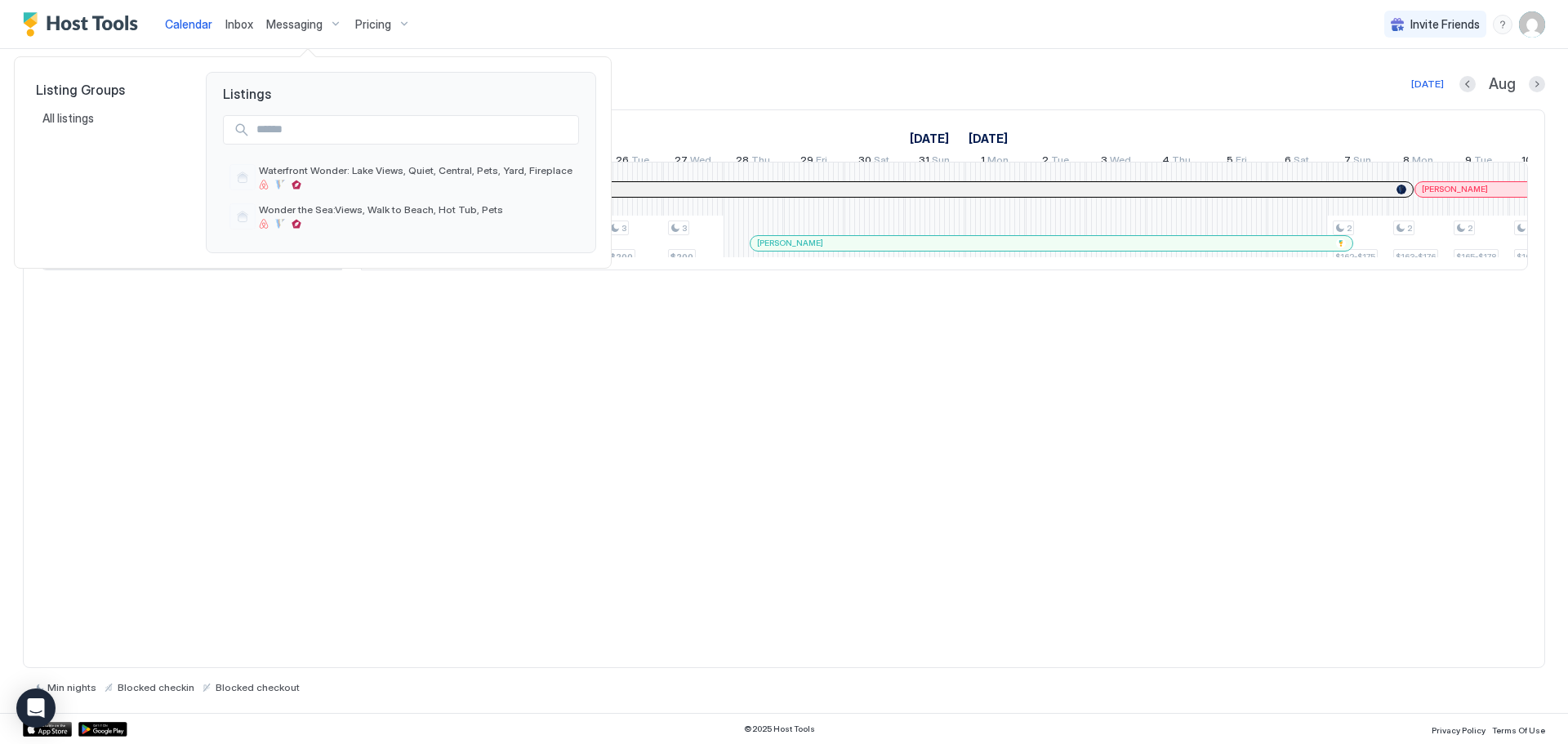
click at [287, 28] on div at bounding box center [784, 372] width 1568 height 744
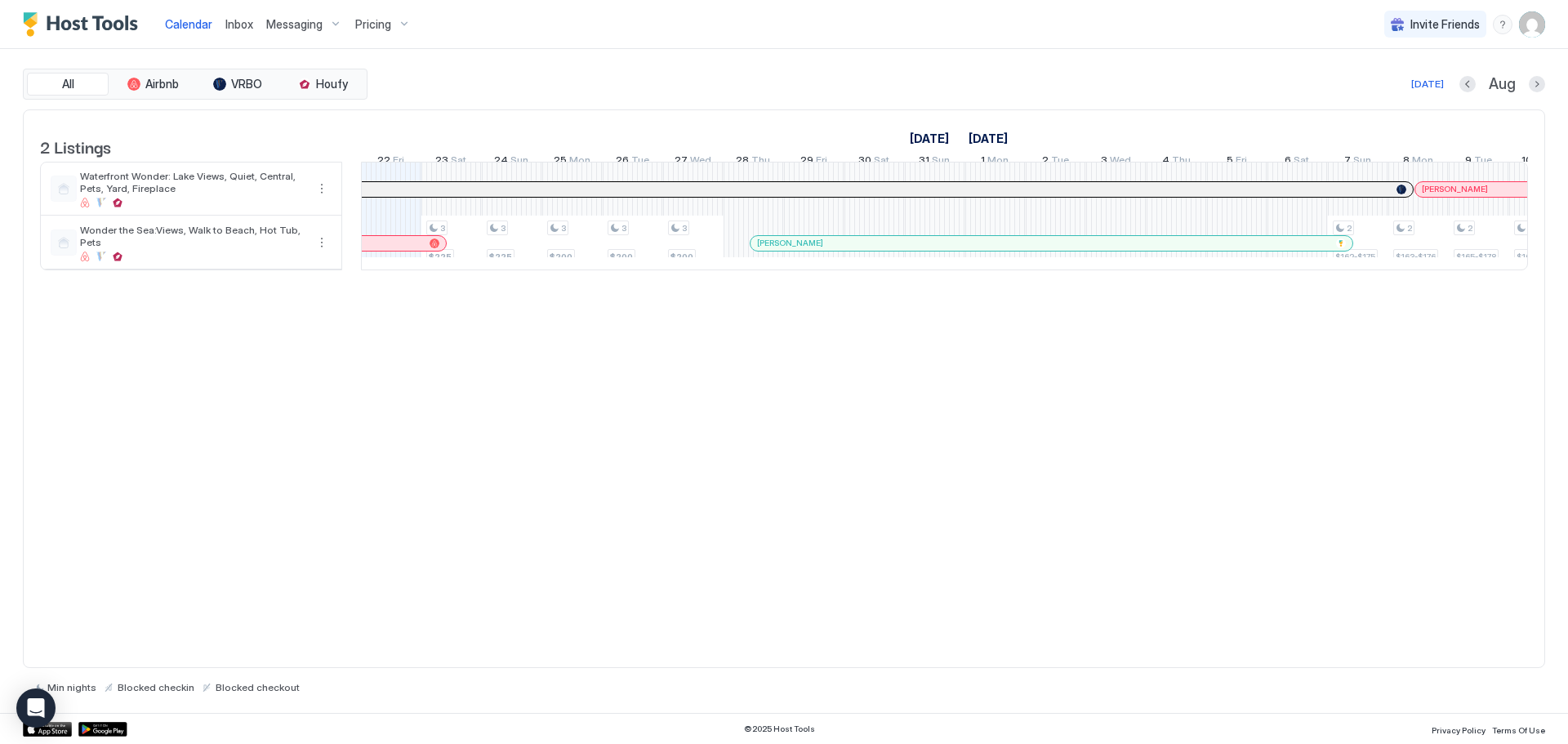
click at [233, 30] on span "Inbox" at bounding box center [238, 24] width 28 height 14
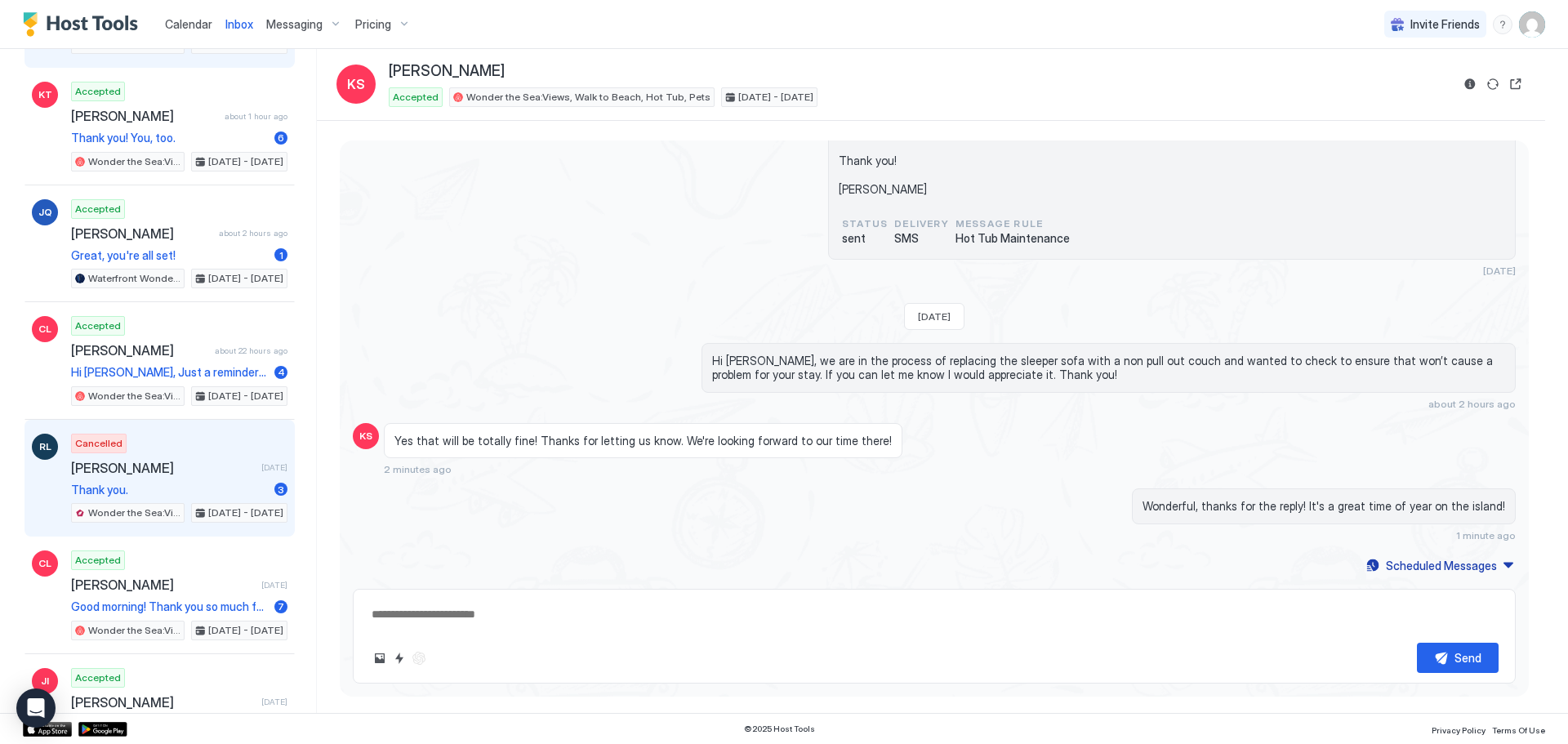
scroll to position [245, 0]
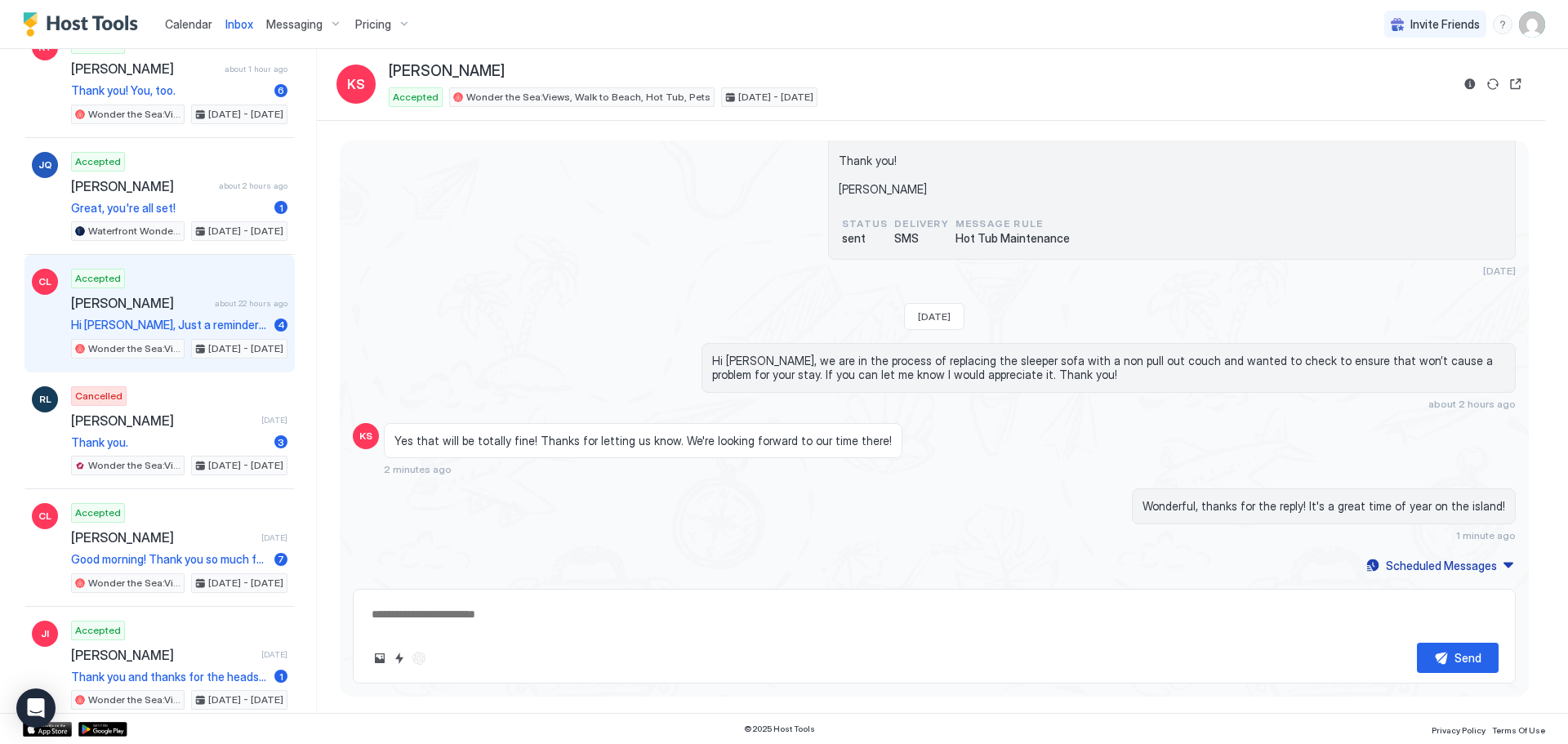
click at [144, 304] on span "[PERSON_NAME]" at bounding box center [140, 303] width 137 height 16
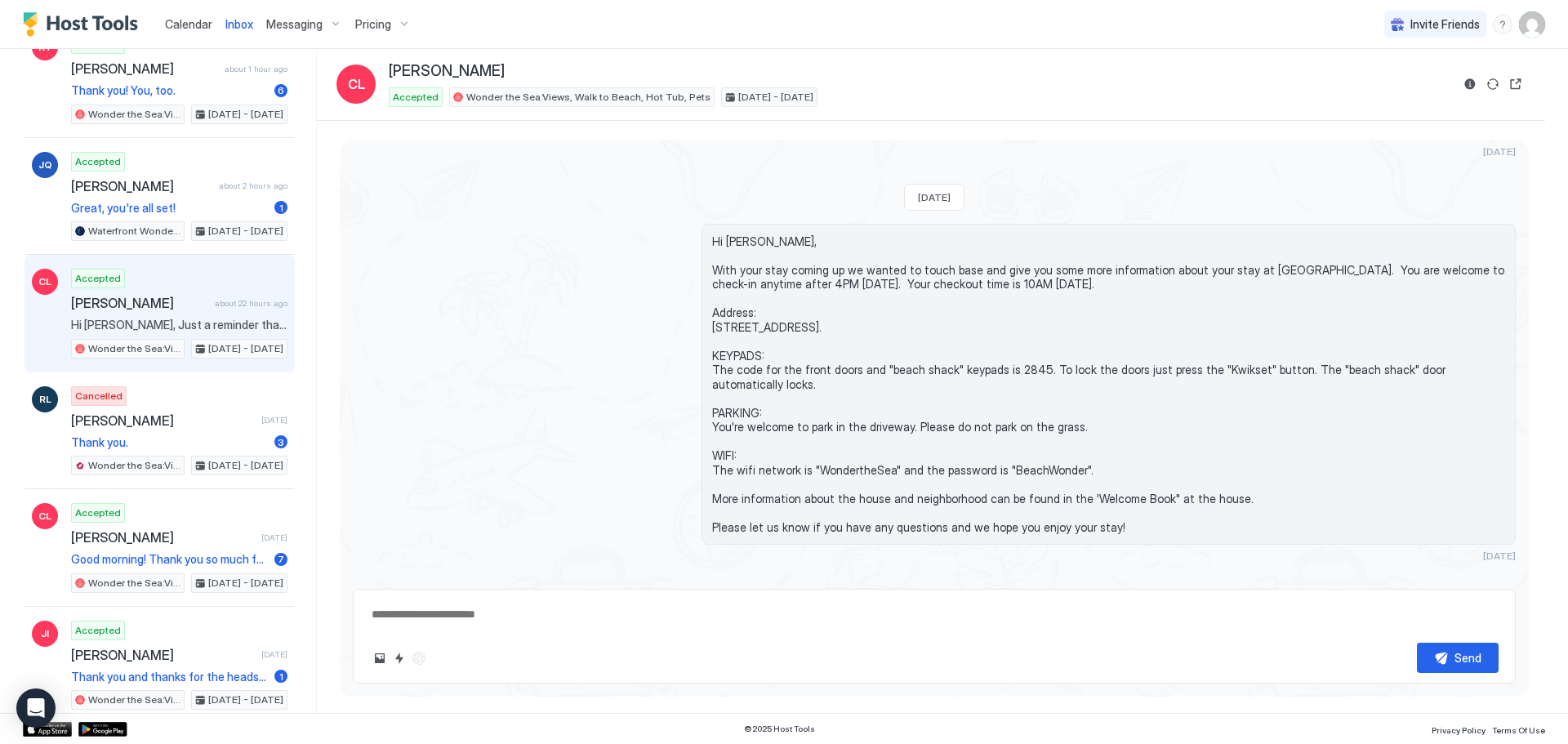
type textarea "*"
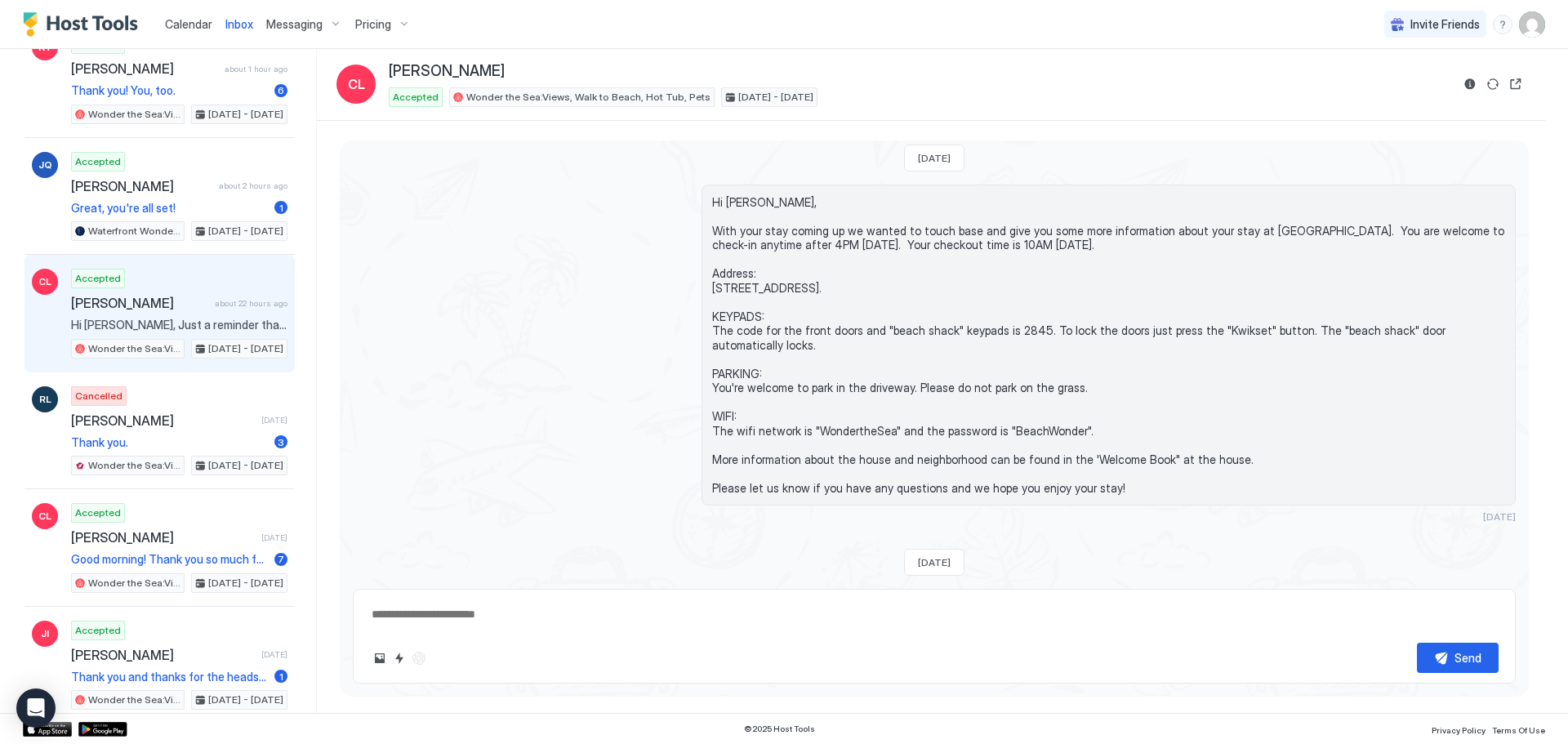
scroll to position [1061, 0]
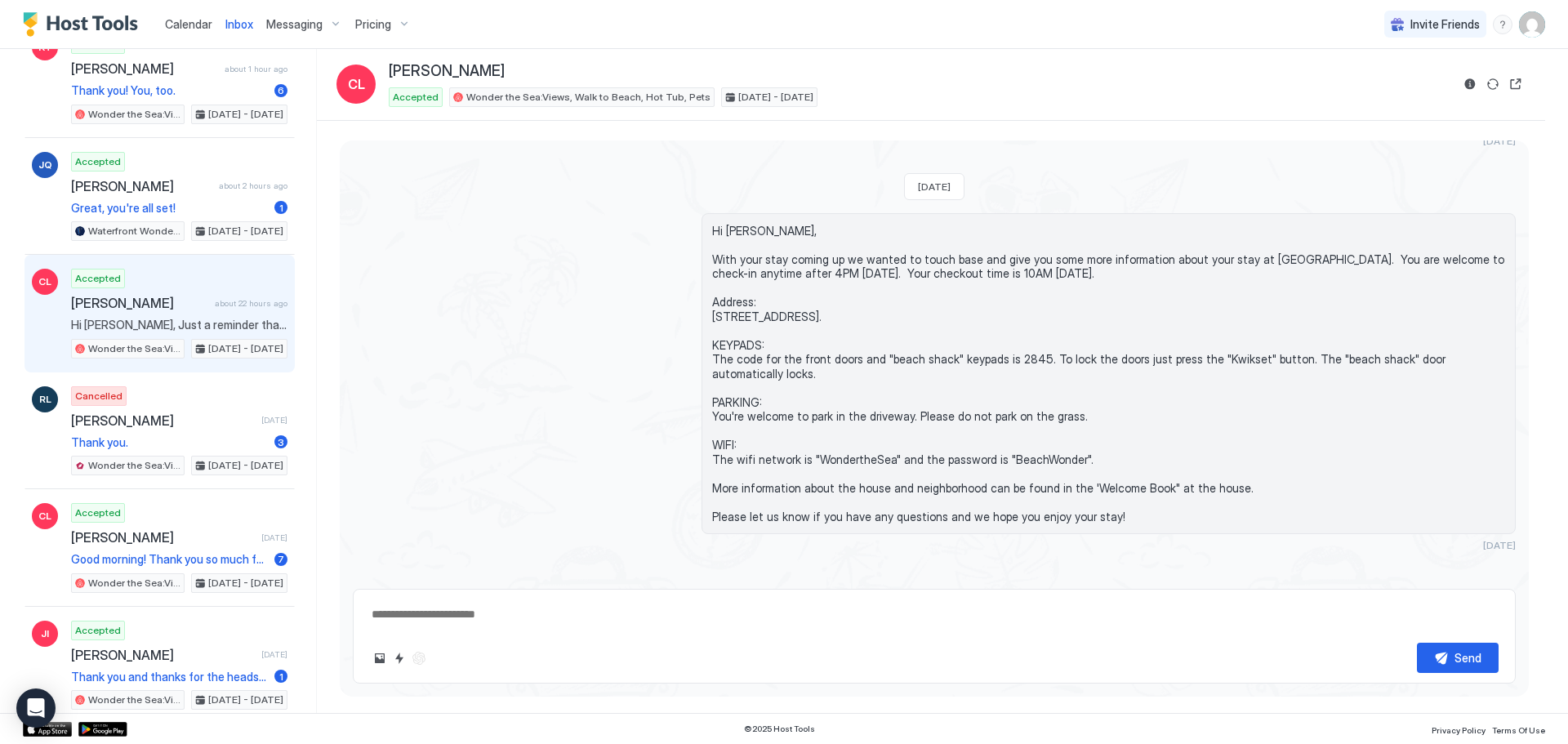
click at [288, 33] on div "Messaging" at bounding box center [304, 25] width 89 height 28
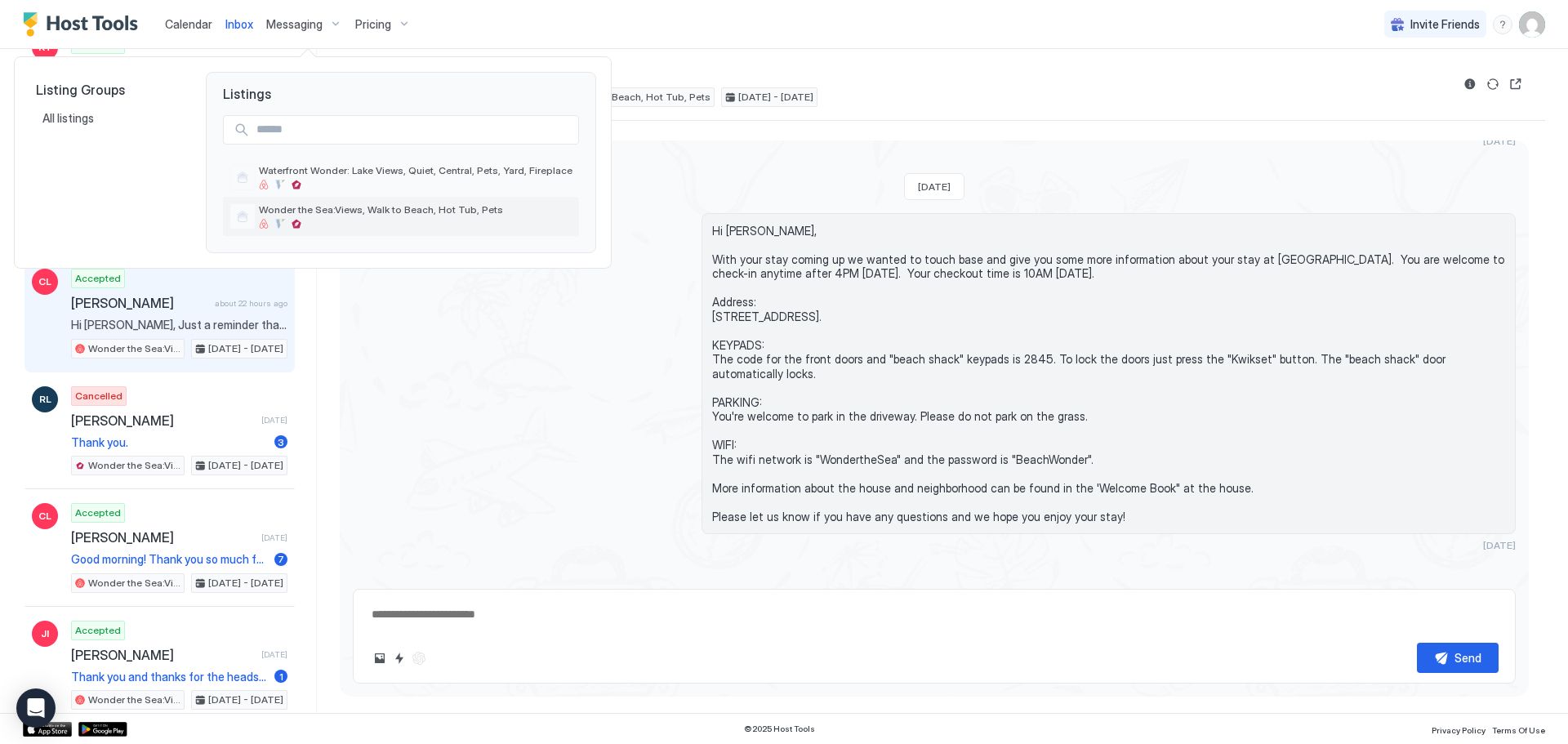
click at [415, 205] on span "Wonder the Sea:Views, Walk to Beach, Hot Tub, Pets" at bounding box center [415, 209] width 314 height 12
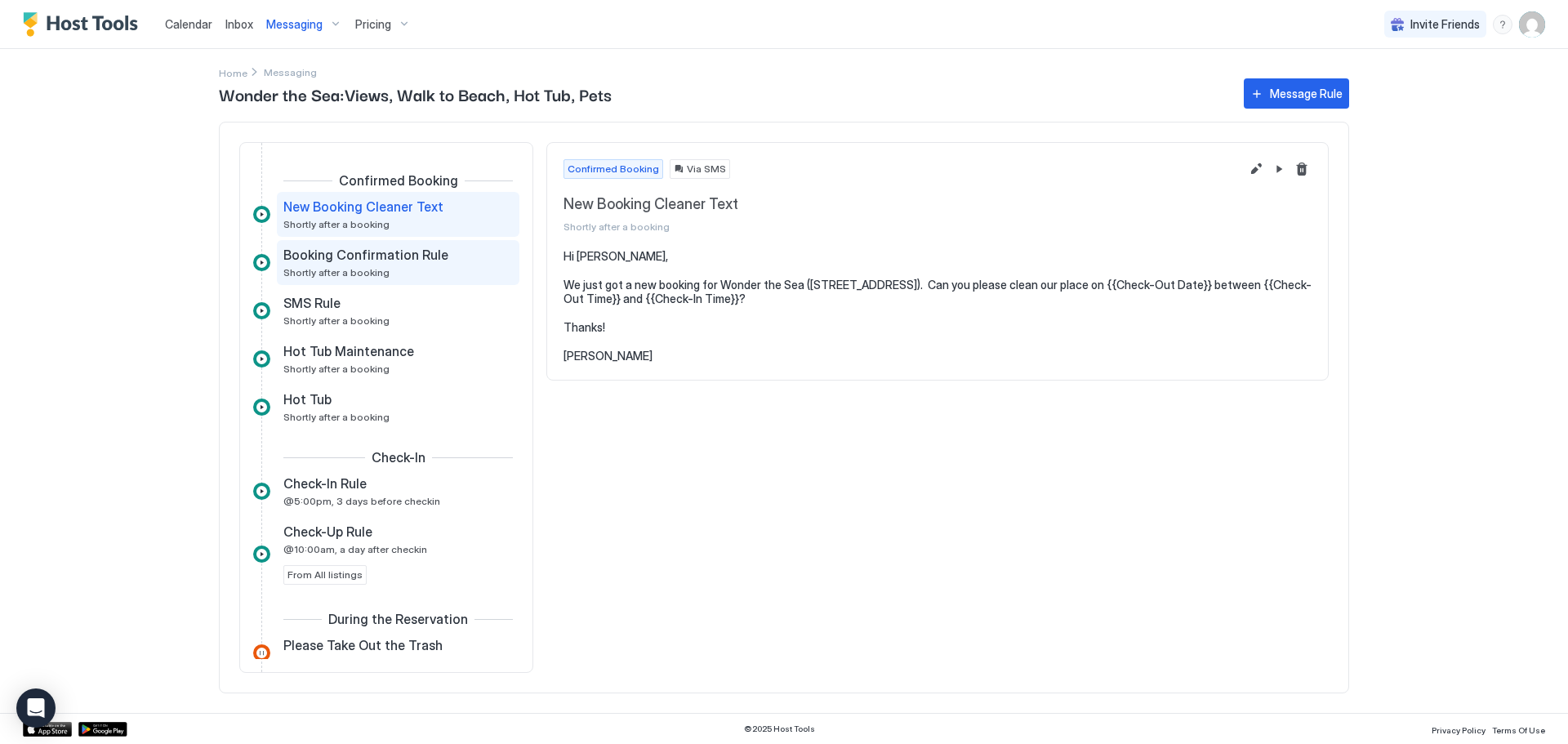
click at [422, 263] on span "Booking Confirmation Rule" at bounding box center [365, 254] width 165 height 16
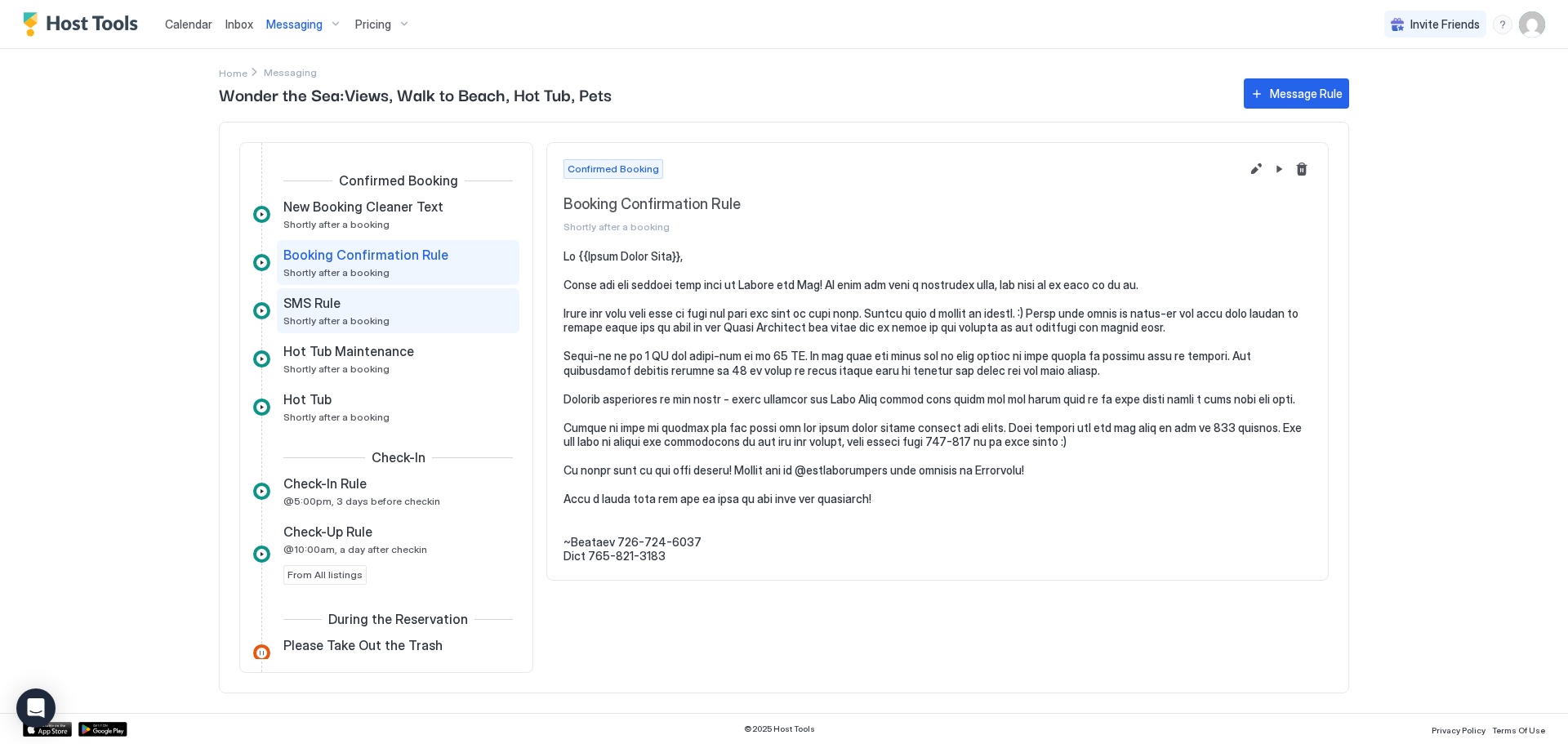
click at [414, 304] on div "SMS Rule" at bounding box center [387, 303] width 206 height 16
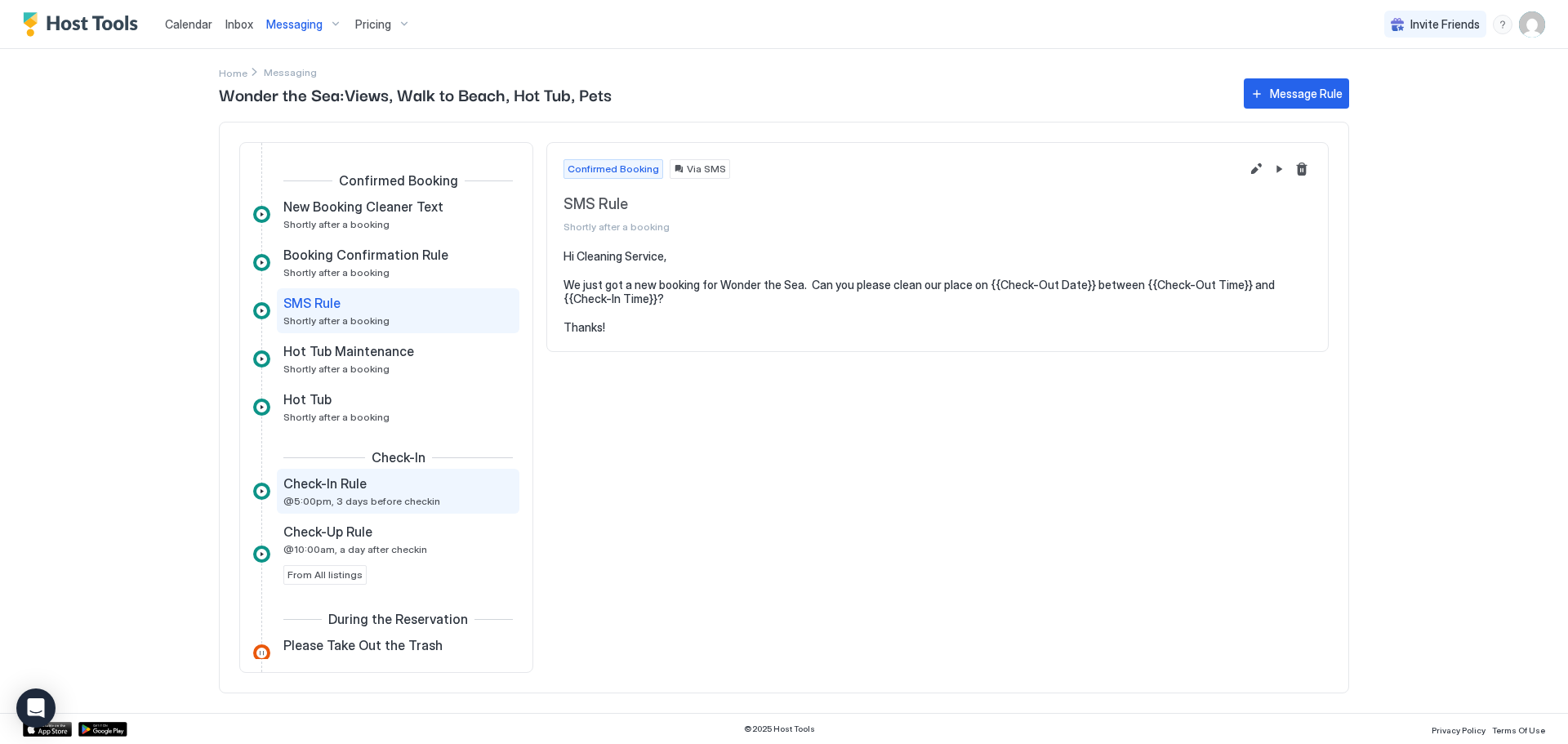
click at [392, 490] on div "Check-In Rule" at bounding box center [387, 483] width 206 height 16
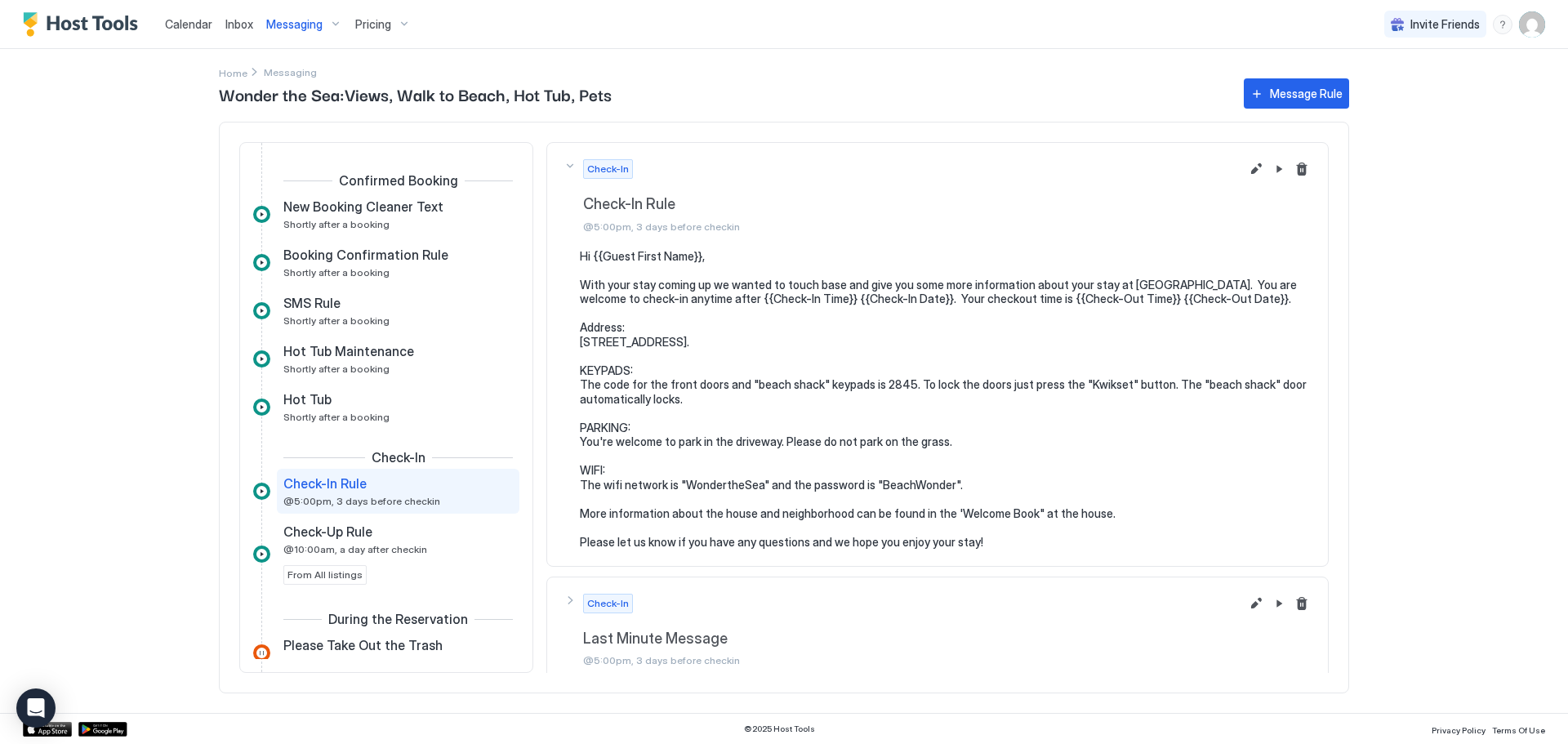
click at [726, 382] on pre "Hi {{Guest First Name}}, With your stay coming up we wanted to touch base and g…" at bounding box center [946, 398] width 732 height 300
click at [1246, 172] on button "Edit message rule" at bounding box center [1255, 168] width 19 height 19
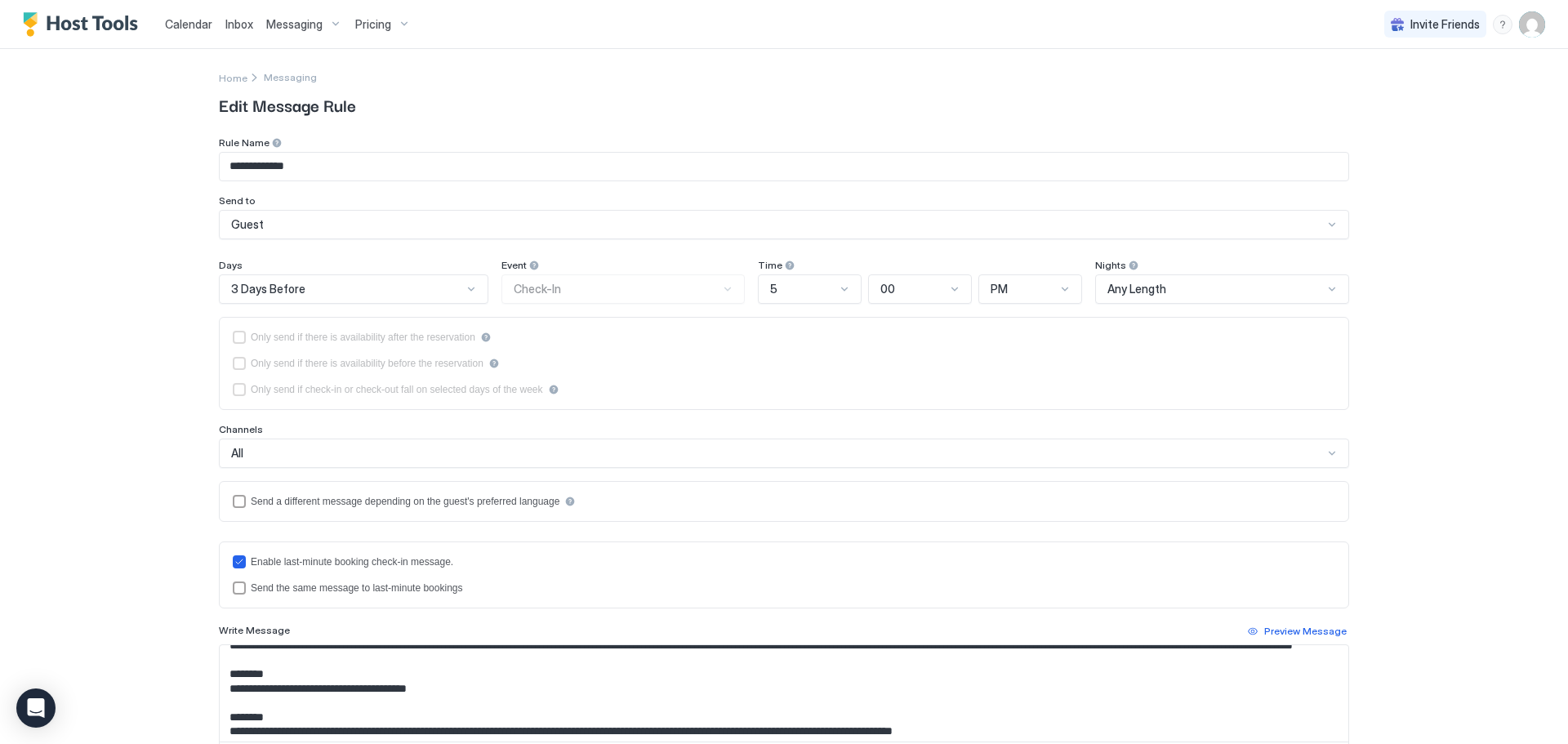
scroll to position [82, 0]
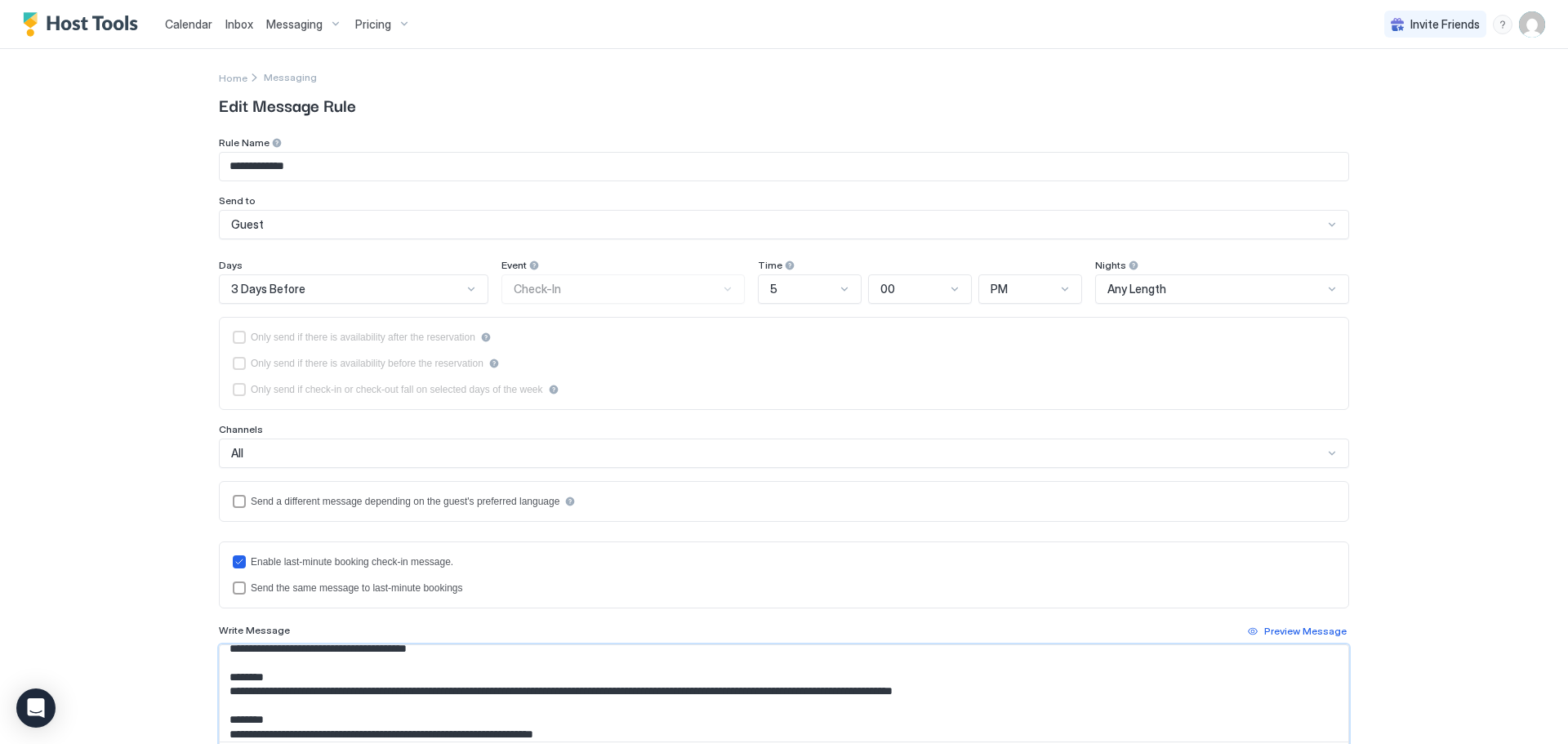
click at [367, 705] on textarea "**********" at bounding box center [784, 693] width 1128 height 96
click at [254, 708] on textarea "**********" at bounding box center [784, 693] width 1128 height 96
click at [241, 708] on textarea "**********" at bounding box center [784, 693] width 1128 height 96
click at [425, 706] on textarea "**********" at bounding box center [784, 693] width 1128 height 96
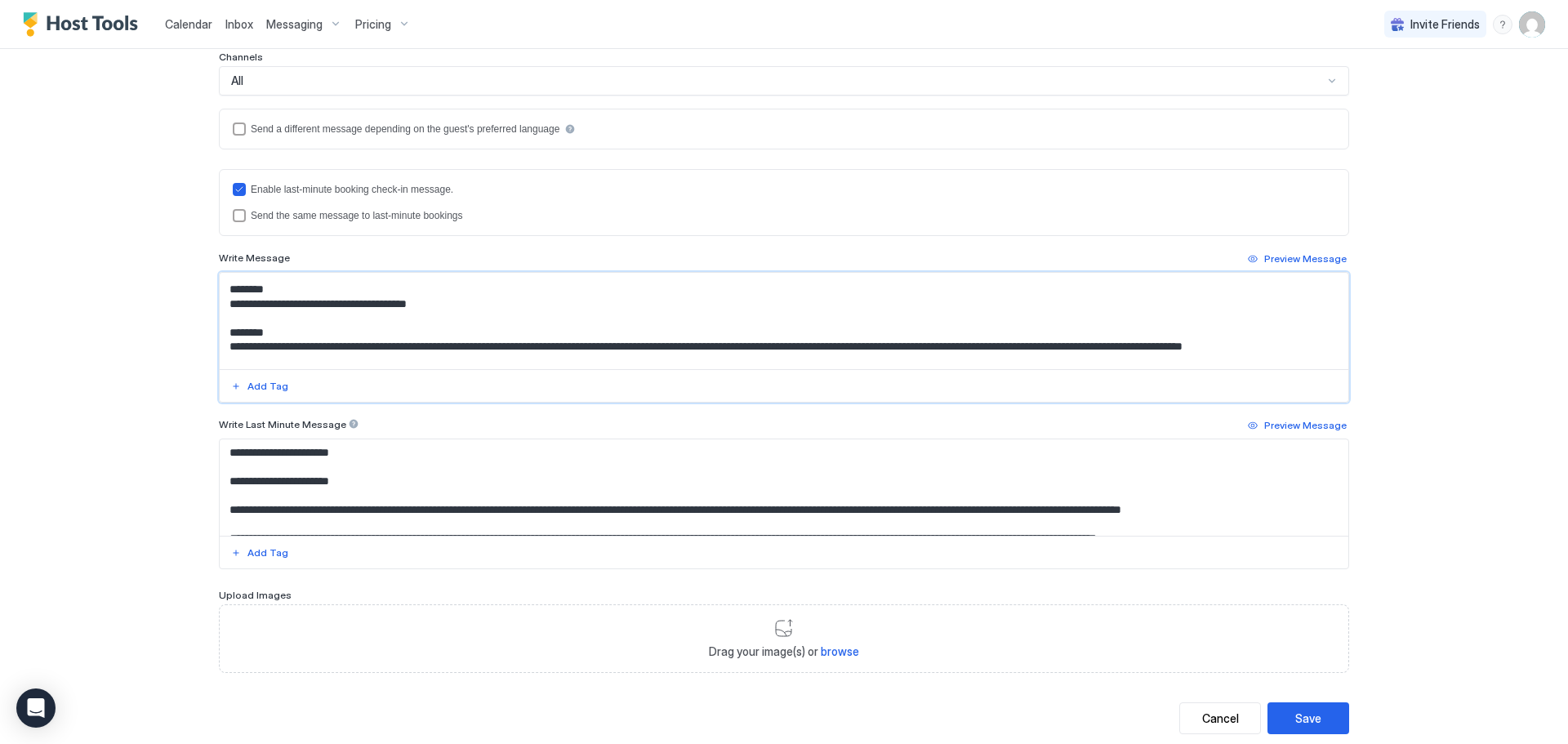
scroll to position [412, 0]
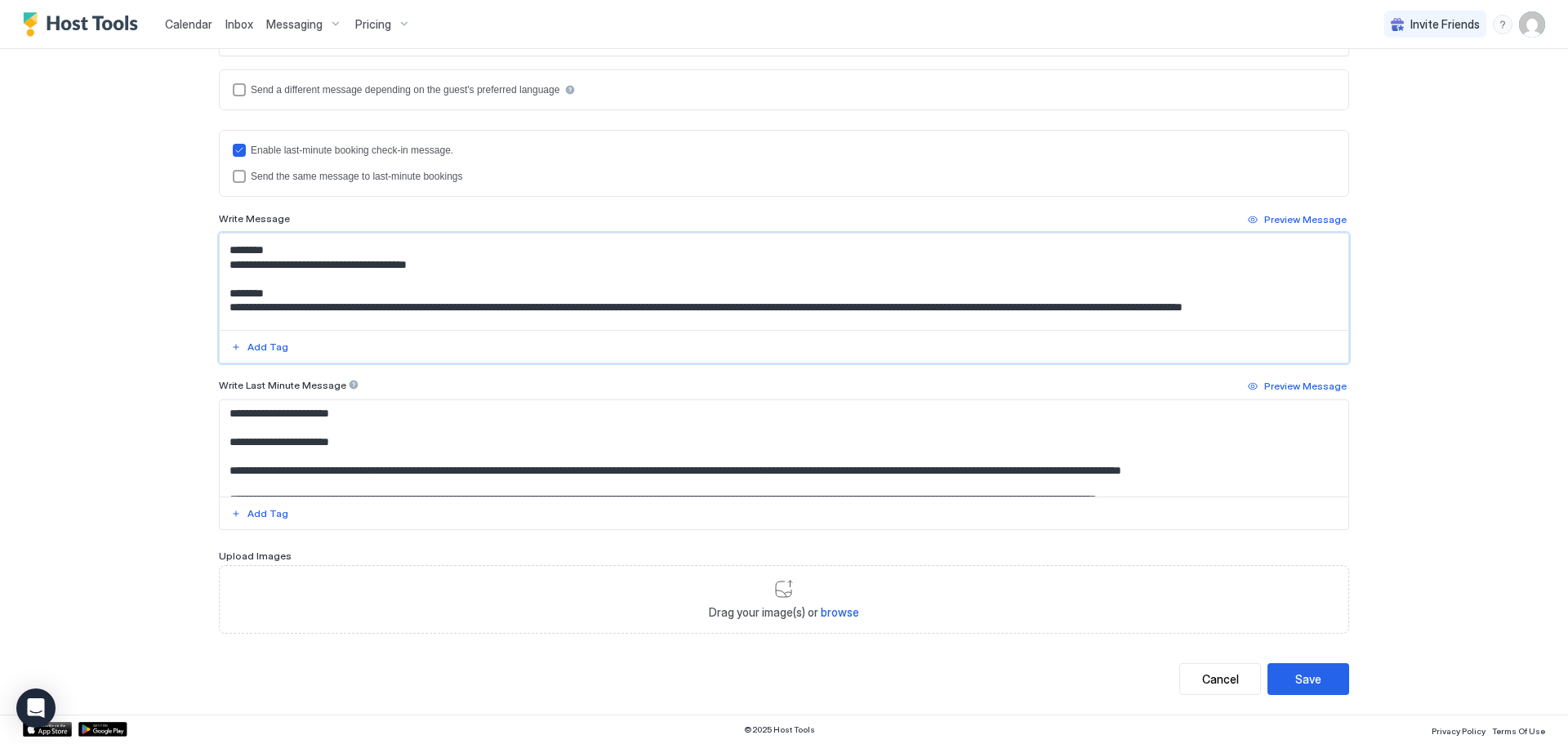
type textarea "**********"
click at [1320, 692] on button "Save" at bounding box center [1308, 679] width 82 height 32
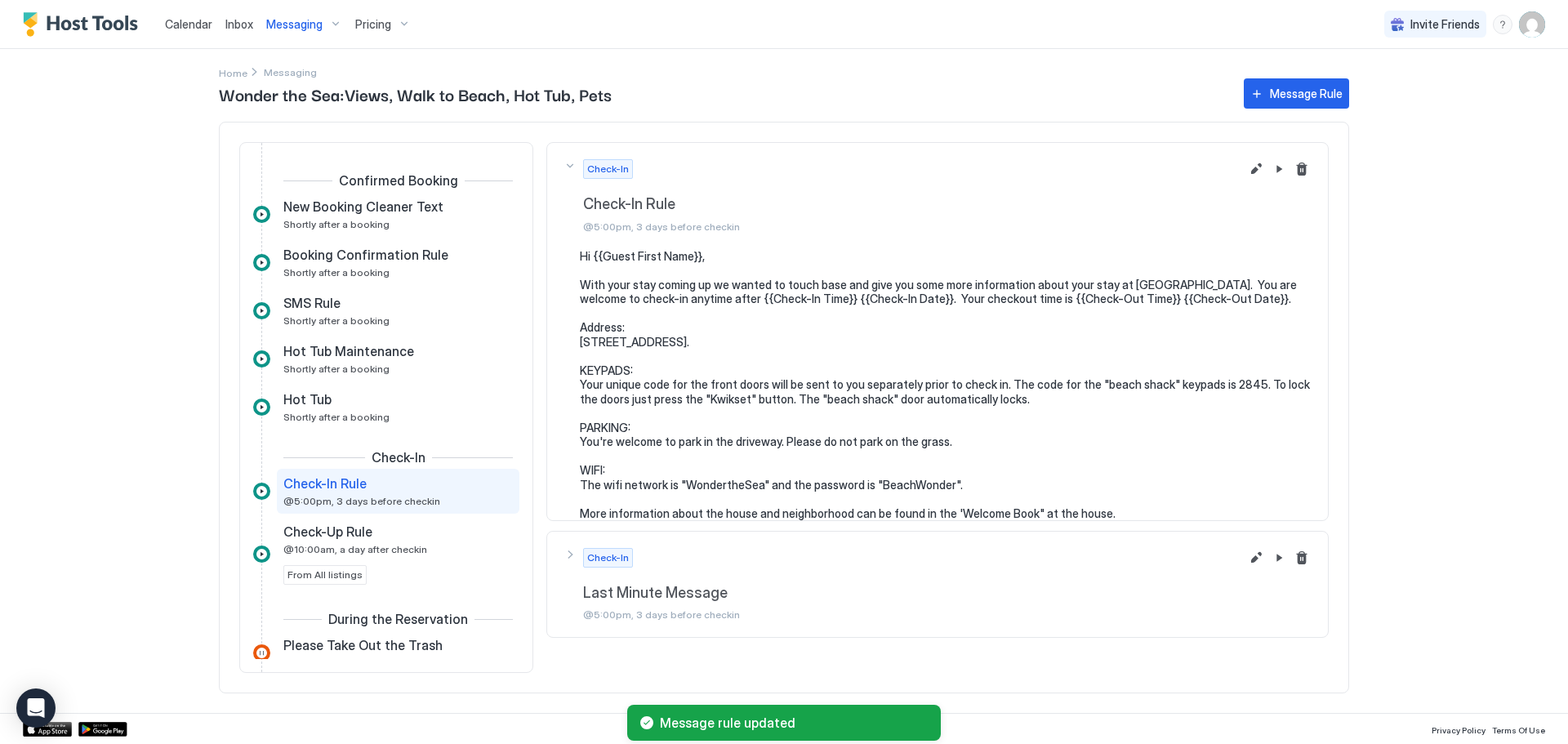
scroll to position [84, 0]
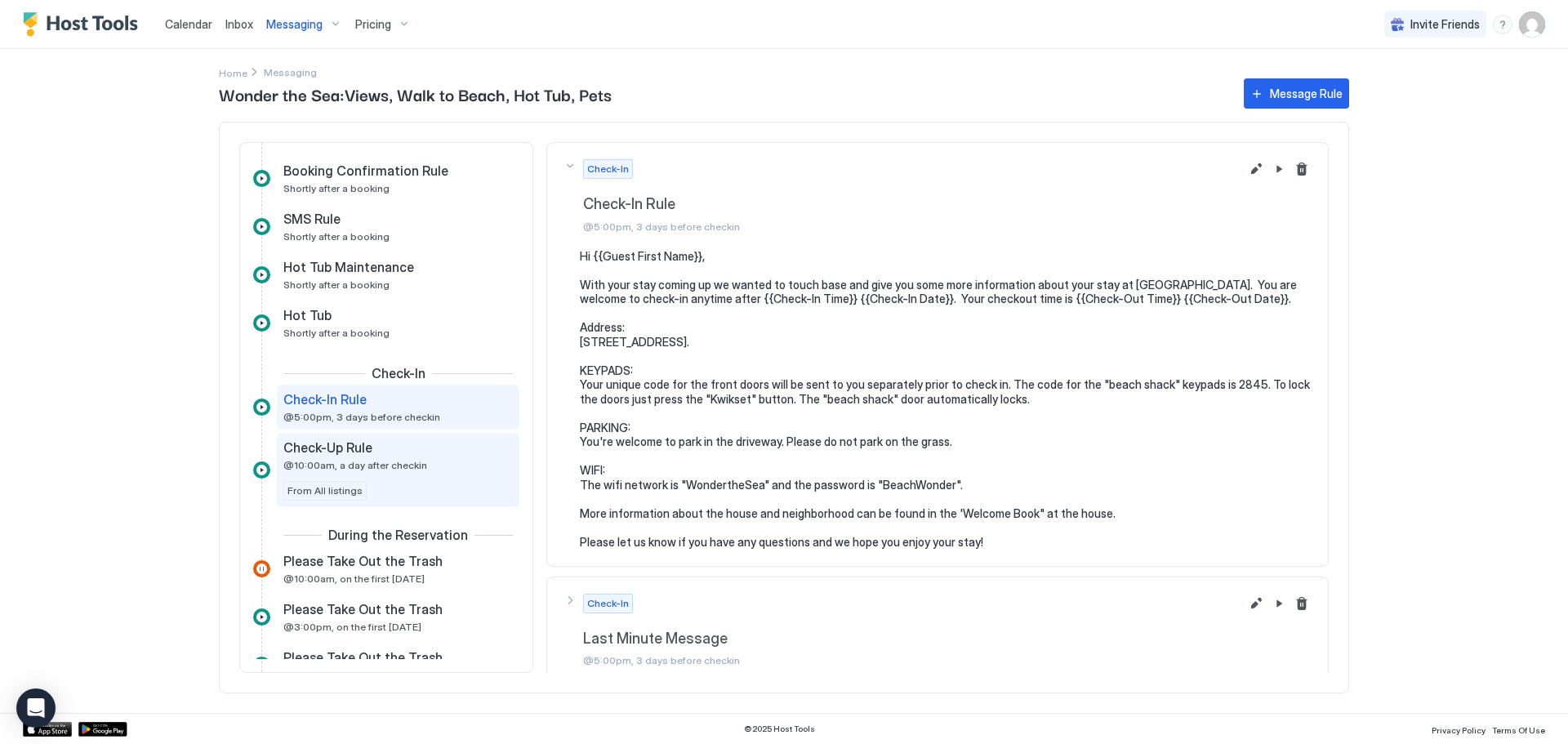
click at [347, 463] on span "@10:00am, a day after checkin" at bounding box center [355, 465] width 144 height 12
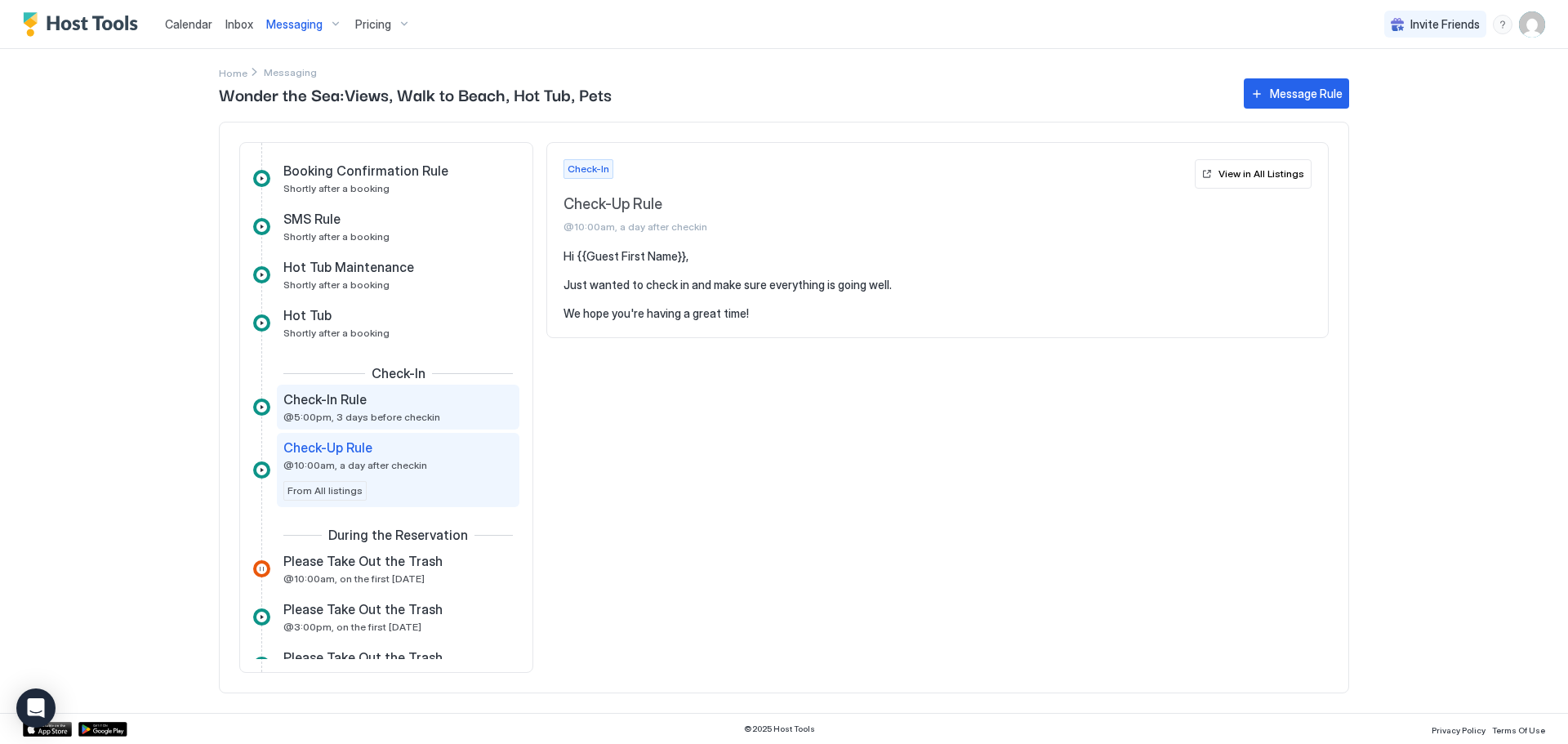
click at [363, 417] on span "@5:00pm, 3 days before checkin" at bounding box center [361, 417] width 156 height 12
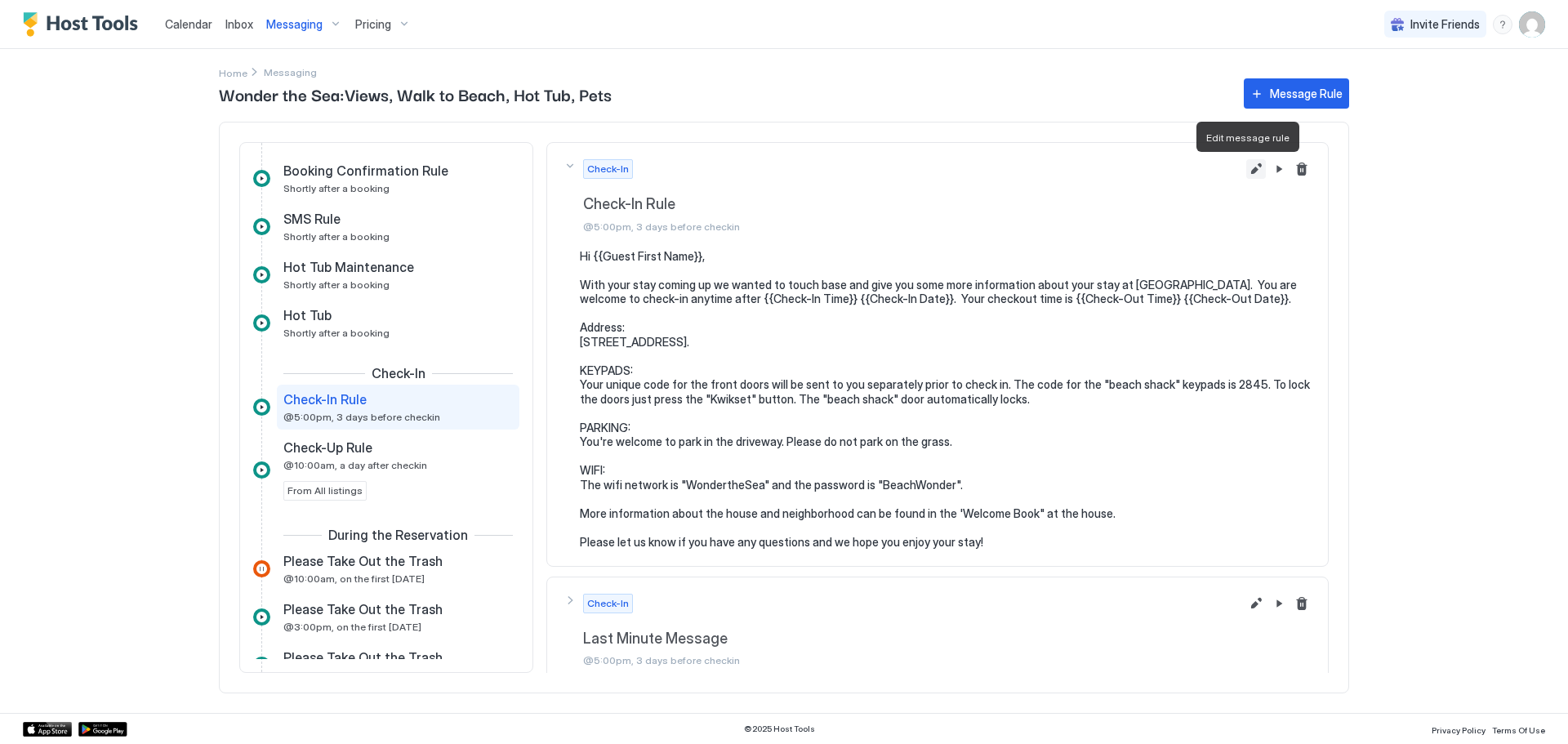
click at [1248, 172] on button "Edit message rule" at bounding box center [1255, 168] width 19 height 19
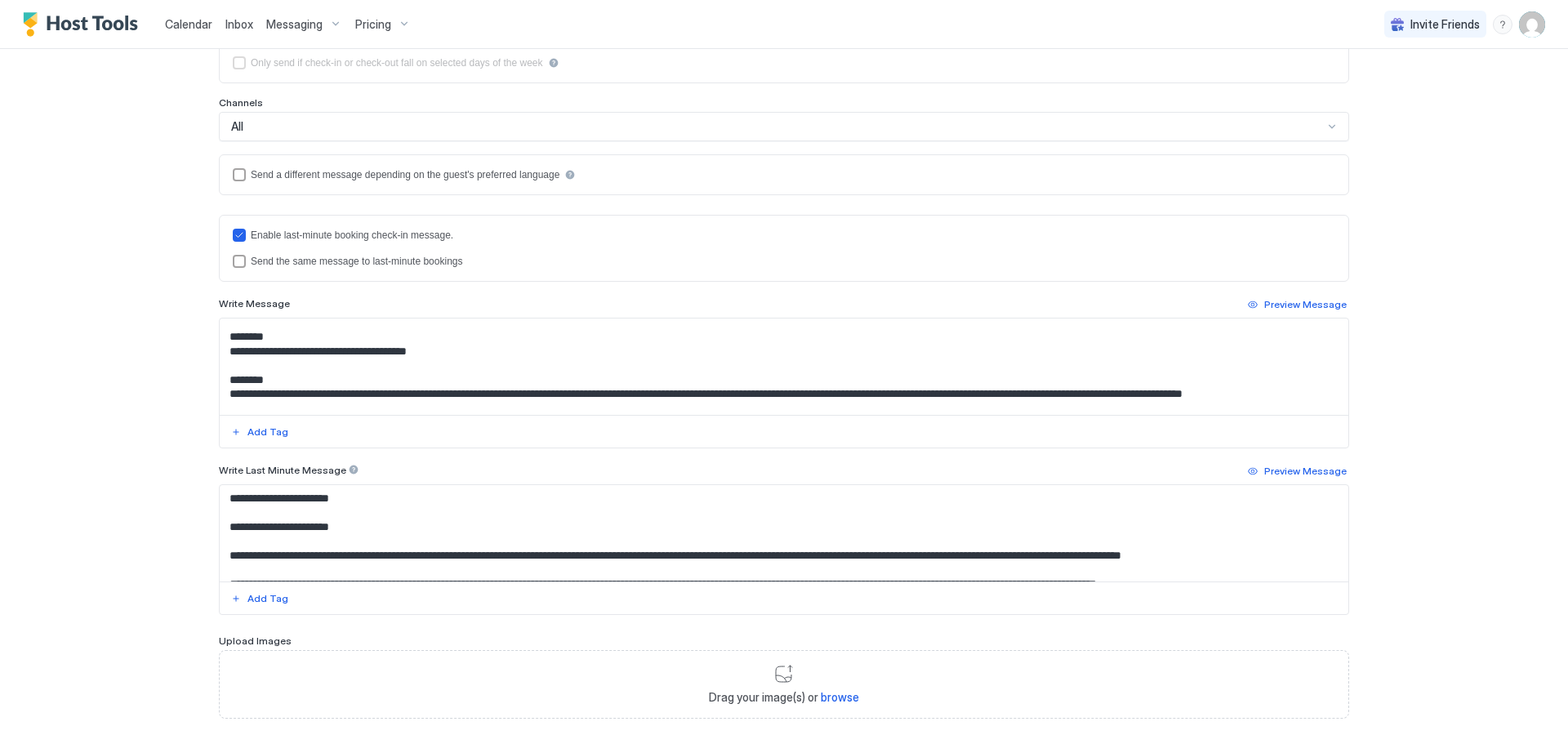
scroll to position [82, 0]
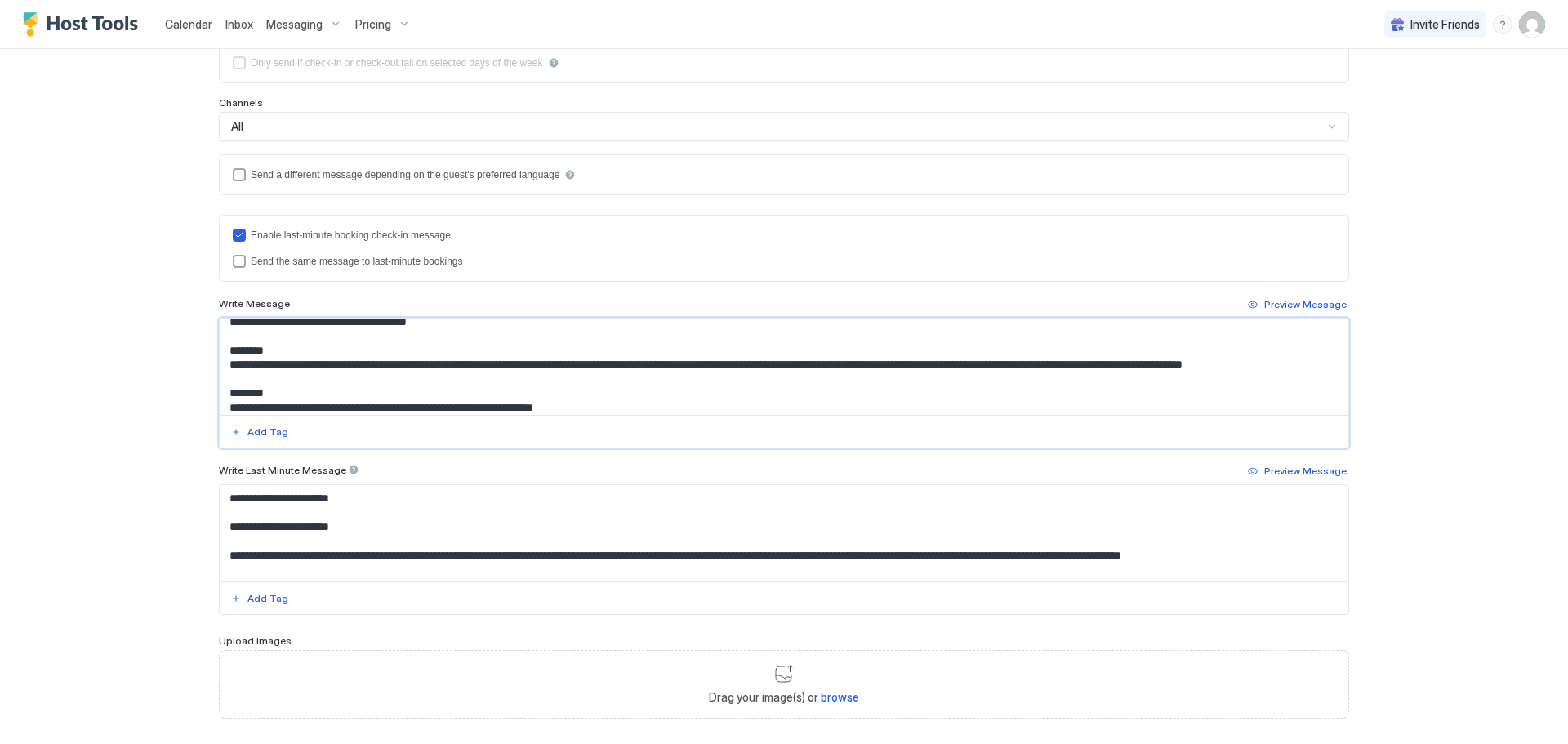
click at [348, 380] on textarea "**********" at bounding box center [784, 367] width 1128 height 96
drag, startPoint x: 303, startPoint y: 381, endPoint x: 525, endPoint y: 380, distance: 222.0
click at [525, 380] on textarea "**********" at bounding box center [784, 367] width 1128 height 96
click at [267, 435] on div "Add Tag" at bounding box center [268, 431] width 41 height 14
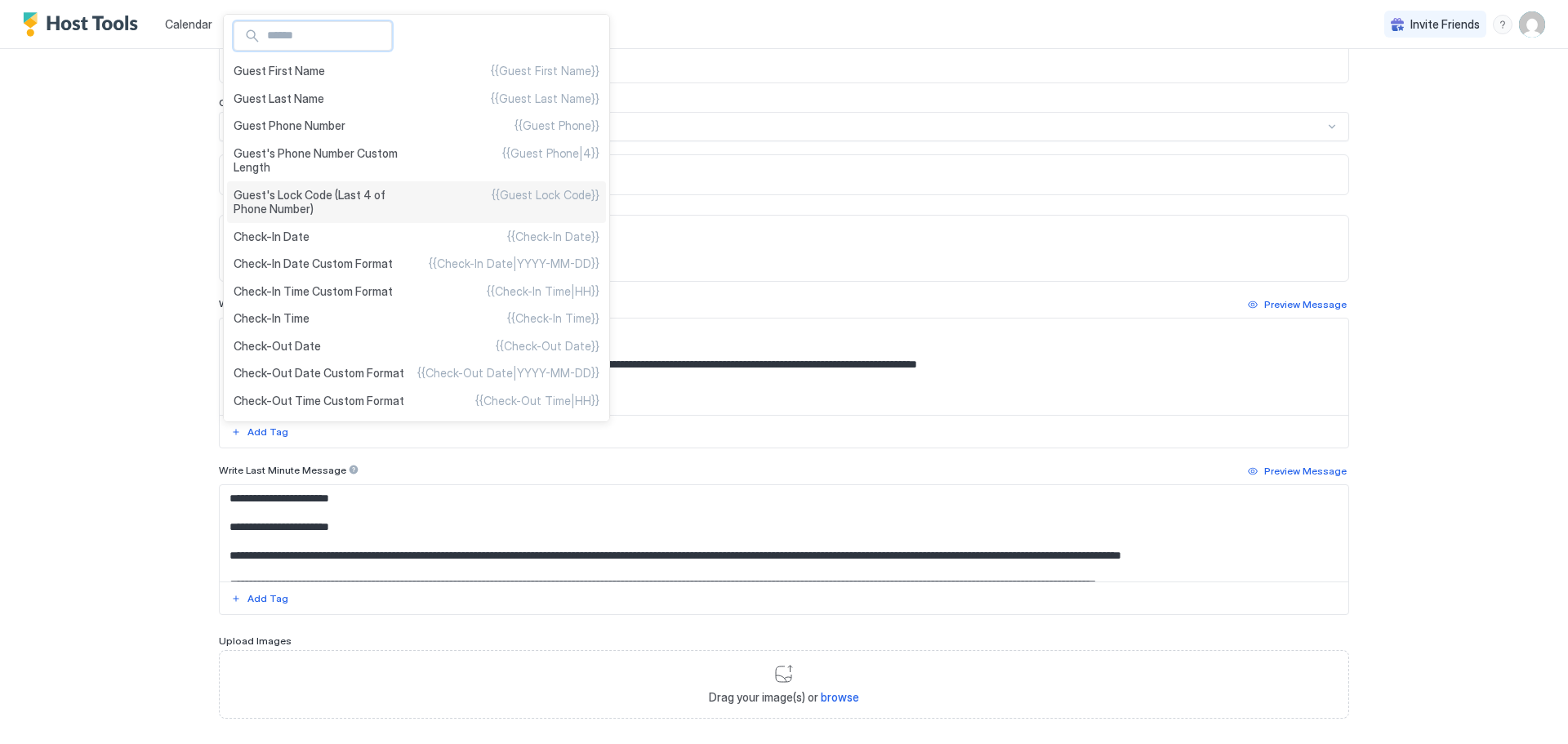
type textarea "**********"
click at [354, 194] on span "Guest's Lock Code (Last 4 of Phone Number)" at bounding box center [325, 202] width 183 height 29
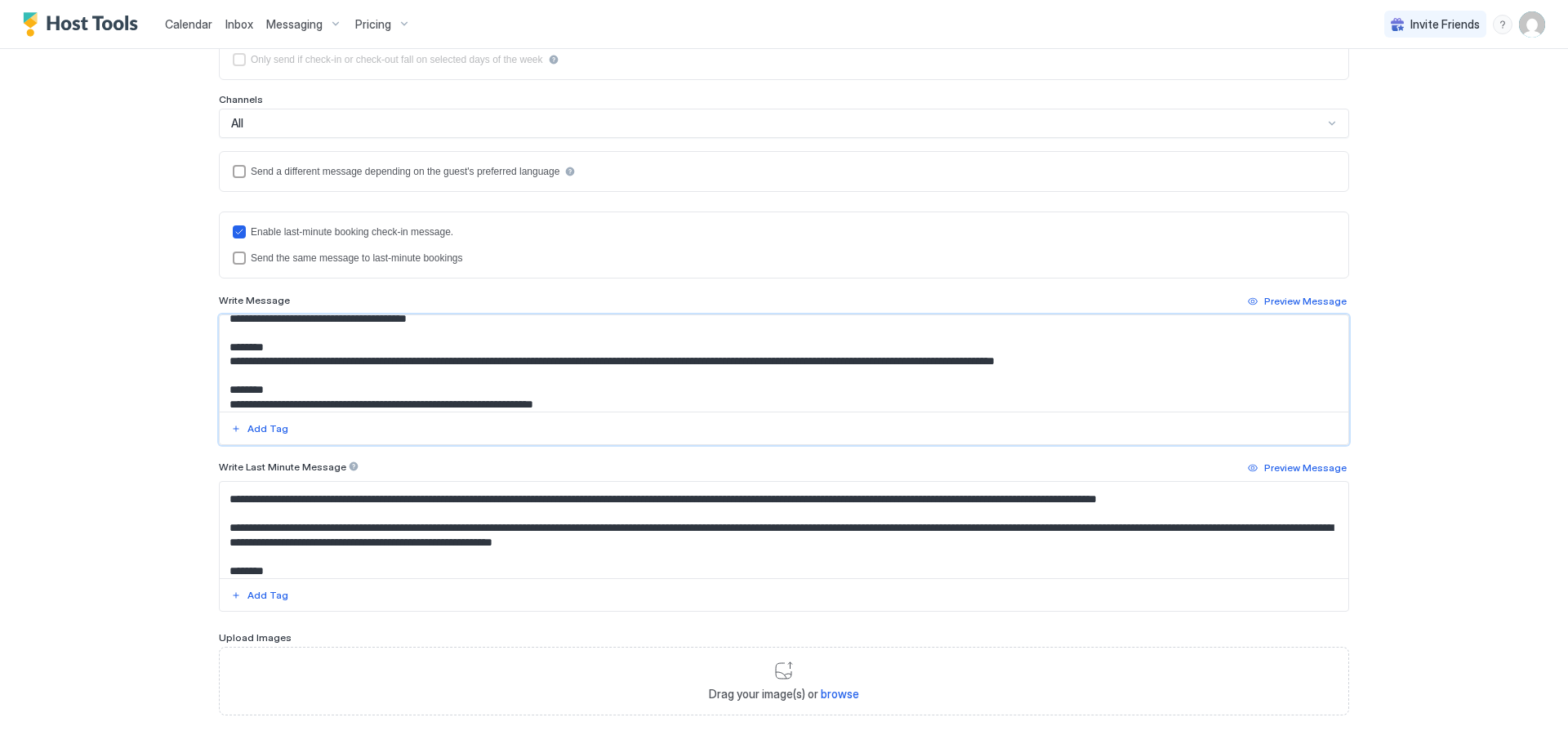
drag, startPoint x: 223, startPoint y: 378, endPoint x: 1147, endPoint y: 379, distance: 924.0
click at [1147, 379] on textarea "**********" at bounding box center [784, 364] width 1128 height 96
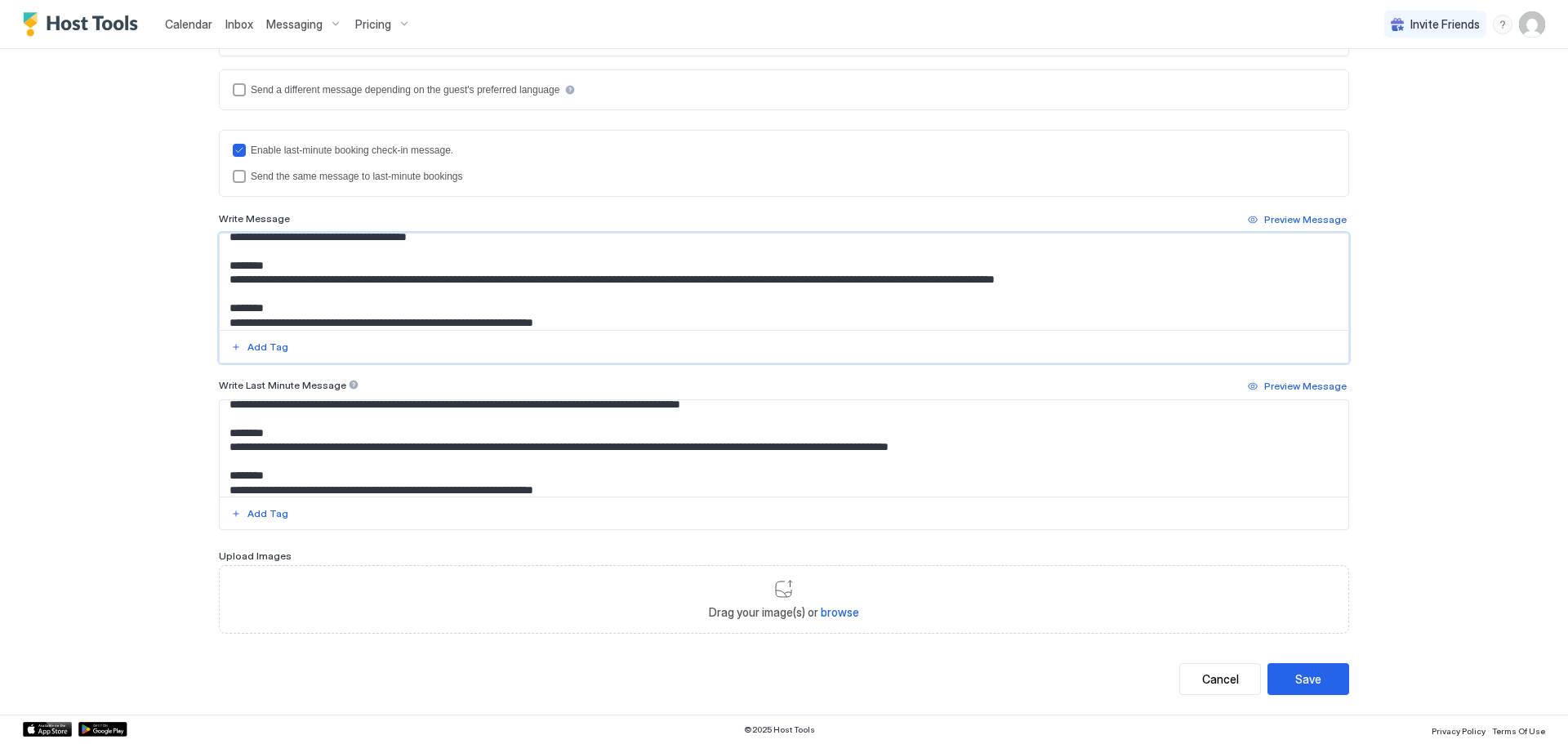
scroll to position [245, 0]
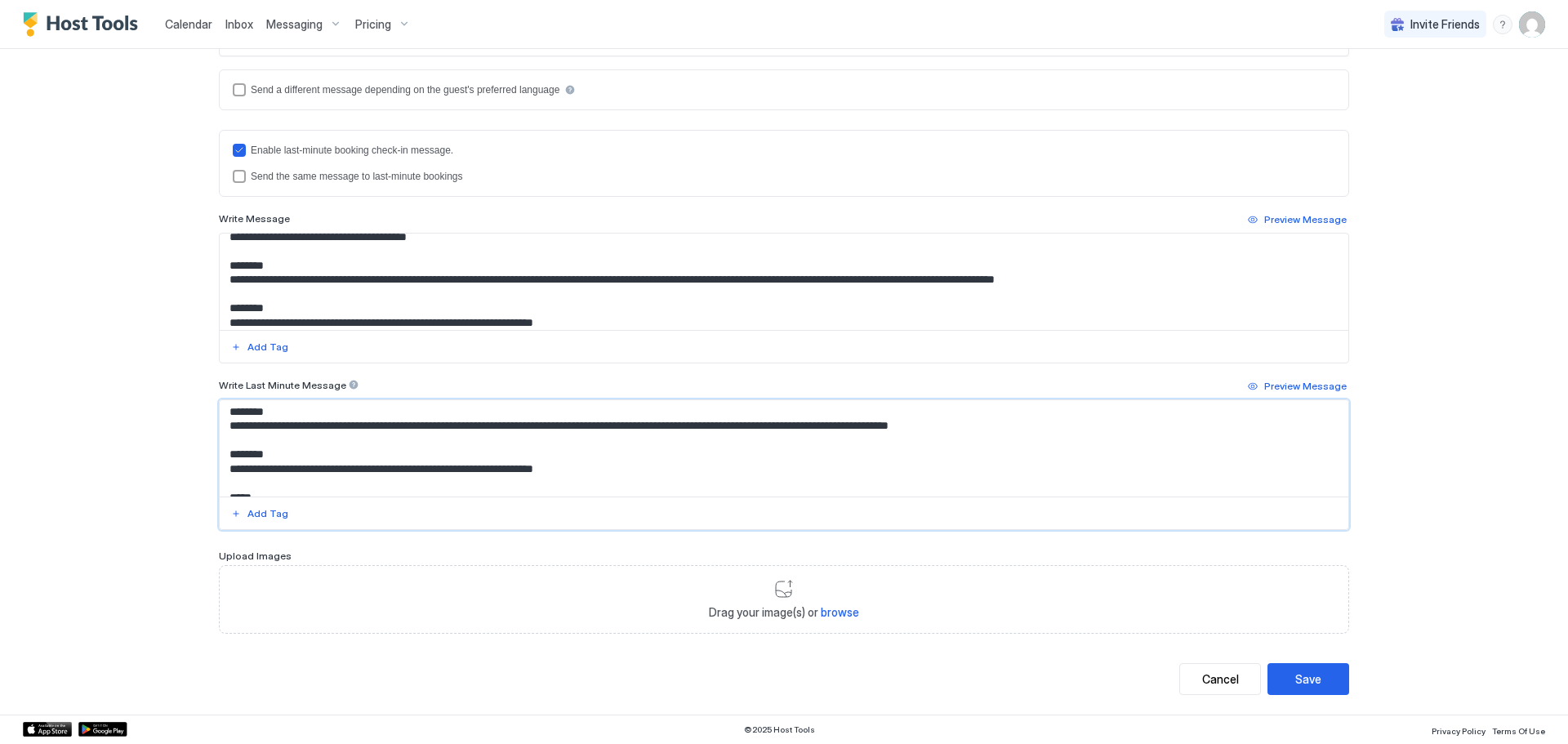
drag, startPoint x: 222, startPoint y: 441, endPoint x: 1009, endPoint y: 440, distance: 787.0
click at [1009, 440] on textarea "Input Field" at bounding box center [784, 448] width 1128 height 96
paste textarea "**********"
type textarea "**********"
click at [1304, 670] on div "Save" at bounding box center [1308, 679] width 26 height 17
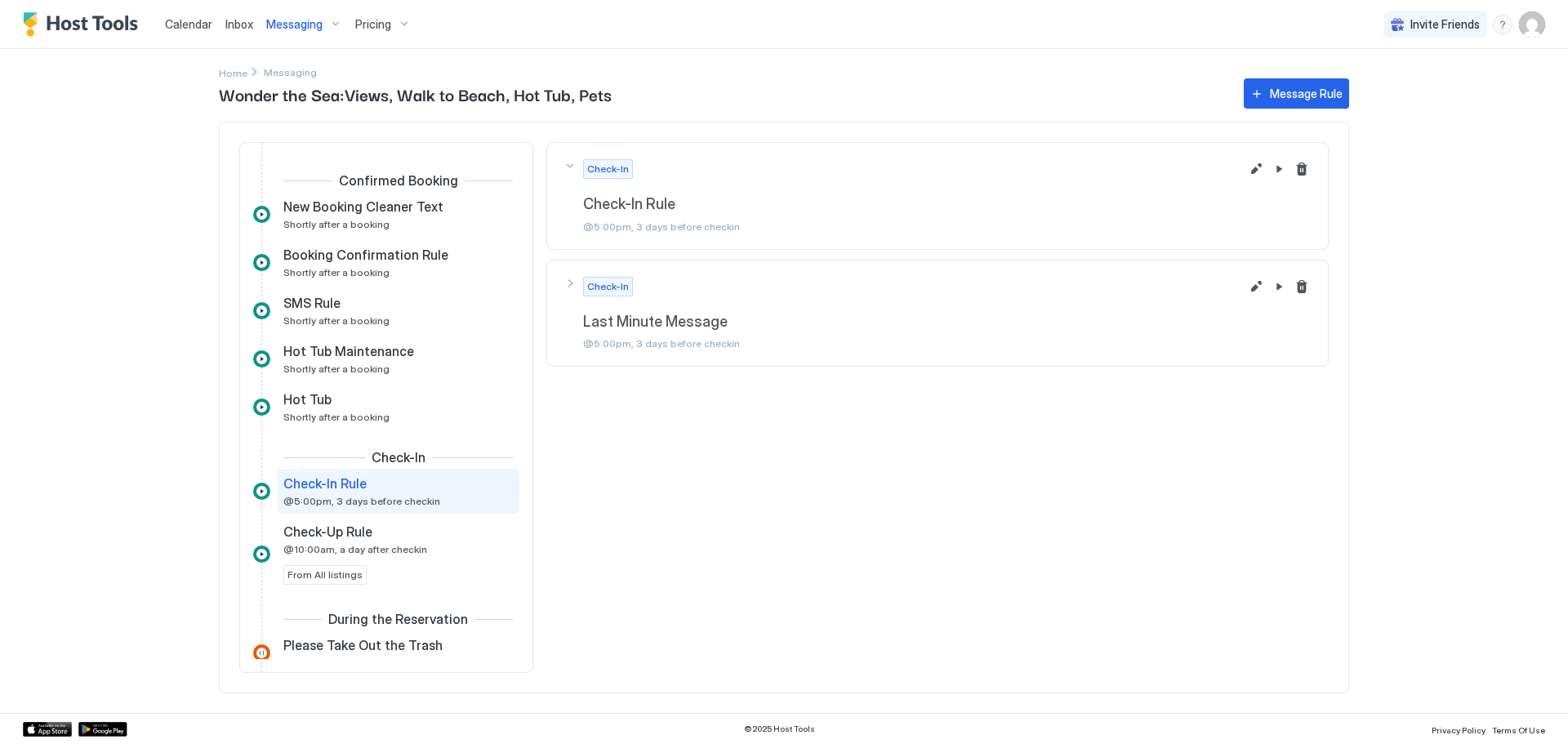
scroll to position [84, 0]
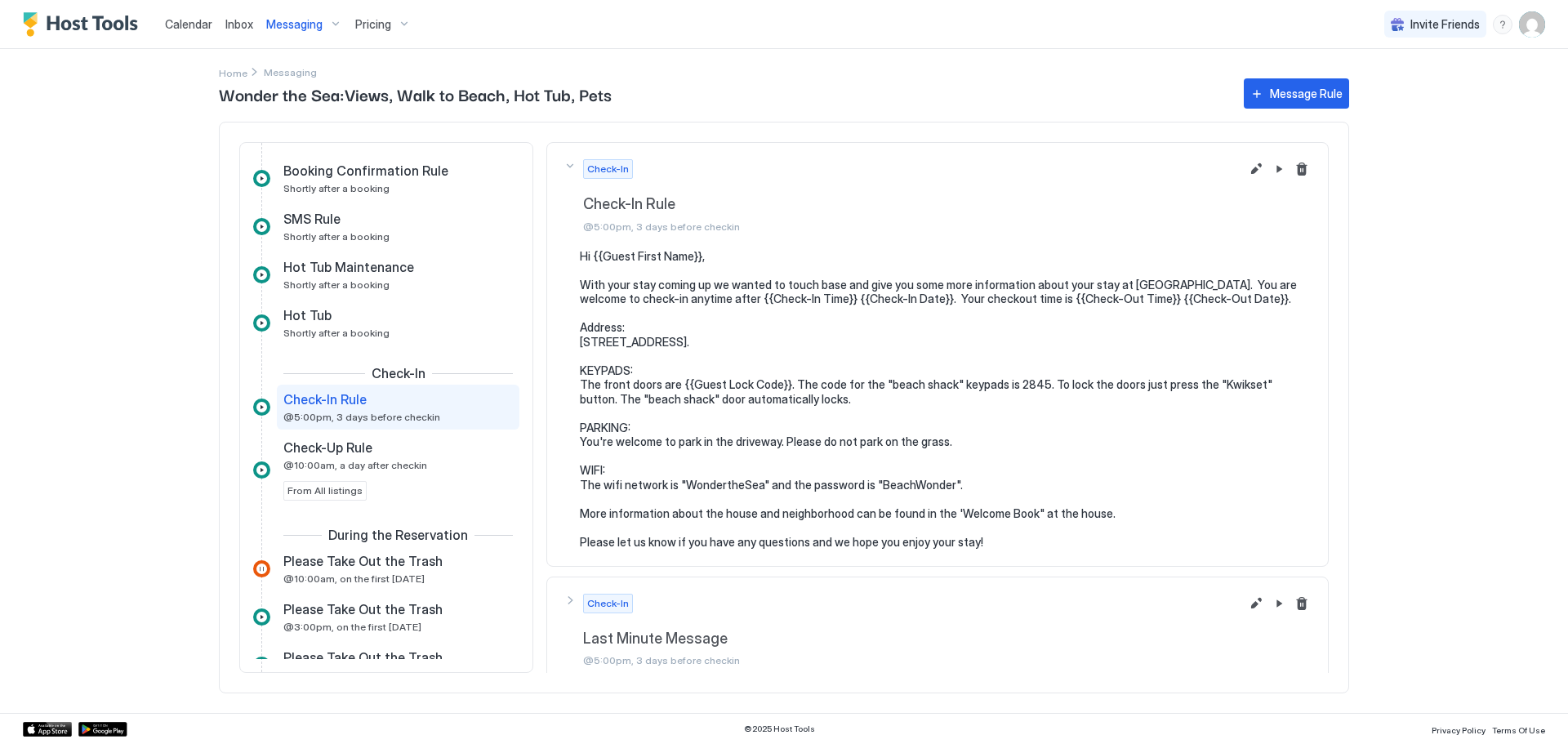
click at [296, 30] on span "Messaging" at bounding box center [294, 24] width 57 height 14
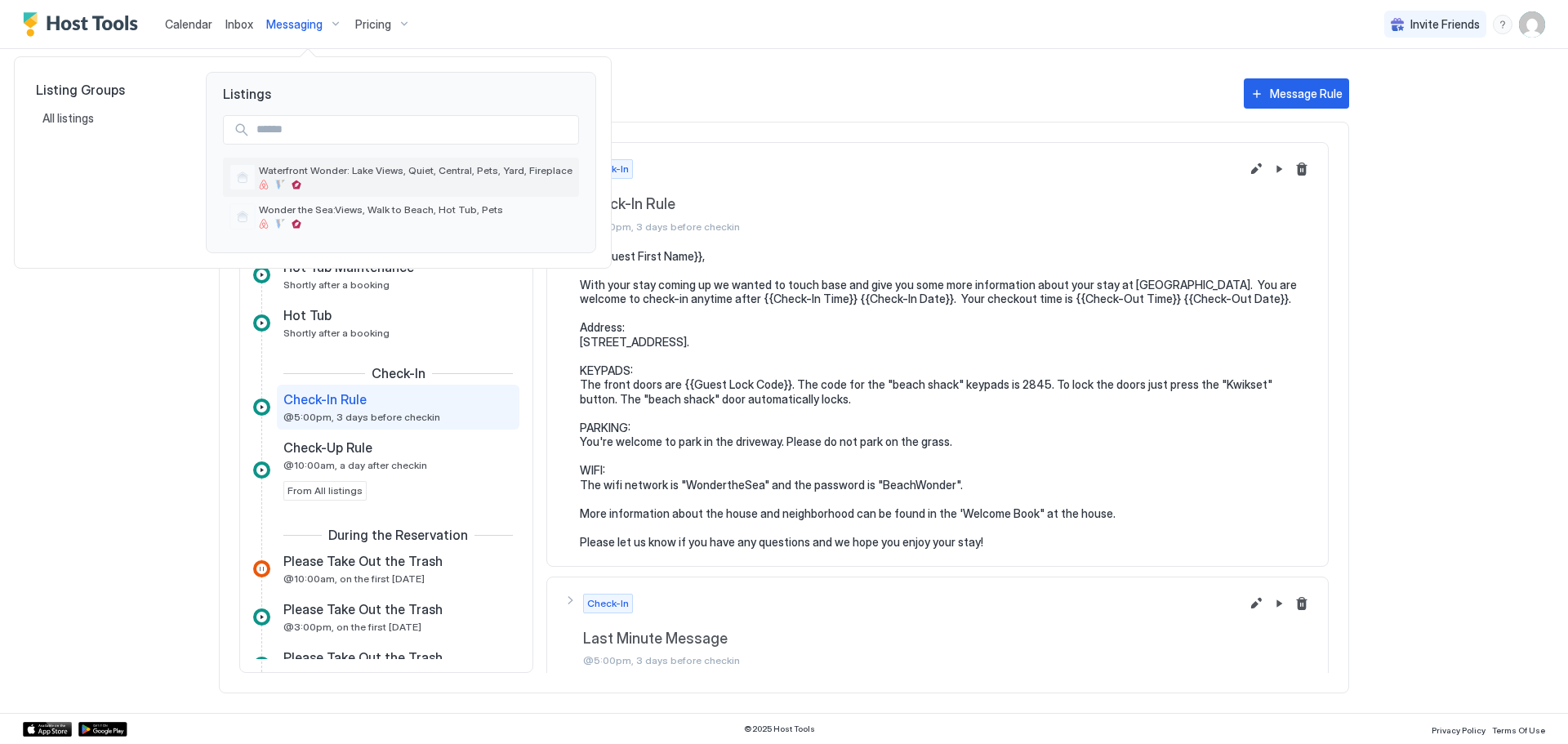
click at [340, 178] on div "Waterfront Wonder: Lake Views, Quiet, Central, Pets, Yard, Fireplace" at bounding box center [415, 177] width 314 height 25
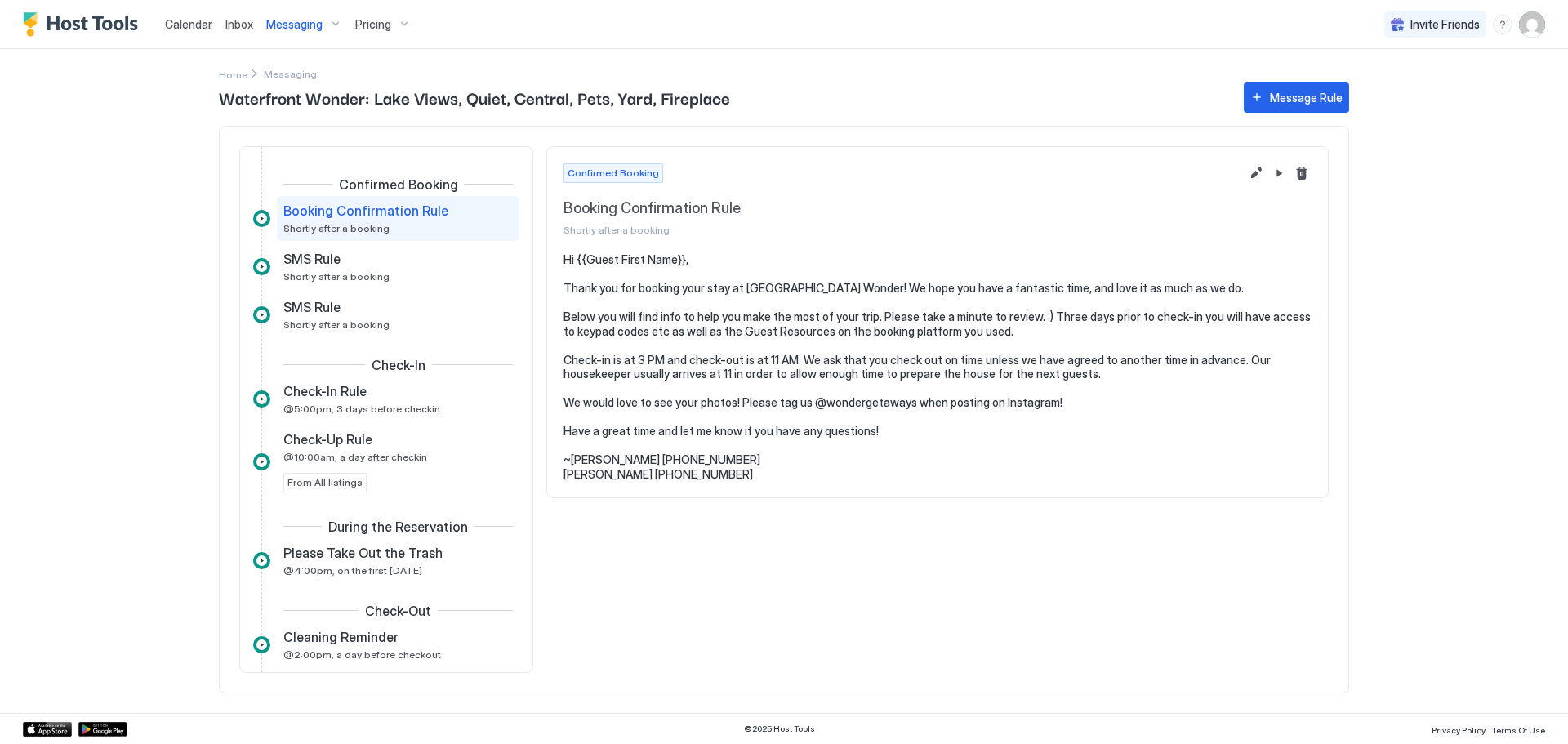
click at [204, 22] on span "Calendar" at bounding box center [189, 24] width 47 height 14
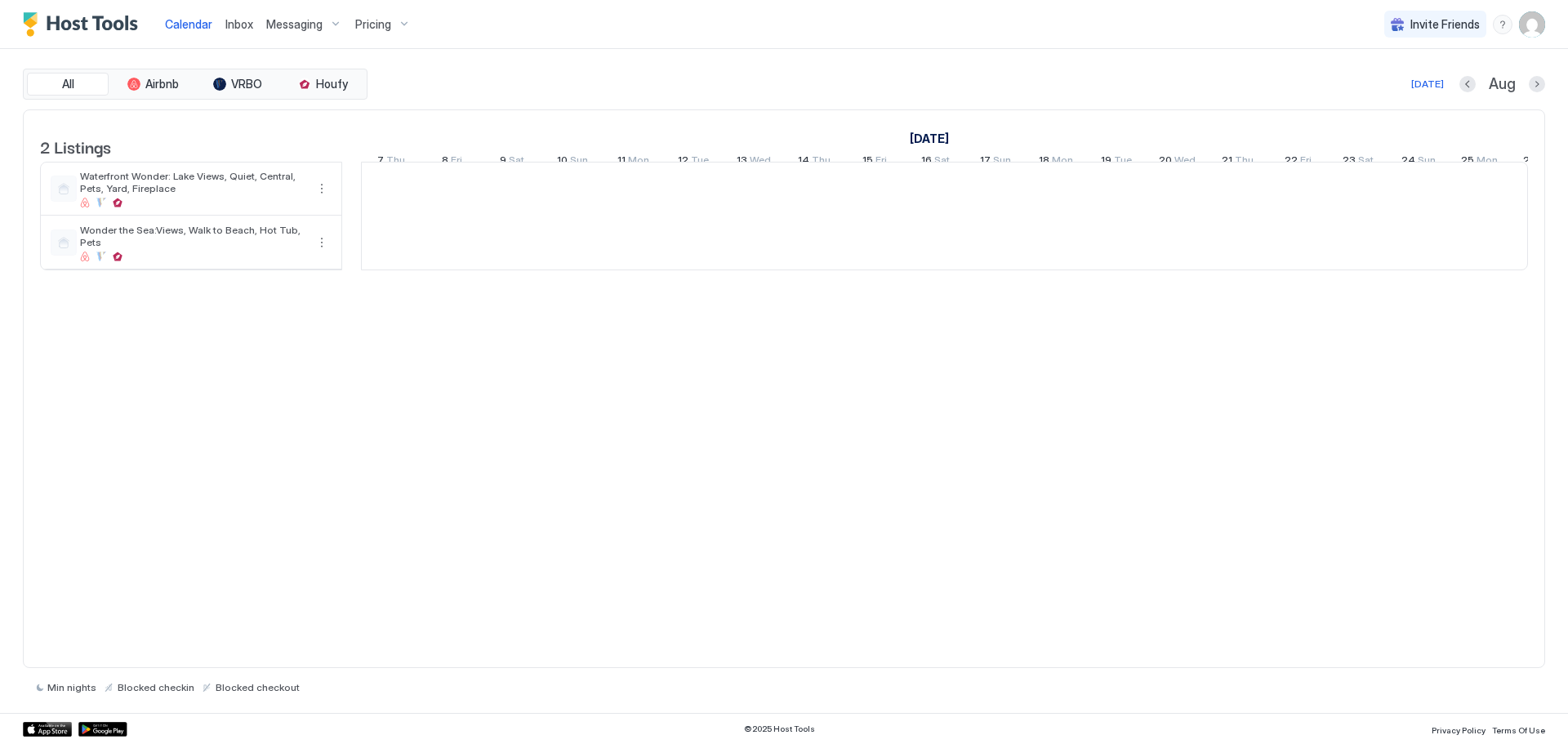
scroll to position [0, 907]
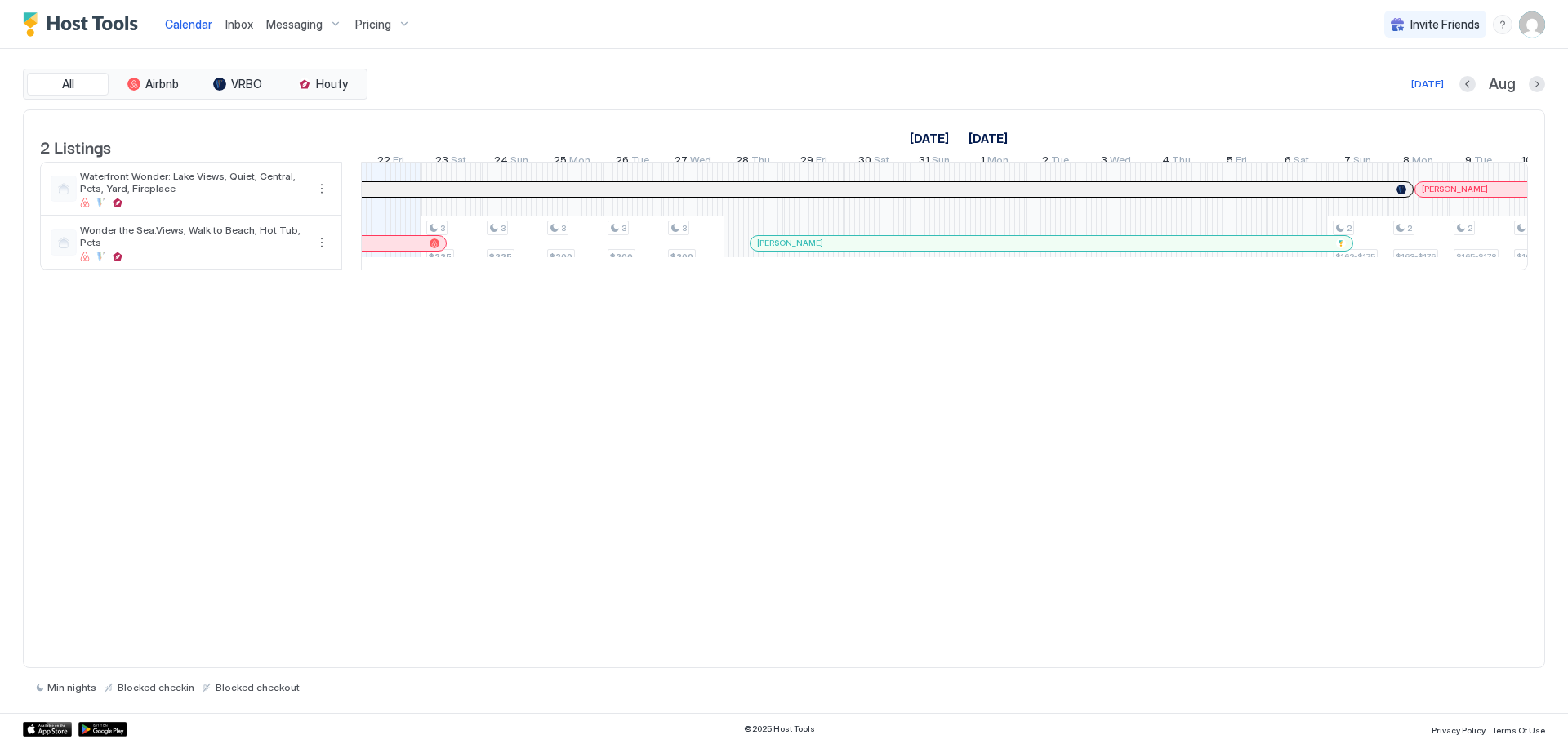
click at [1433, 194] on span "[PERSON_NAME]" at bounding box center [1455, 189] width 66 height 11
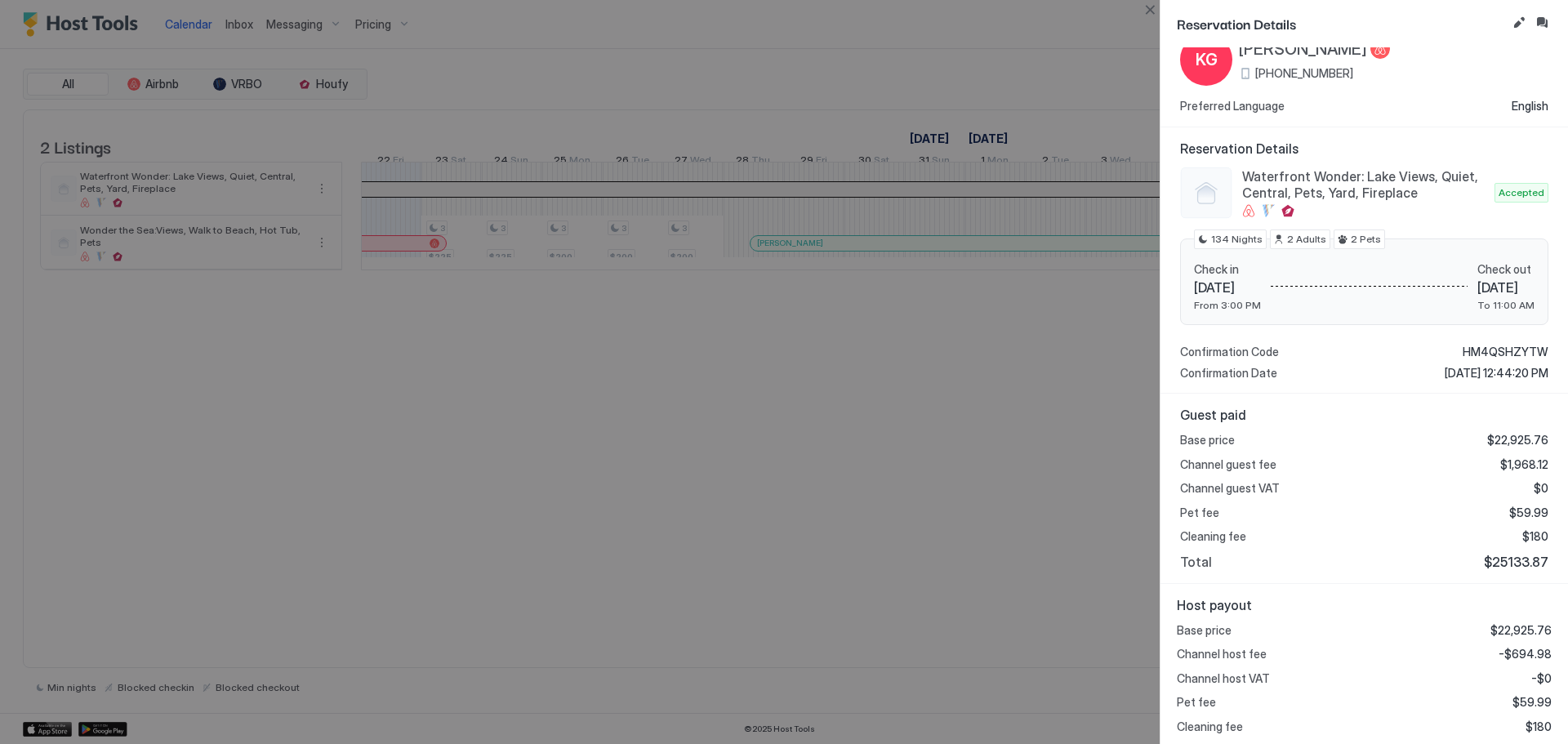
scroll to position [82, 0]
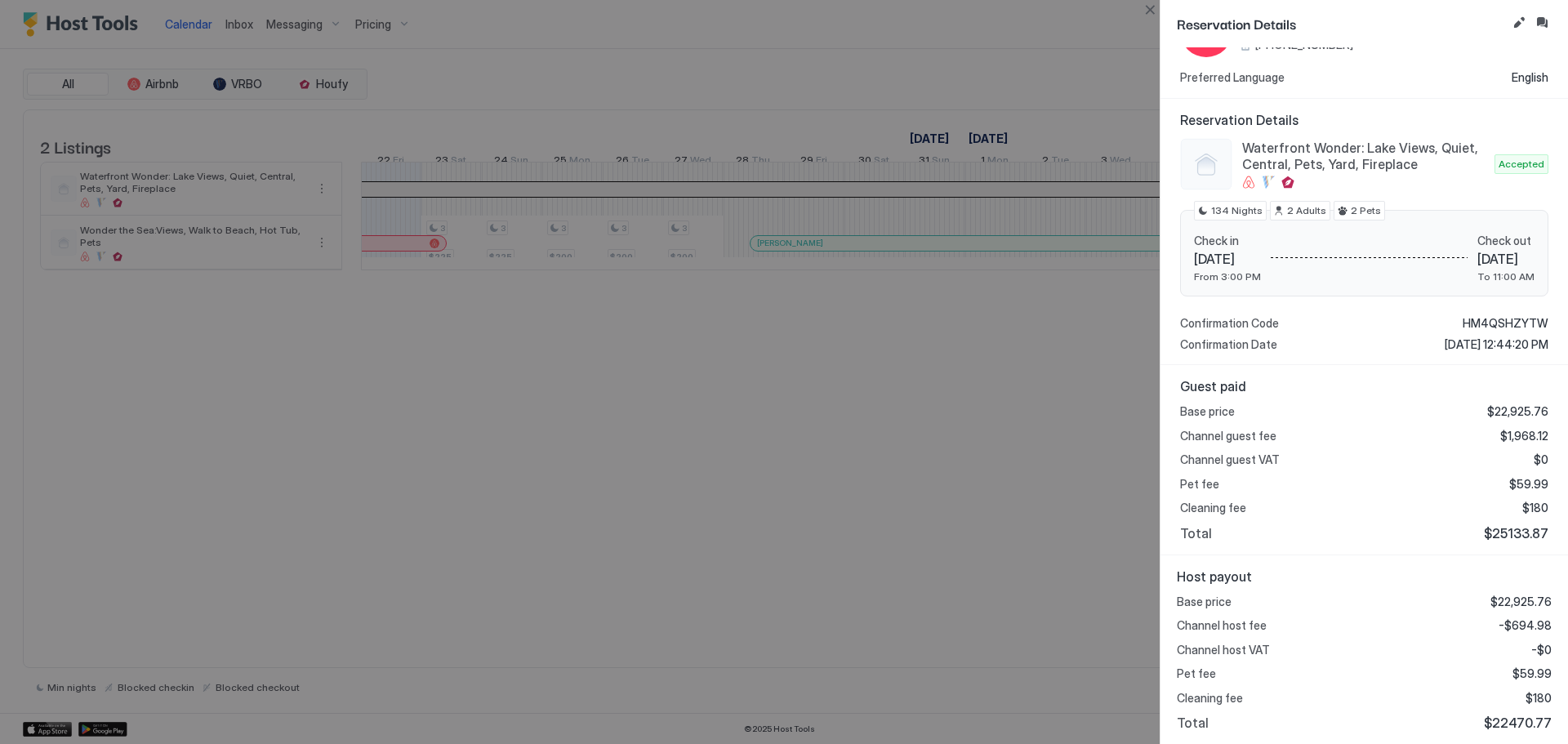
click at [1546, 34] on div at bounding box center [1530, 23] width 42 height 21
click at [1544, 19] on button "Inbox" at bounding box center [1541, 22] width 19 height 19
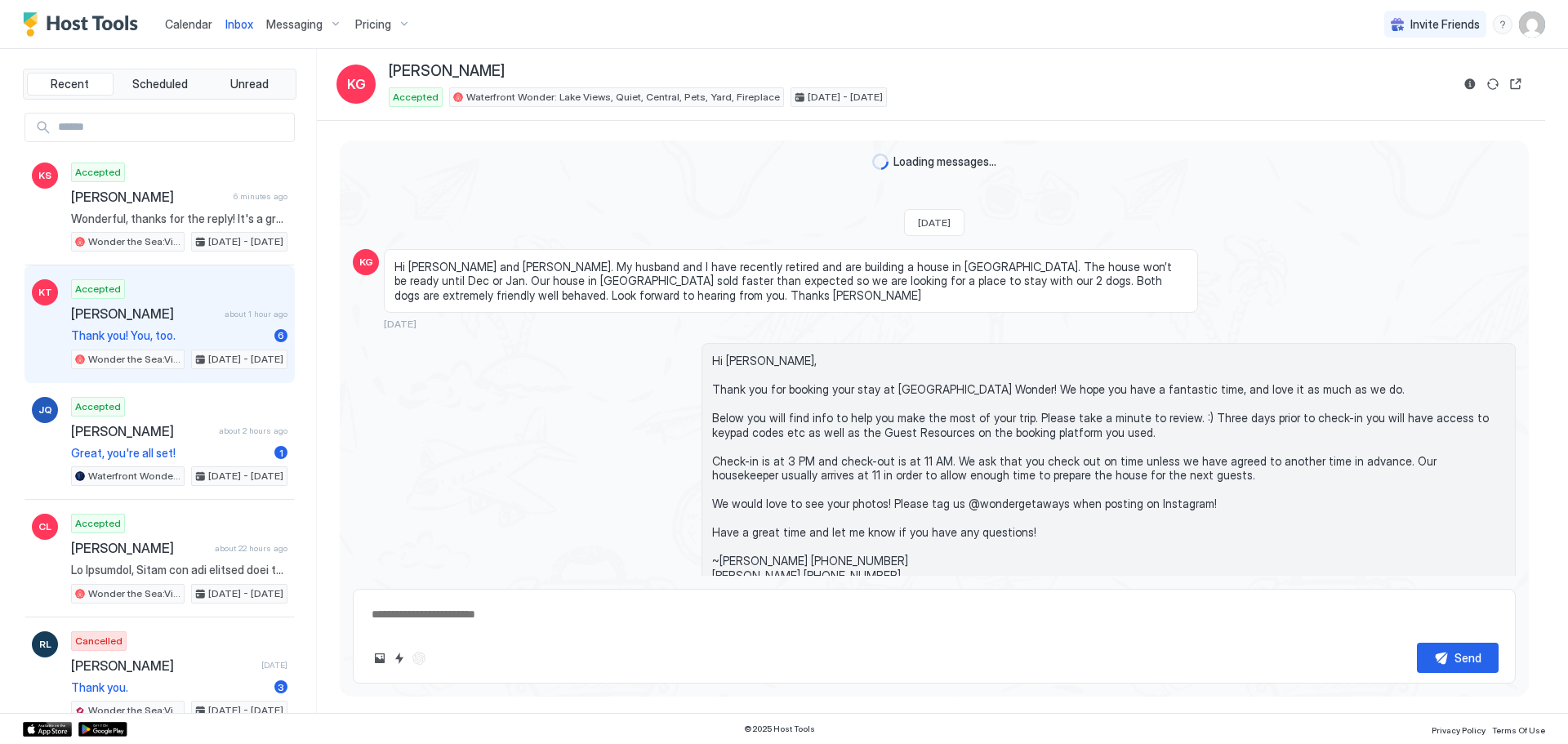
scroll to position [69, 0]
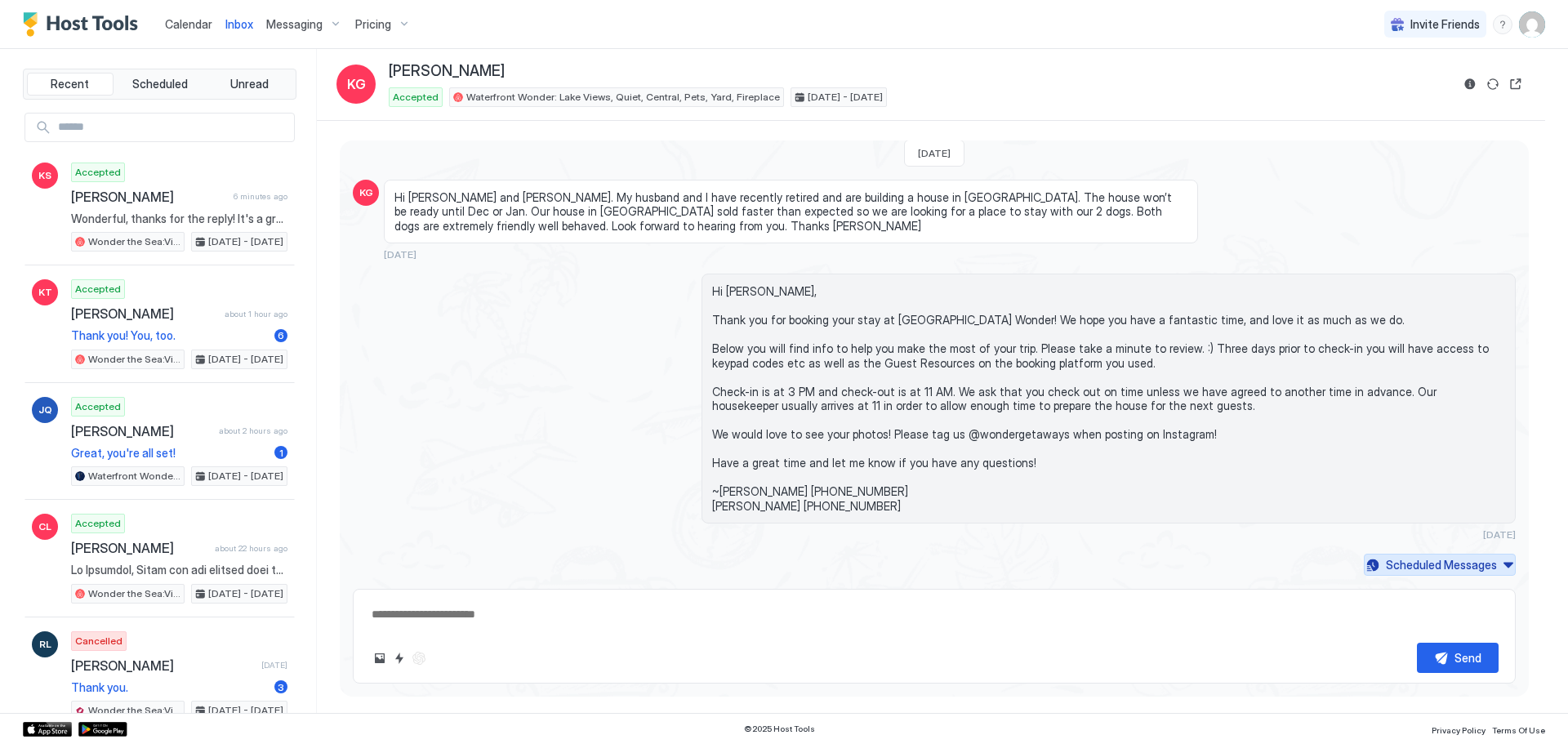
click at [1409, 570] on div "Scheduled Messages" at bounding box center [1440, 565] width 111 height 17
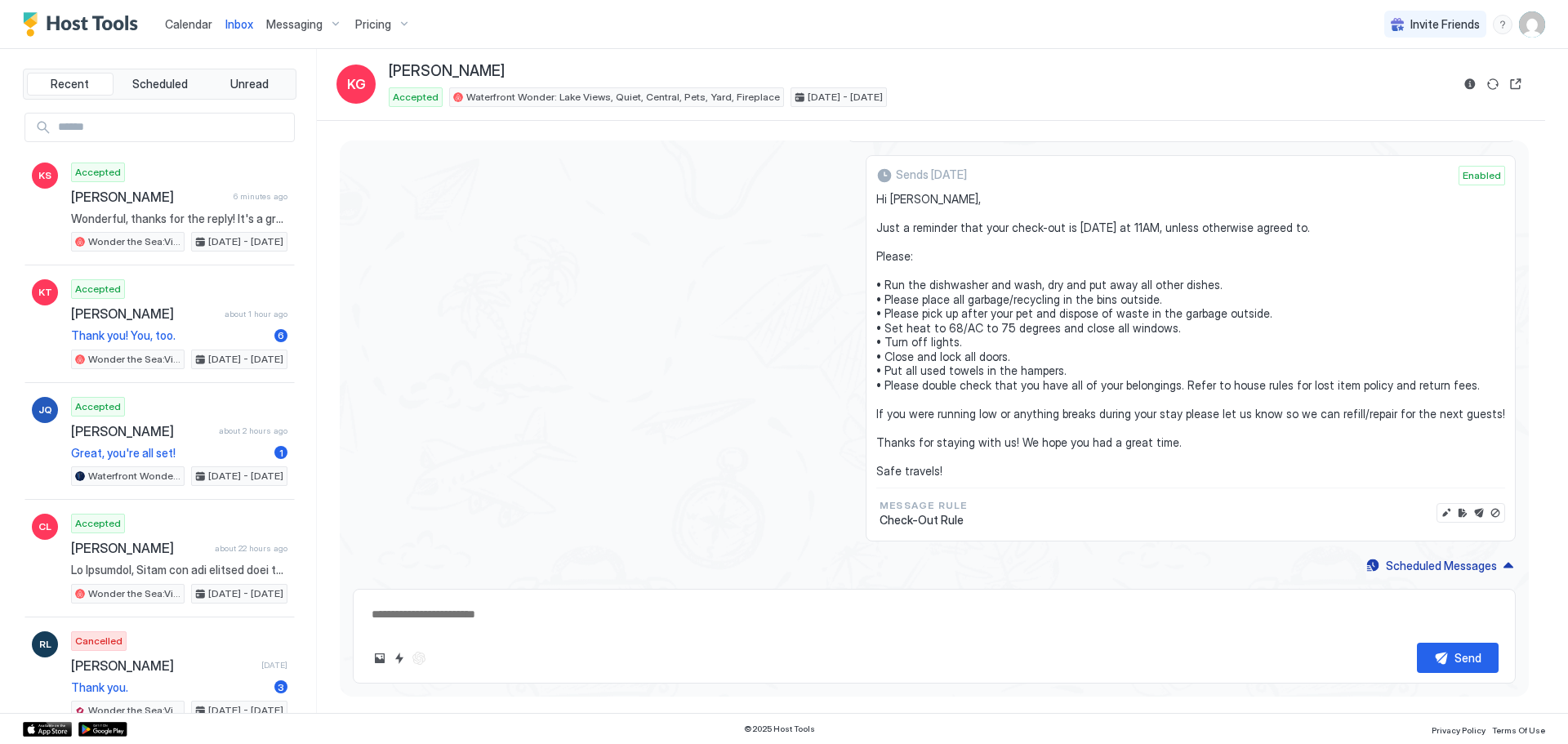
type textarea "*"
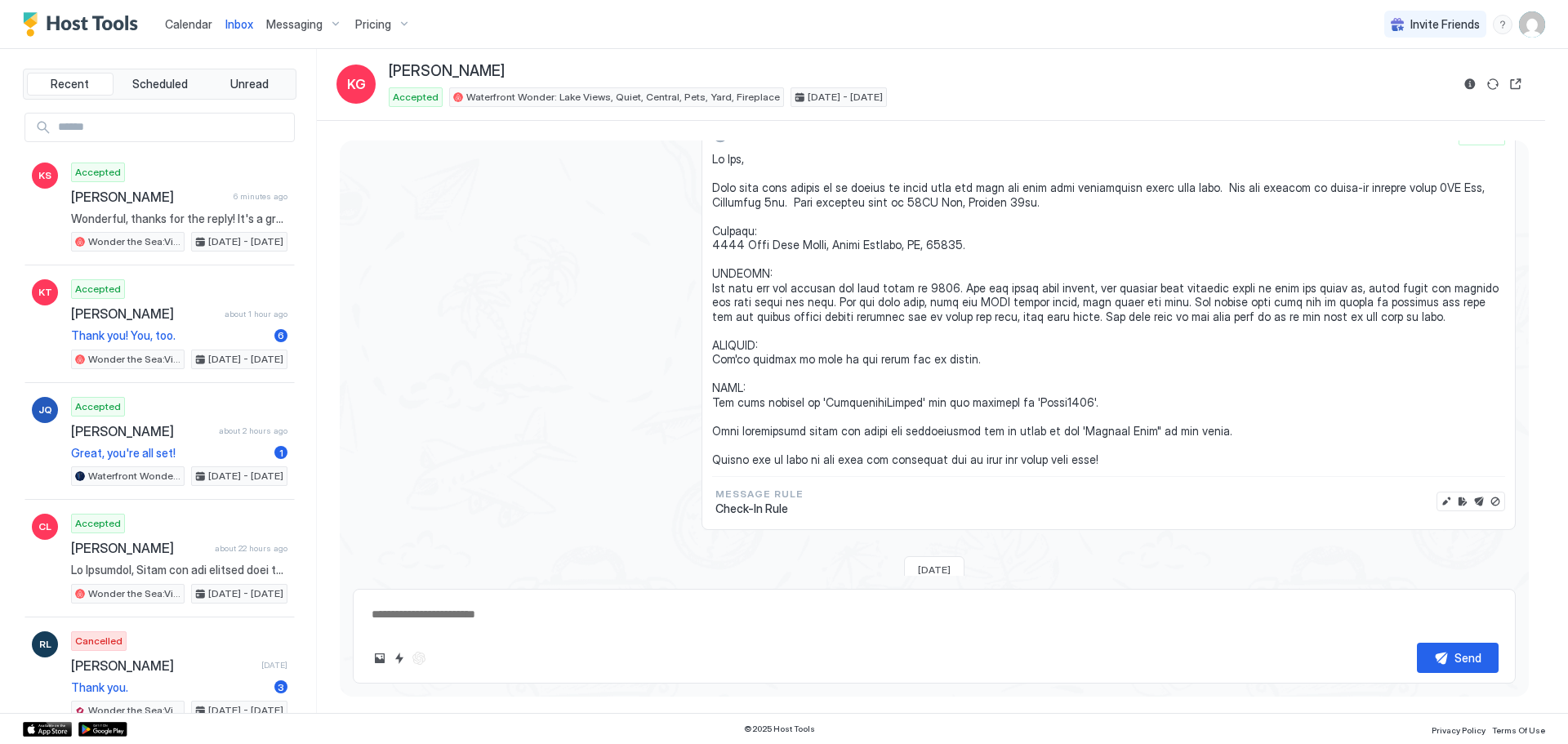
scroll to position [590, 0]
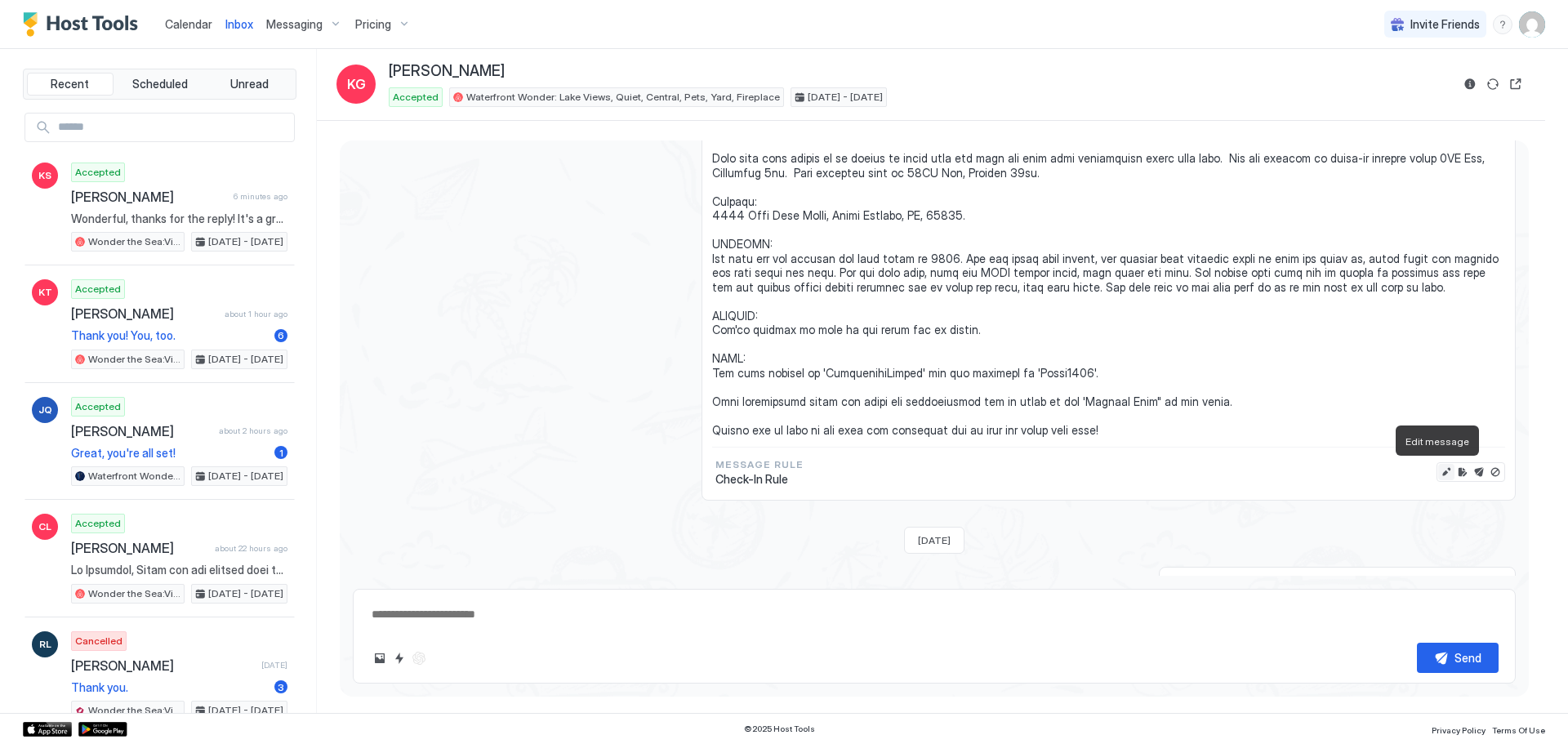
click at [1438, 471] on button "Edit message" at bounding box center [1445, 471] width 16 height 16
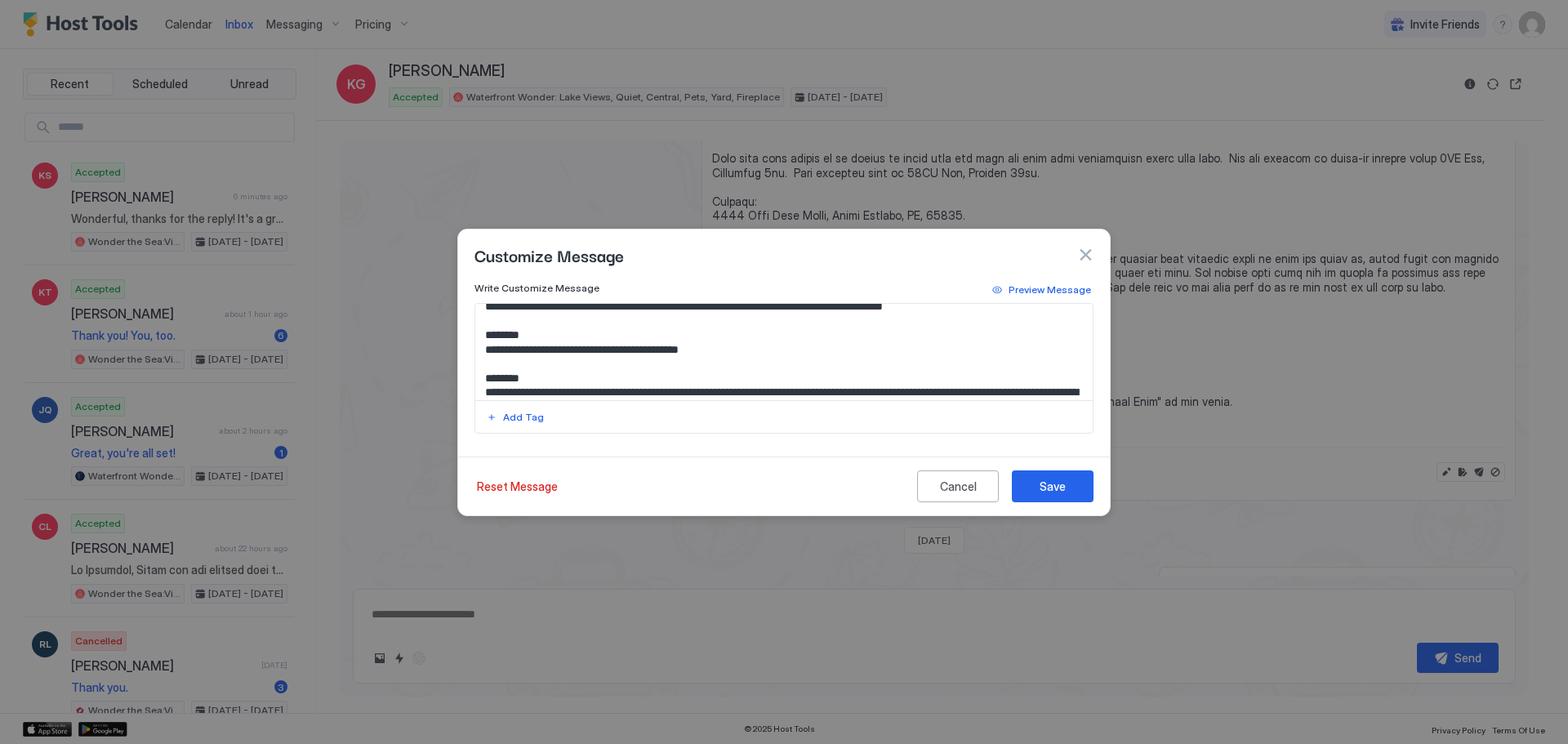
scroll to position [82, 0]
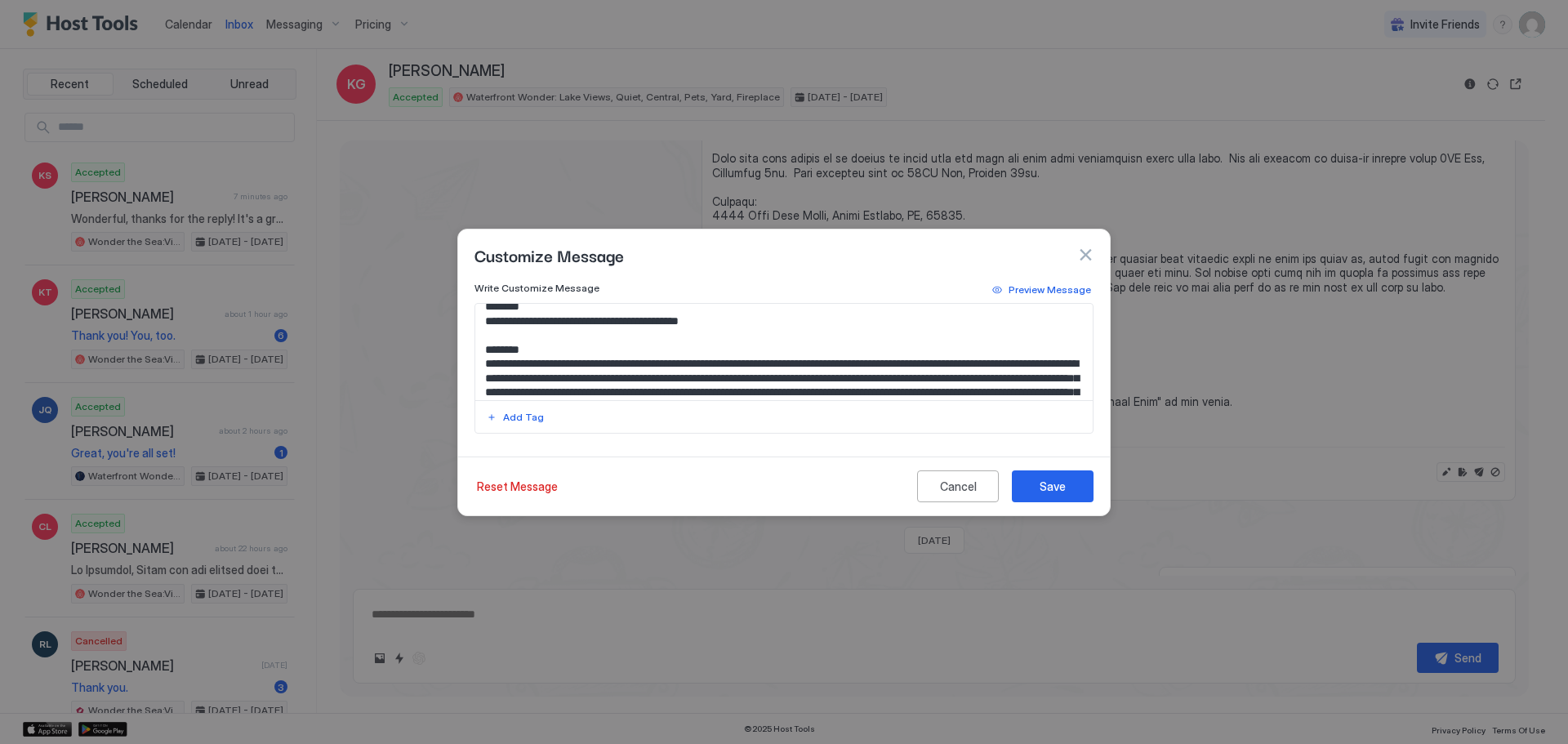
click at [485, 382] on textarea "Input Field" at bounding box center [784, 352] width 617 height 96
click at [746, 374] on textarea "Input Field" at bounding box center [784, 352] width 617 height 96
drag, startPoint x: 867, startPoint y: 380, endPoint x: 904, endPoint y: 407, distance: 45.8
click at [867, 380] on textarea "Input Field" at bounding box center [784, 352] width 617 height 96
type textarea "**********"
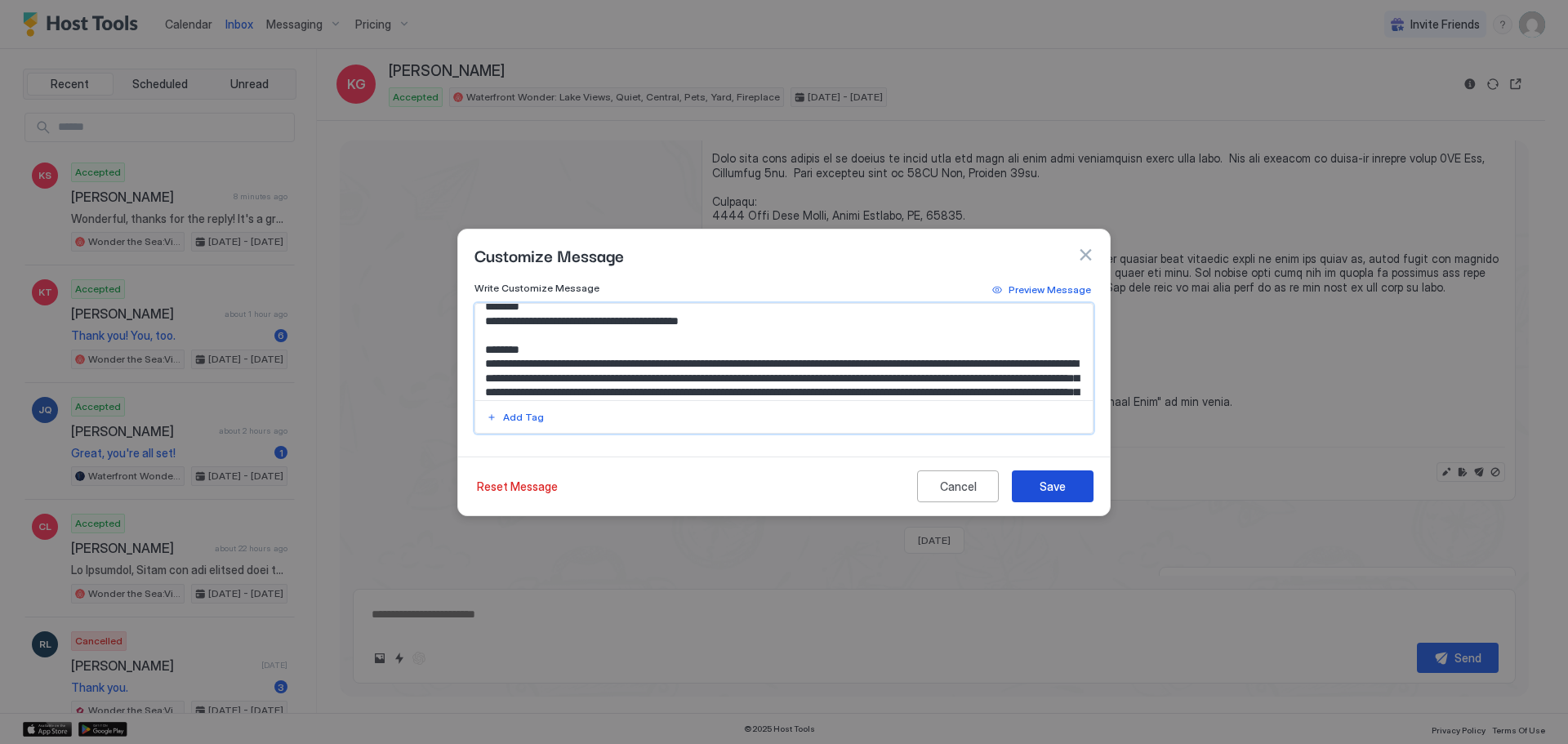
click at [1070, 477] on button "Save" at bounding box center [1052, 486] width 82 height 32
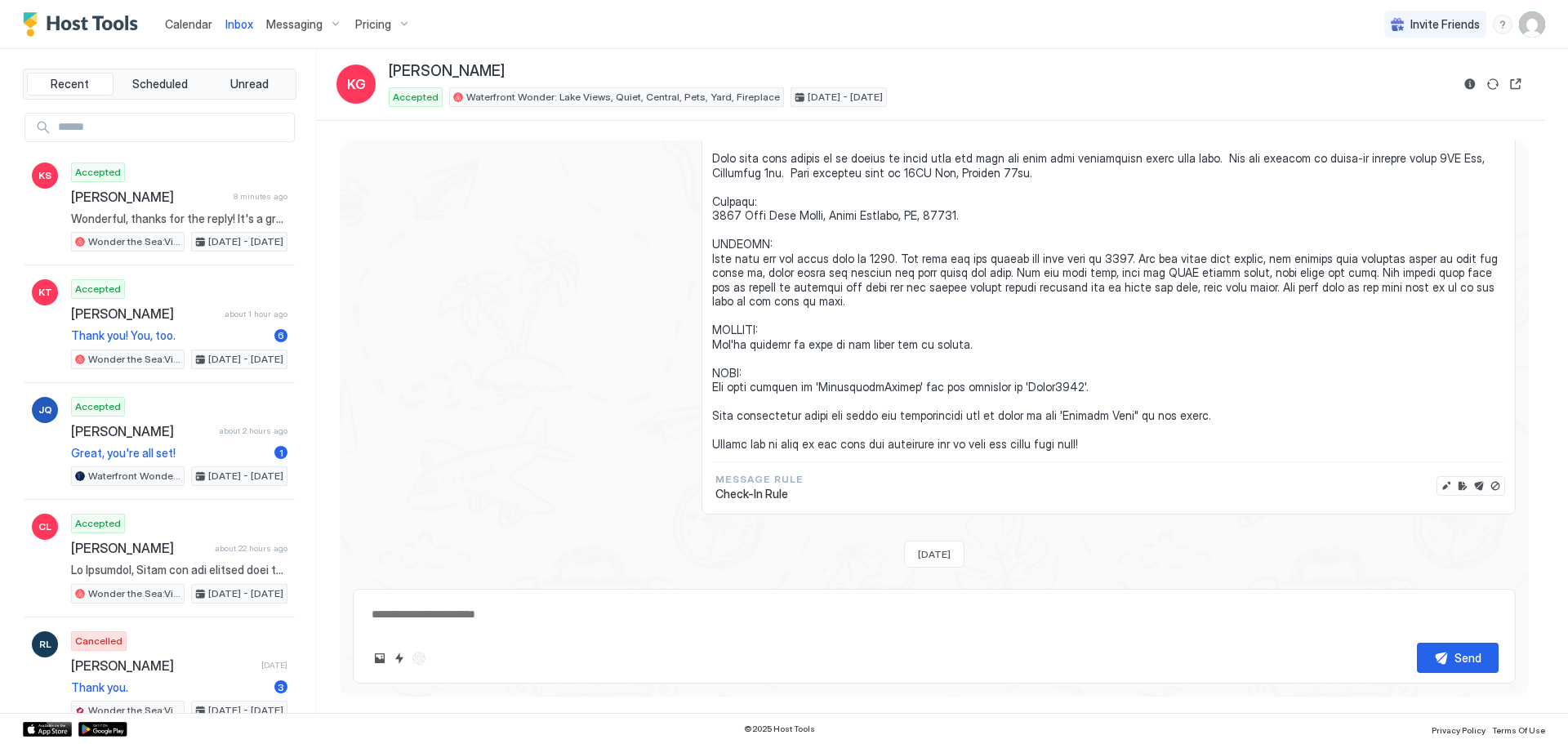
scroll to position [604, 0]
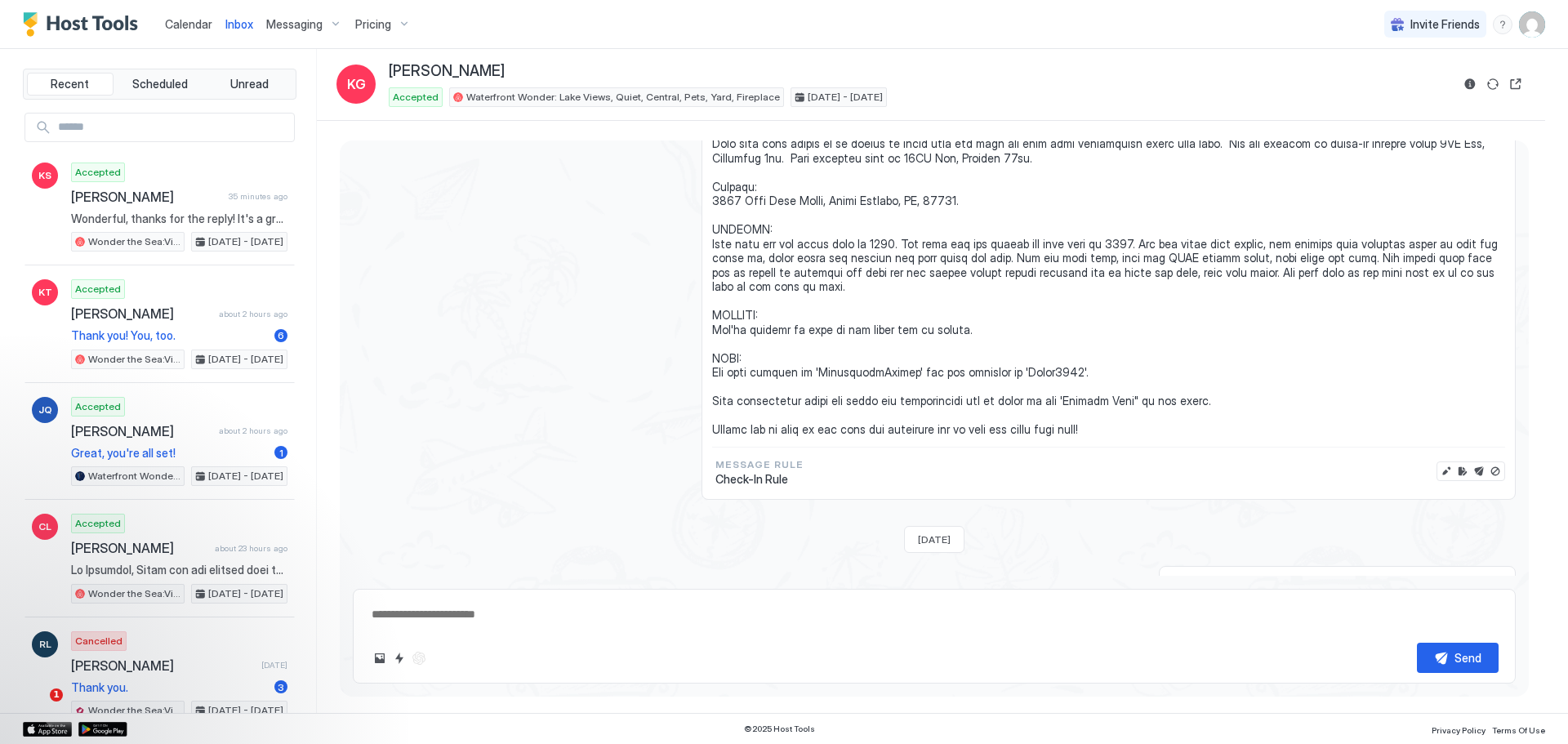
type textarea "*"
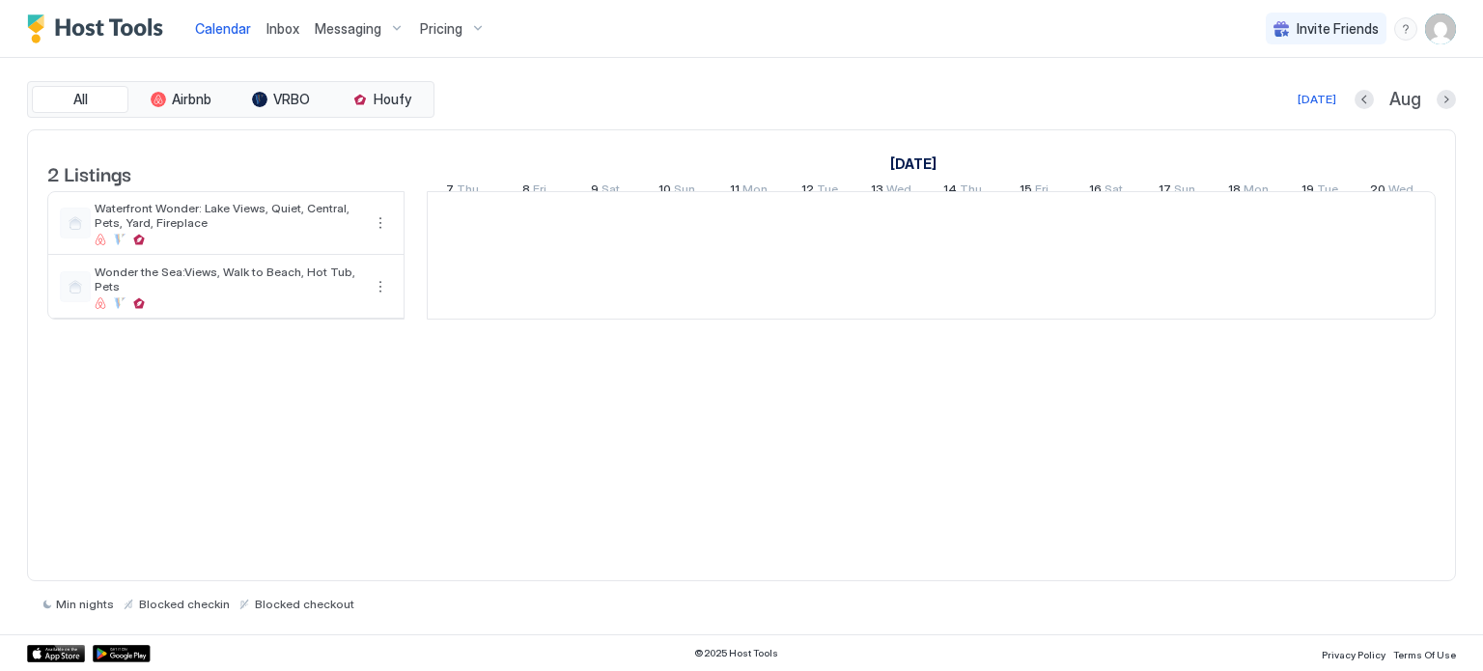
scroll to position [0, 1073]
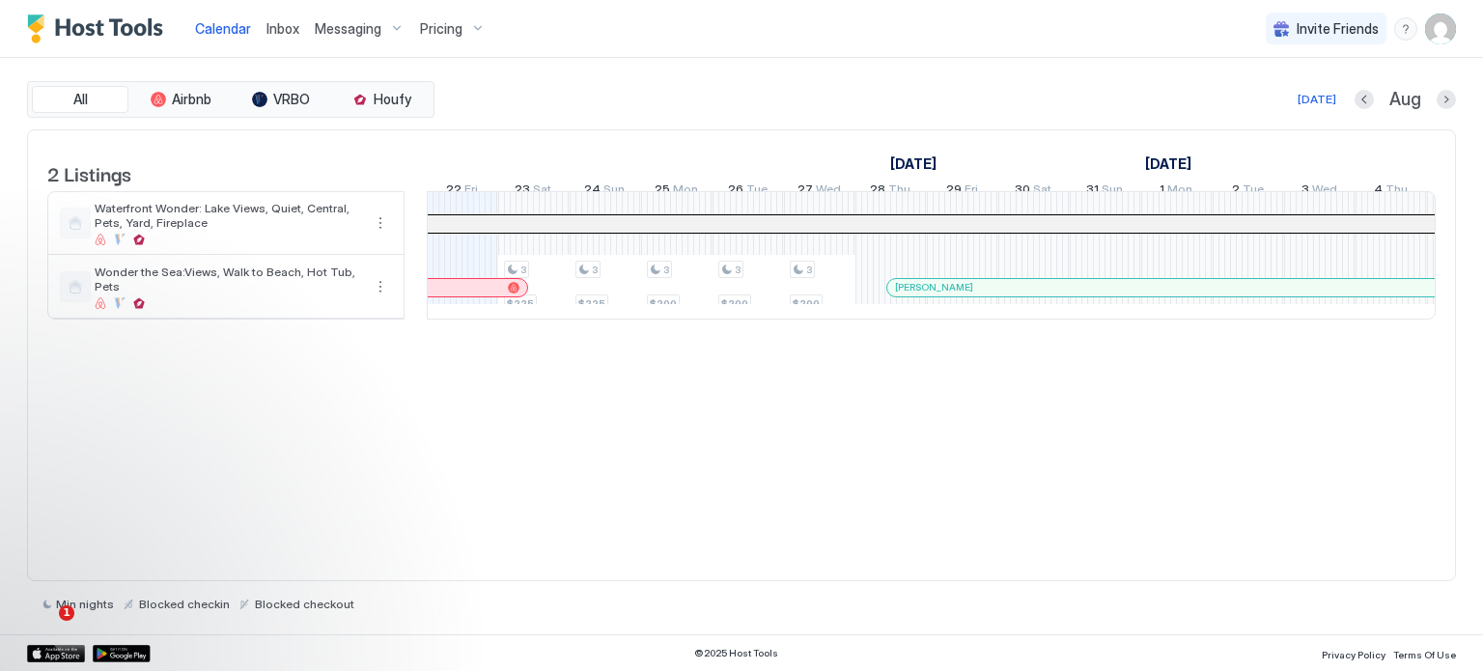
click at [351, 39] on div "Messaging" at bounding box center [359, 29] width 105 height 33
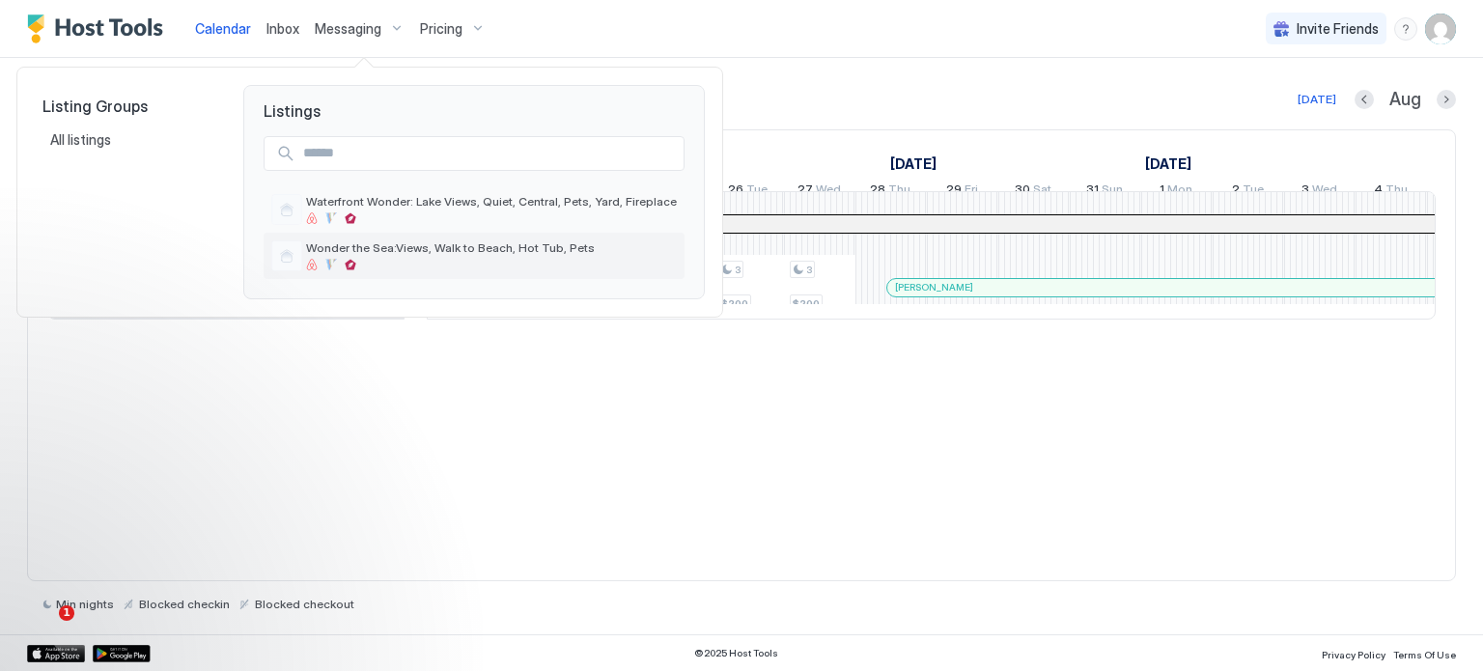
click at [406, 247] on span "Wonder the Sea:Views, Walk to Beach, Hot Tub, Pets" at bounding box center [491, 247] width 371 height 14
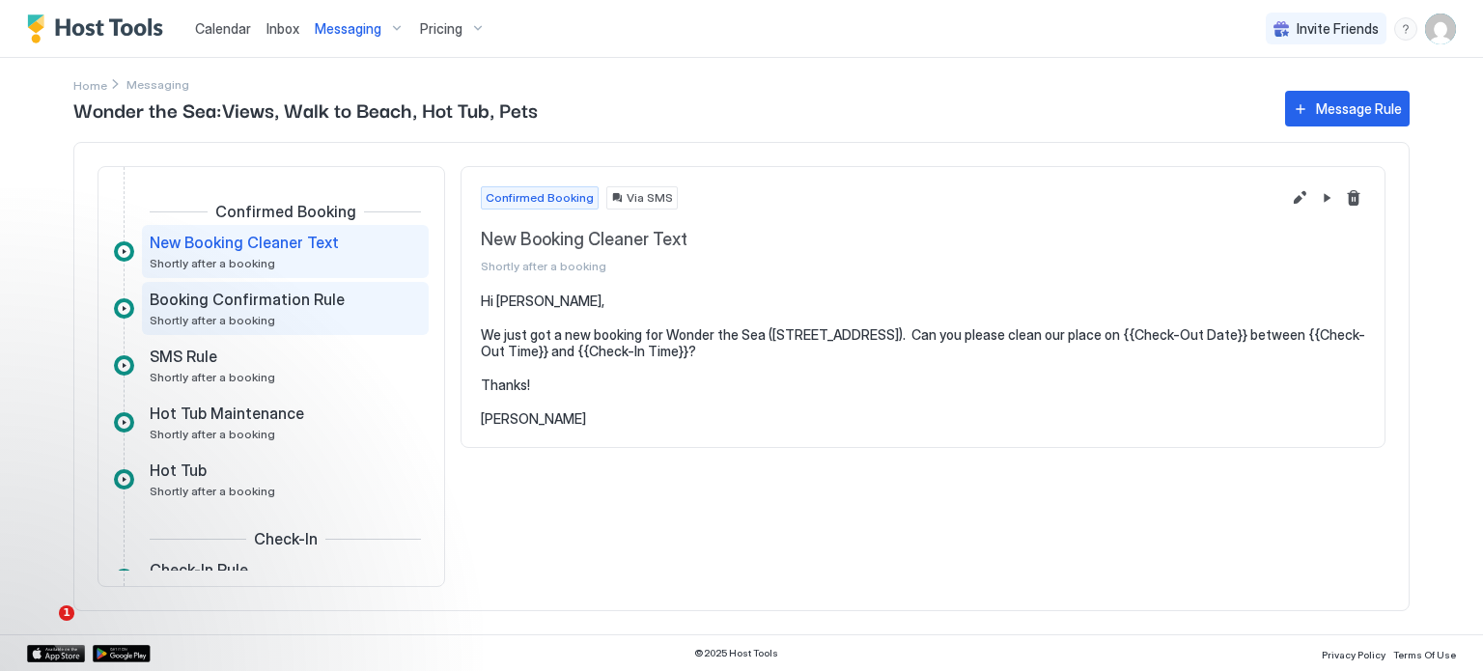
click at [288, 323] on div "Booking Confirmation Rule Shortly after a booking" at bounding box center [272, 309] width 244 height 38
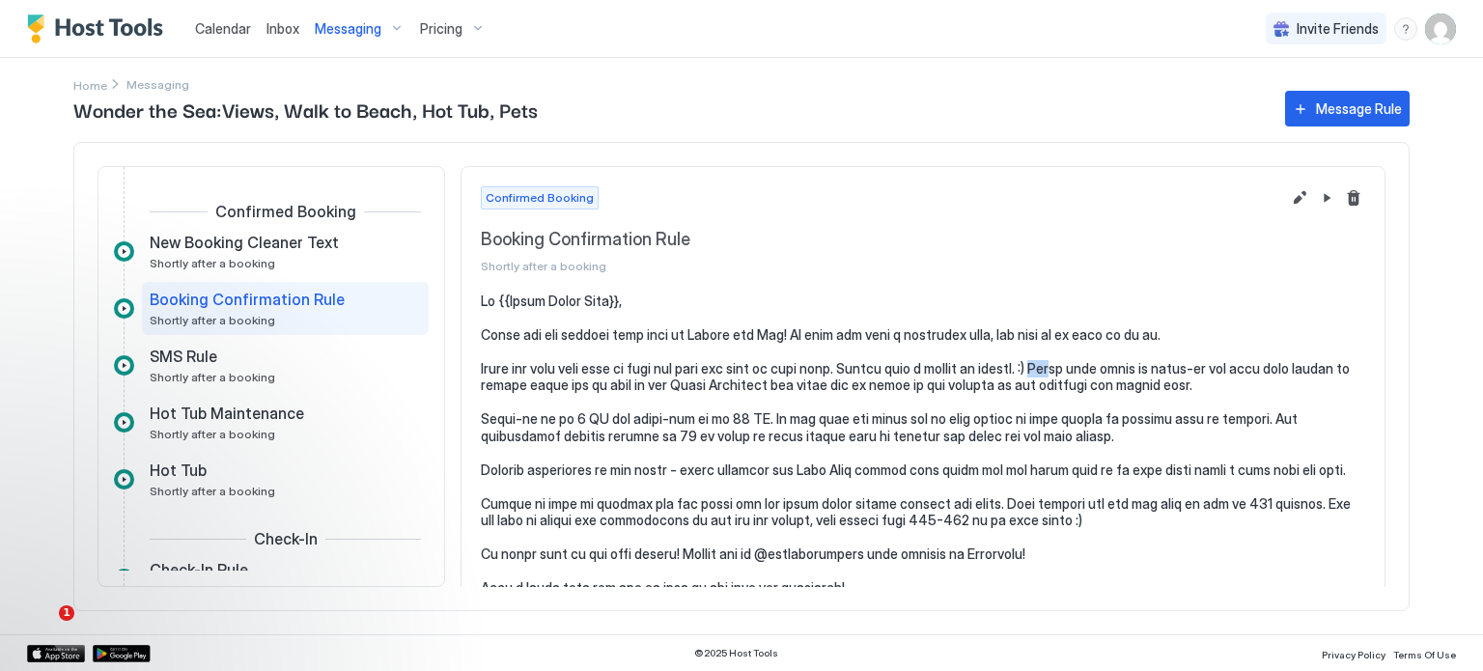
drag, startPoint x: 1049, startPoint y: 366, endPoint x: 1159, endPoint y: 311, distance: 123.1
click at [1070, 366] on pre at bounding box center [923, 479] width 884 height 372
click at [1288, 201] on button "Edit message rule" at bounding box center [1299, 197] width 23 height 23
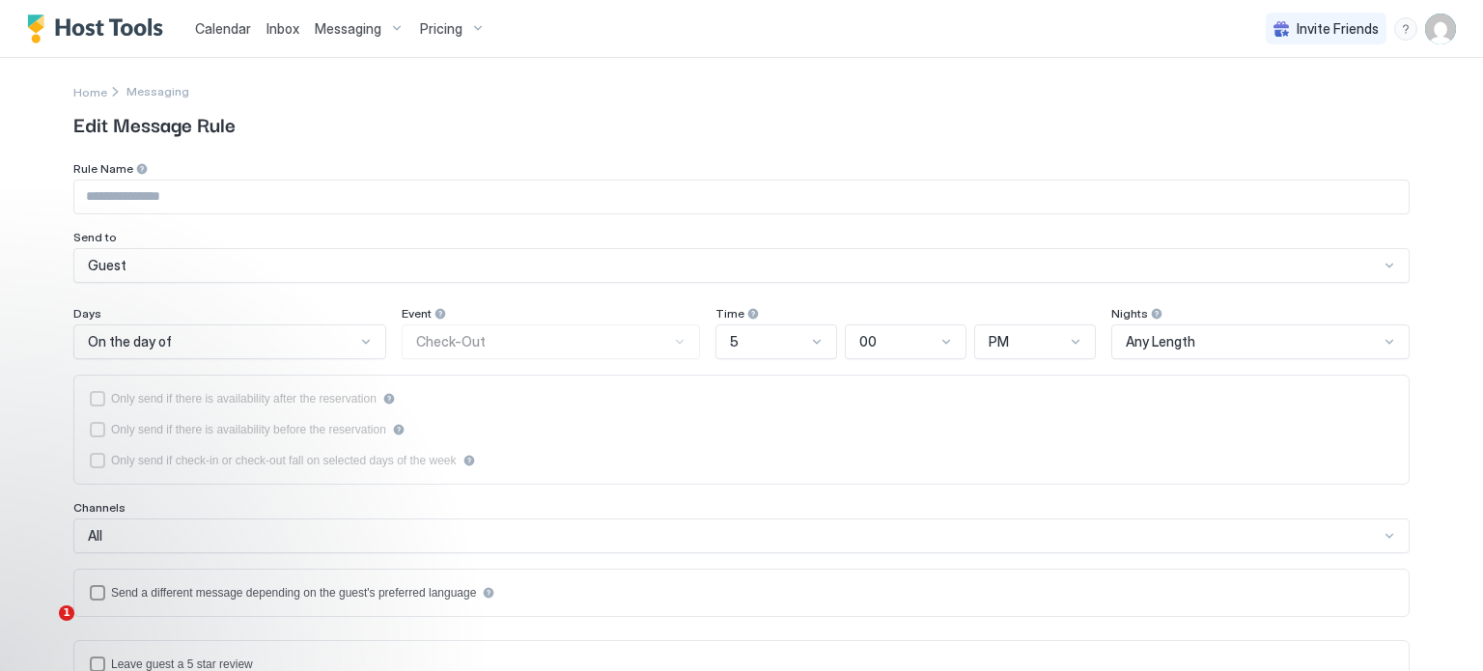
type input "**********"
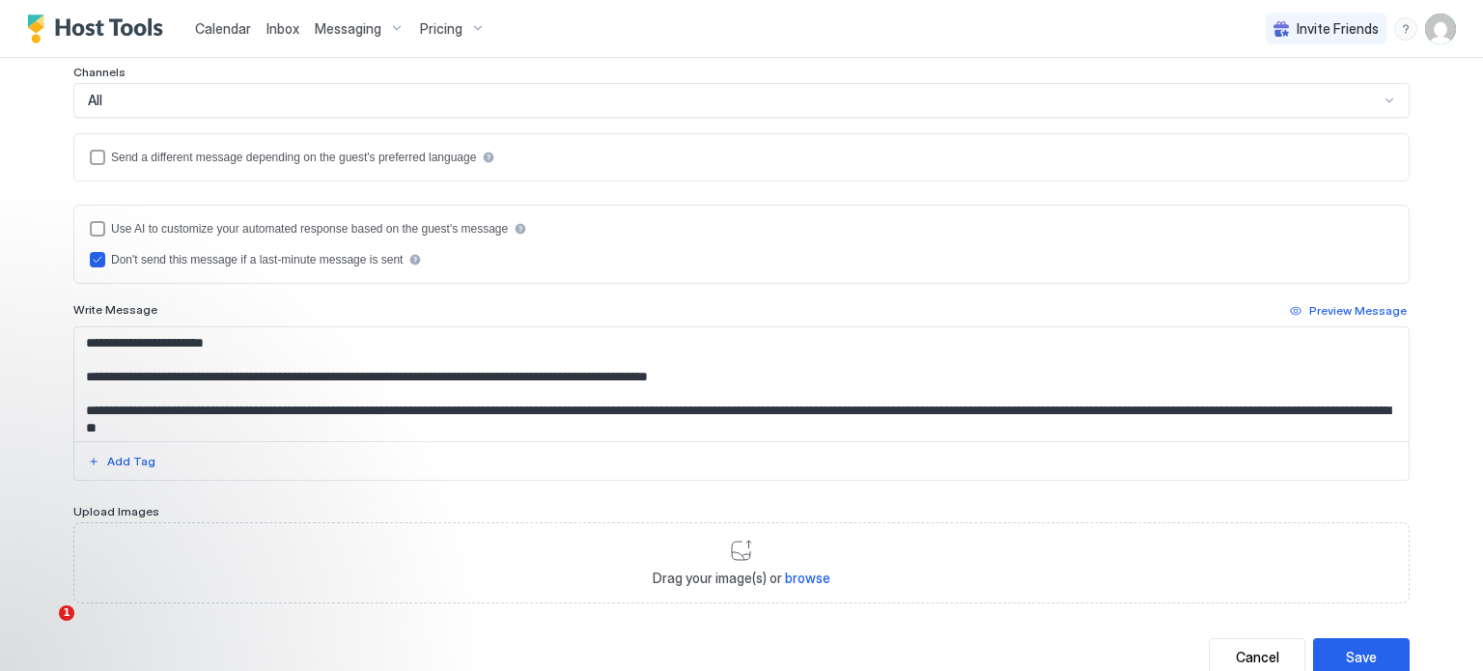
scroll to position [386, 0]
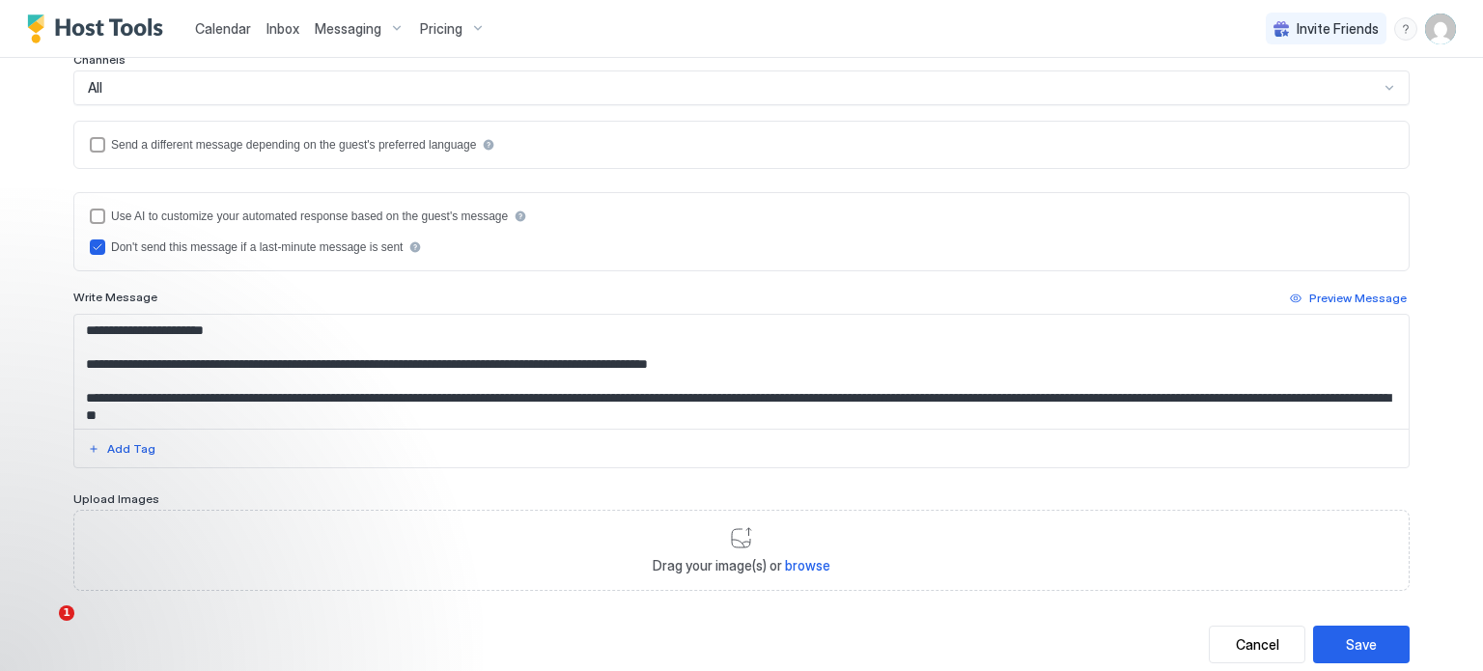
click at [635, 393] on textarea "Input Field" at bounding box center [741, 372] width 1334 height 114
click at [804, 397] on textarea "Input Field" at bounding box center [741, 372] width 1334 height 114
click at [828, 395] on textarea "Input Field" at bounding box center [741, 372] width 1334 height 114
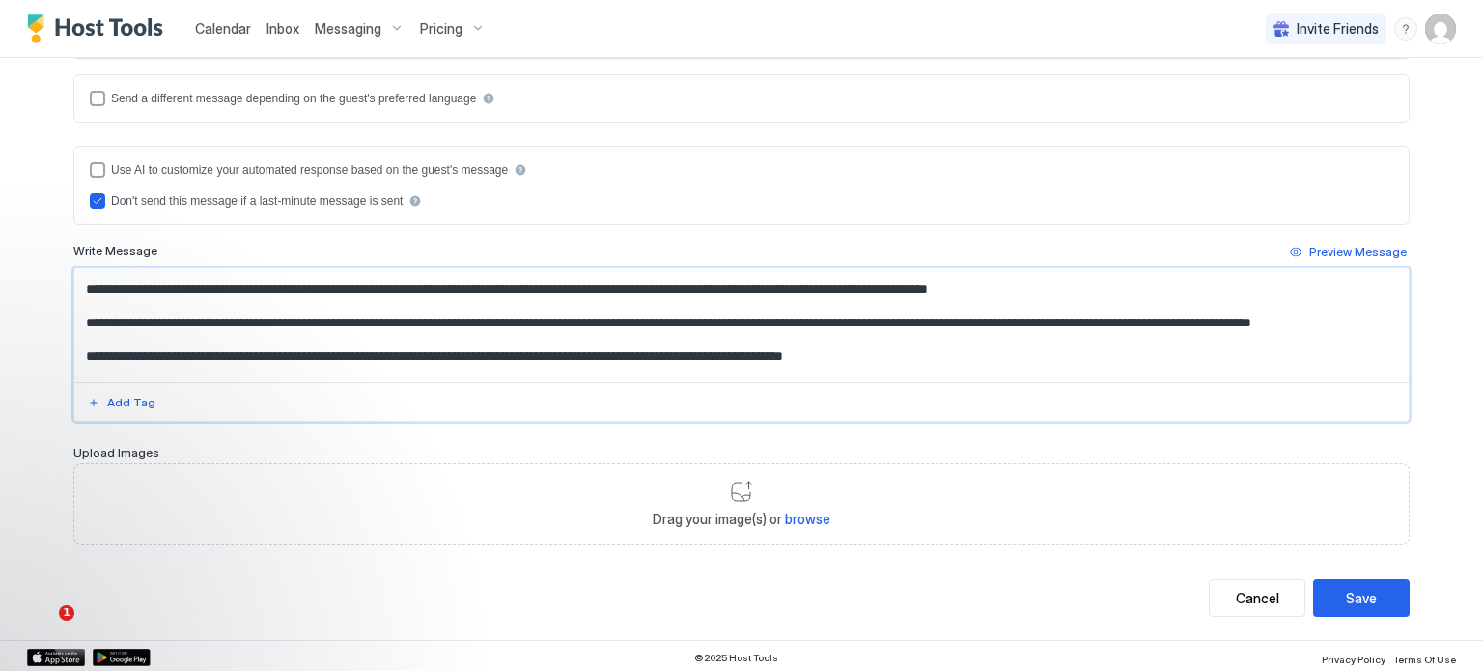
scroll to position [97, 0]
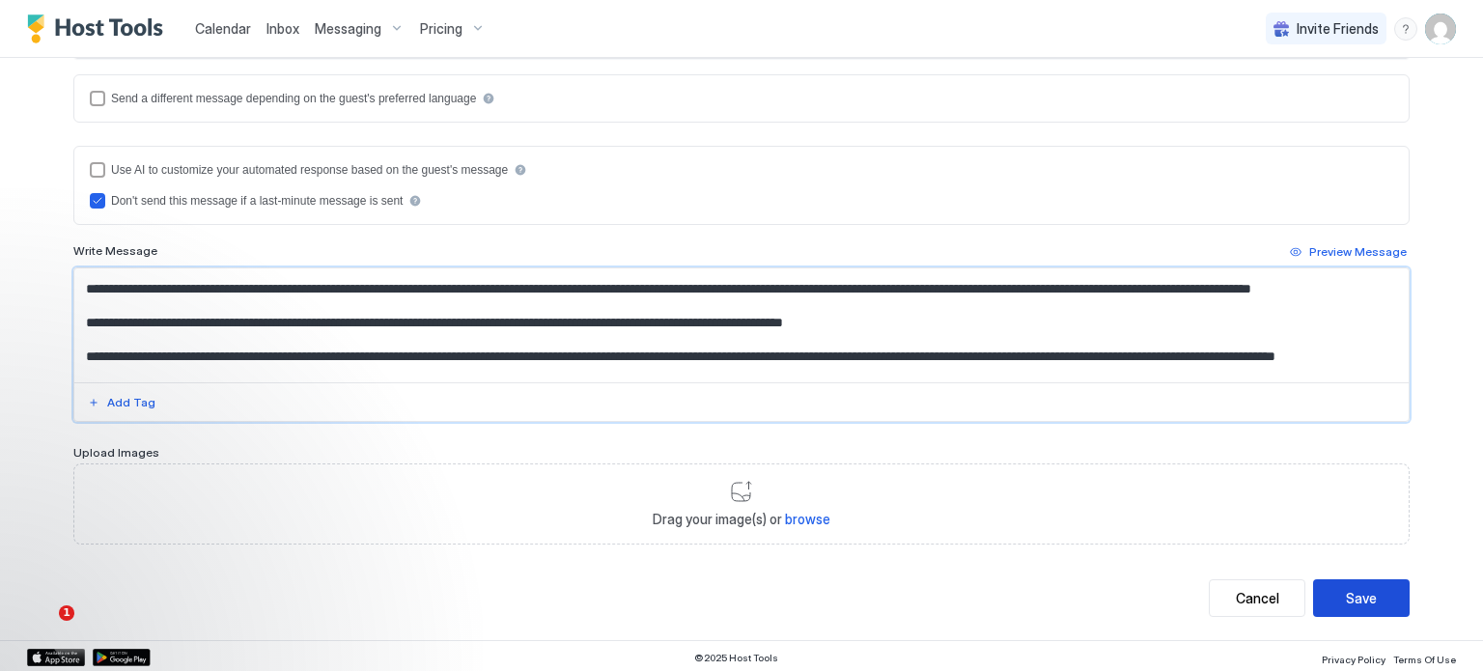
type textarea "**********"
click at [1359, 588] on div "Save" at bounding box center [1361, 598] width 31 height 20
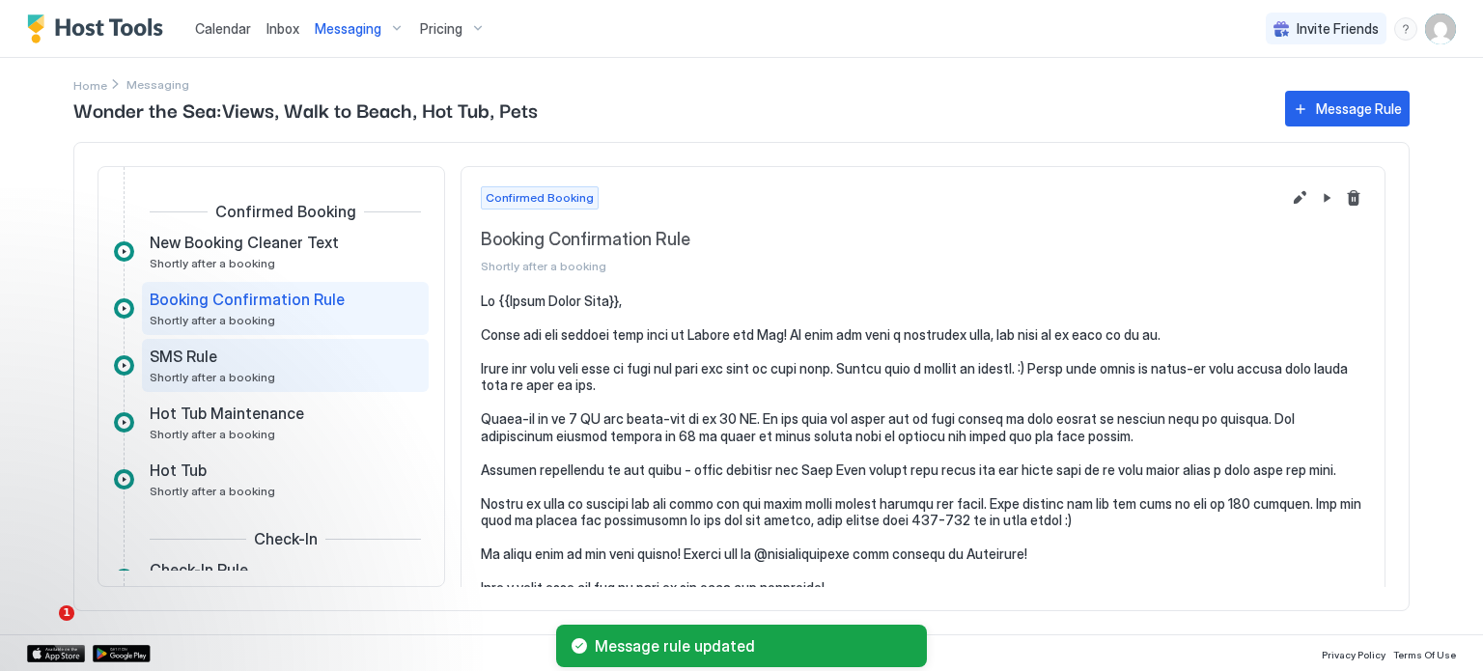
click at [257, 366] on div "SMS Rule Shortly after a booking" at bounding box center [272, 366] width 244 height 38
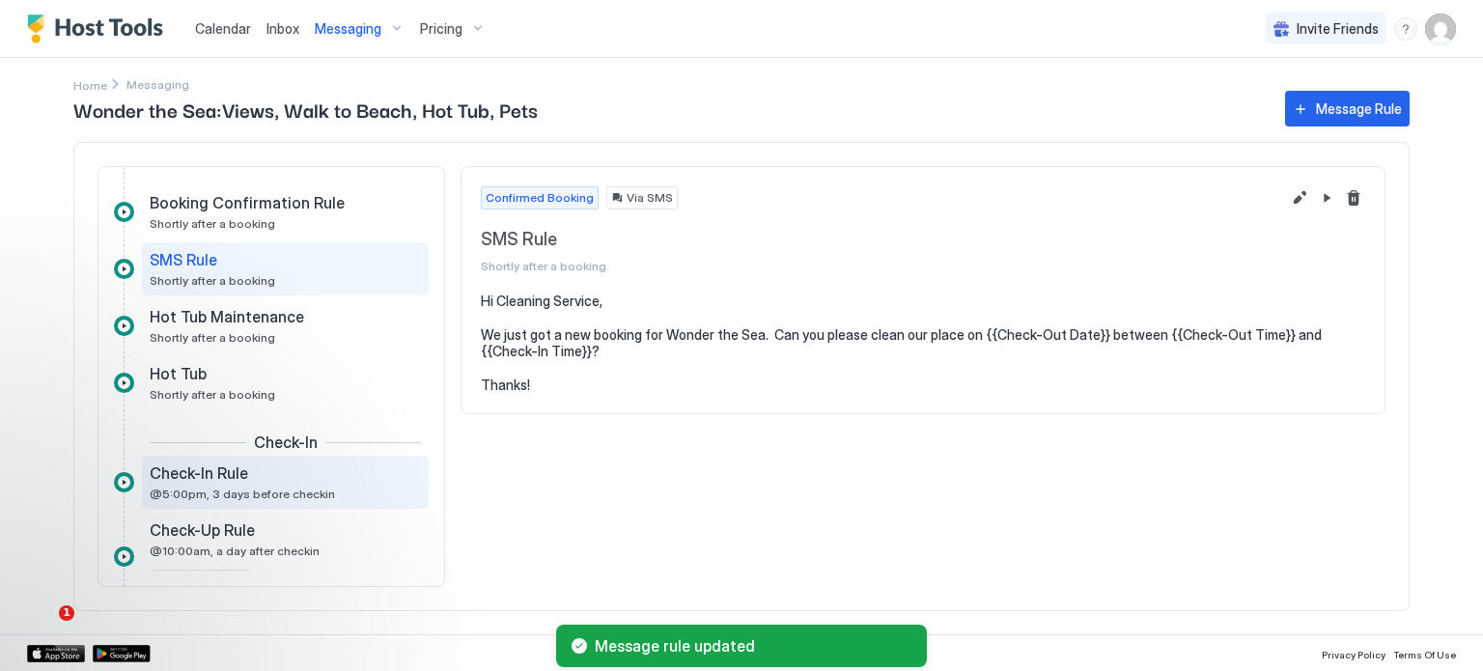
scroll to position [193, 0]
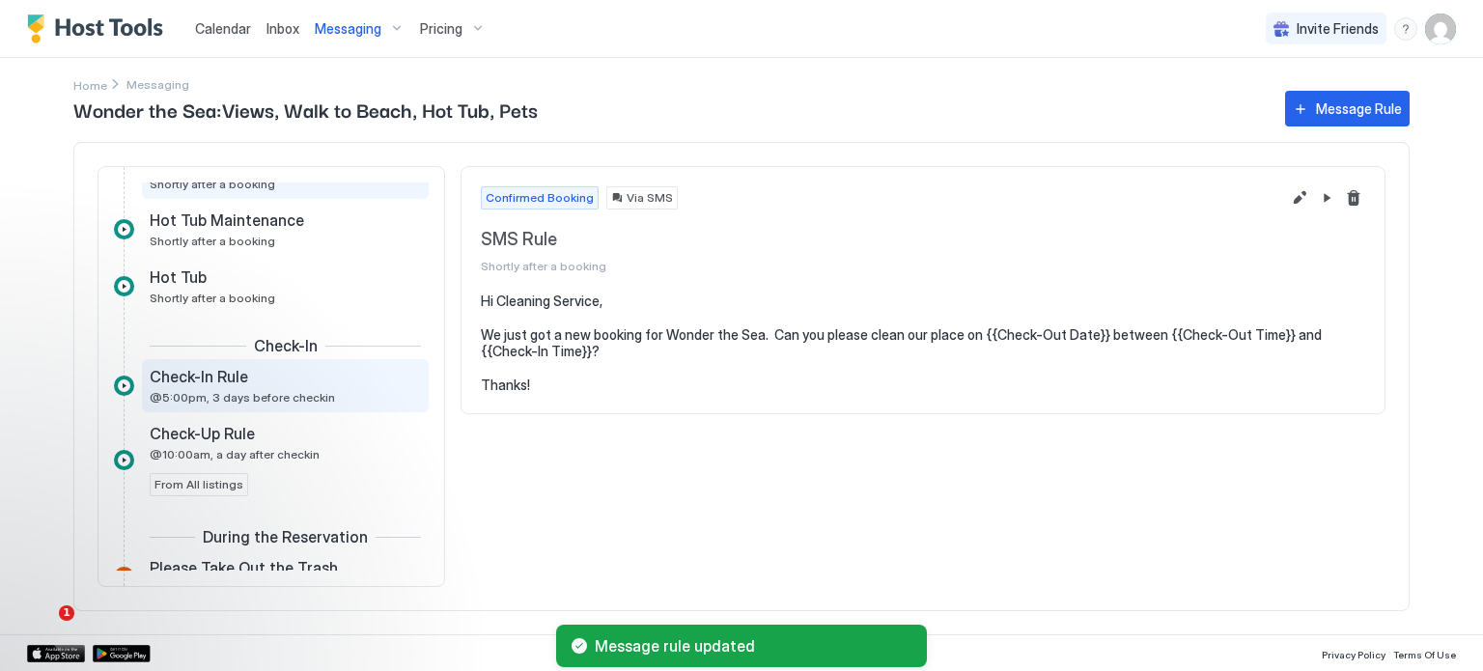
click at [282, 379] on div "Check-In Rule" at bounding box center [272, 376] width 244 height 19
